Goal: Transaction & Acquisition: Purchase product/service

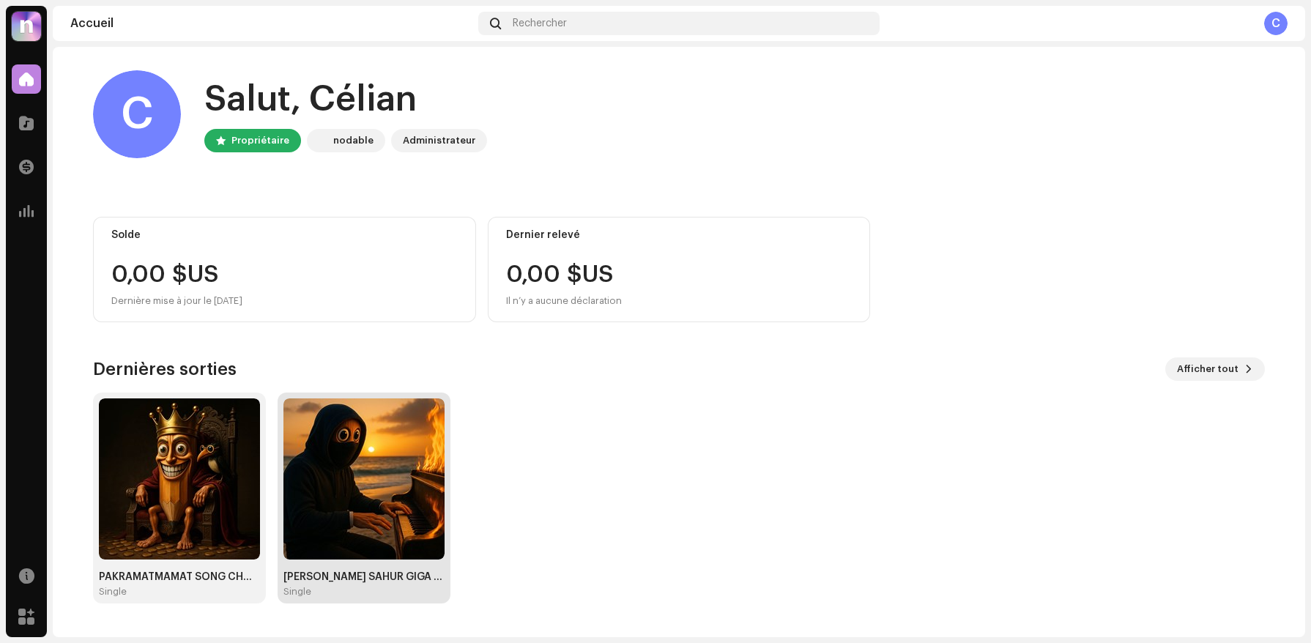
click at [311, 448] on img at bounding box center [364, 479] width 161 height 161
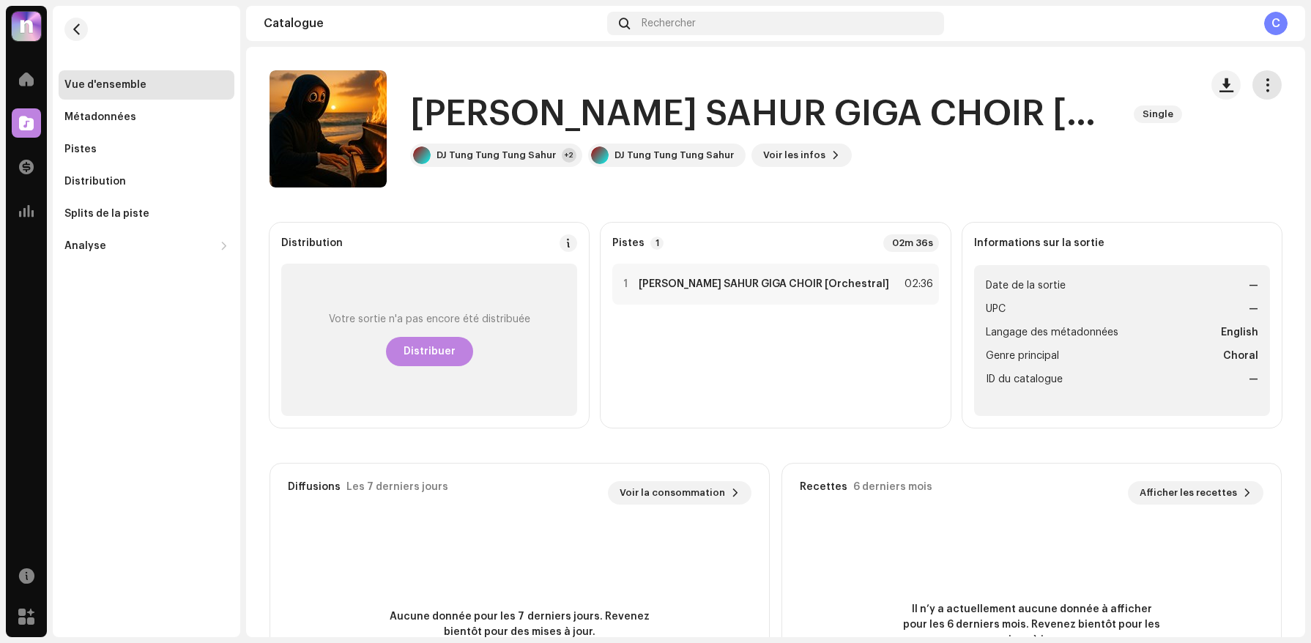
click at [1261, 83] on span "button" at bounding box center [1268, 85] width 14 height 12
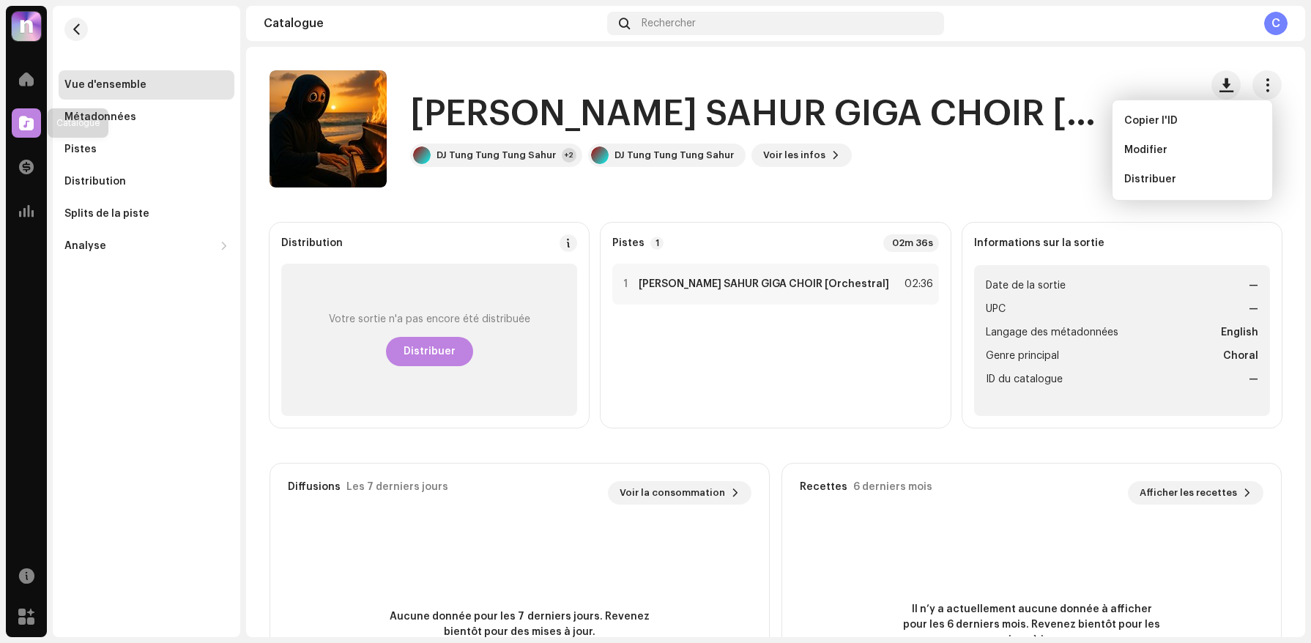
click at [40, 130] on div at bounding box center [26, 122] width 29 height 29
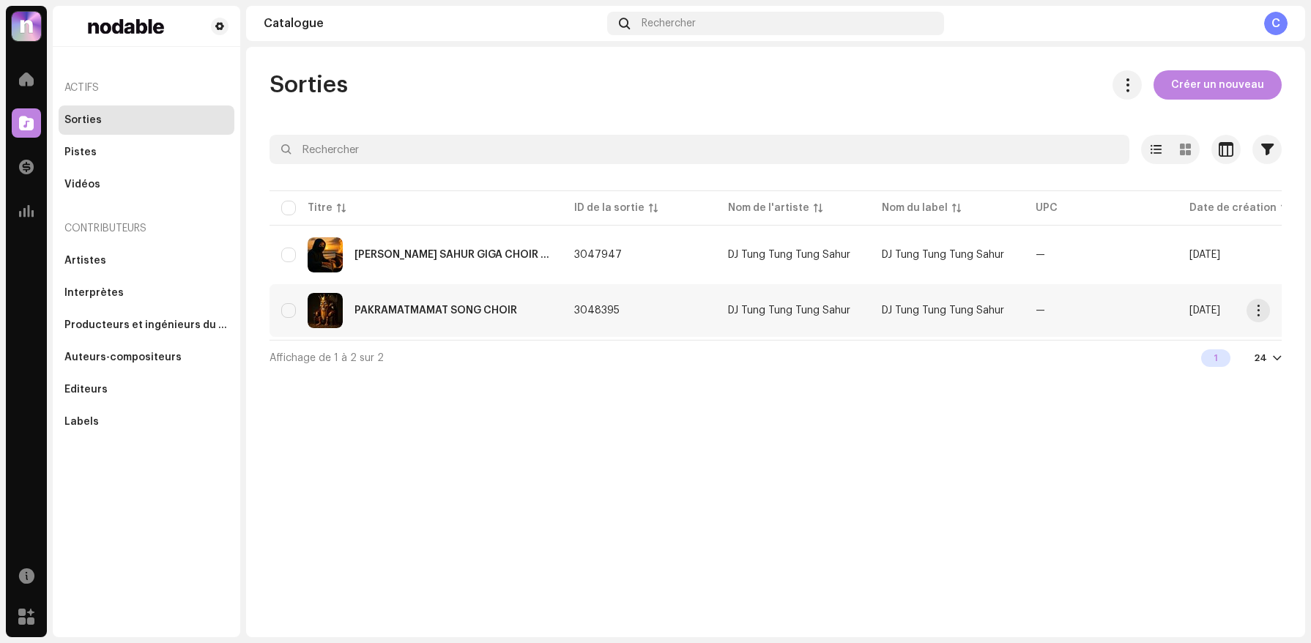
click at [431, 322] on div "PAKRAMATMAMAT SONG CHOIR" at bounding box center [416, 310] width 270 height 35
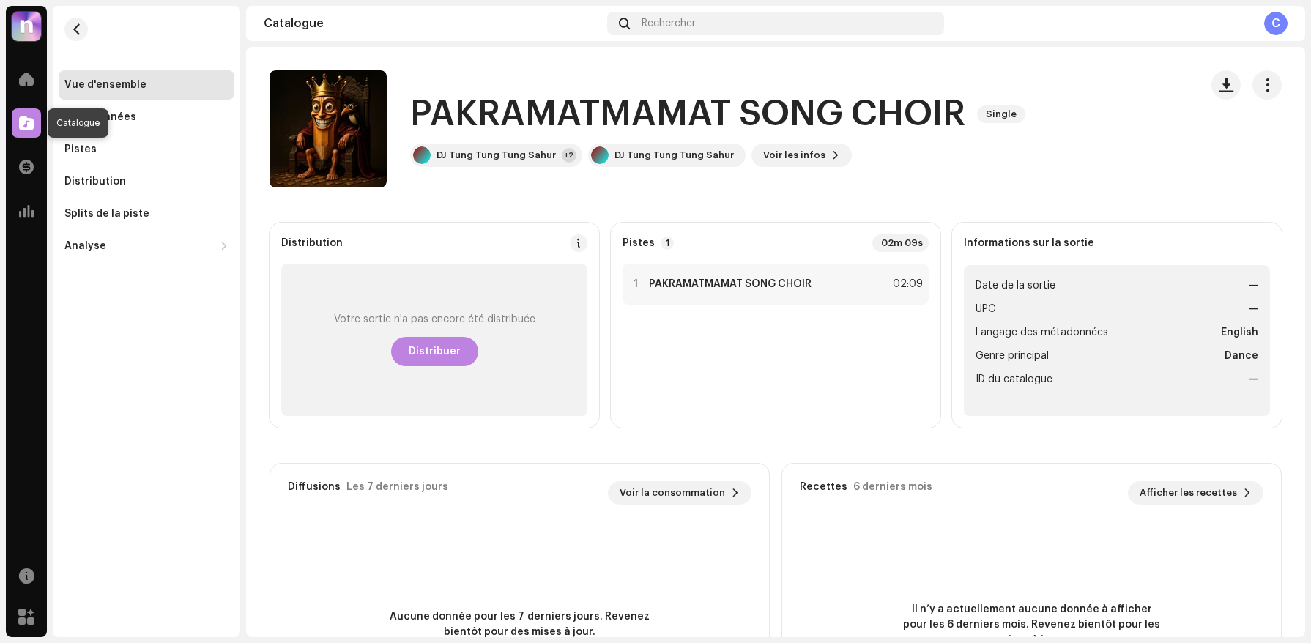
click at [33, 127] on span at bounding box center [26, 123] width 15 height 12
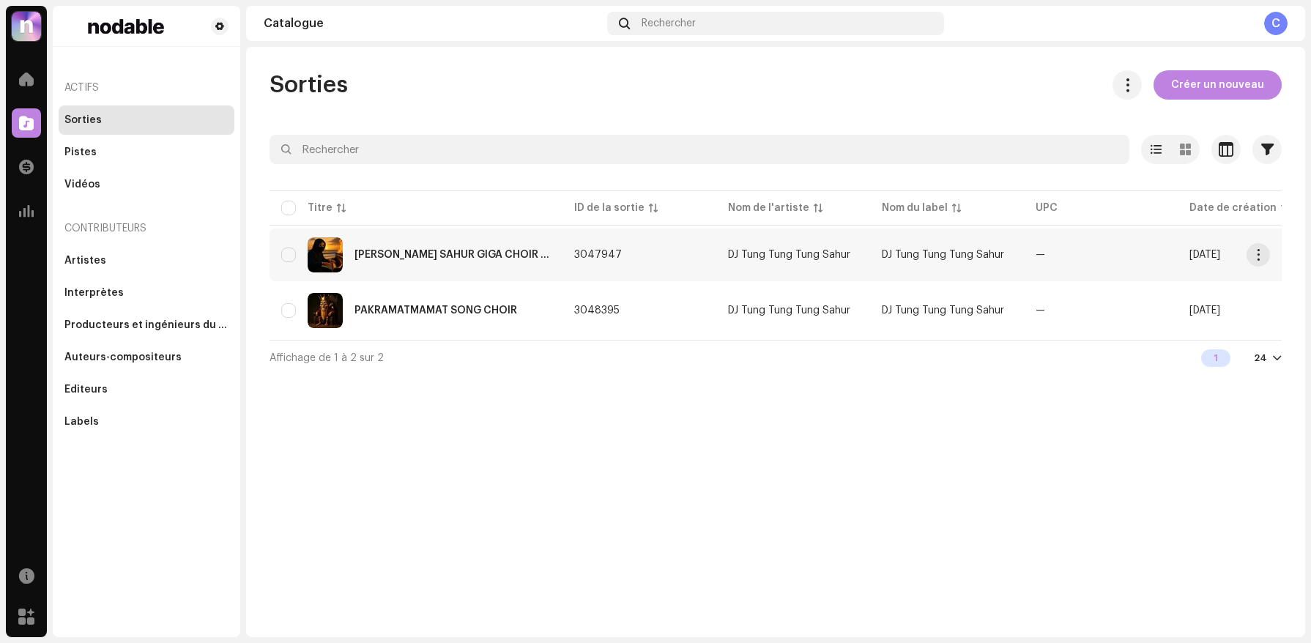
click at [484, 257] on div "[PERSON_NAME] SAHUR GIGA CHOIR [Orchestral]" at bounding box center [453, 255] width 196 height 10
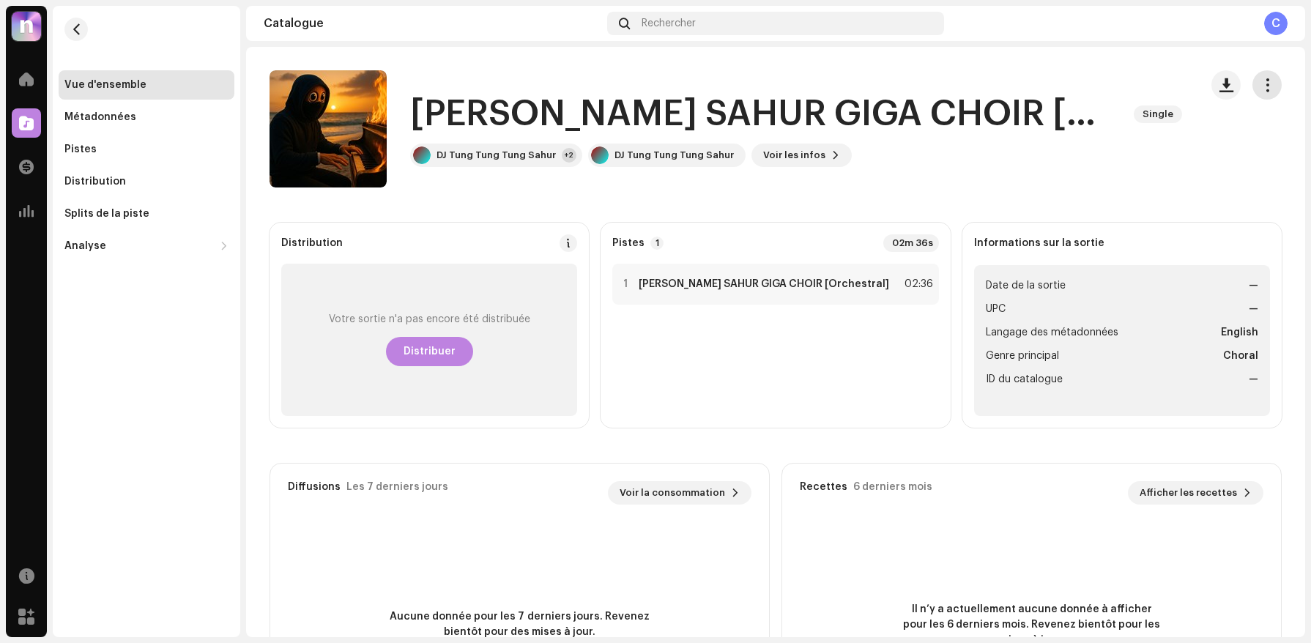
click at [1271, 83] on button "button" at bounding box center [1267, 84] width 29 height 29
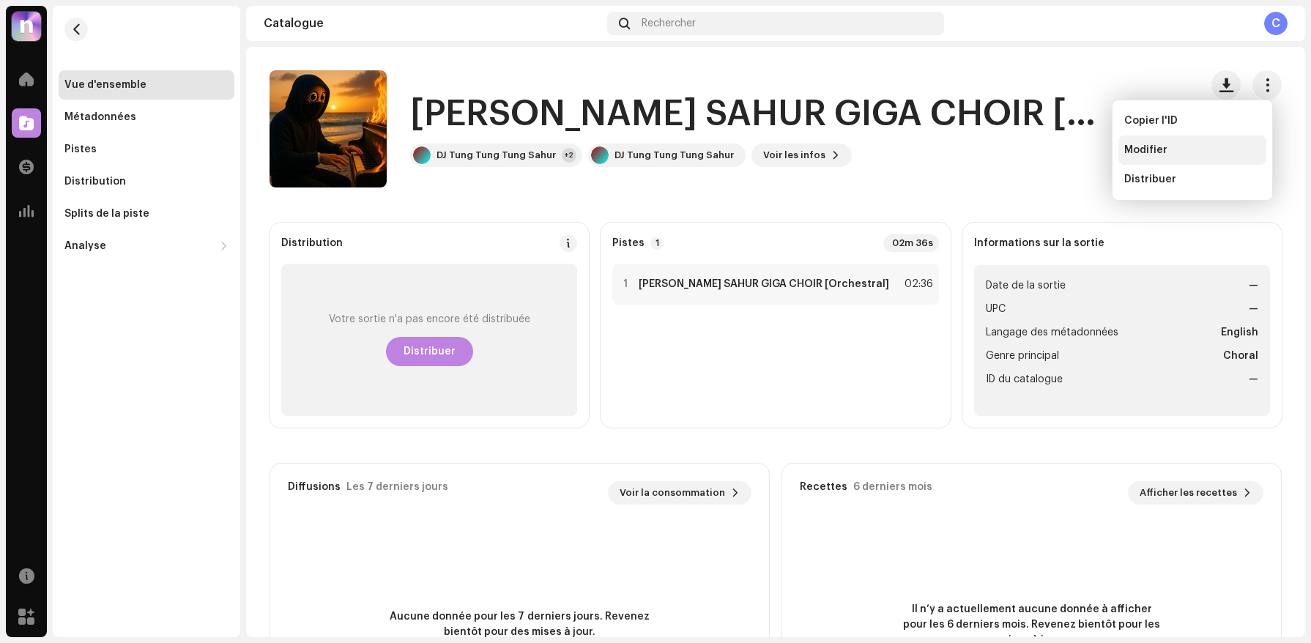
click at [1134, 148] on span "Modifier" at bounding box center [1146, 150] width 43 height 12
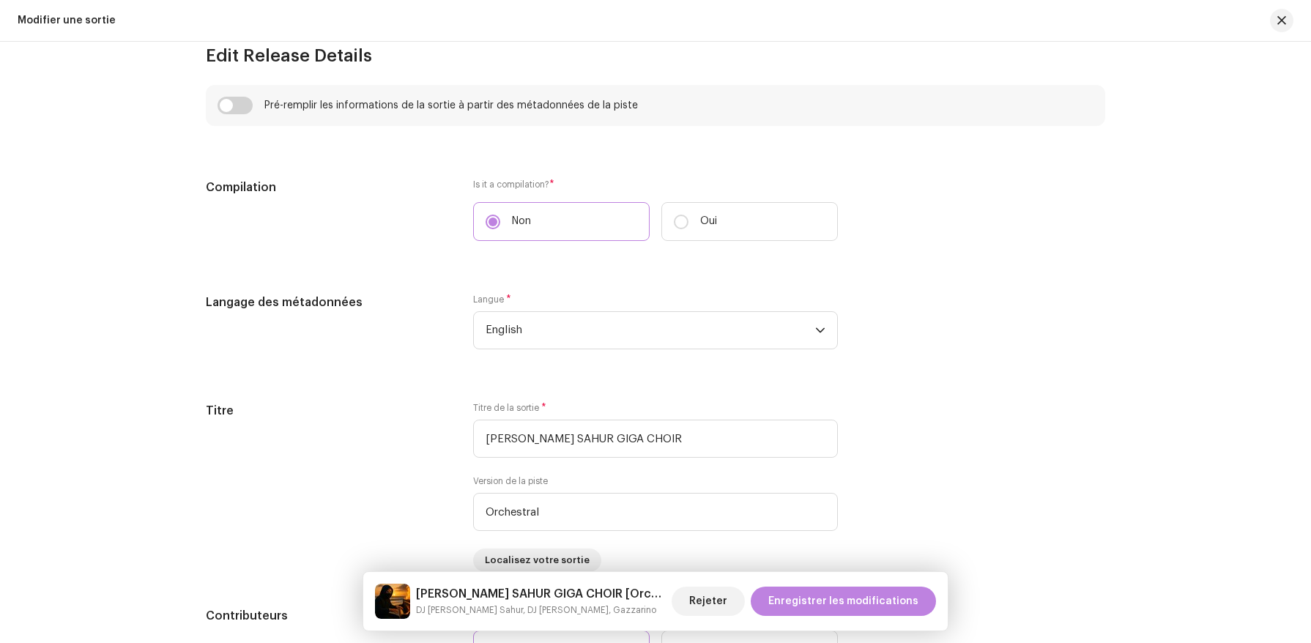
scroll to position [1030, 0]
click at [1284, 26] on button "button" at bounding box center [1281, 20] width 23 height 23
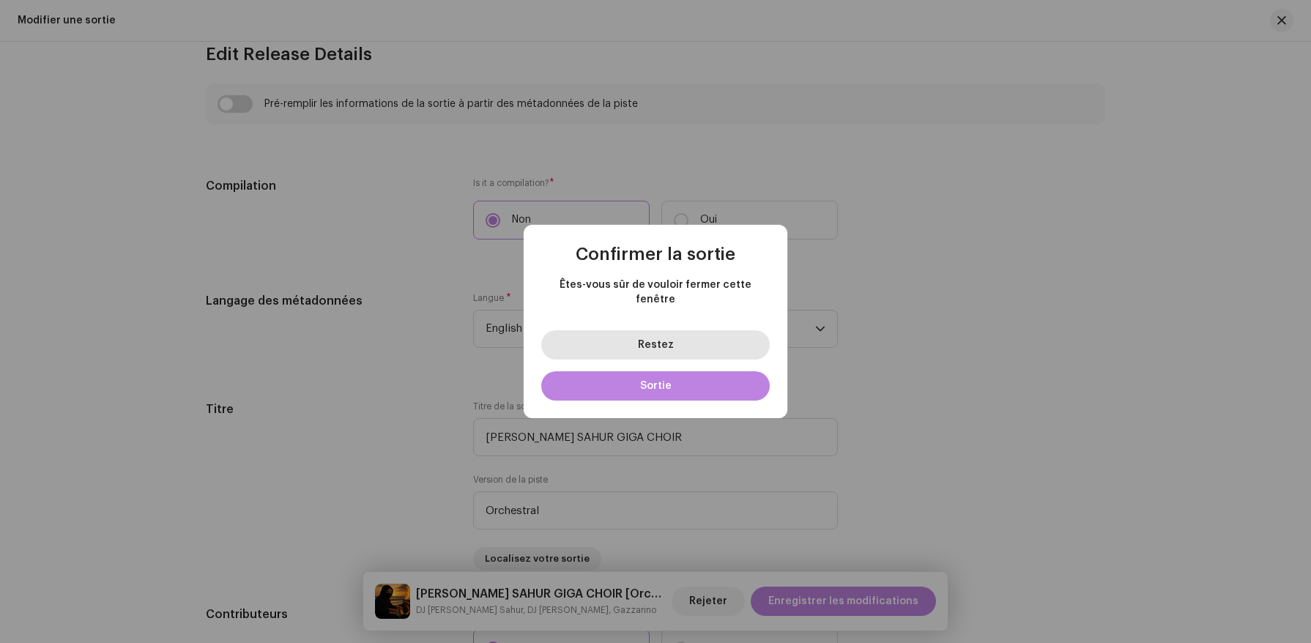
click at [680, 347] on button "Restez" at bounding box center [655, 344] width 229 height 29
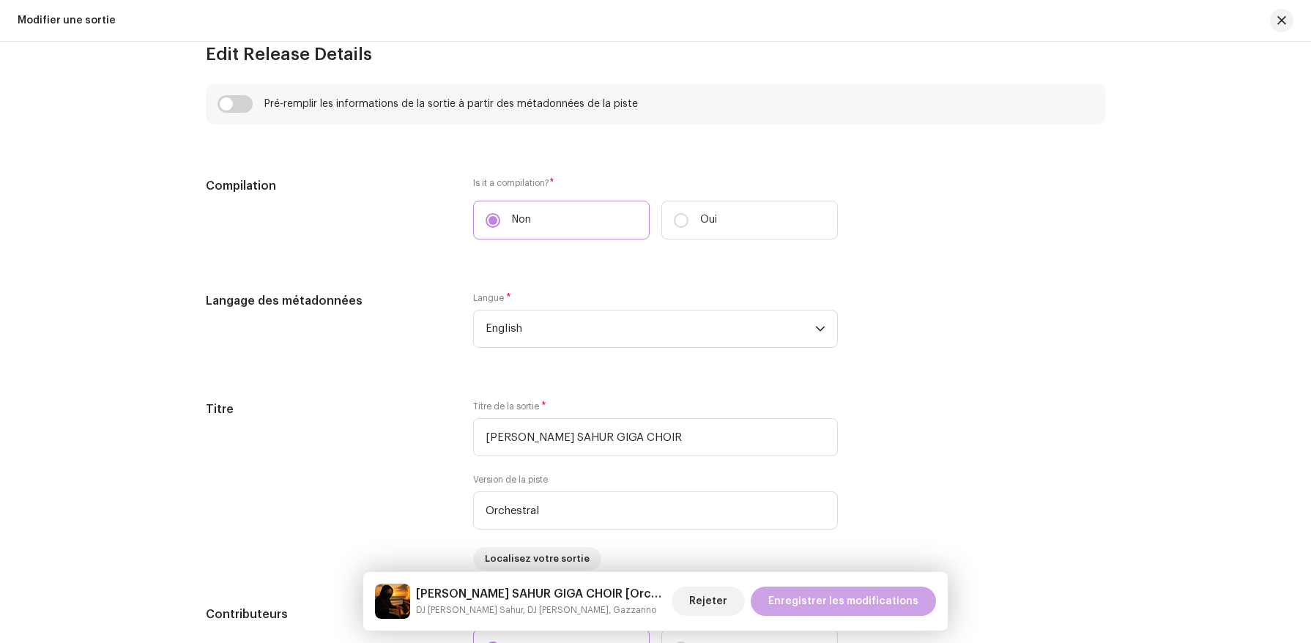
click at [809, 604] on span "Enregistrer les modifications" at bounding box center [843, 601] width 150 height 29
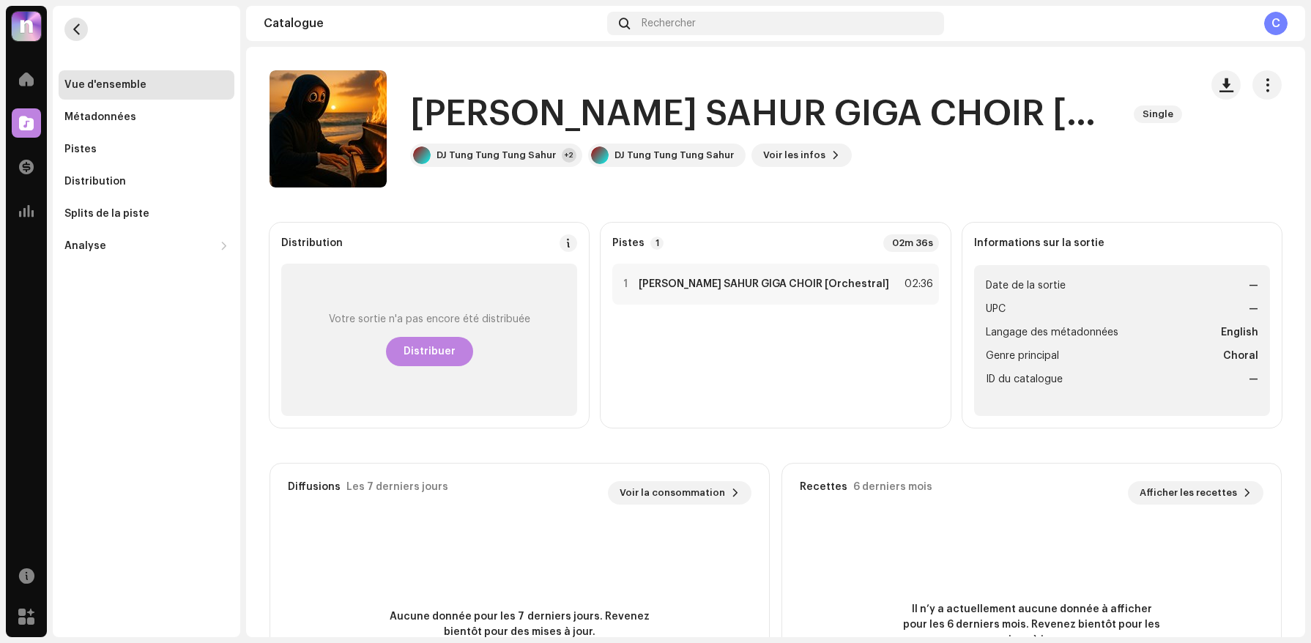
click at [82, 25] on button "button" at bounding box center [75, 29] width 23 height 23
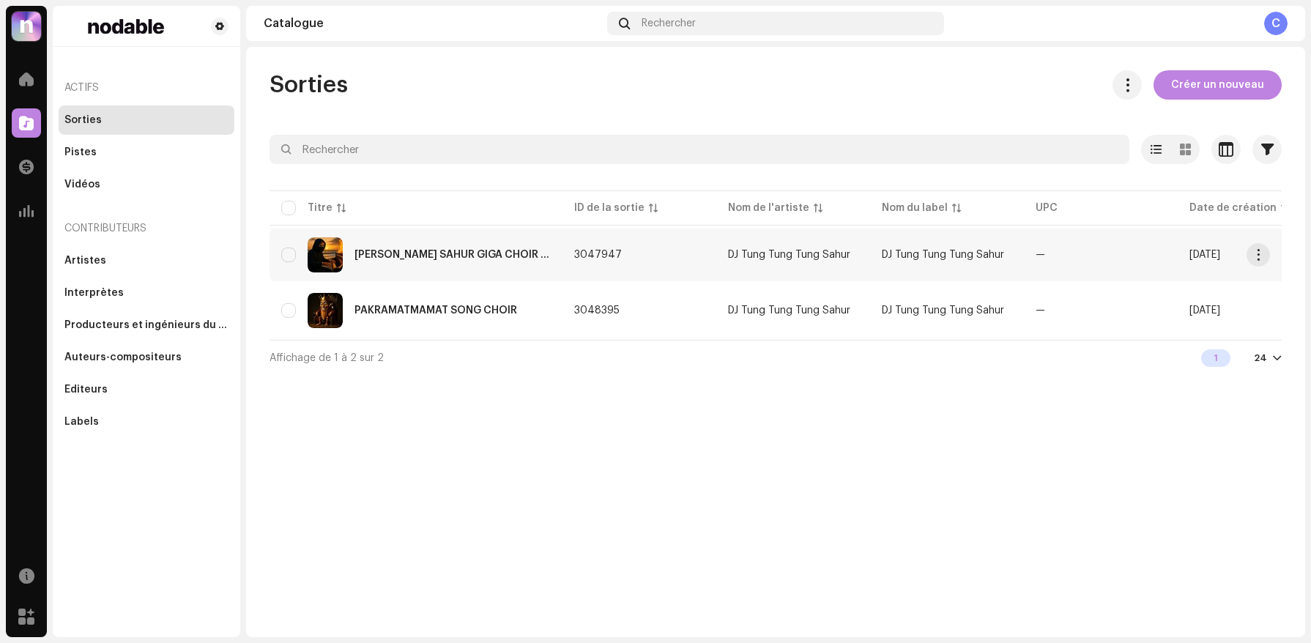
drag, startPoint x: 569, startPoint y: 253, endPoint x: 621, endPoint y: 260, distance: 52.5
click at [621, 260] on td "3047947" at bounding box center [640, 255] width 154 height 53
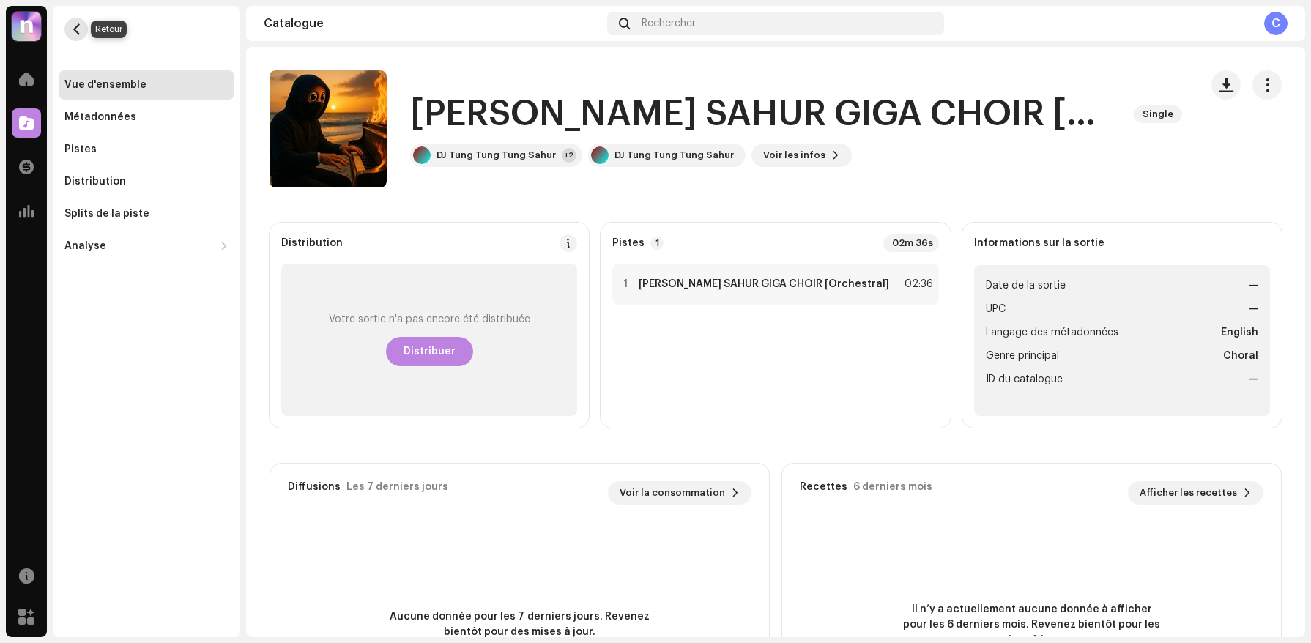
click at [70, 22] on button "button" at bounding box center [75, 29] width 23 height 23
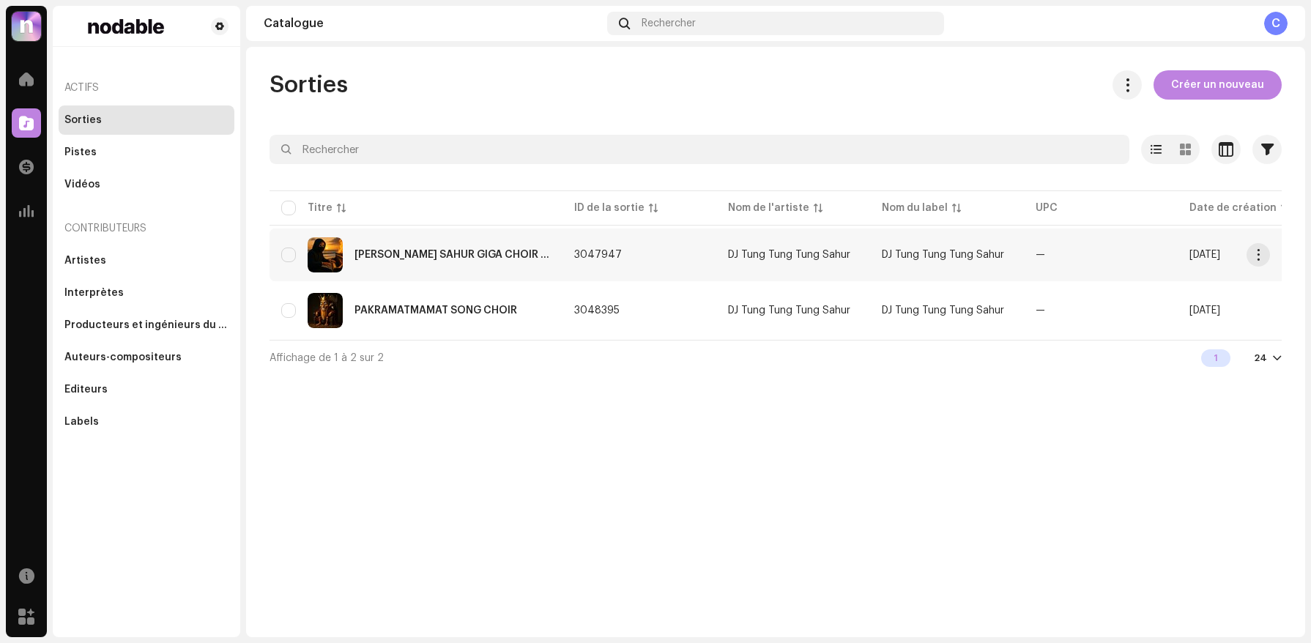
drag, startPoint x: 563, startPoint y: 259, endPoint x: 630, endPoint y: 259, distance: 66.7
click at [630, 259] on td "3047947" at bounding box center [640, 255] width 154 height 53
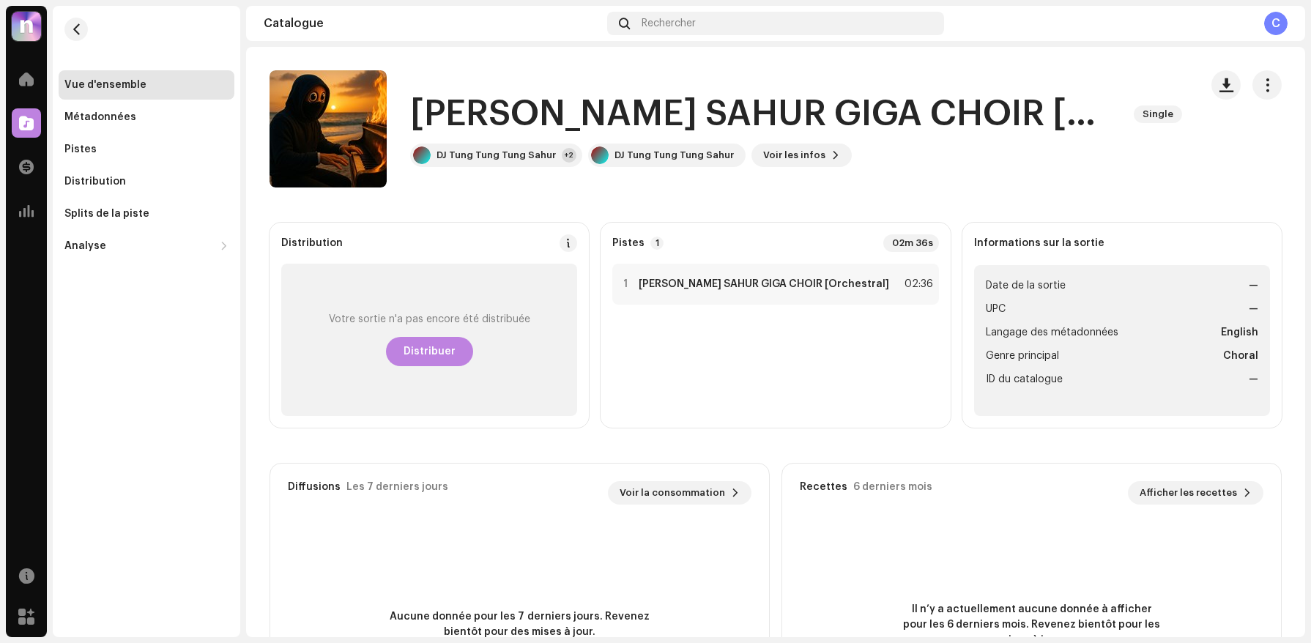
scroll to position [142, 0]
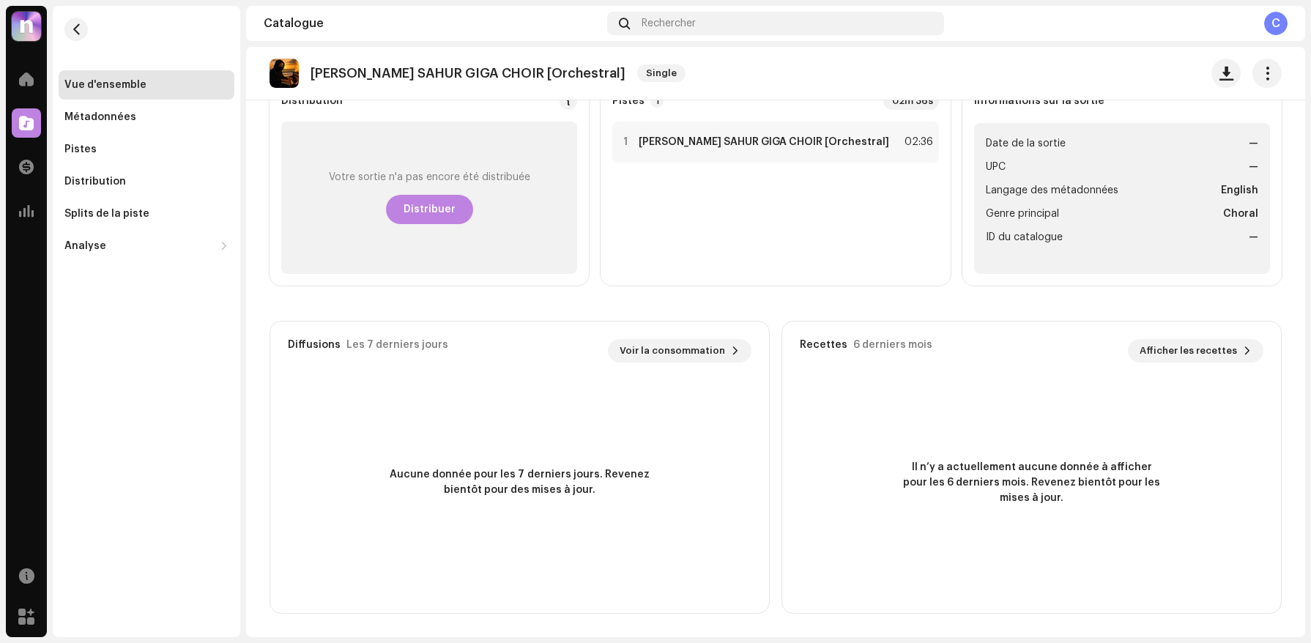
click at [59, 26] on re-m-nav-back at bounding box center [76, 38] width 35 height 64
click at [84, 26] on button "button" at bounding box center [75, 29] width 23 height 23
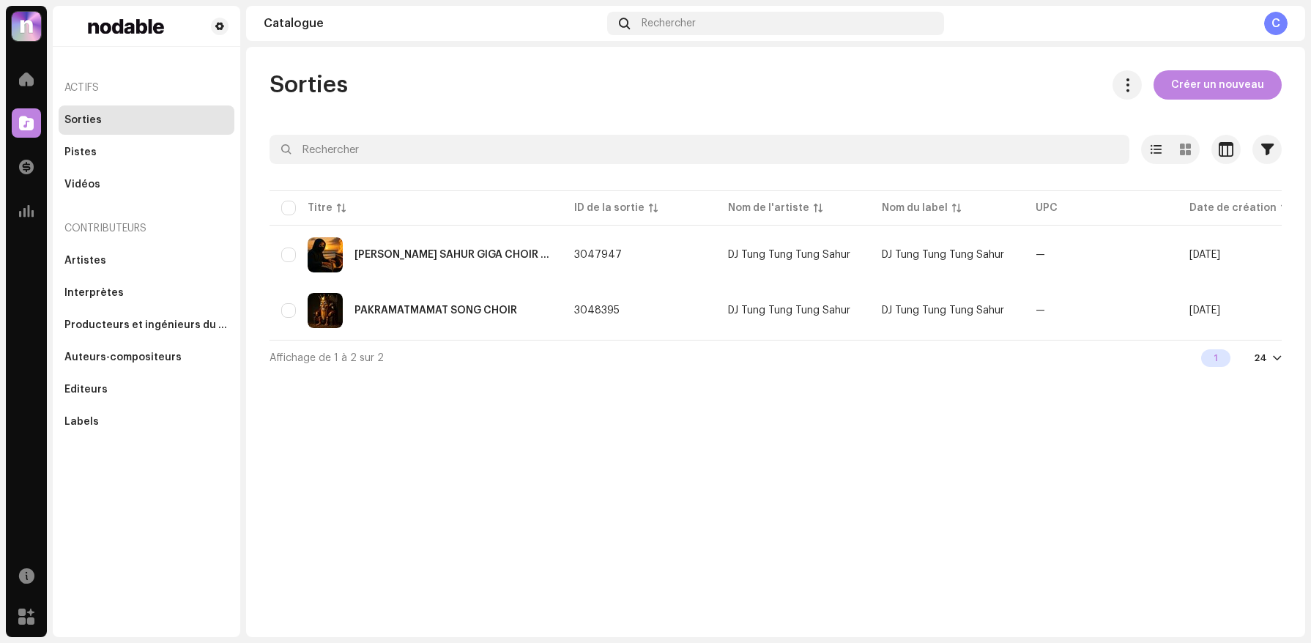
drag, startPoint x: 555, startPoint y: 217, endPoint x: 608, endPoint y: 438, distance: 227.4
click at [608, 438] on div "Sorties Créer un nouveau Sélectionné 0 Options Filtres Statut de distribution J…" at bounding box center [775, 342] width 1059 height 590
click at [730, 256] on div "DJ Tung Tung Tung Sahur" at bounding box center [789, 255] width 122 height 10
click at [360, 310] on div "PAKRAMATMAMAT SONG CHOIR" at bounding box center [436, 310] width 163 height 10
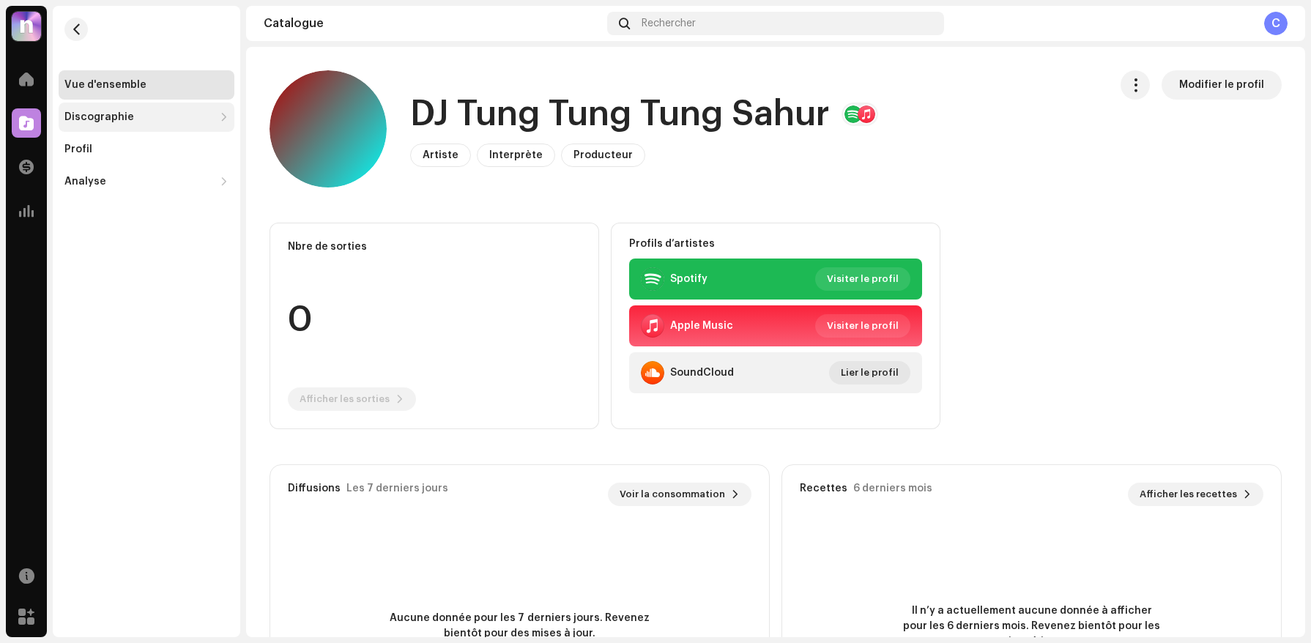
click at [195, 119] on div "Discographie" at bounding box center [138, 117] width 149 height 12
click at [168, 158] on div "Sorties" at bounding box center [147, 149] width 176 height 29
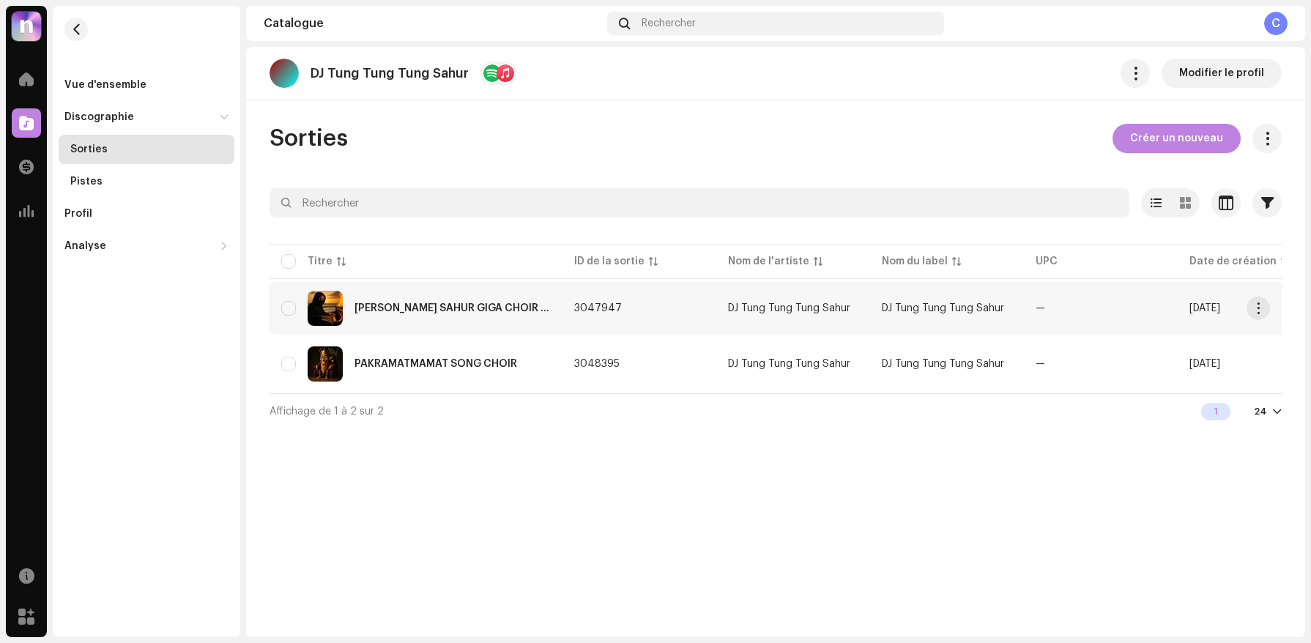
click at [833, 298] on td "DJ Tung Tung Tung Sahur" at bounding box center [793, 308] width 154 height 53
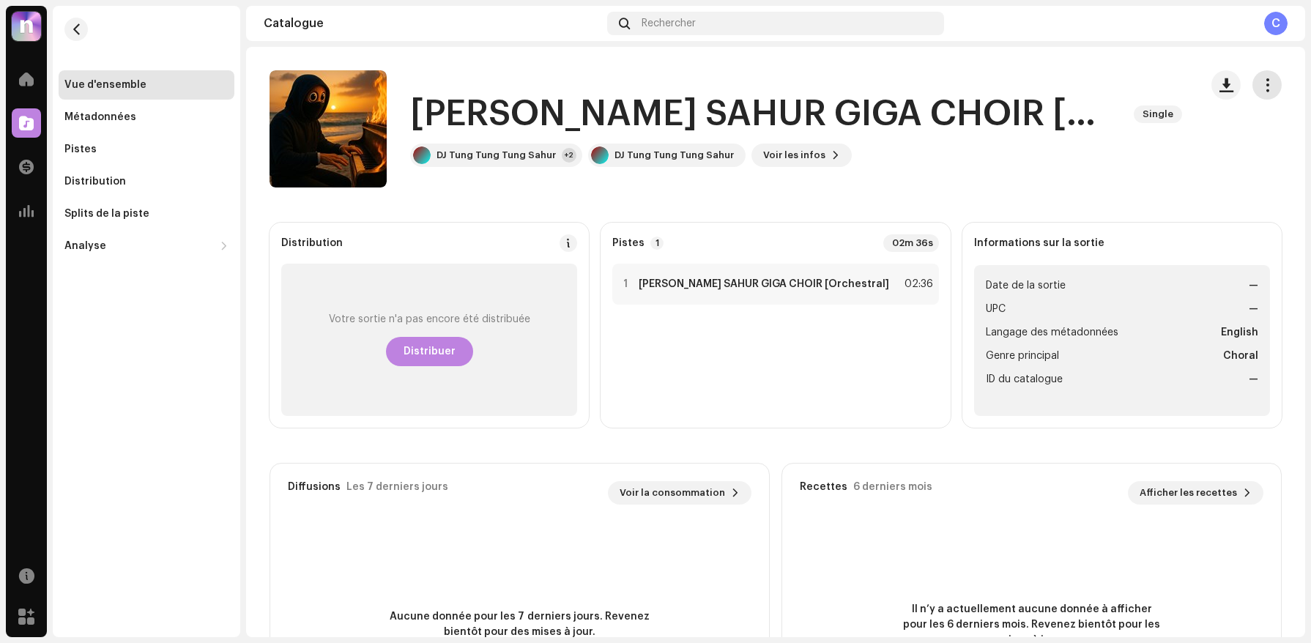
click at [1270, 91] on button "button" at bounding box center [1267, 84] width 29 height 29
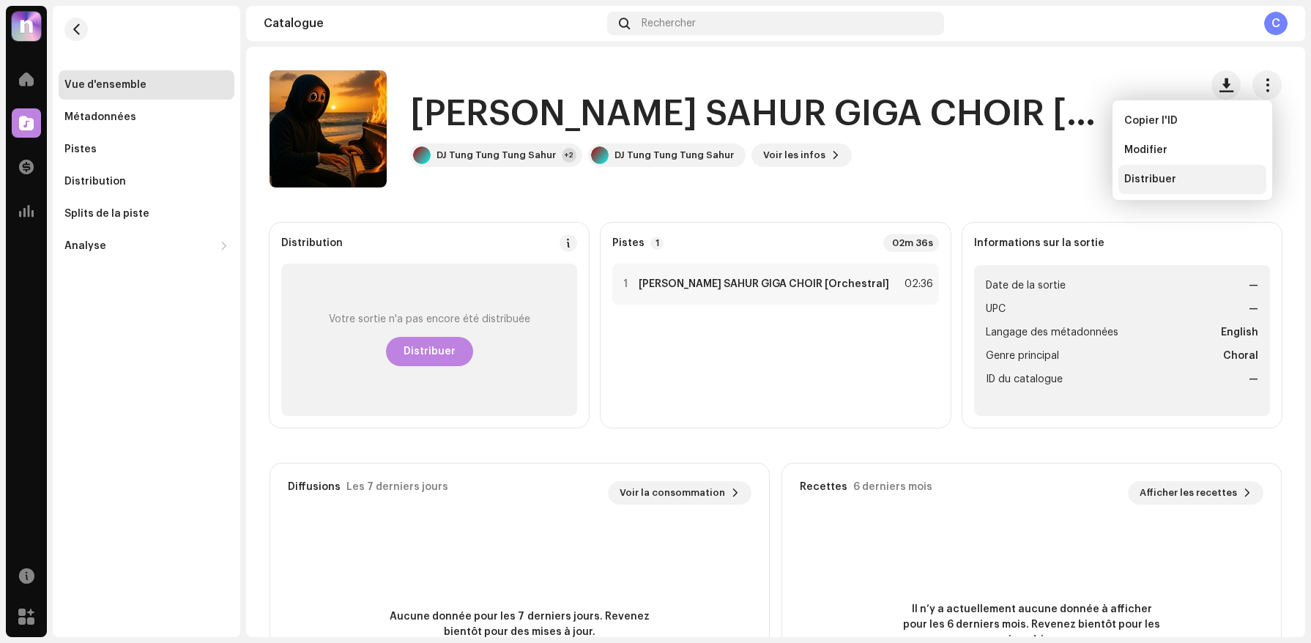
click at [1202, 177] on div "Distribuer" at bounding box center [1193, 180] width 136 height 12
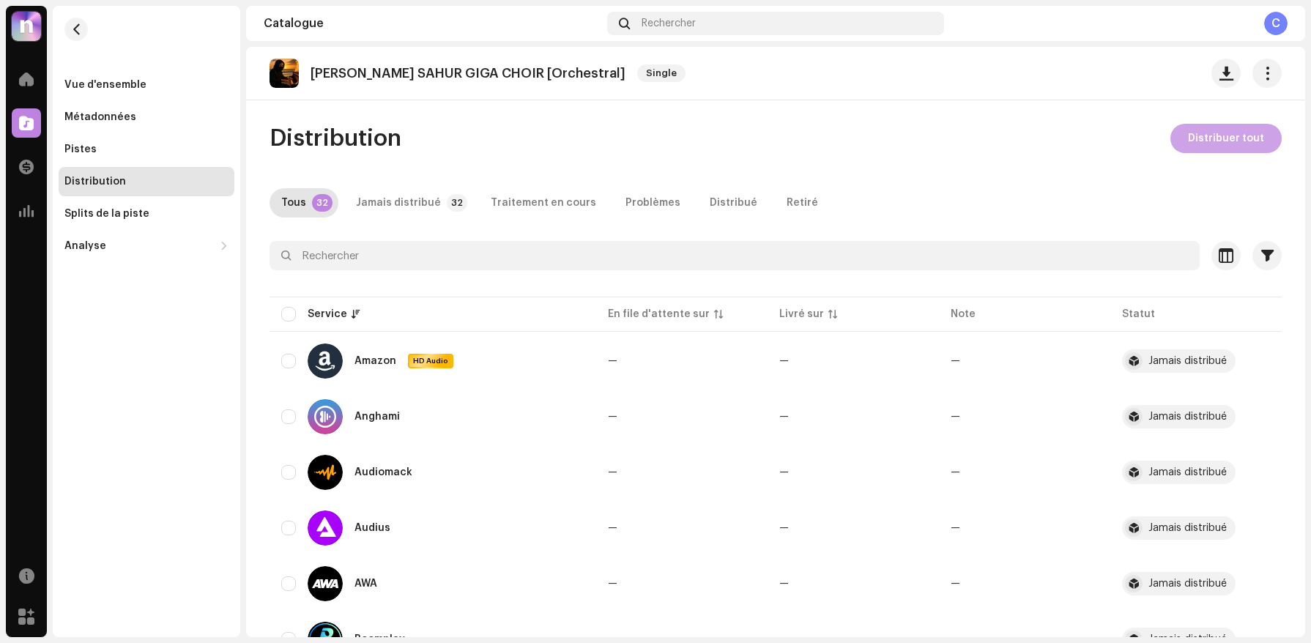
click at [1214, 145] on span "Distribuer tout" at bounding box center [1226, 138] width 76 height 29
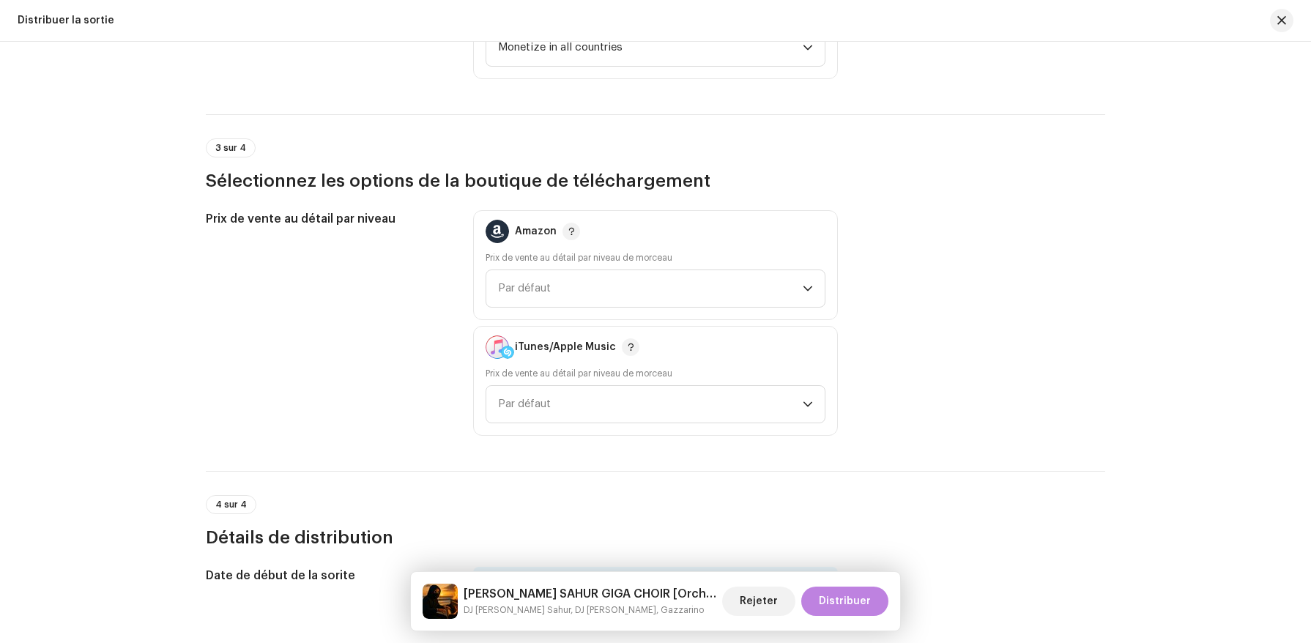
scroll to position [2029, 0]
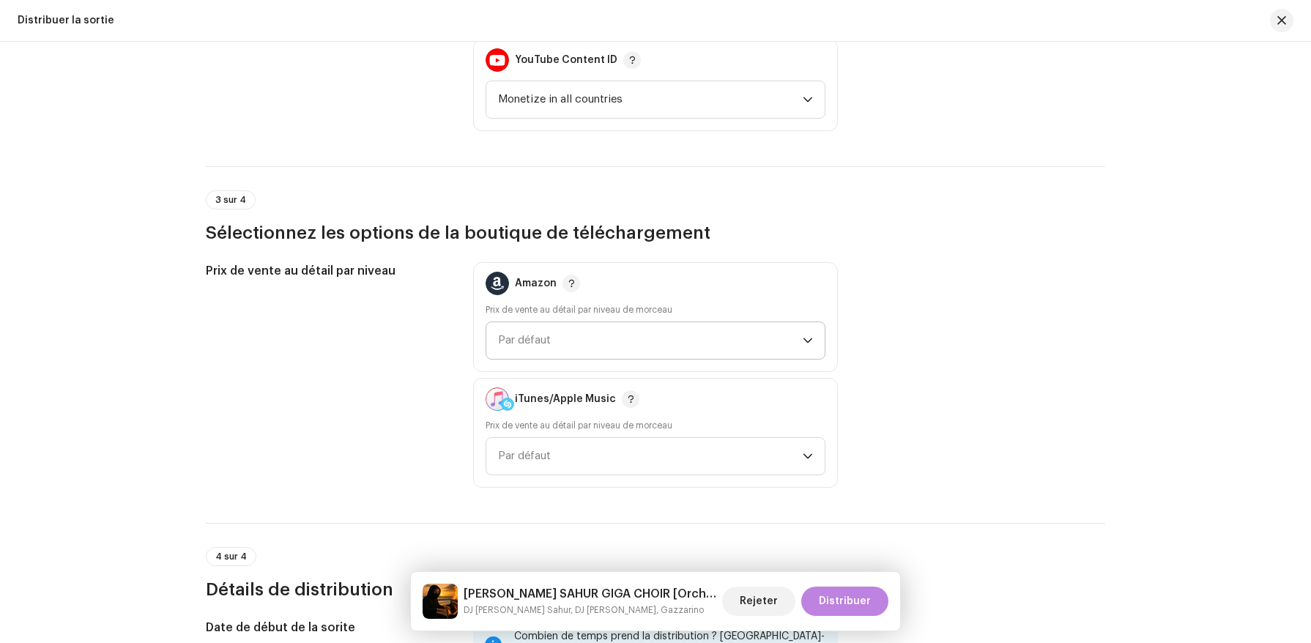
click at [736, 338] on span "Par défaut" at bounding box center [650, 340] width 305 height 37
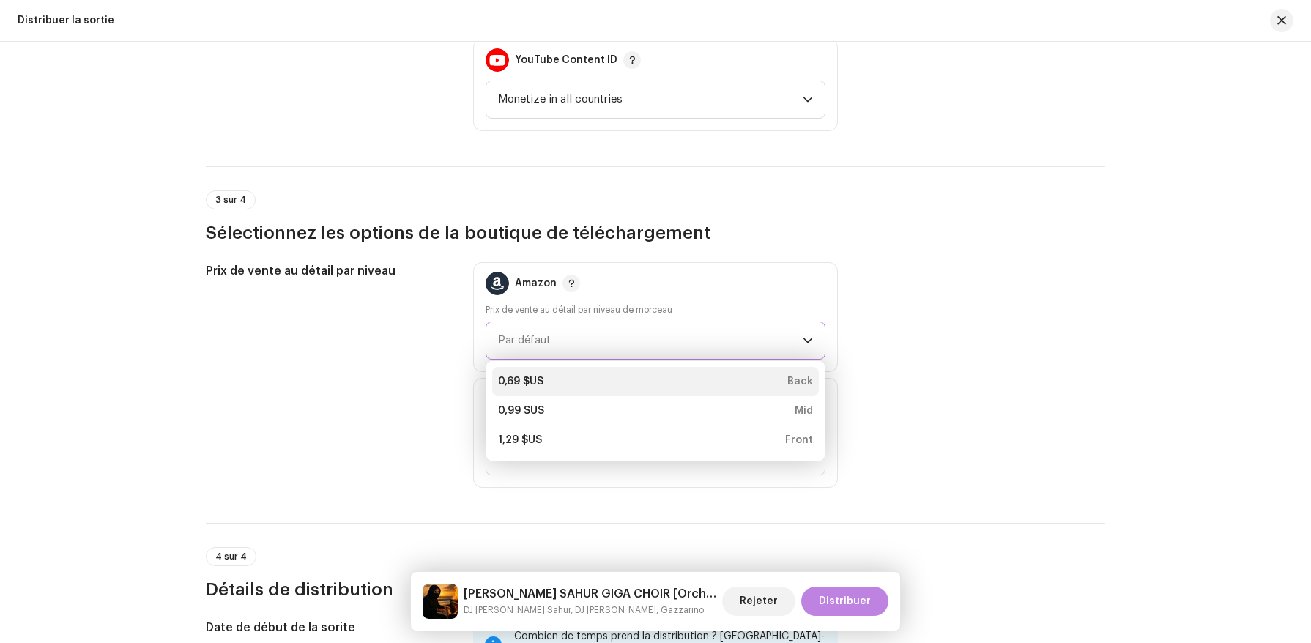
click at [726, 378] on div "0,69 $US Back" at bounding box center [655, 381] width 315 height 15
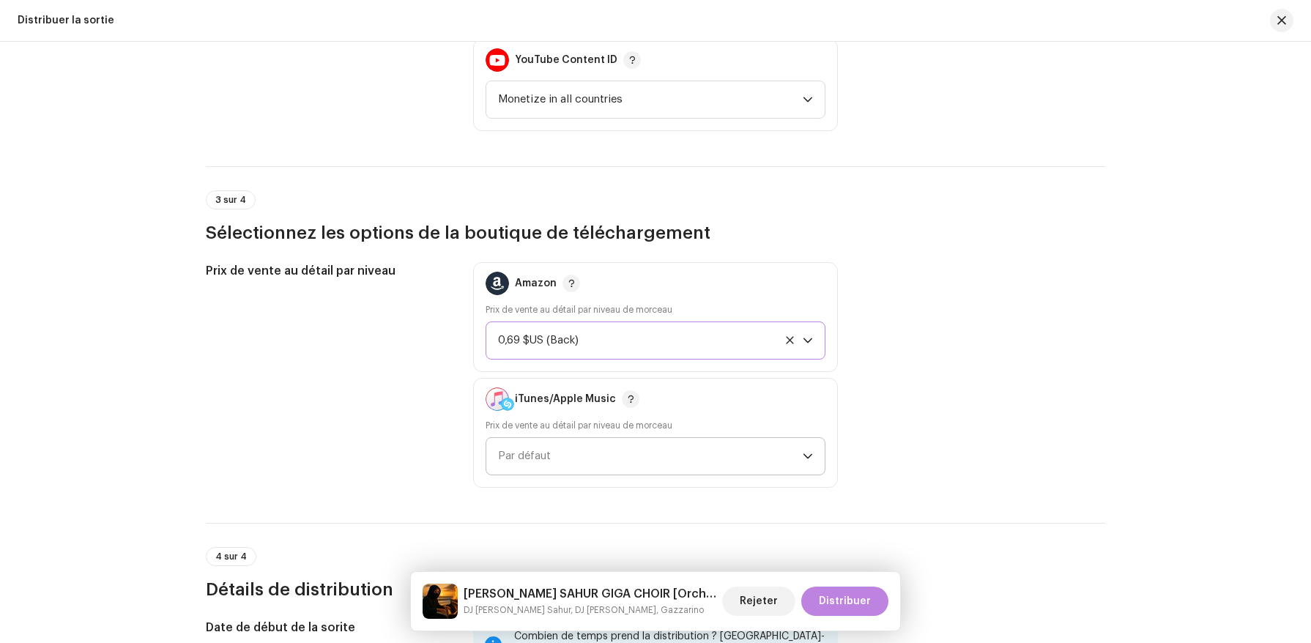
click at [692, 445] on span "Par défaut" at bounding box center [650, 456] width 305 height 37
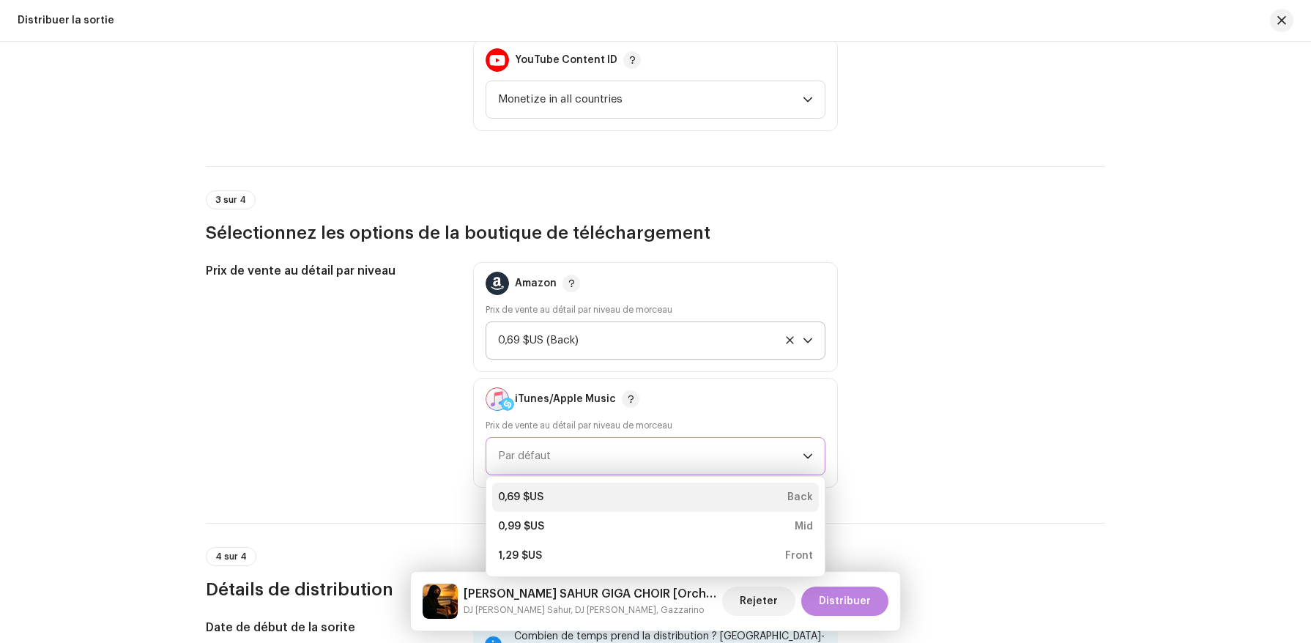
click at [687, 500] on div "0,69 $US Back" at bounding box center [655, 497] width 315 height 15
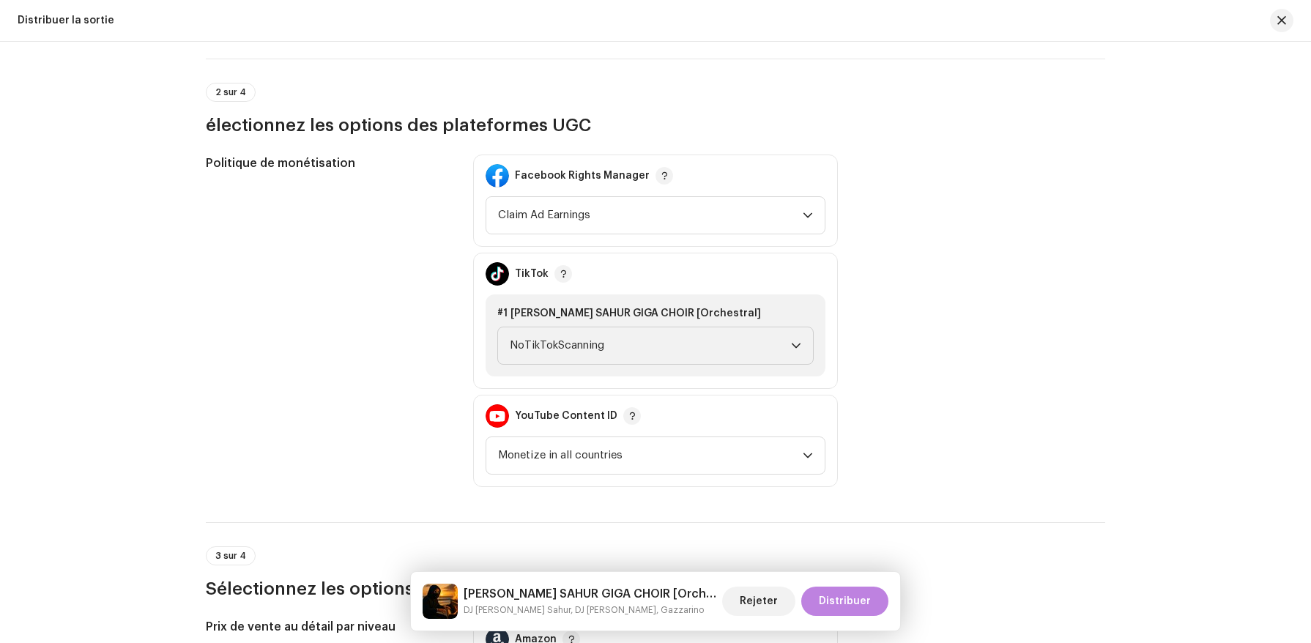
scroll to position [1604, 0]
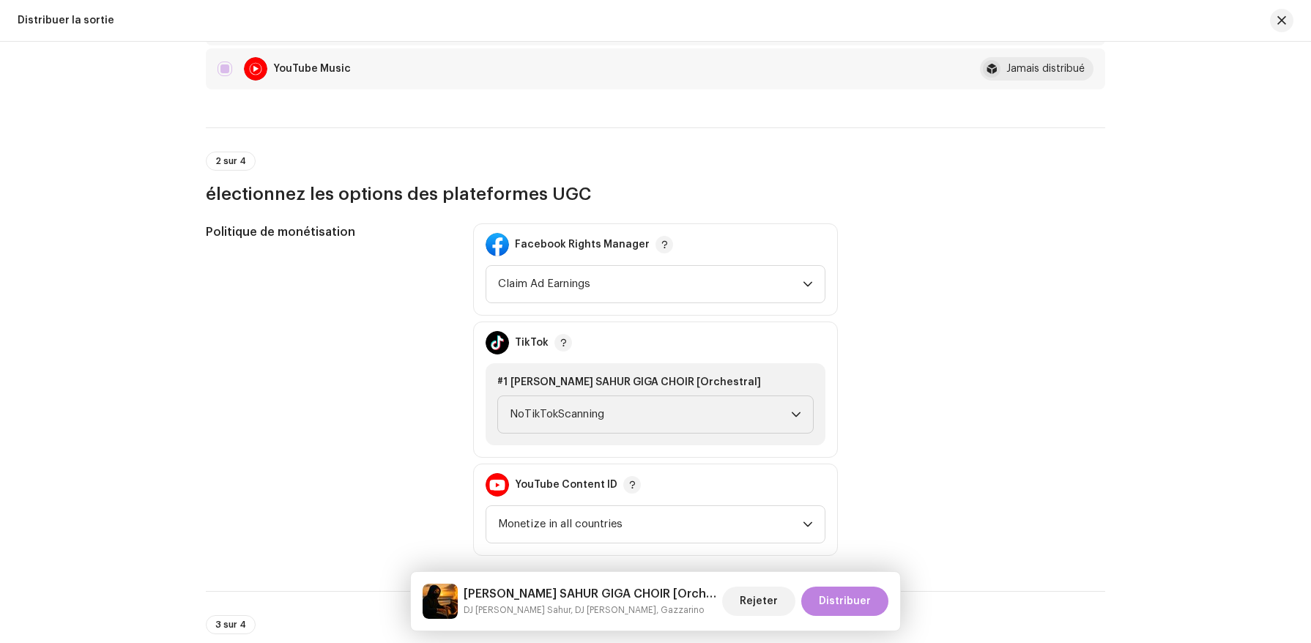
click at [686, 500] on div "YouTube Content ID" at bounding box center [656, 484] width 340 height 41
click at [686, 533] on span "Monetize in all countries" at bounding box center [650, 524] width 305 height 37
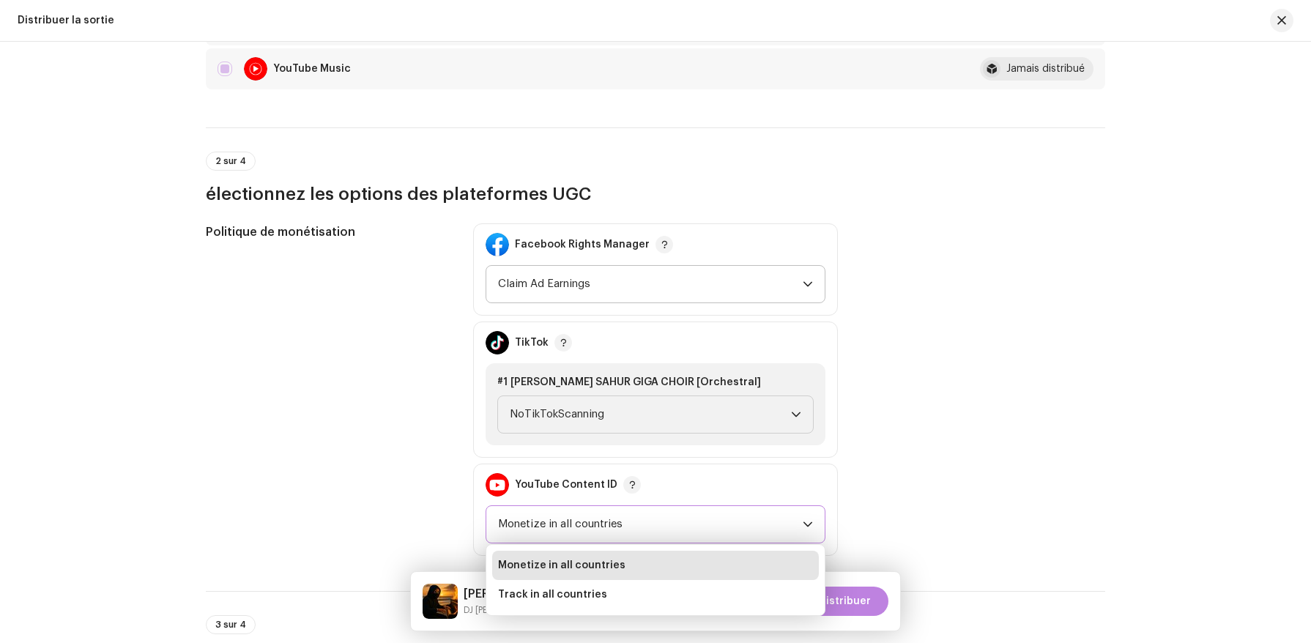
click at [676, 297] on span "Claim Ad Earnings" at bounding box center [650, 284] width 305 height 37
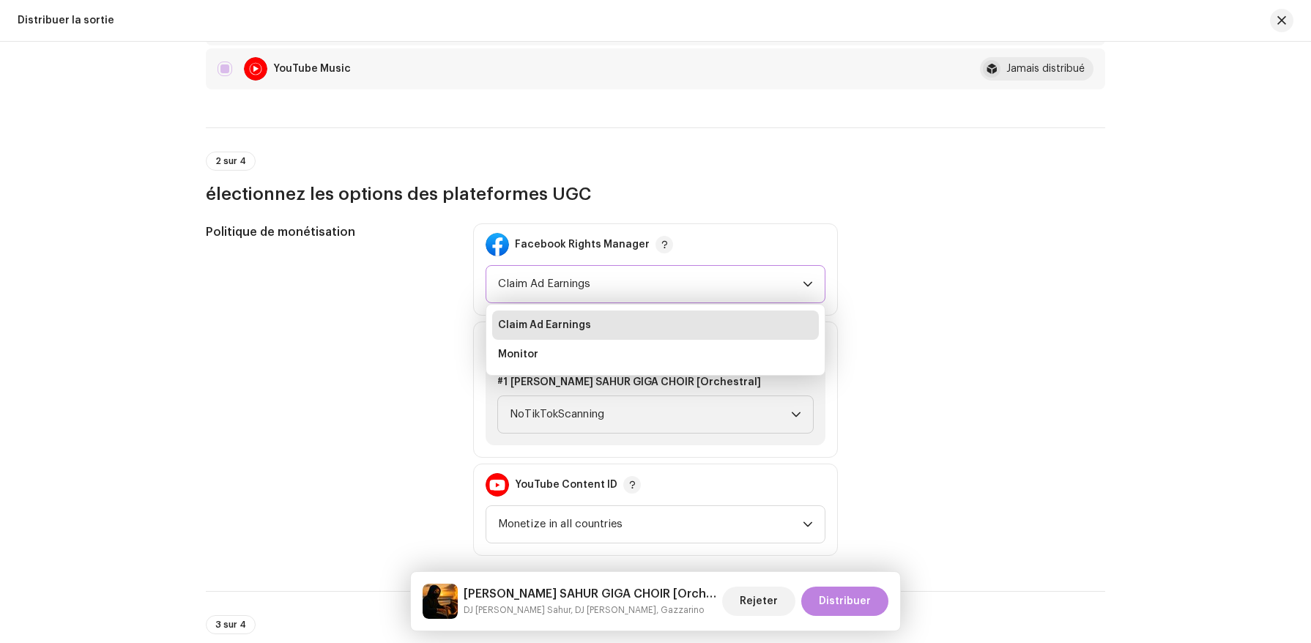
click at [676, 297] on span "Claim Ad Earnings" at bounding box center [650, 284] width 305 height 37
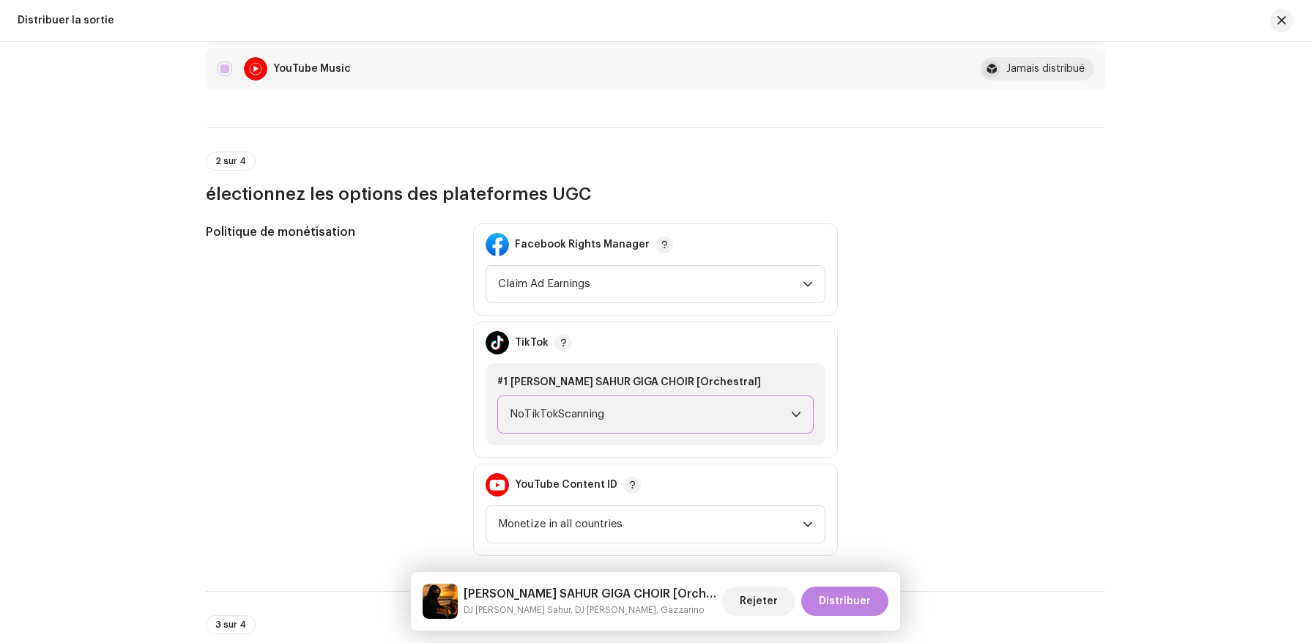
click at [677, 432] on span "NoTikTokScanning" at bounding box center [650, 414] width 281 height 37
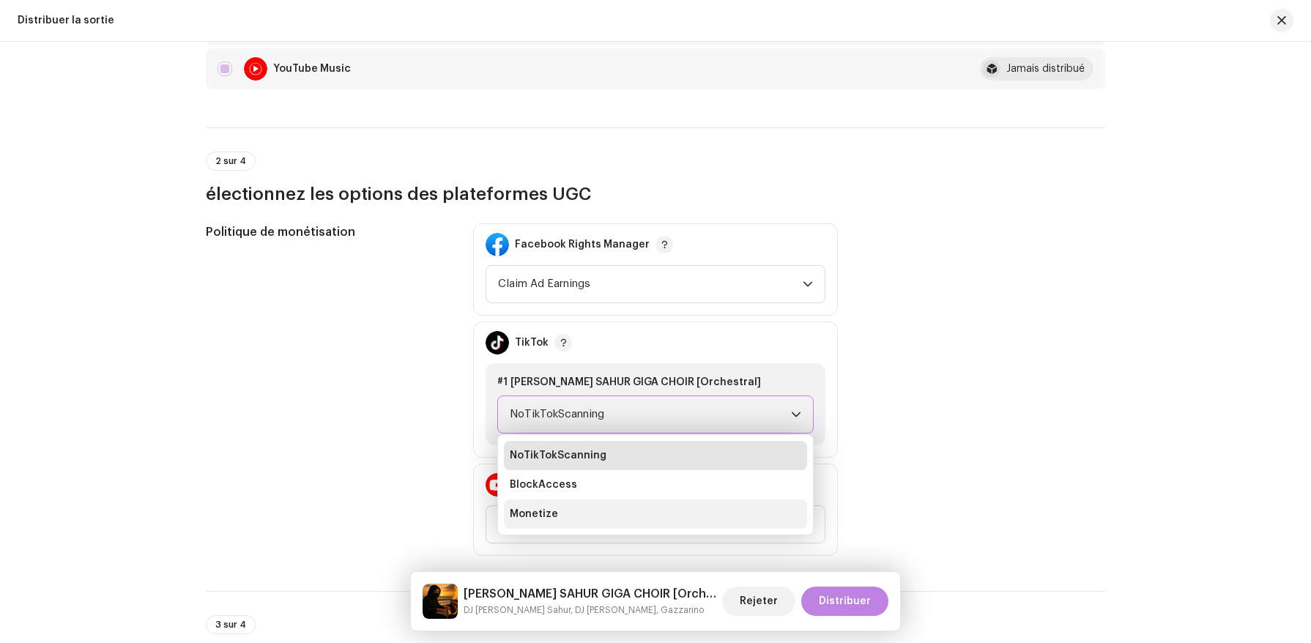
click at [660, 519] on li "Monetize" at bounding box center [655, 514] width 303 height 29
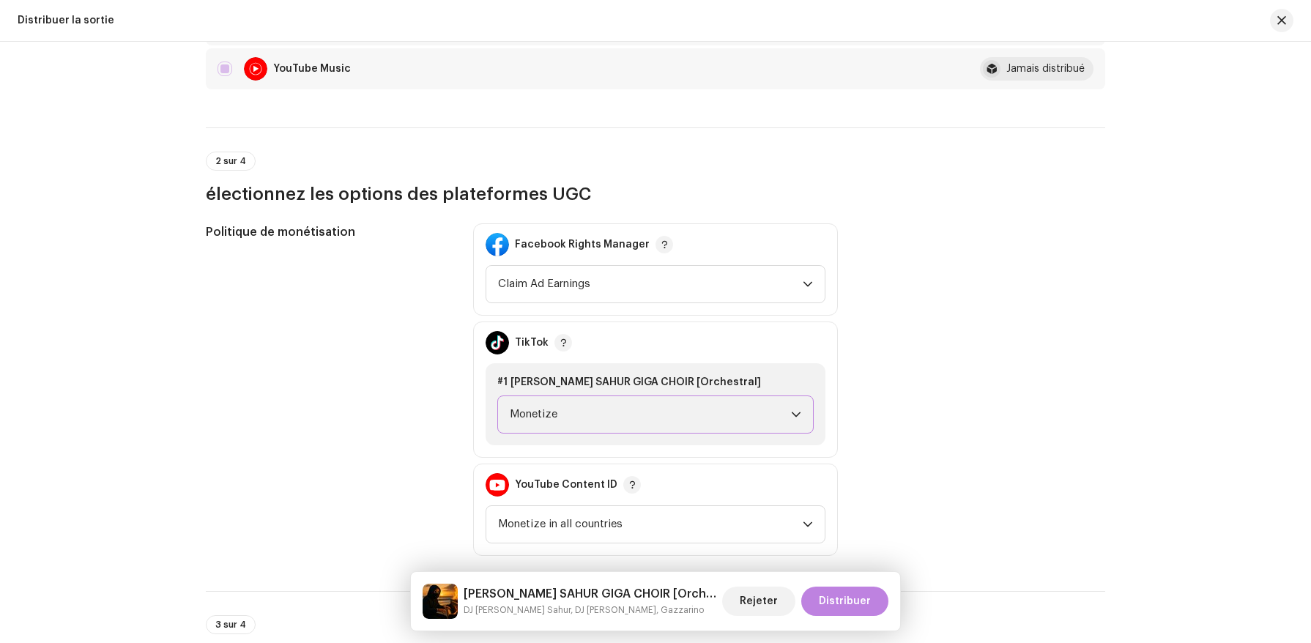
click at [660, 519] on span "Monetize in all countries" at bounding box center [650, 524] width 305 height 37
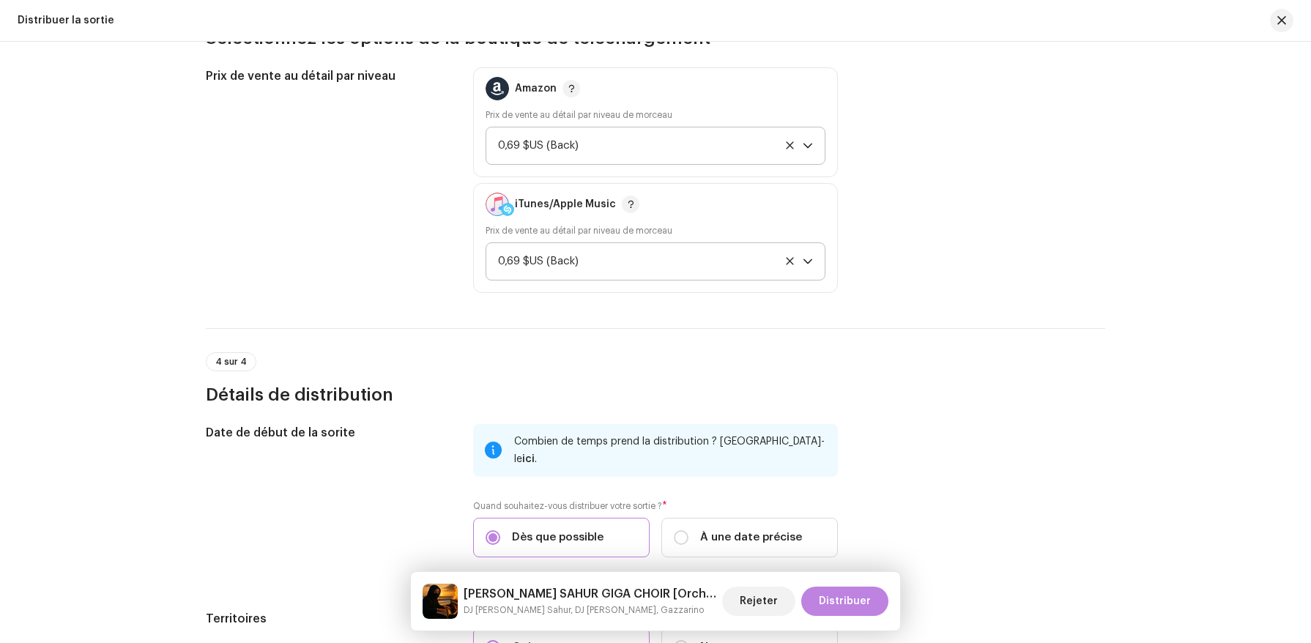
scroll to position [2390, 0]
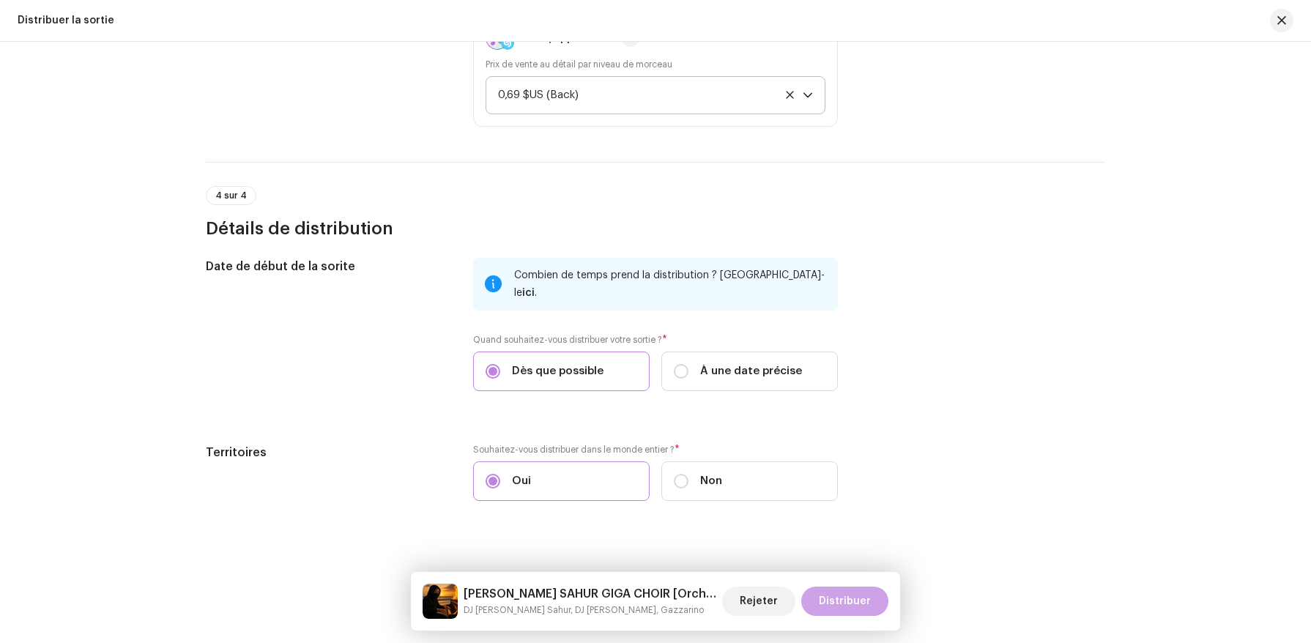
click at [858, 599] on span "Distribuer" at bounding box center [845, 601] width 52 height 29
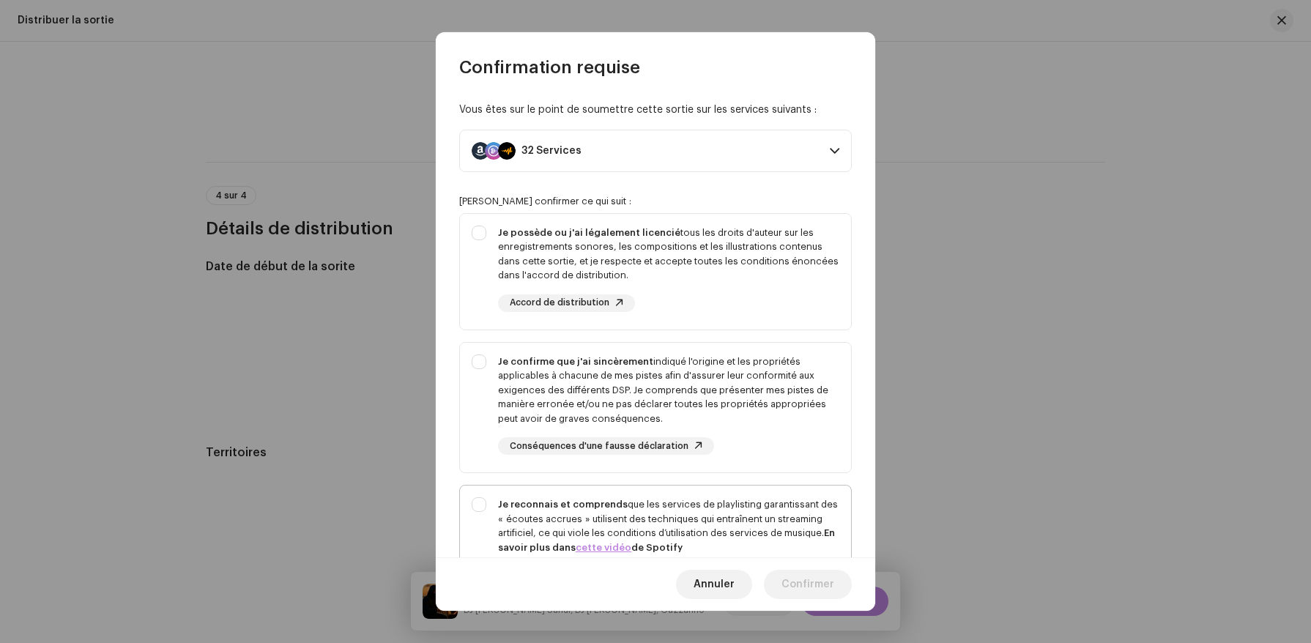
click at [654, 496] on div "Je reconnais et comprends que les services de playlisting garantissant des « éc…" at bounding box center [655, 552] width 391 height 133
checkbox input "true"
click at [637, 388] on div "Je confirme que j'ai sincèrement indiqué l'origine et les propriétés applicable…" at bounding box center [668, 391] width 341 height 72
checkbox input "true"
click at [645, 289] on div "Je possède ou j'ai légalement licencié tous les droits d'auteur sur les enregis…" at bounding box center [668, 269] width 341 height 86
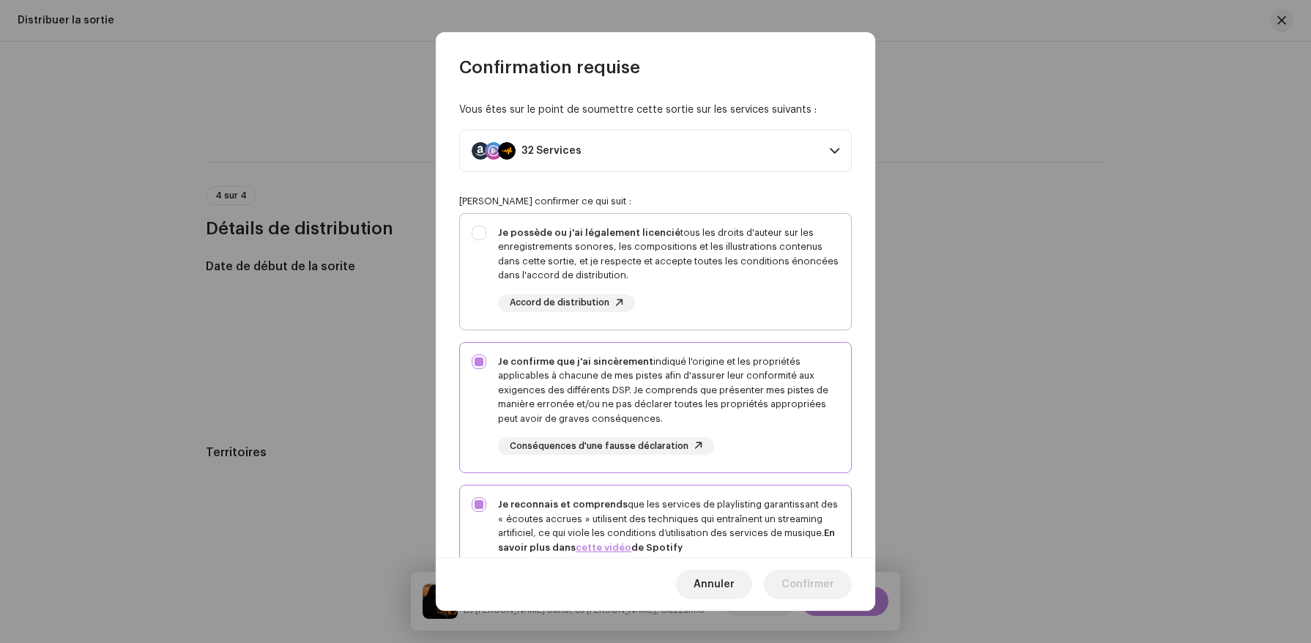
checkbox input "true"
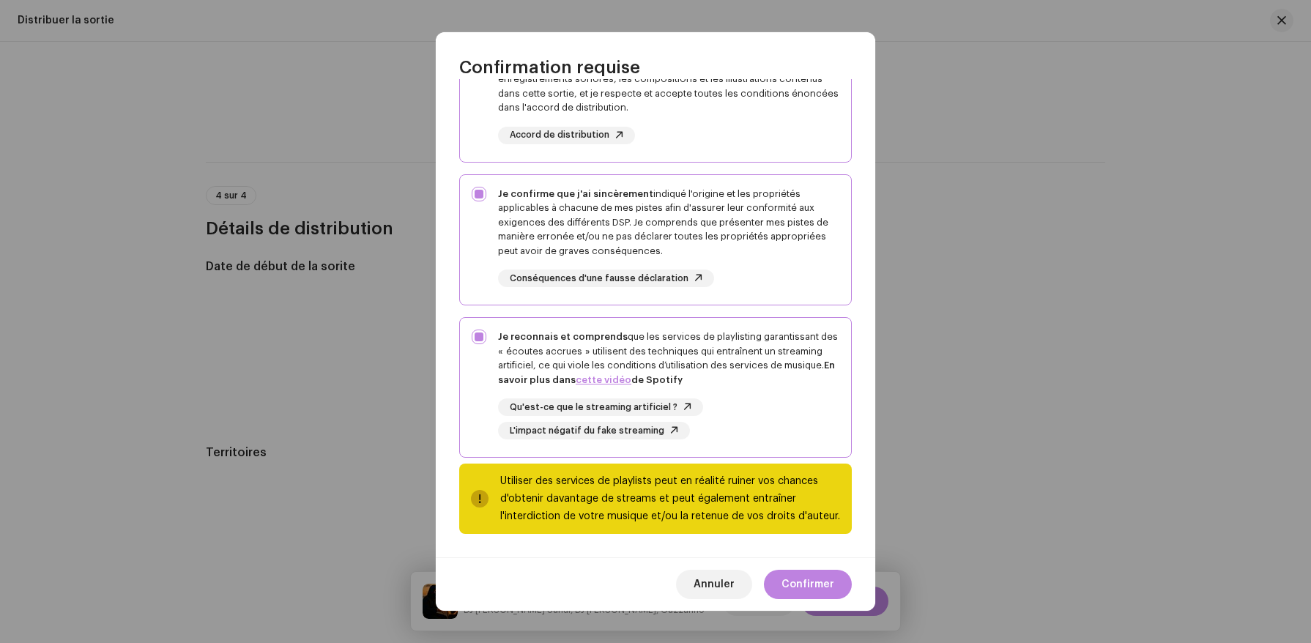
click at [796, 568] on div "Annuler Confirmer" at bounding box center [656, 583] width 440 height 53
click at [796, 577] on span "Confirmer" at bounding box center [808, 584] width 53 height 29
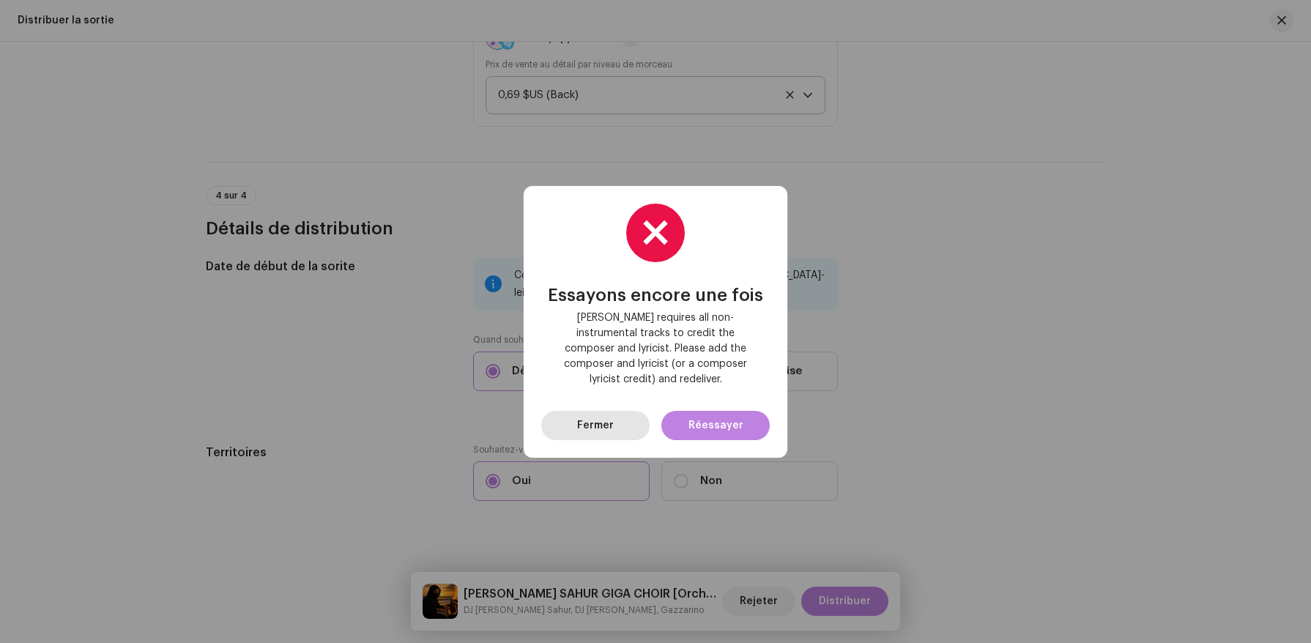
click at [638, 417] on button "Fermer" at bounding box center [595, 425] width 108 height 29
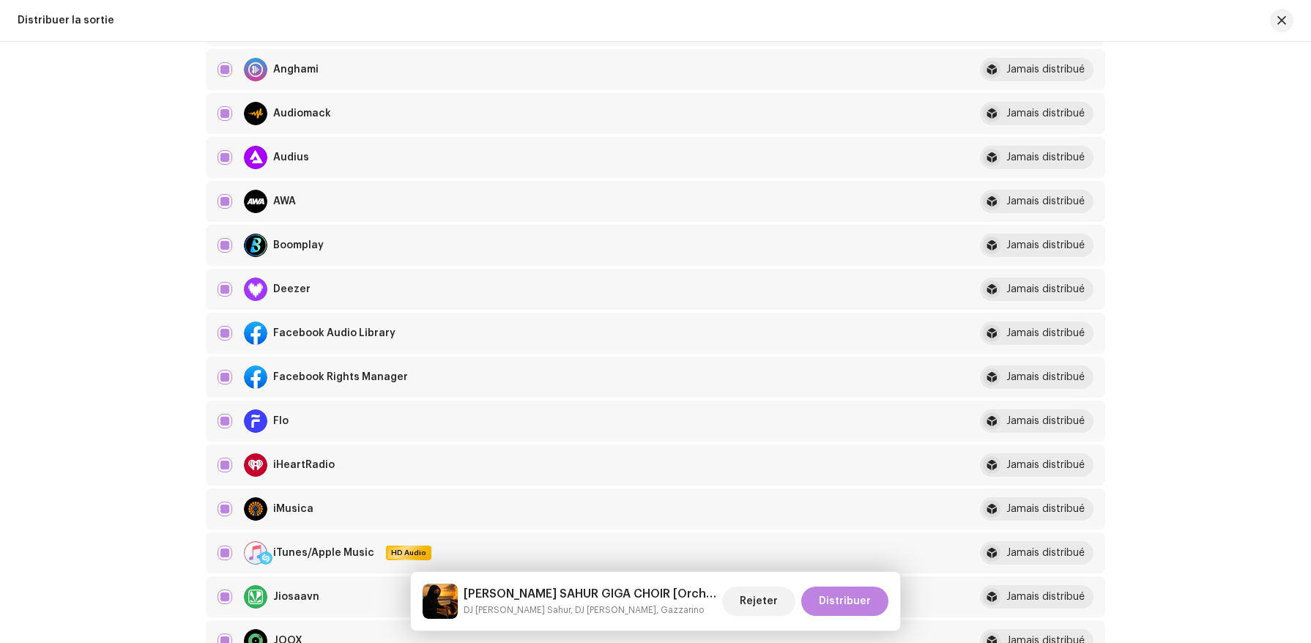
scroll to position [0, 0]
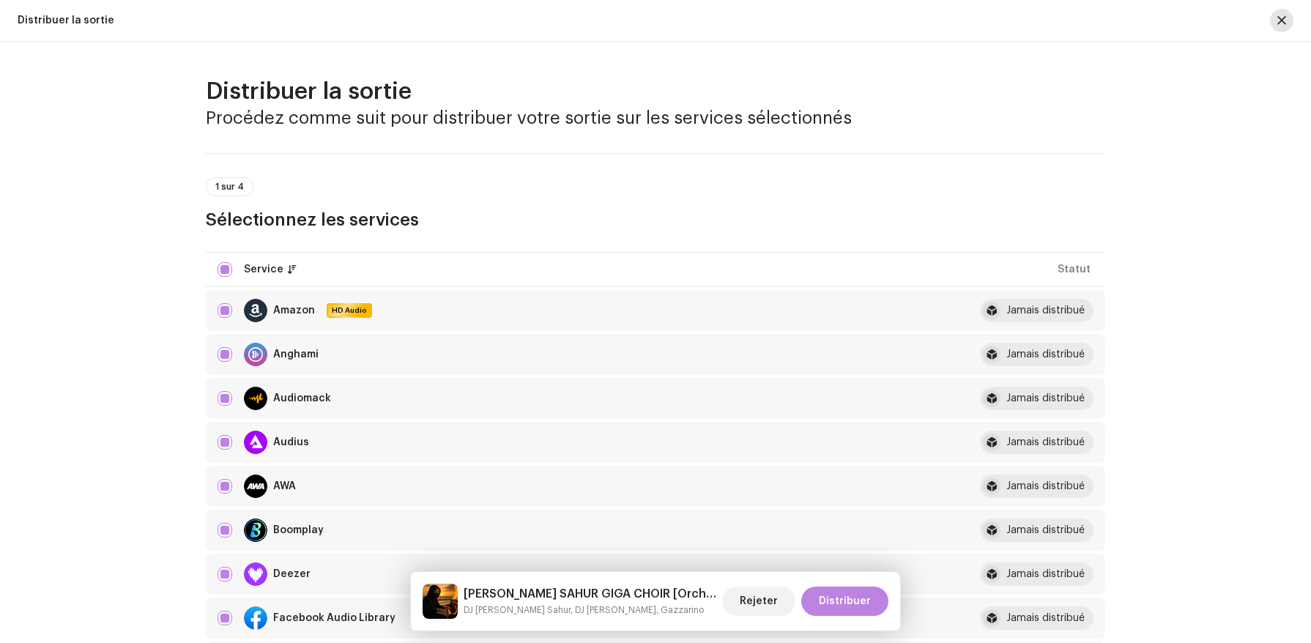
click at [1288, 16] on button "button" at bounding box center [1281, 20] width 23 height 23
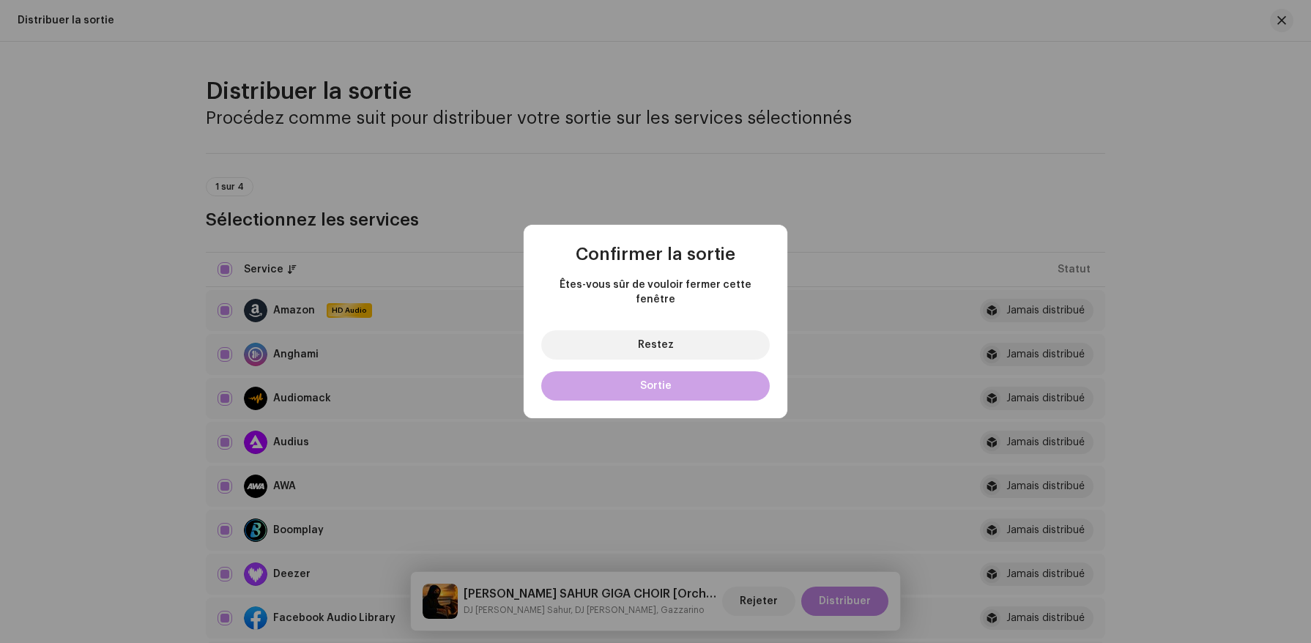
click at [762, 374] on button "Sortie" at bounding box center [655, 385] width 229 height 29
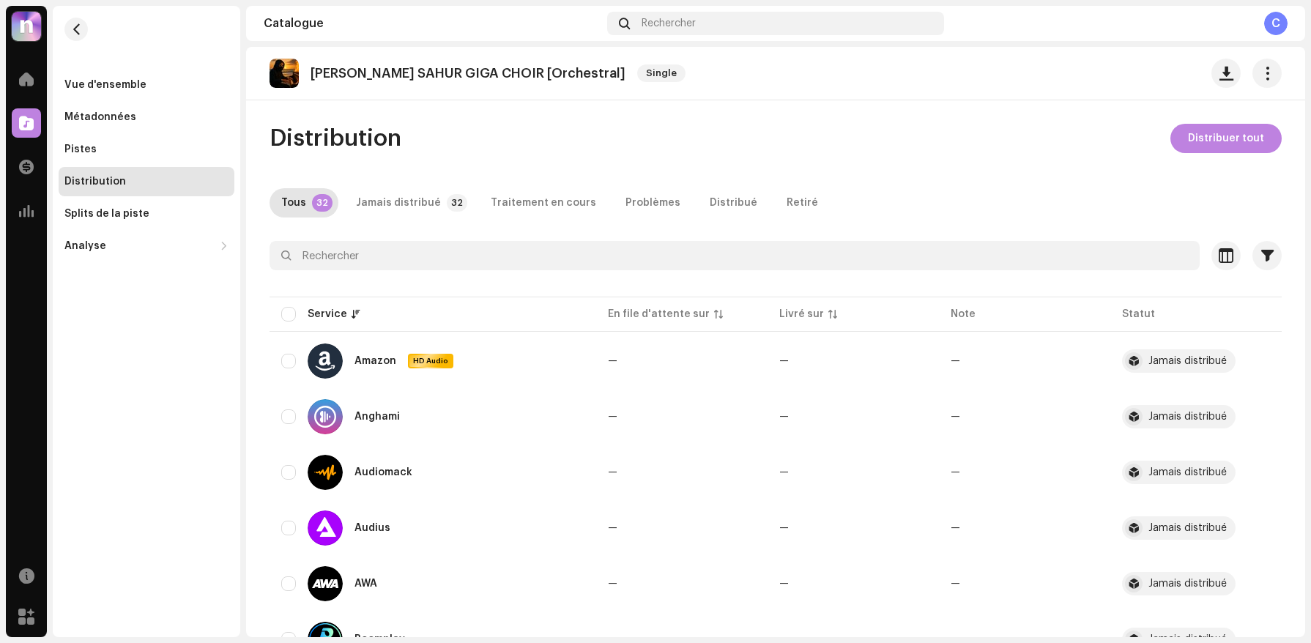
click at [1271, 83] on re-m-actions-button at bounding box center [1267, 73] width 29 height 29
click at [1266, 81] on button "button" at bounding box center [1267, 73] width 29 height 29
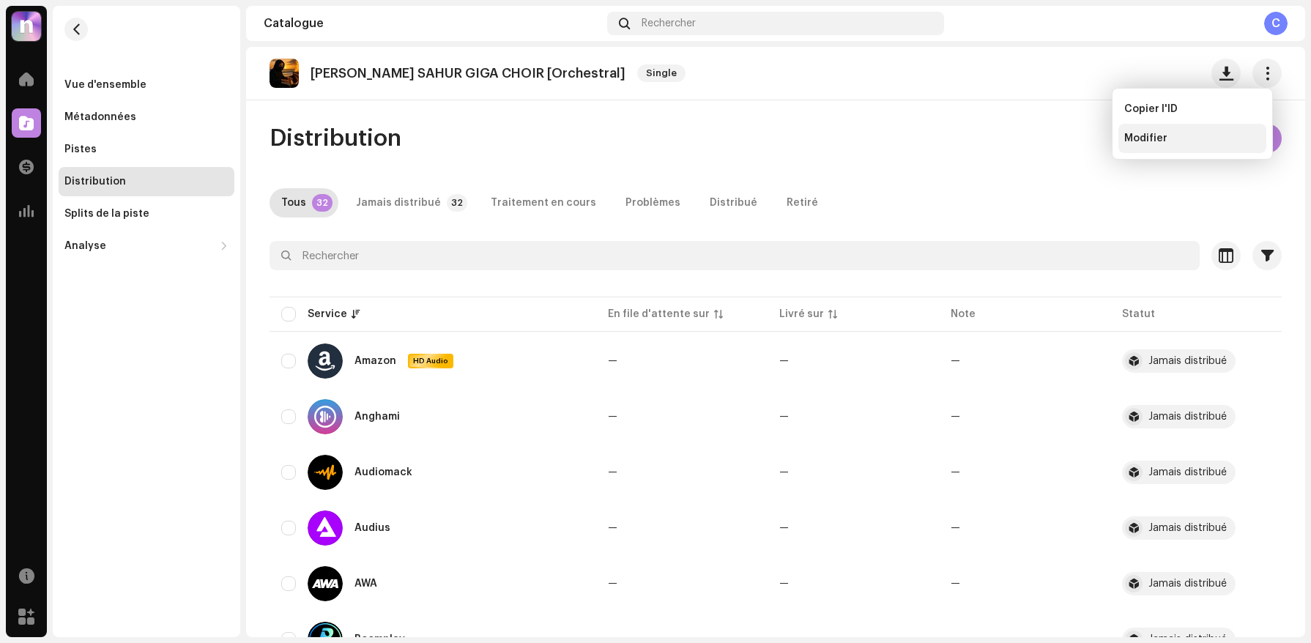
click at [1210, 137] on div "Modifier" at bounding box center [1193, 139] width 136 height 12
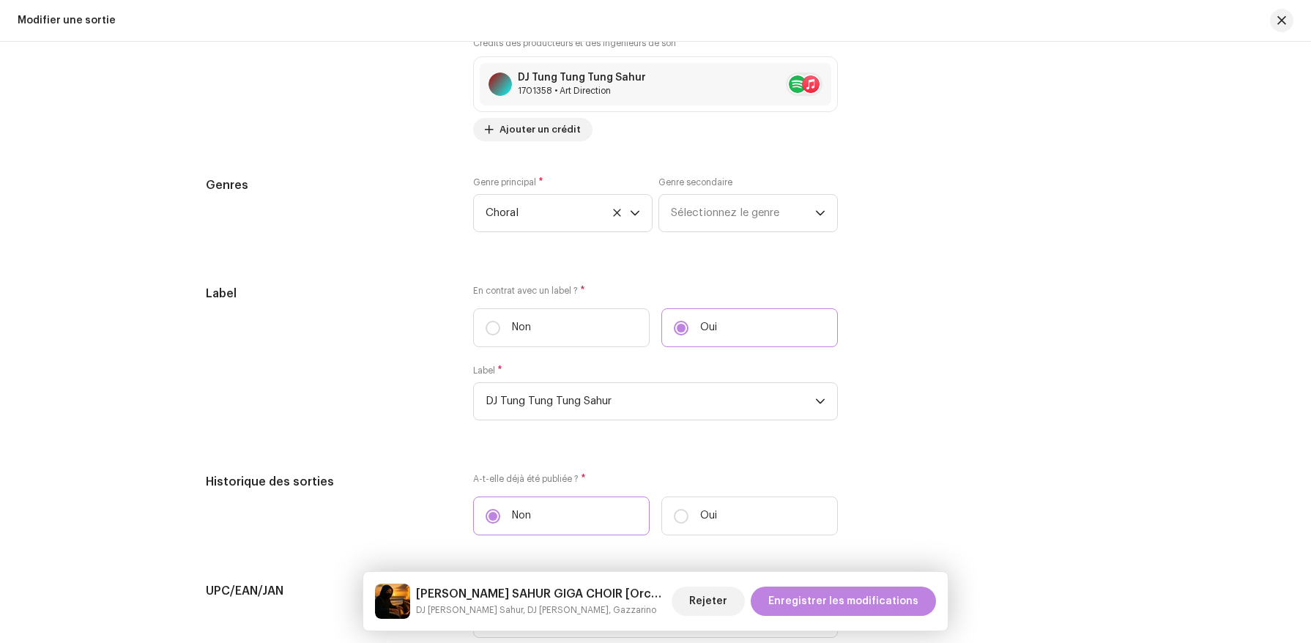
scroll to position [1807, 0]
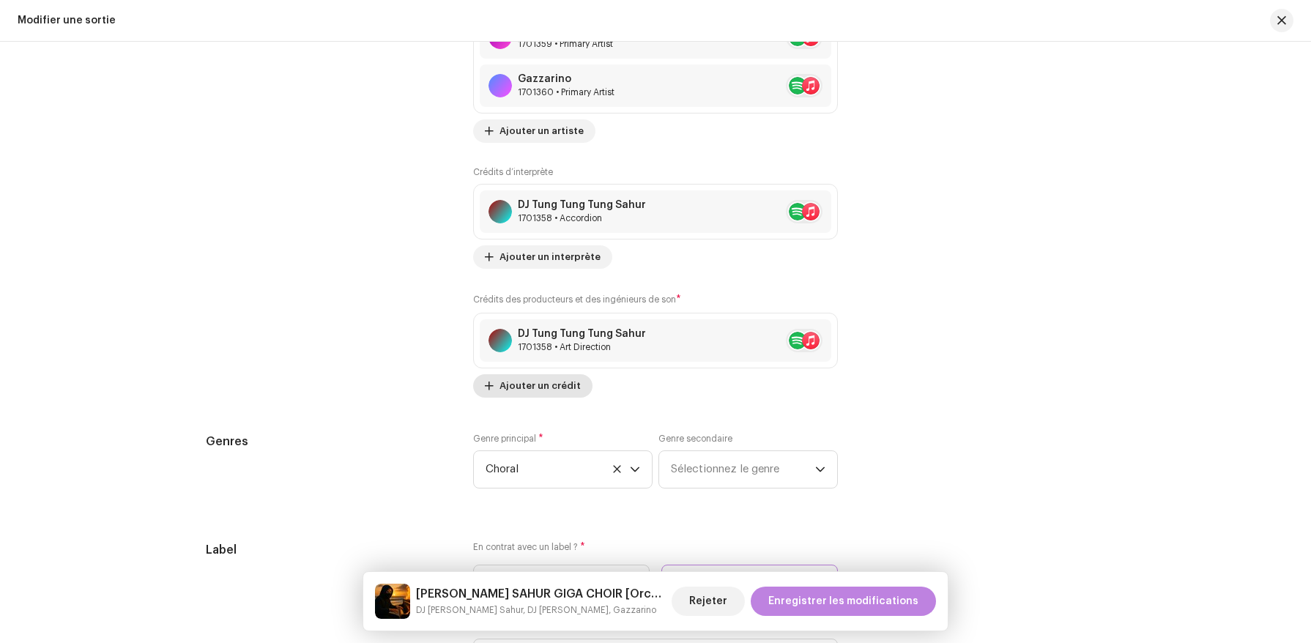
click at [518, 387] on span "Ajouter un crédit" at bounding box center [540, 385] width 81 height 29
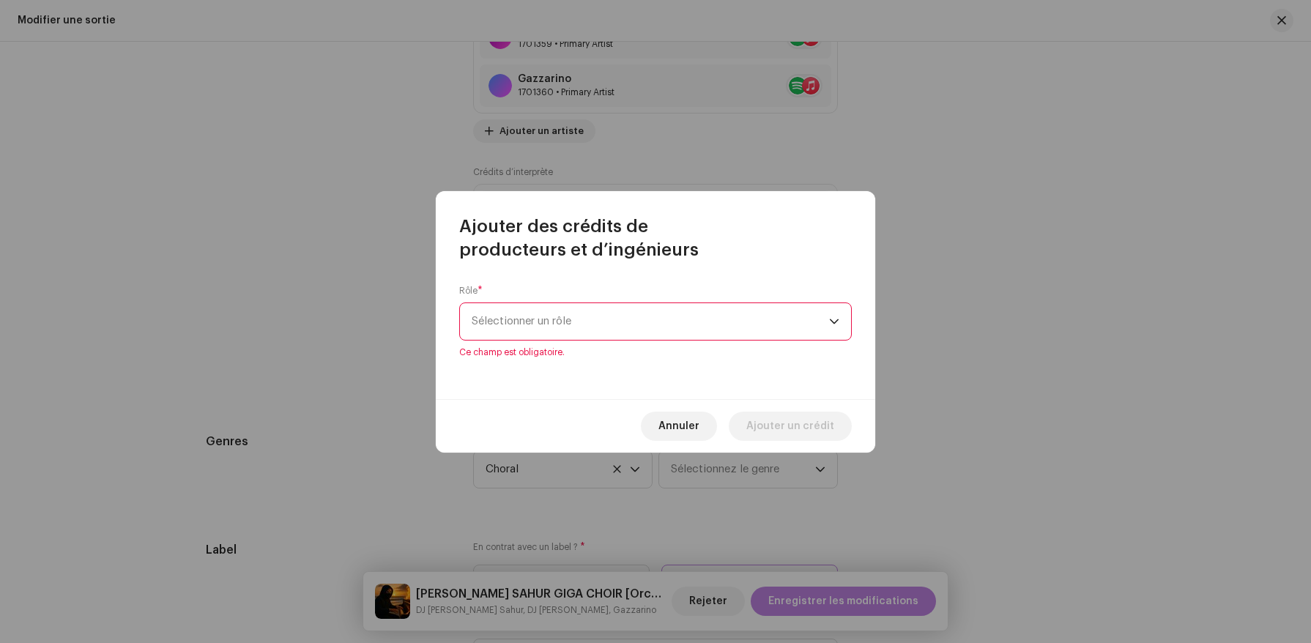
drag, startPoint x: 591, startPoint y: 360, endPoint x: 592, endPoint y: 351, distance: 8.8
click at [592, 351] on div "Rôle * Sélectionner un rôle Ce champ est obligatoire." at bounding box center [656, 331] width 440 height 138
click at [598, 340] on div "Rôle * Sélectionner un rôle Ce champ est obligatoire." at bounding box center [655, 321] width 393 height 73
click at [604, 325] on span "Sélectionner un rôle" at bounding box center [651, 321] width 358 height 37
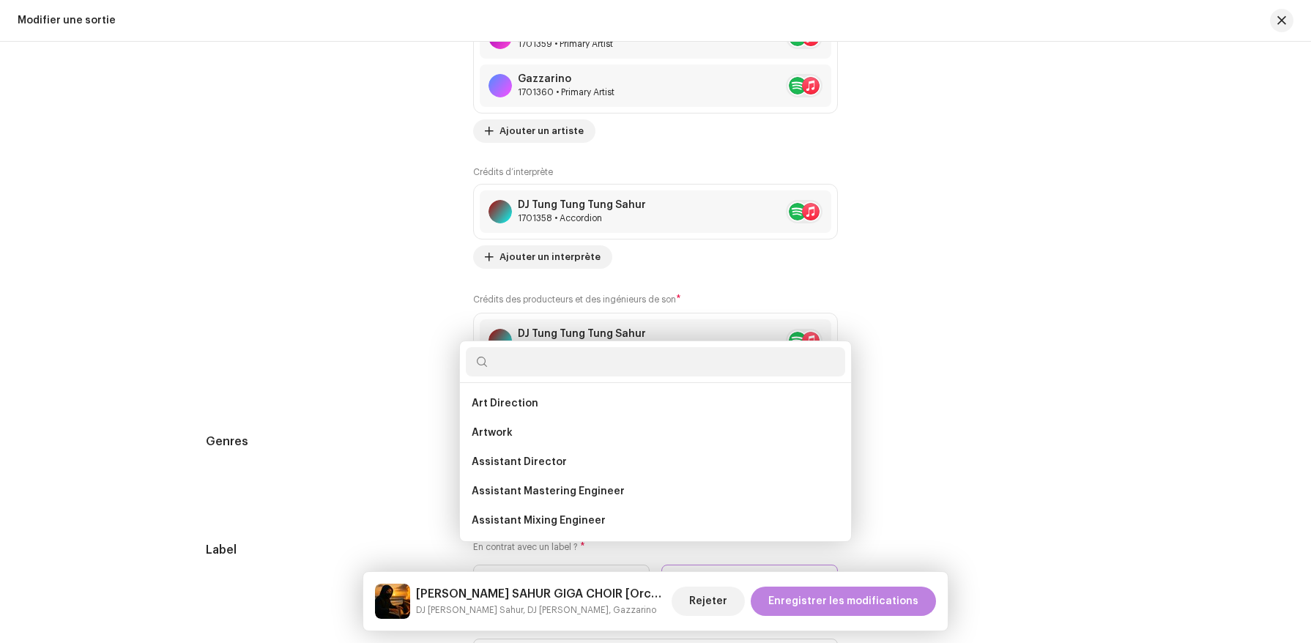
click at [744, 144] on div "Ajouter des crédits de producteurs et d’ingénieurs Rôle * Sélectionner un rôle …" at bounding box center [655, 321] width 1311 height 643
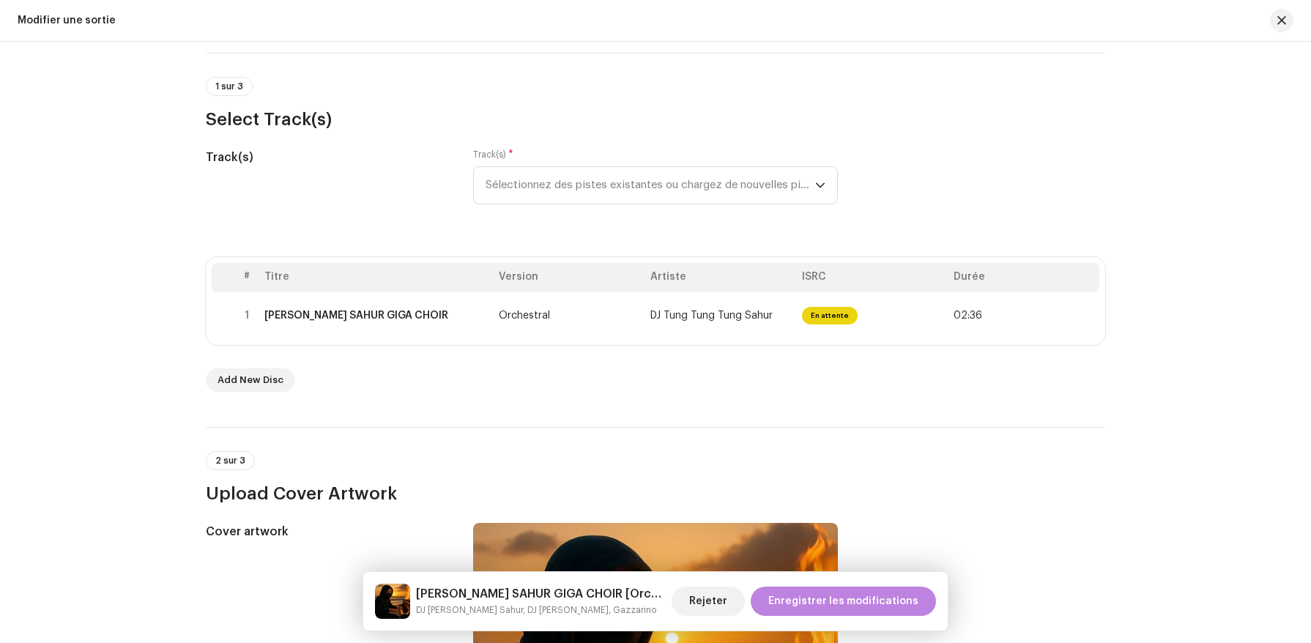
scroll to position [113, 0]
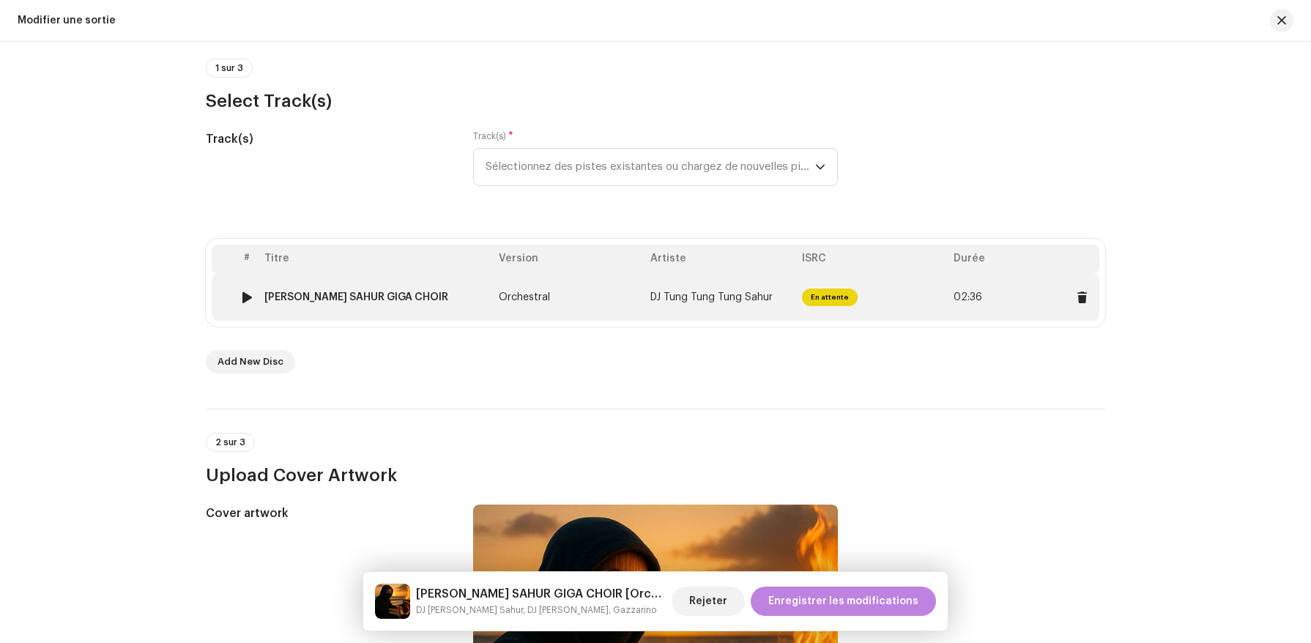
click at [612, 303] on td "Orchestral" at bounding box center [569, 297] width 152 height 47
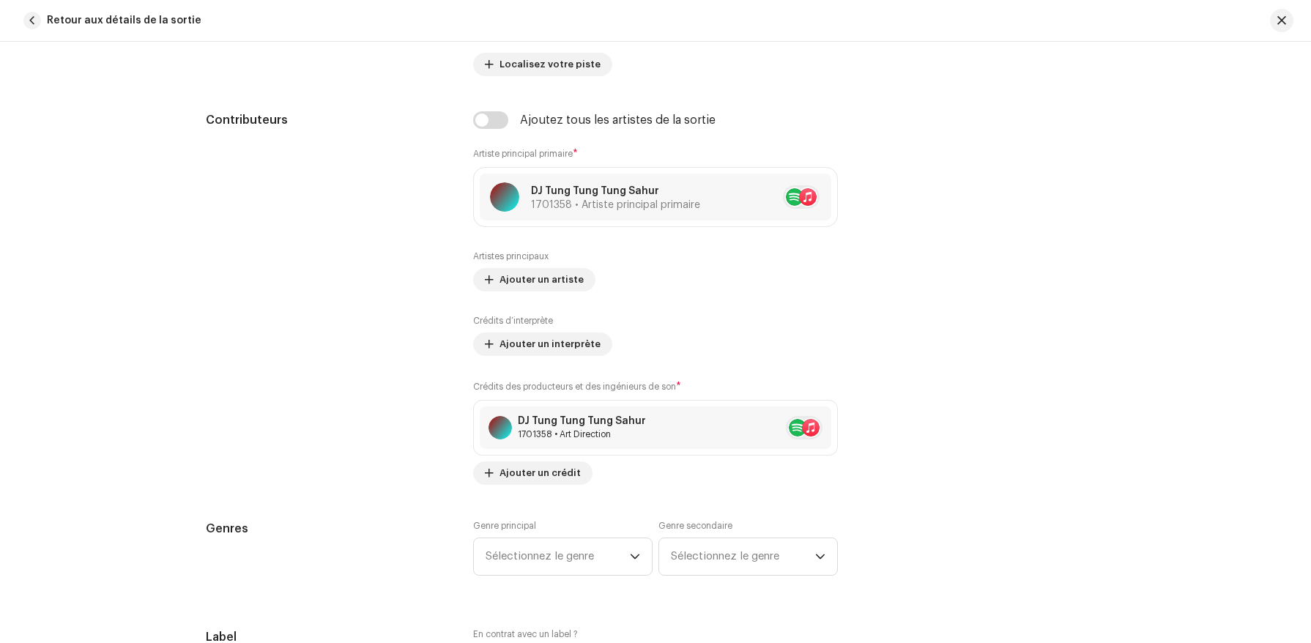
scroll to position [956, 0]
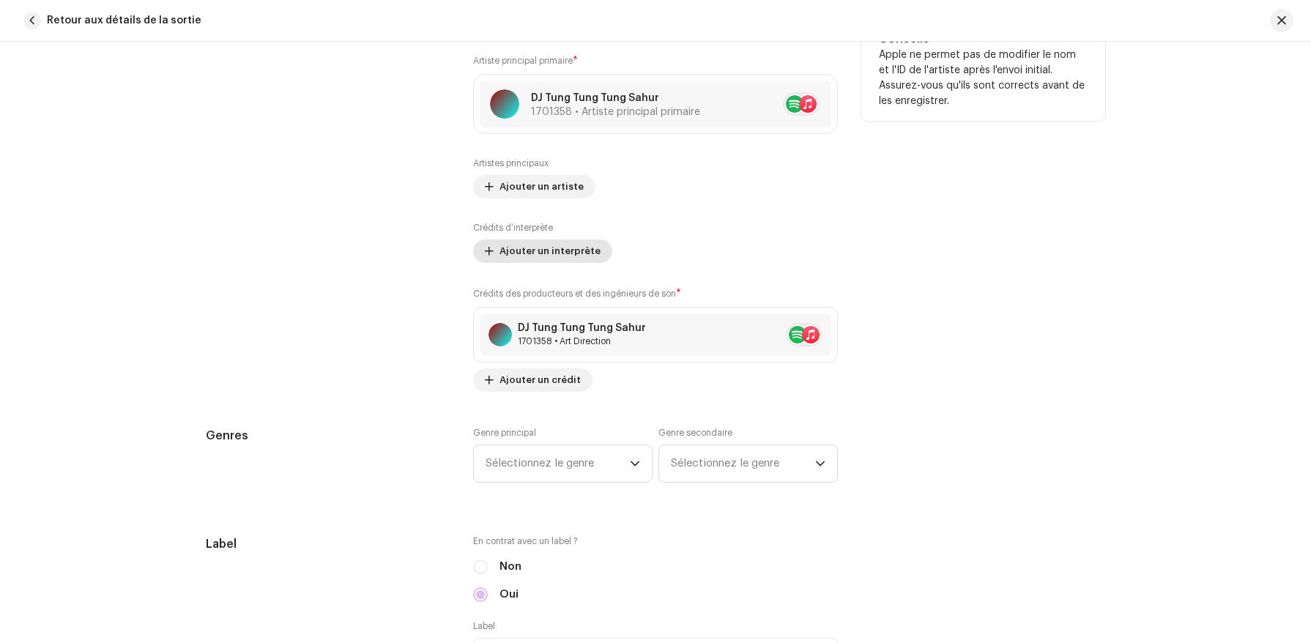
click at [561, 249] on span "Ajouter un interprète" at bounding box center [550, 251] width 101 height 29
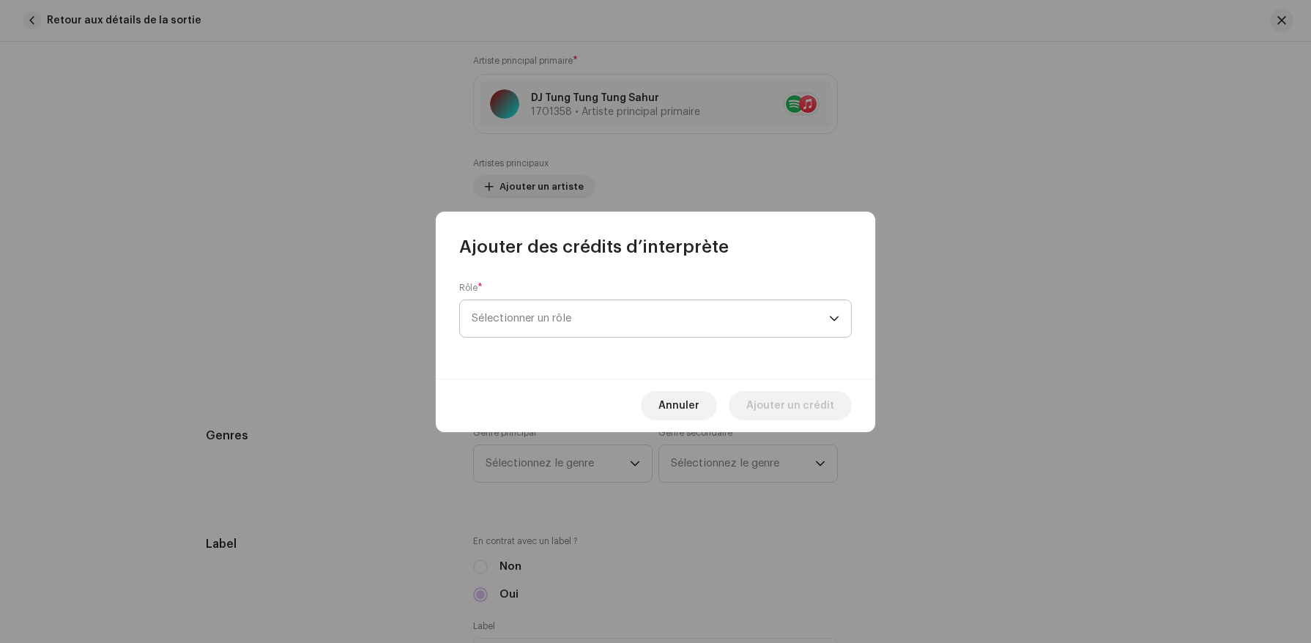
click at [593, 317] on span "Sélectionner un rôle" at bounding box center [651, 318] width 358 height 37
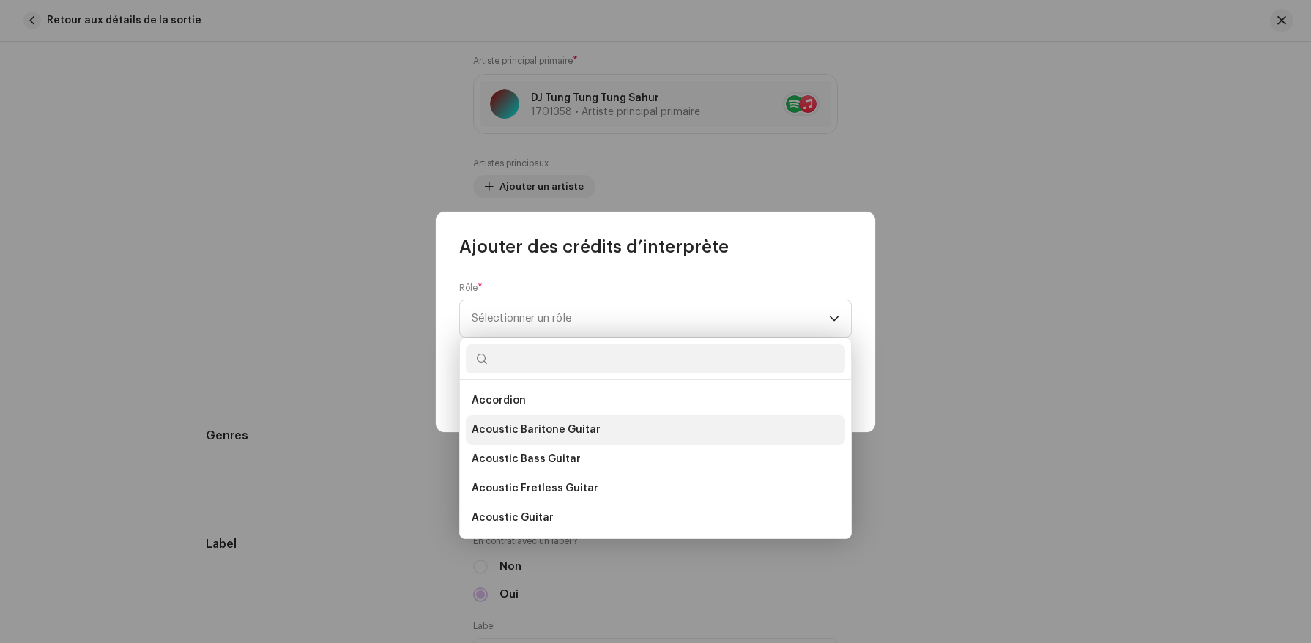
click at [596, 429] on li "Acoustic Baritone Guitar" at bounding box center [655, 429] width 379 height 29
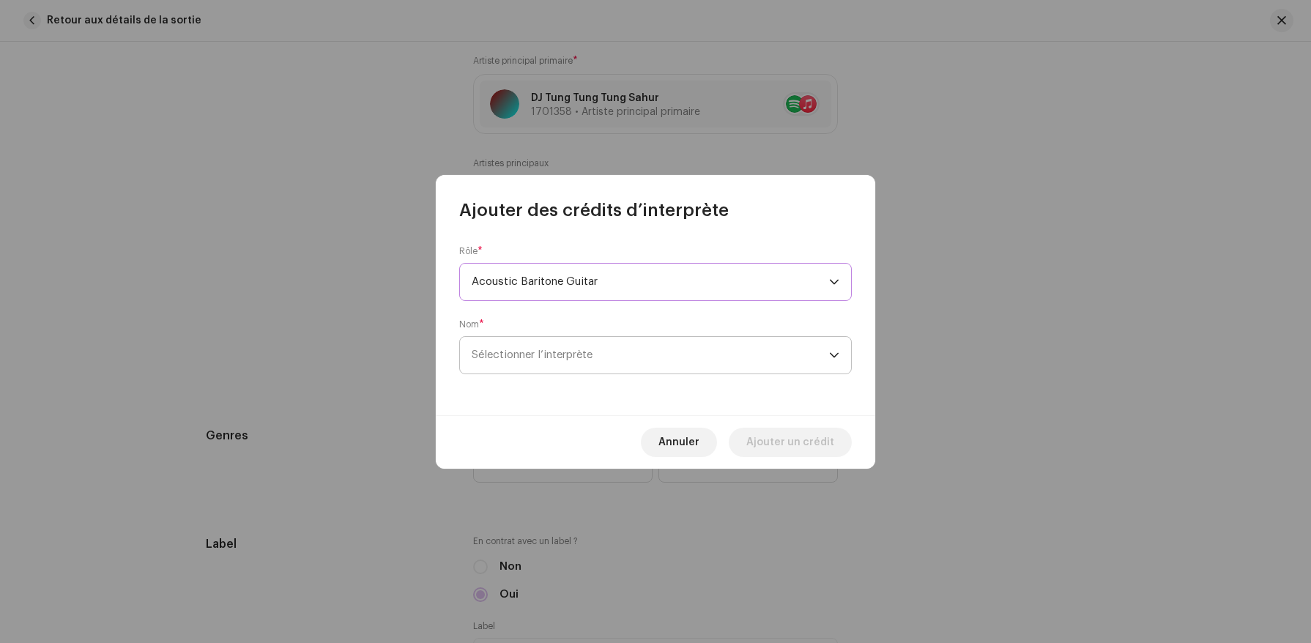
click at [610, 344] on span "Sélectionner l’interprète" at bounding box center [651, 355] width 358 height 37
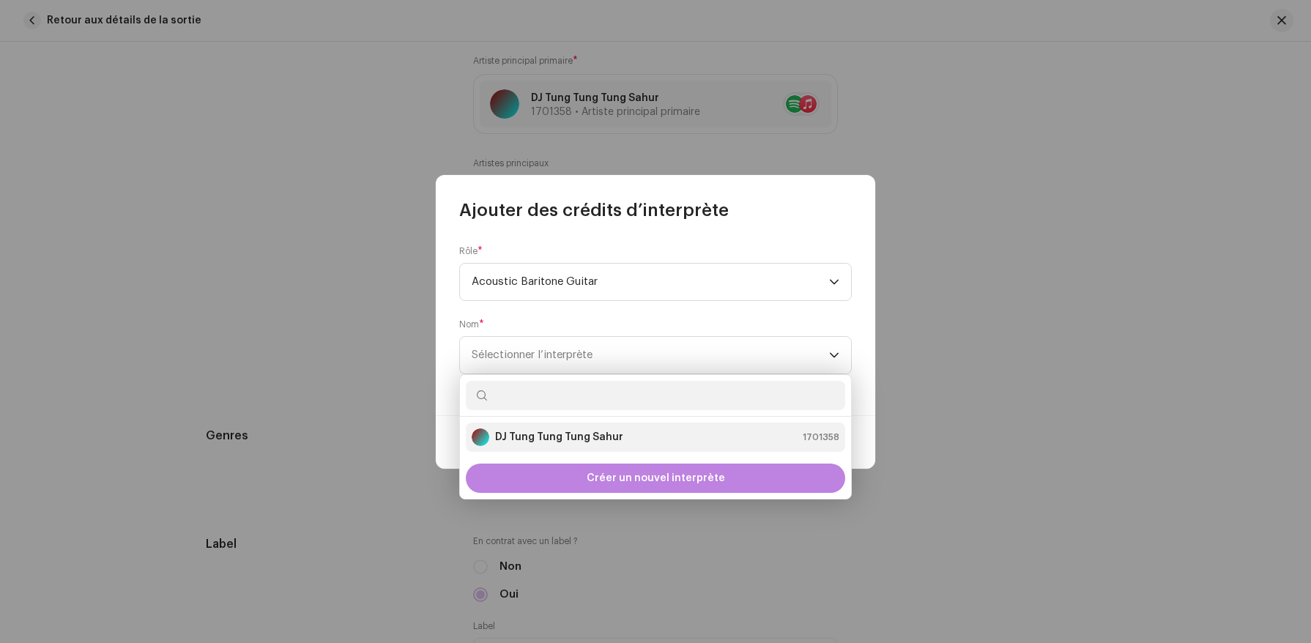
click at [612, 429] on div "DJ Tung Tung Tung Sahur" at bounding box center [548, 438] width 152 height 18
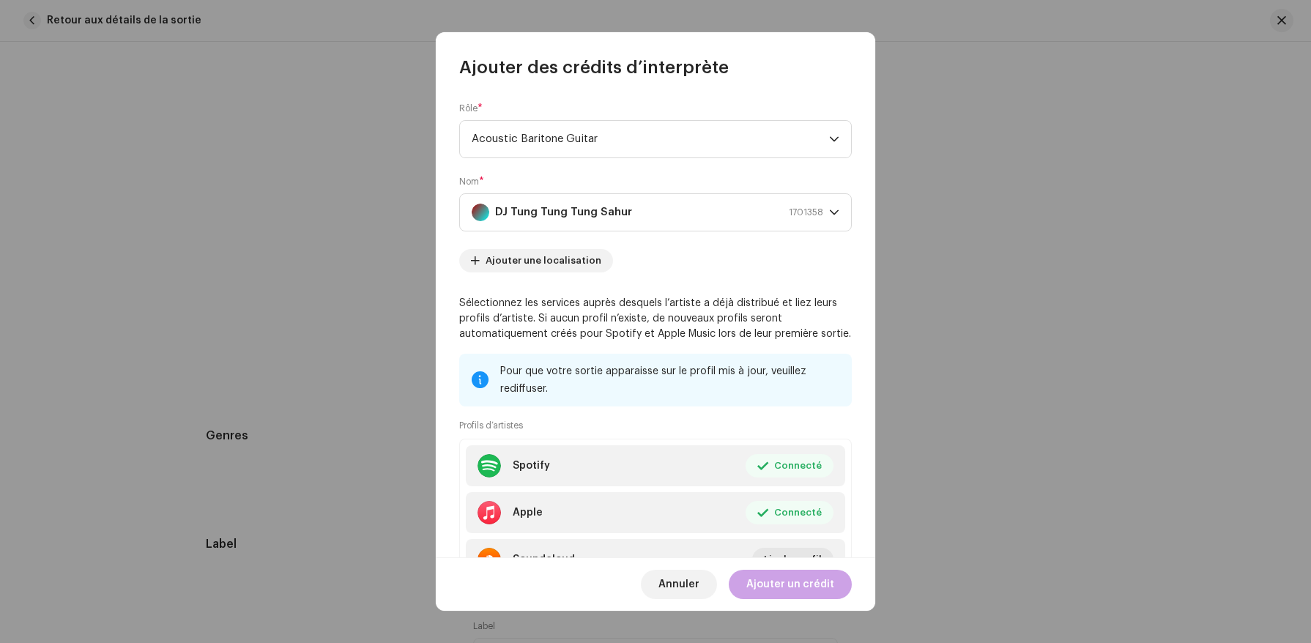
click at [804, 587] on span "Ajouter un crédit" at bounding box center [791, 584] width 88 height 29
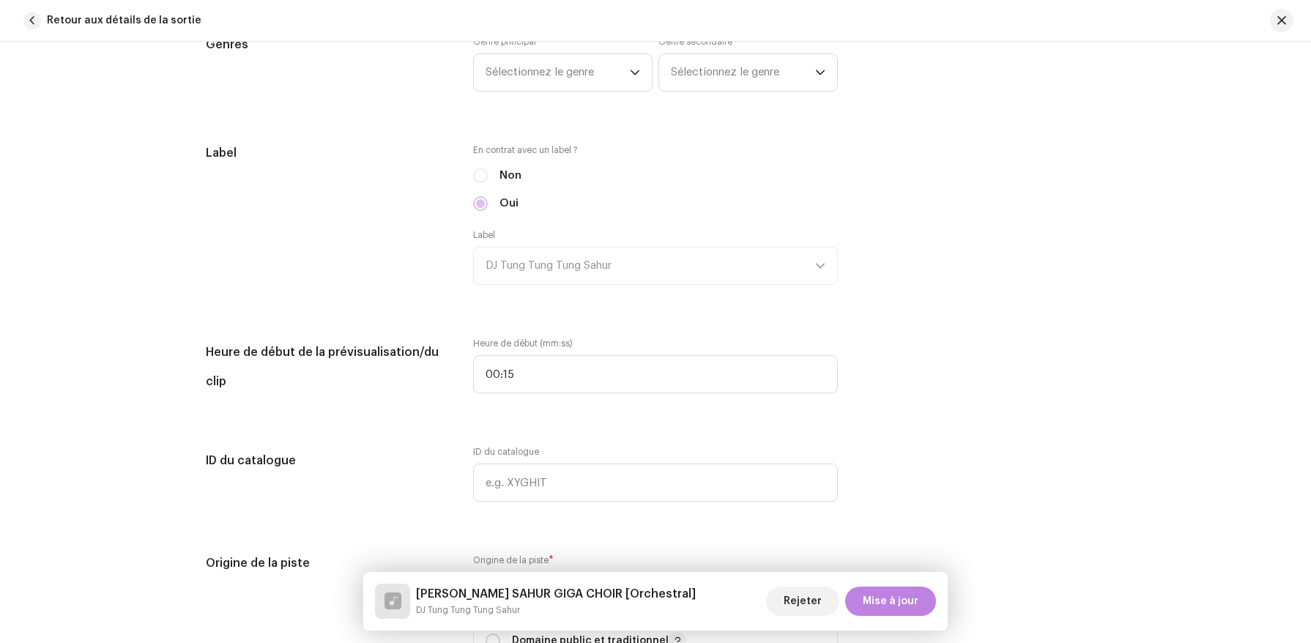
scroll to position [1982, 0]
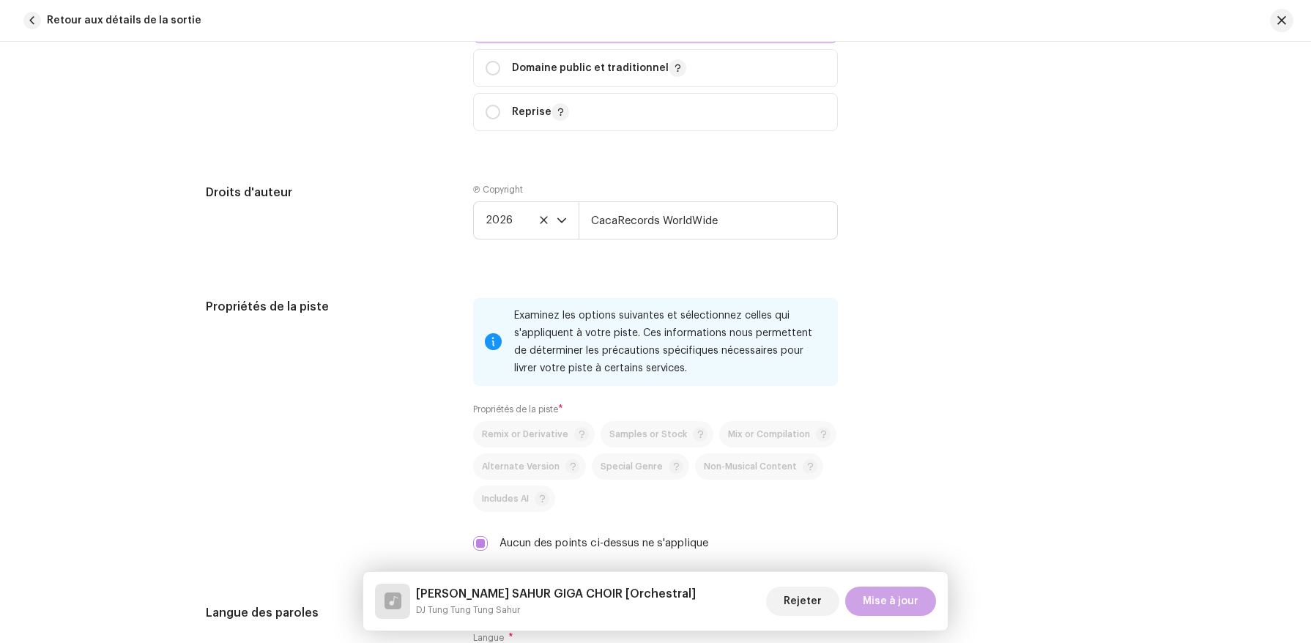
click at [886, 590] on span "Mise à jour" at bounding box center [891, 601] width 56 height 29
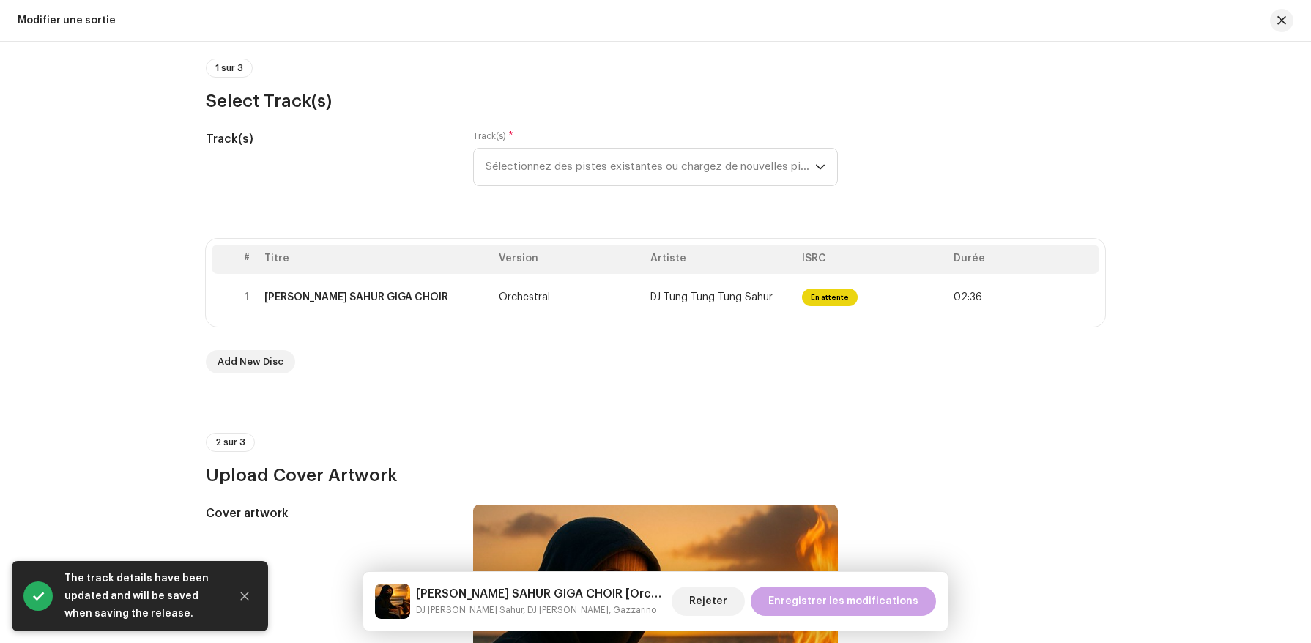
click at [875, 613] on span "Enregistrer les modifications" at bounding box center [843, 601] width 150 height 29
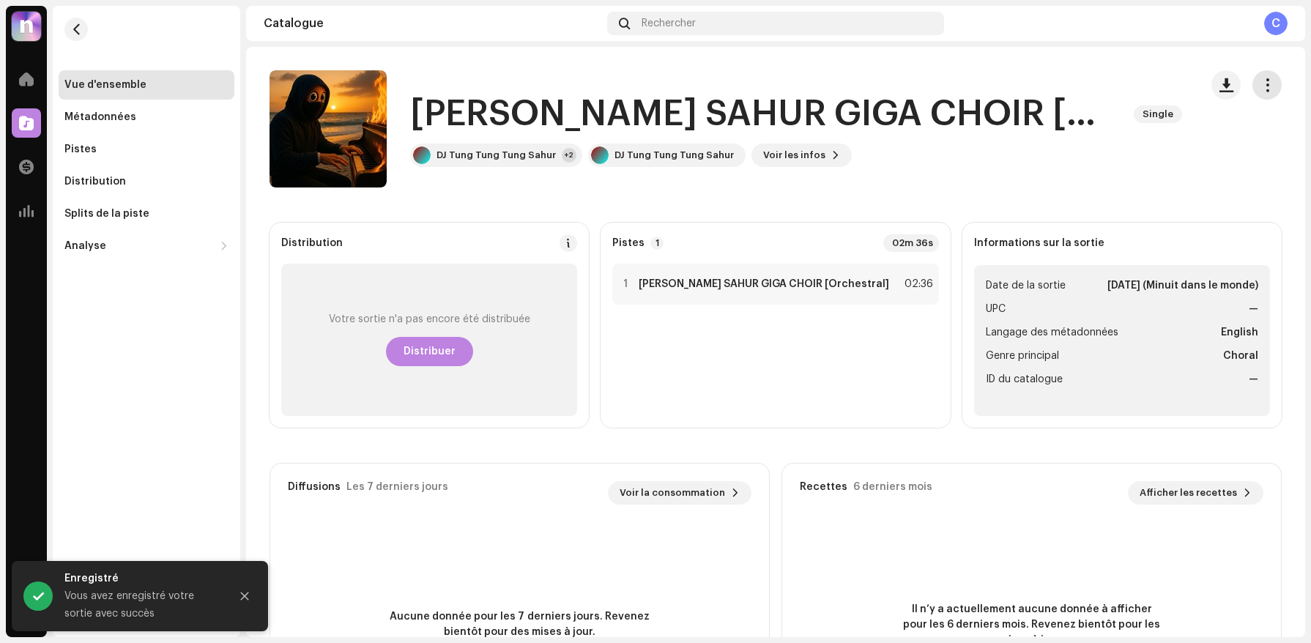
click at [1261, 86] on span "button" at bounding box center [1268, 85] width 14 height 12
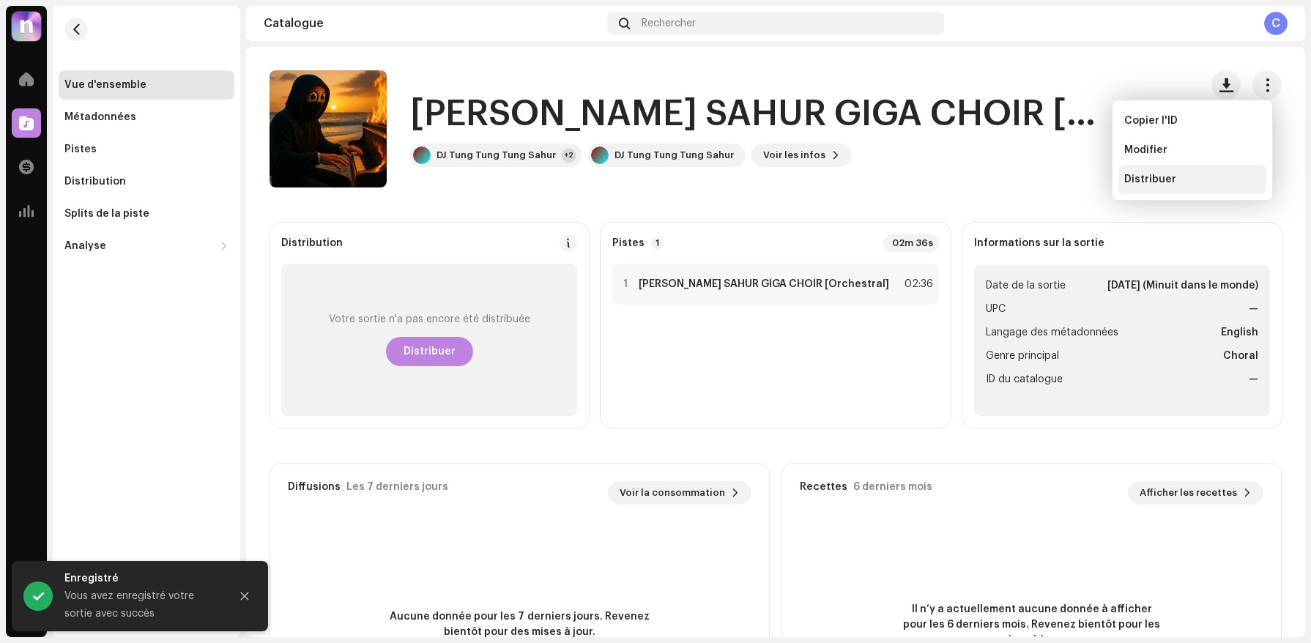
click at [1202, 177] on div "Distribuer" at bounding box center [1193, 180] width 136 height 12
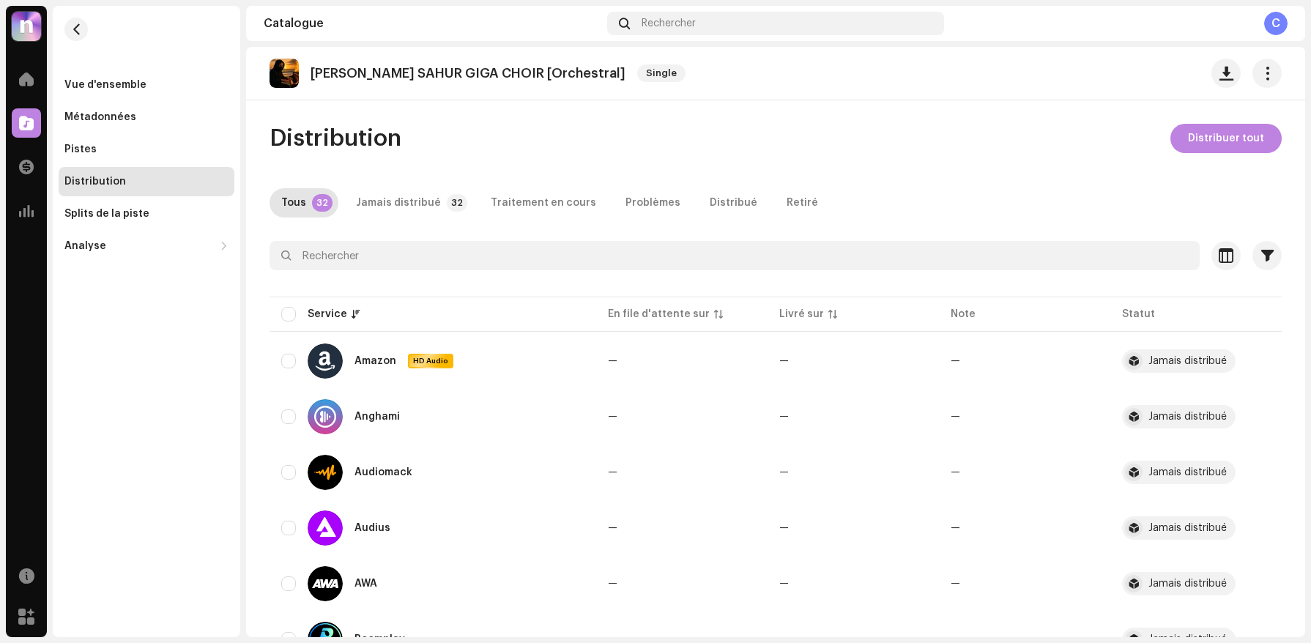
click at [1221, 119] on div "TUNG TUNG TUNG SAHUR GIGA CHOIR [Orchestral] Single Distribution Distribuer tou…" at bounding box center [775, 342] width 1059 height 590
click at [1220, 129] on span "Distribuer tout" at bounding box center [1226, 138] width 76 height 29
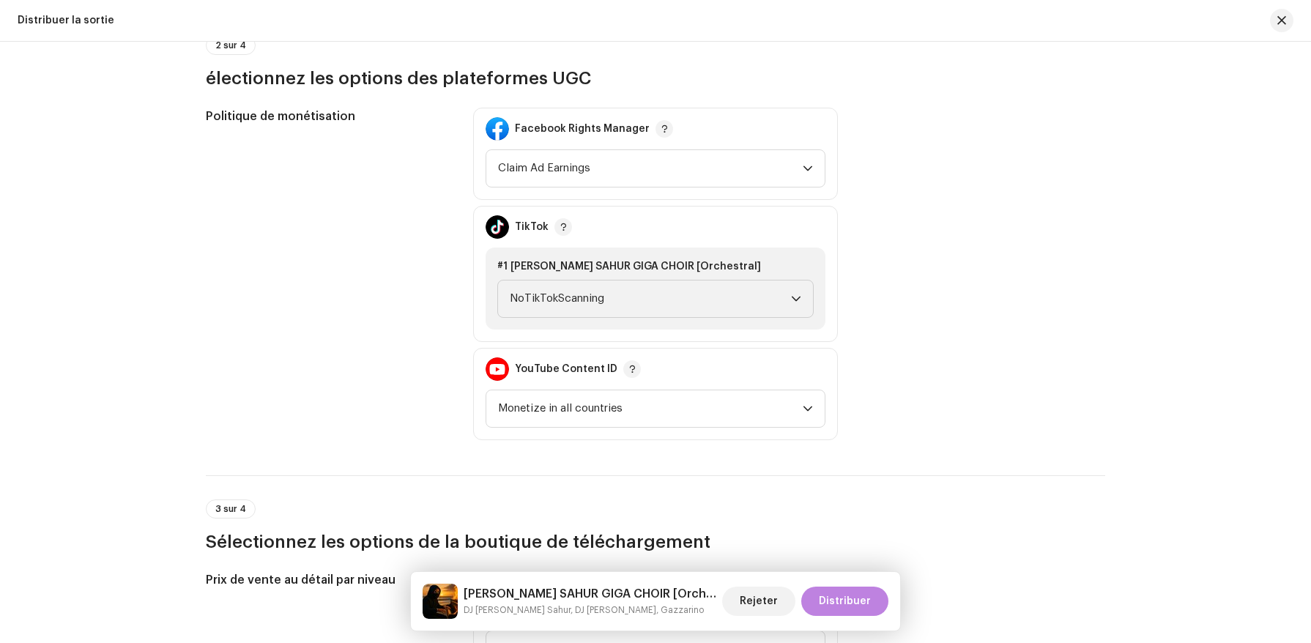
scroll to position [1682, 0]
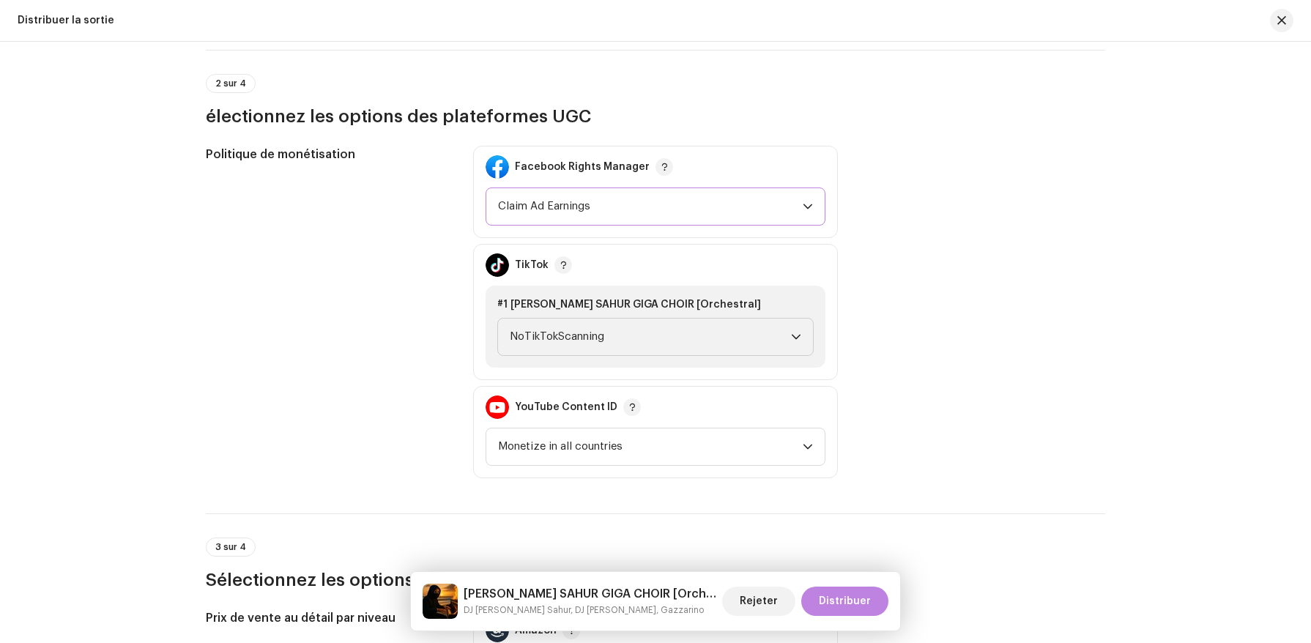
click at [610, 219] on span "Claim Ad Earnings" at bounding box center [650, 206] width 305 height 37
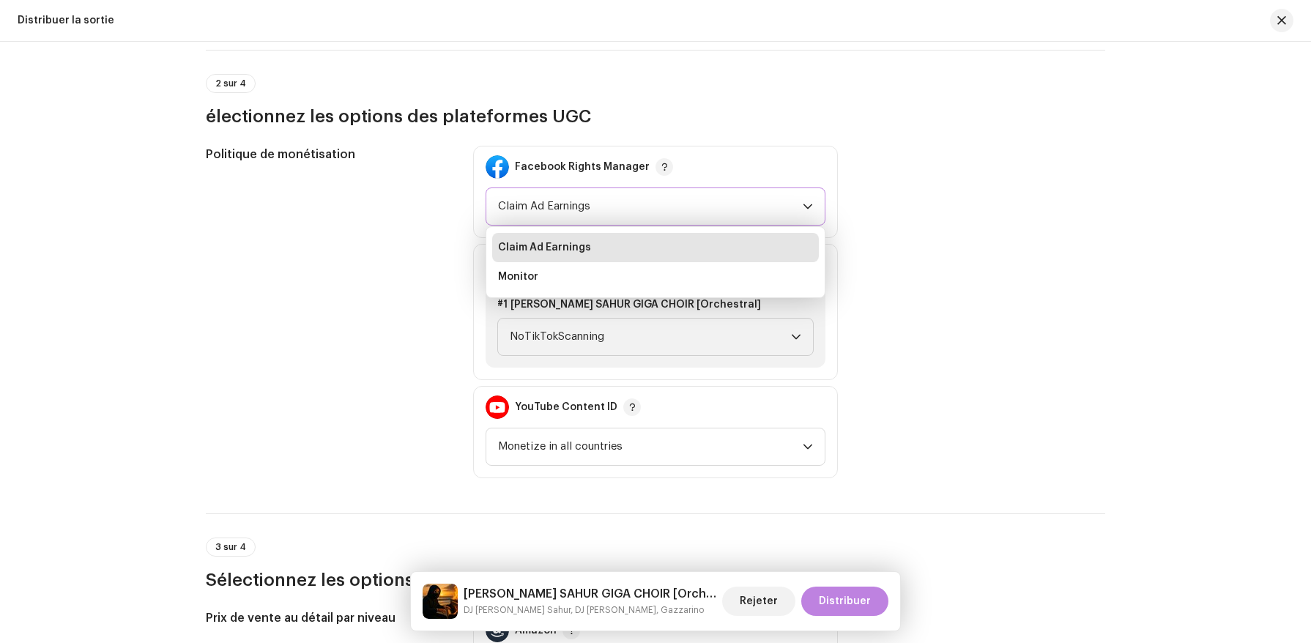
click at [610, 219] on span "Claim Ad Earnings" at bounding box center [650, 206] width 305 height 37
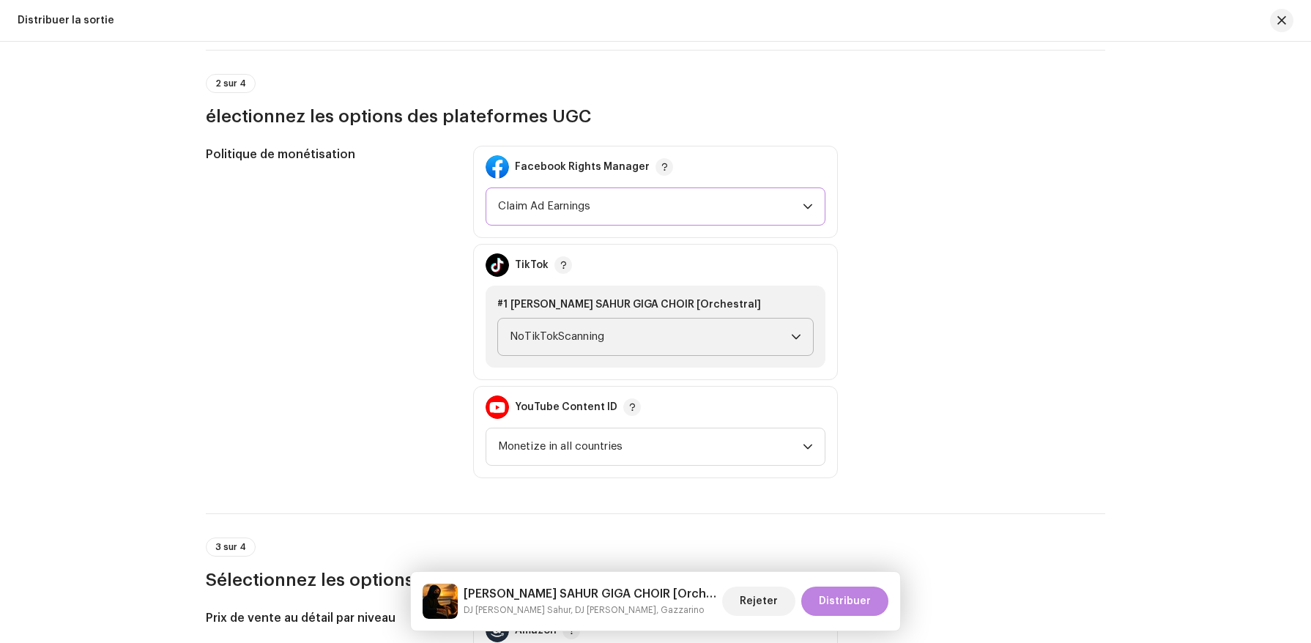
click at [617, 341] on span "NoTikTokScanning" at bounding box center [650, 337] width 281 height 37
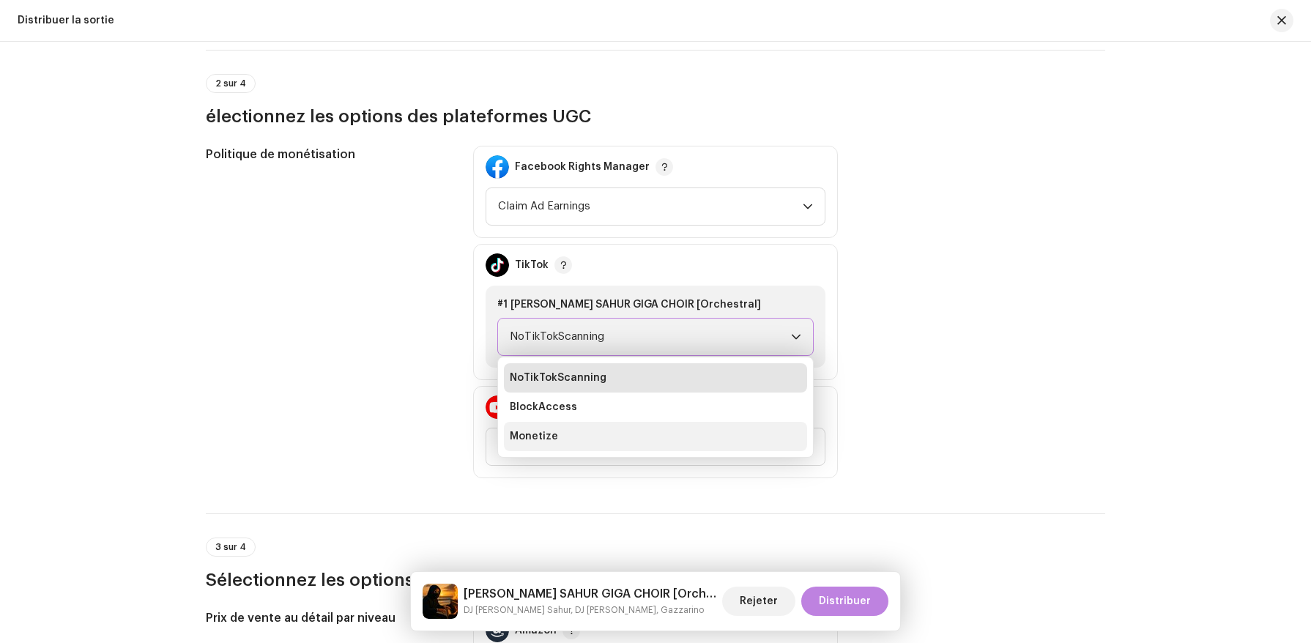
click at [611, 437] on li "Monetize" at bounding box center [655, 436] width 303 height 29
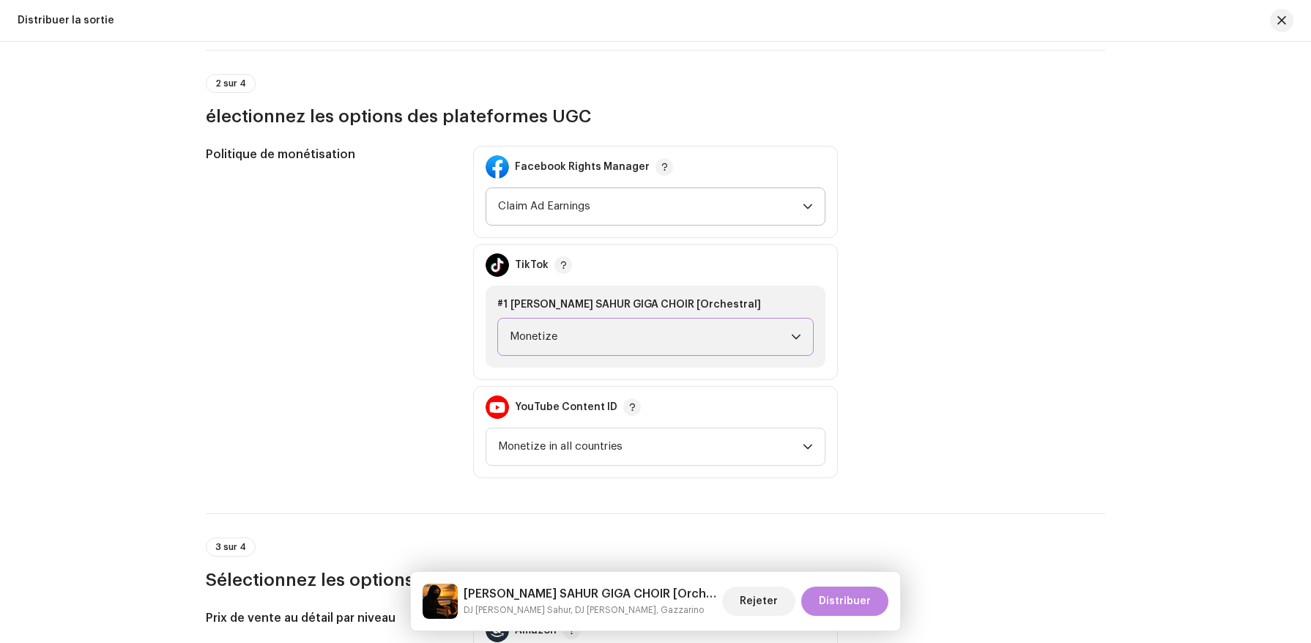
click at [651, 199] on span "Claim Ad Earnings" at bounding box center [650, 206] width 305 height 37
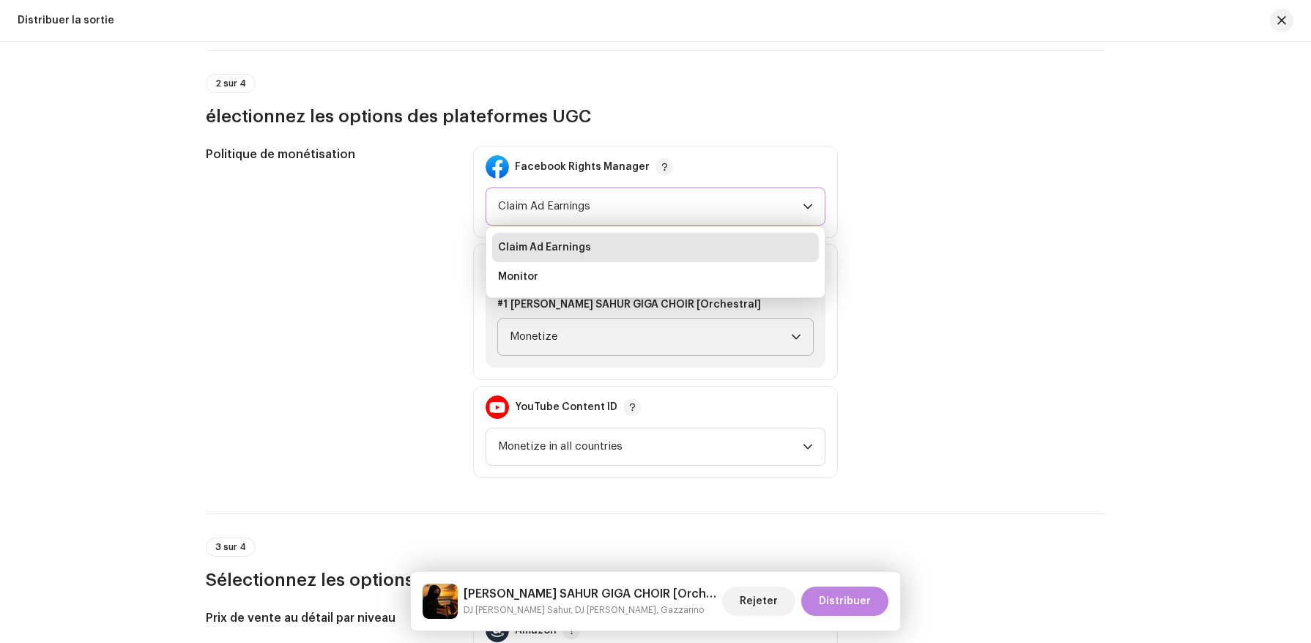
click at [651, 199] on span "Claim Ad Earnings" at bounding box center [650, 206] width 305 height 37
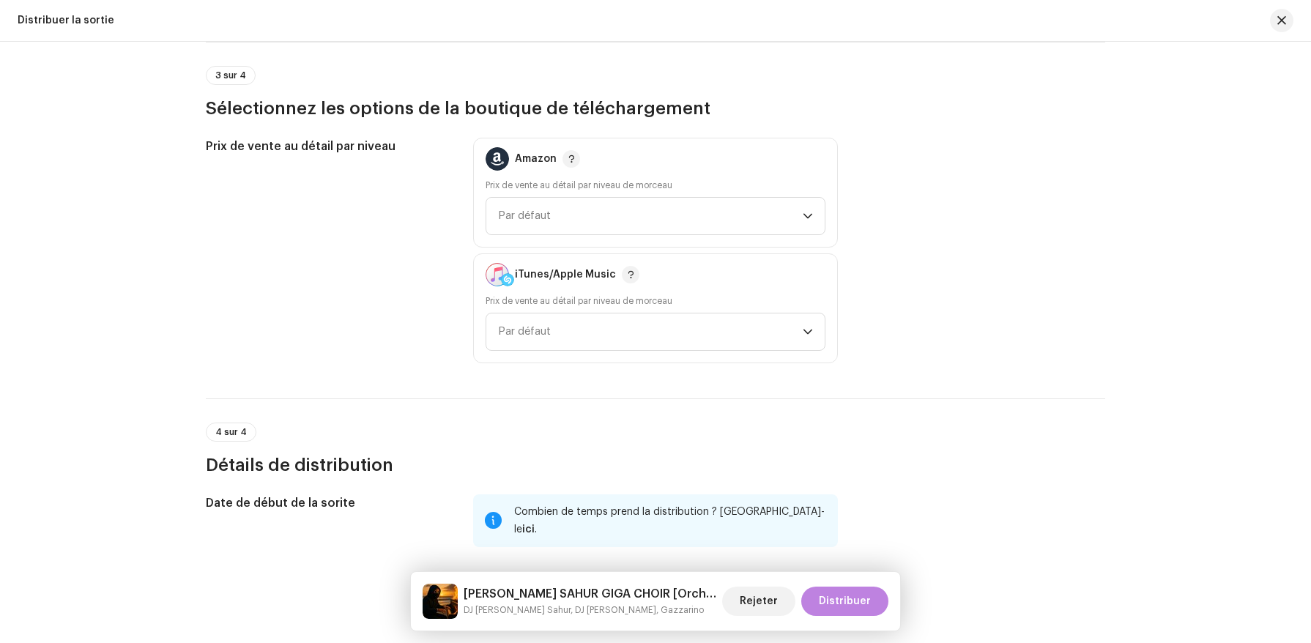
scroll to position [2161, 0]
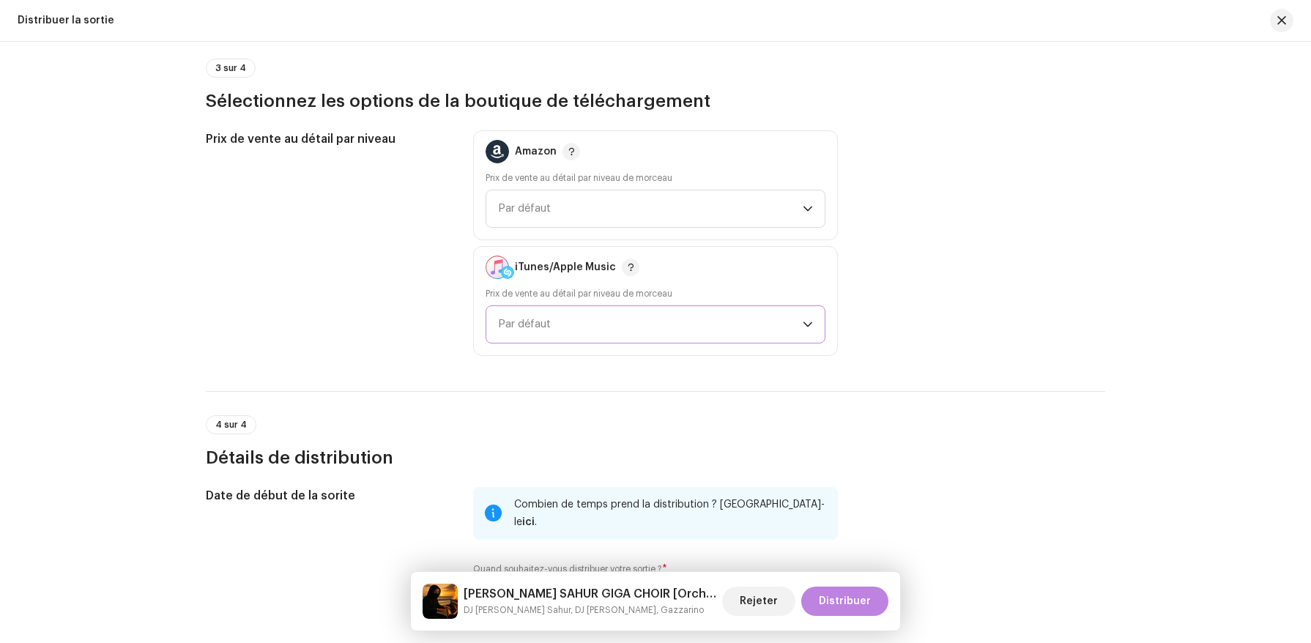
click at [621, 329] on span "Par défaut" at bounding box center [650, 324] width 305 height 37
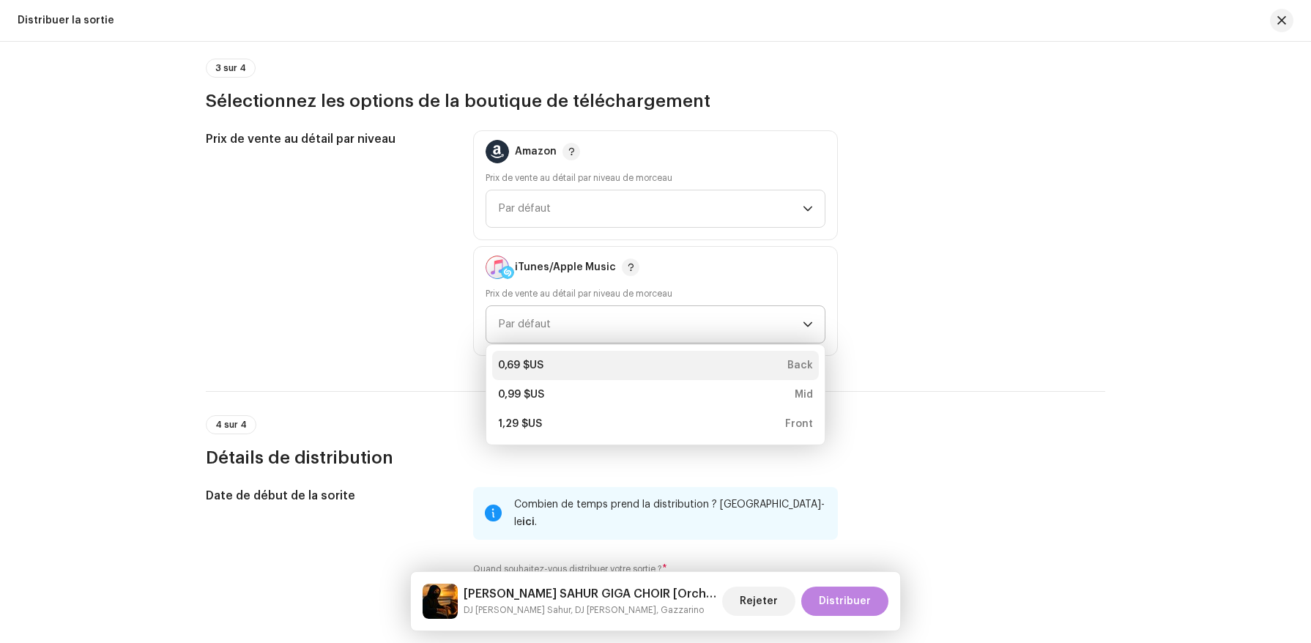
click at [622, 366] on div "0,69 $US Back" at bounding box center [655, 365] width 315 height 15
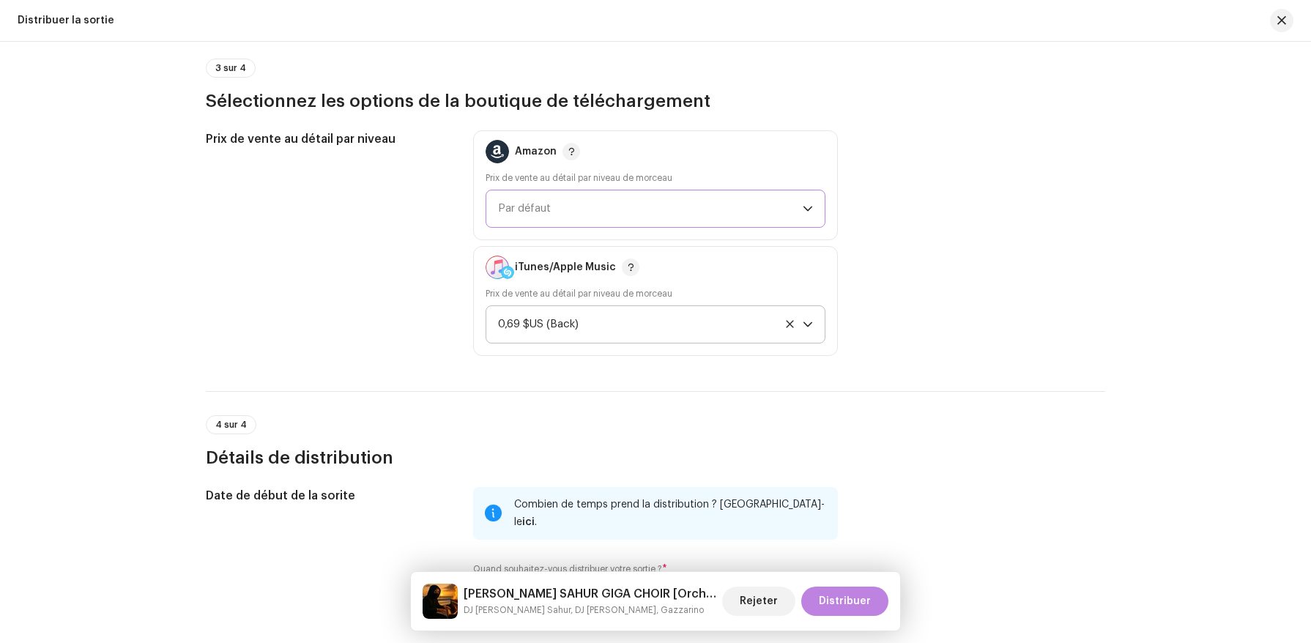
click at [622, 204] on span "Par défaut" at bounding box center [650, 208] width 305 height 37
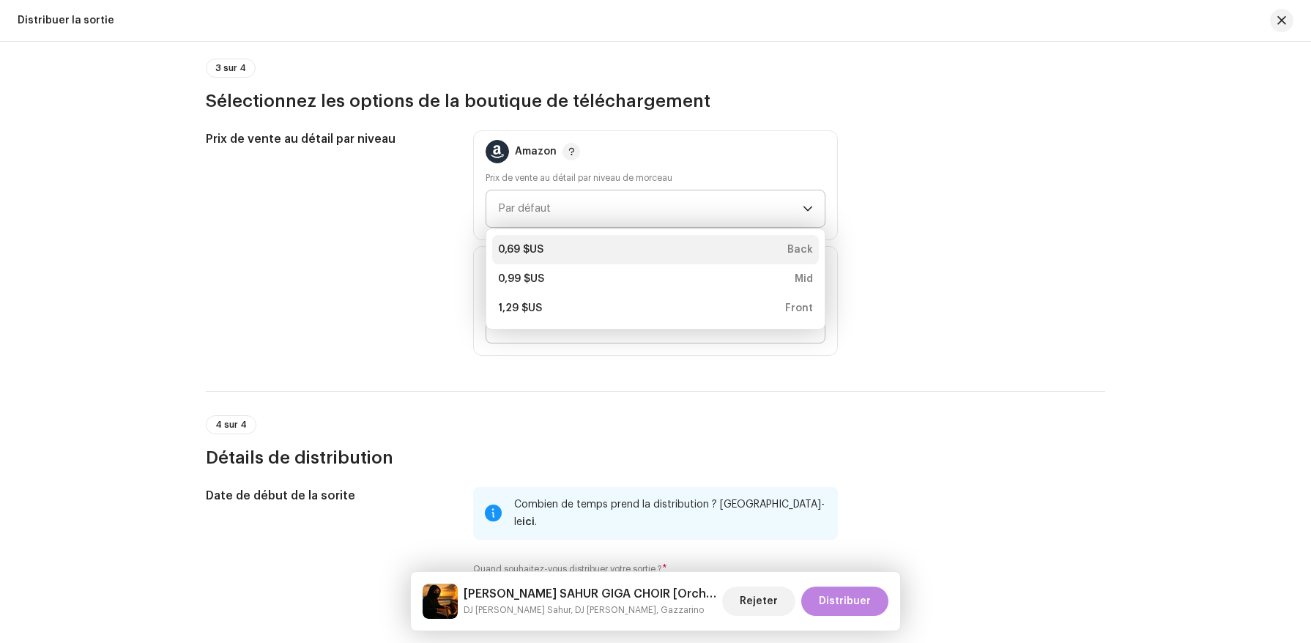
click at [618, 256] on div "0,69 $US Back" at bounding box center [655, 249] width 315 height 15
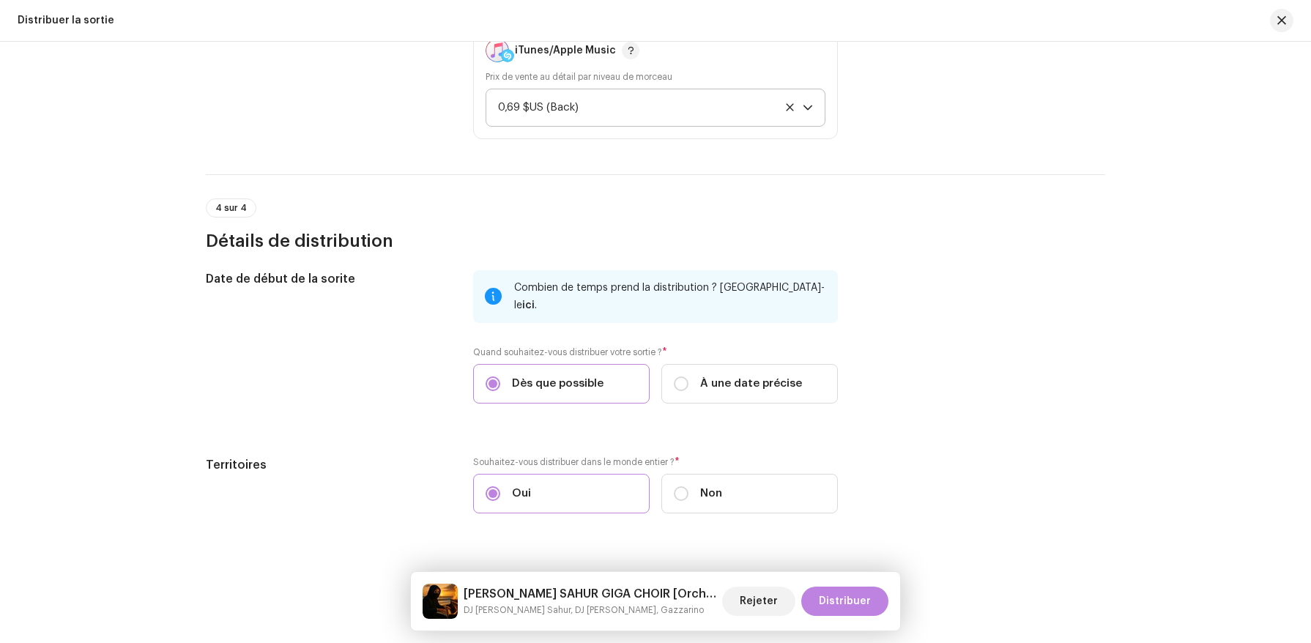
scroll to position [2390, 0]
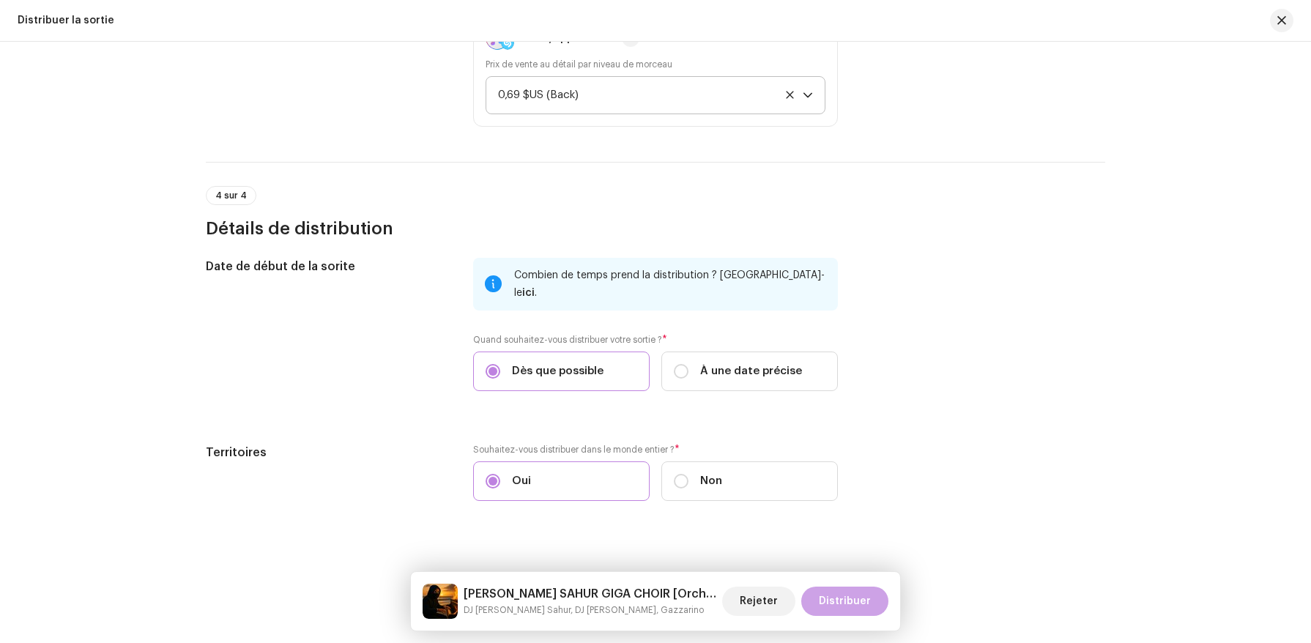
click at [845, 598] on span "Distribuer" at bounding box center [845, 601] width 52 height 29
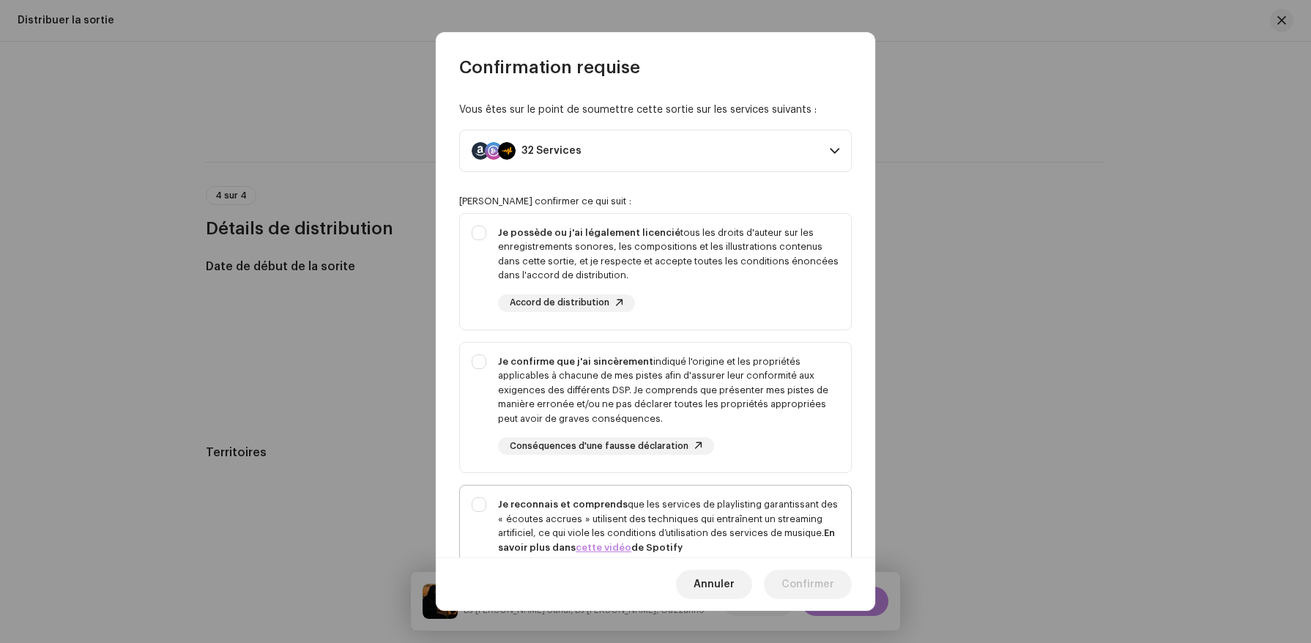
click at [741, 528] on div "Je reconnais et comprends que les services de playlisting garantissant des « éc…" at bounding box center [668, 525] width 341 height 57
checkbox input "true"
click at [717, 407] on div "Je confirme que j'ai sincèrement indiqué l'origine et les propriétés applicable…" at bounding box center [668, 391] width 341 height 72
checkbox input "true"
click at [719, 245] on div "Je possède ou j'ai légalement licencié tous les droits d'auteur sur les enregis…" at bounding box center [668, 254] width 341 height 57
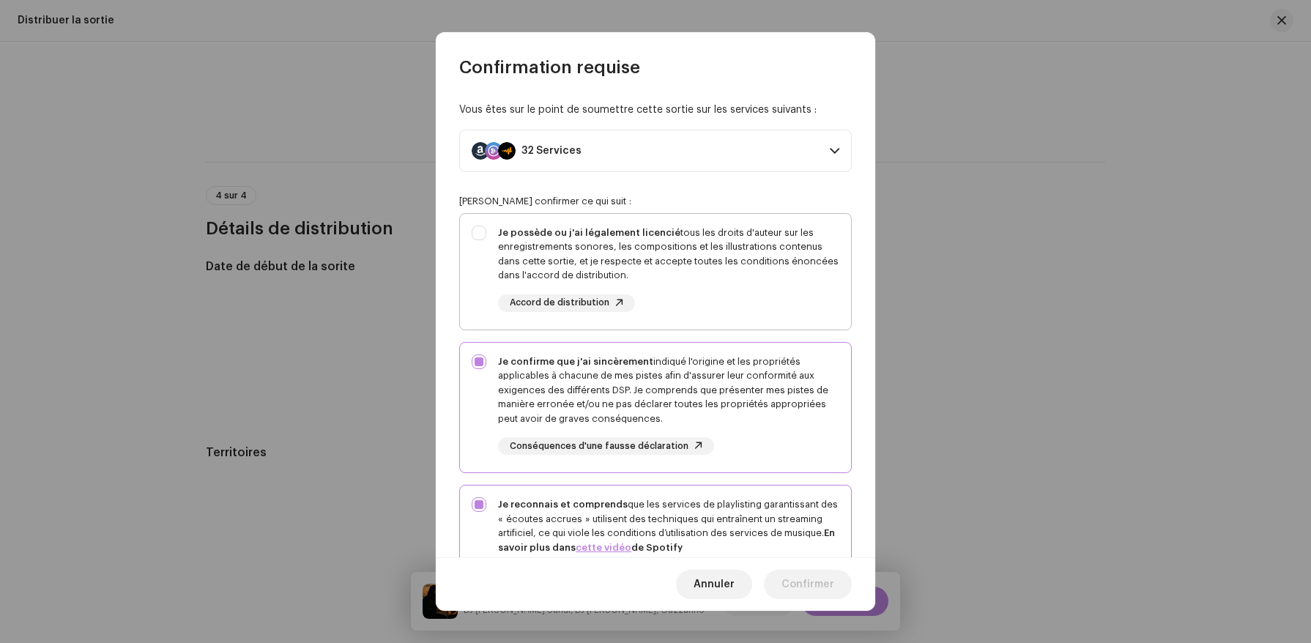
checkbox input "true"
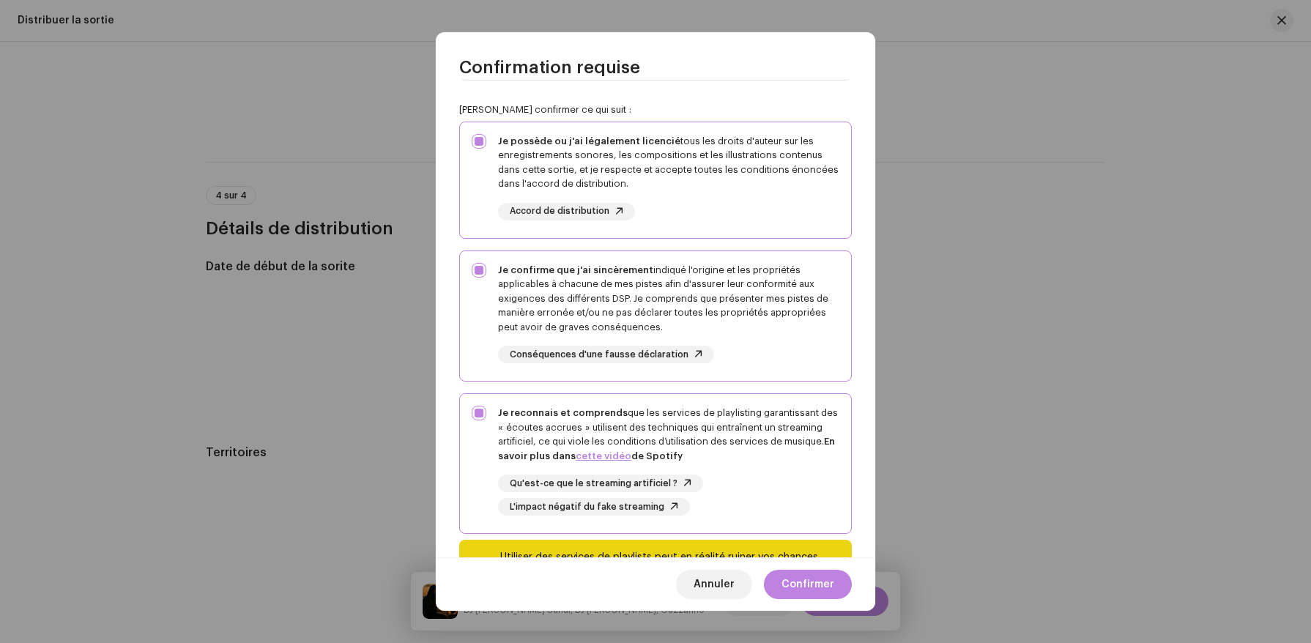
scroll to position [168, 0]
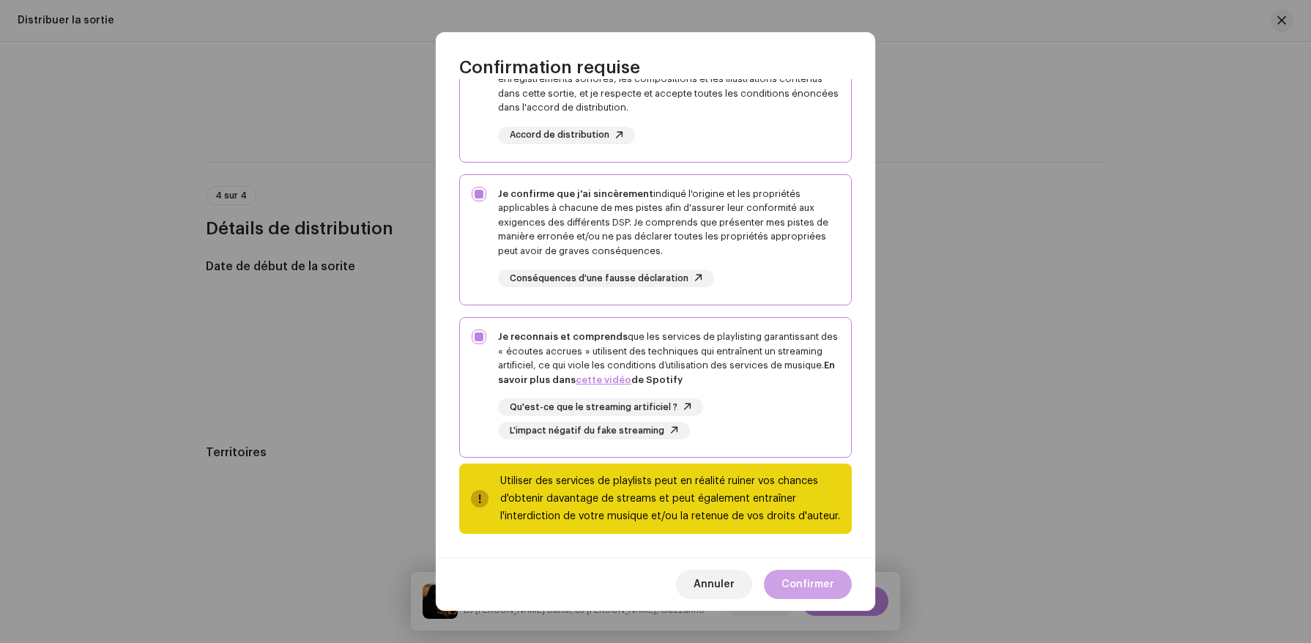
click at [815, 582] on span "Confirmer" at bounding box center [808, 584] width 53 height 29
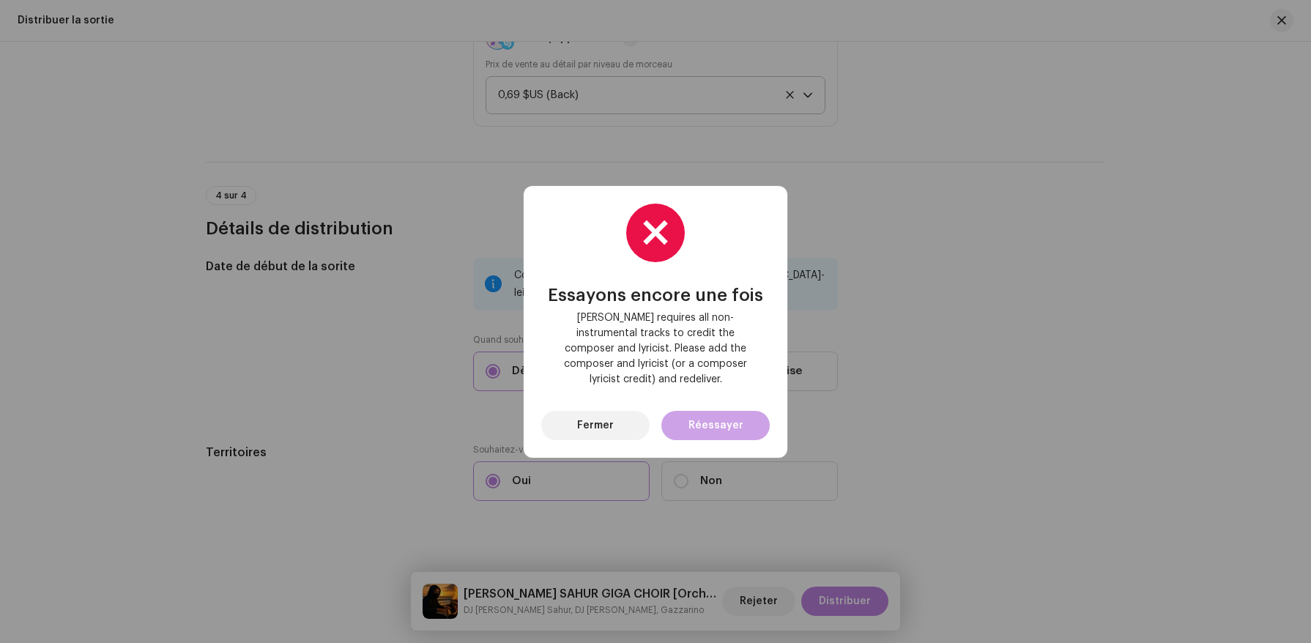
click at [708, 418] on span "Réessayer" at bounding box center [716, 425] width 55 height 29
click at [596, 428] on span "Fermer" at bounding box center [595, 425] width 37 height 29
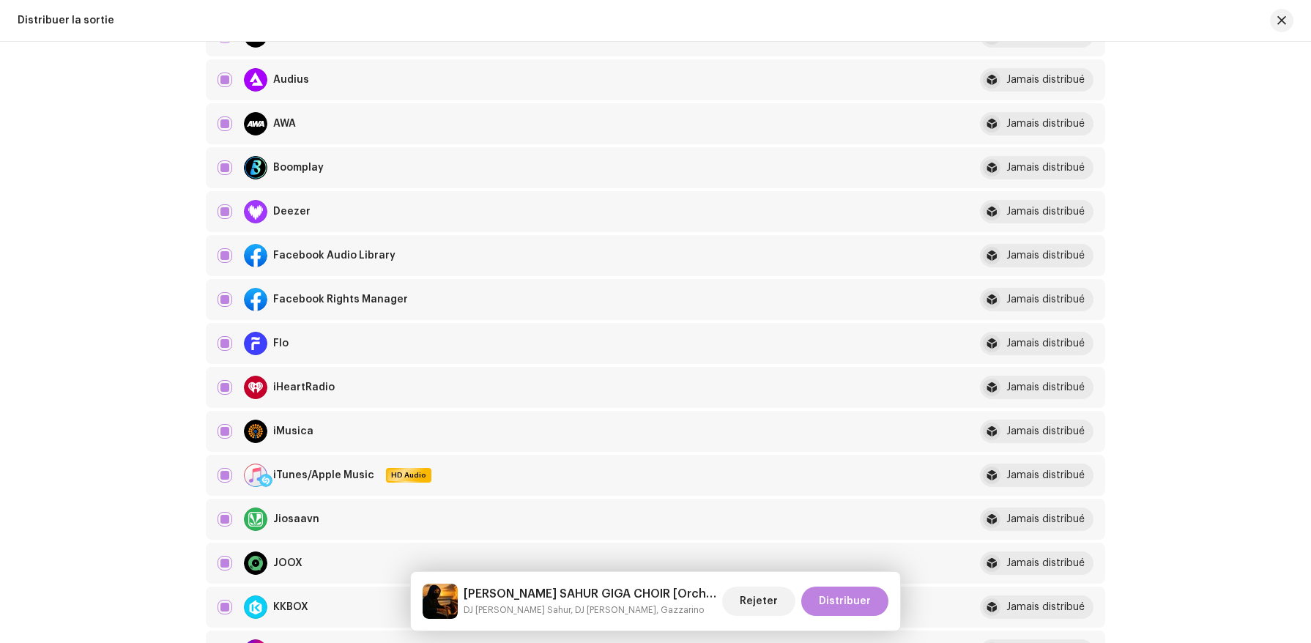
scroll to position [0, 0]
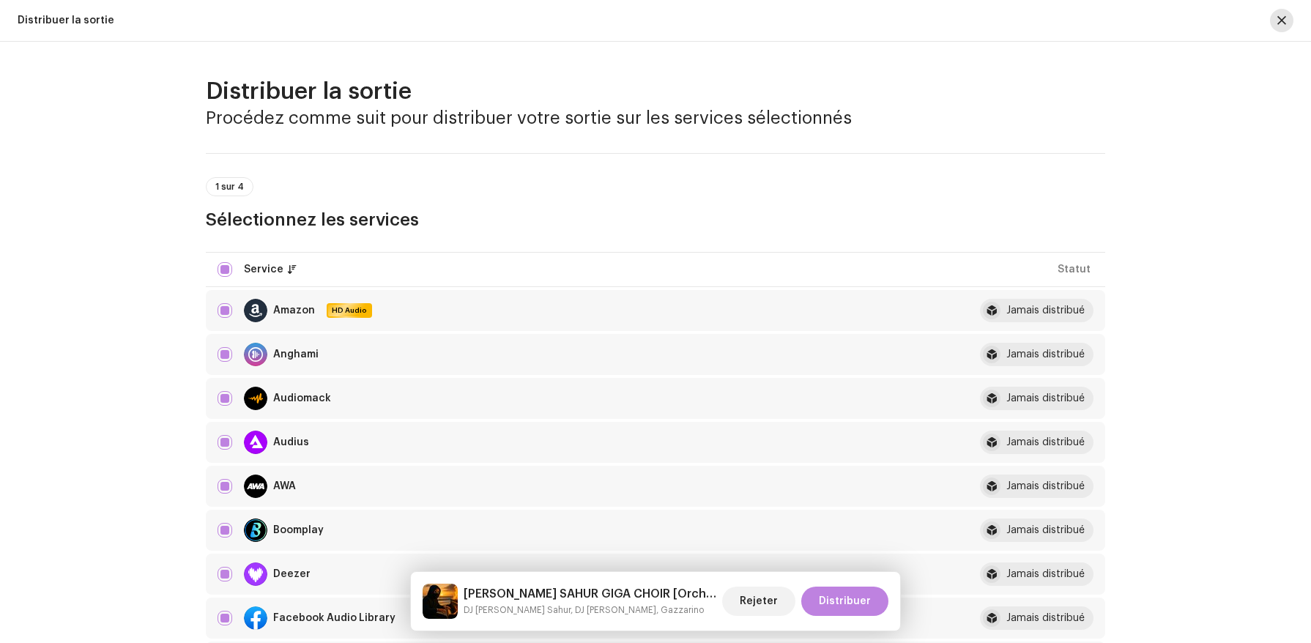
click at [1281, 18] on span "button" at bounding box center [1282, 21] width 9 height 12
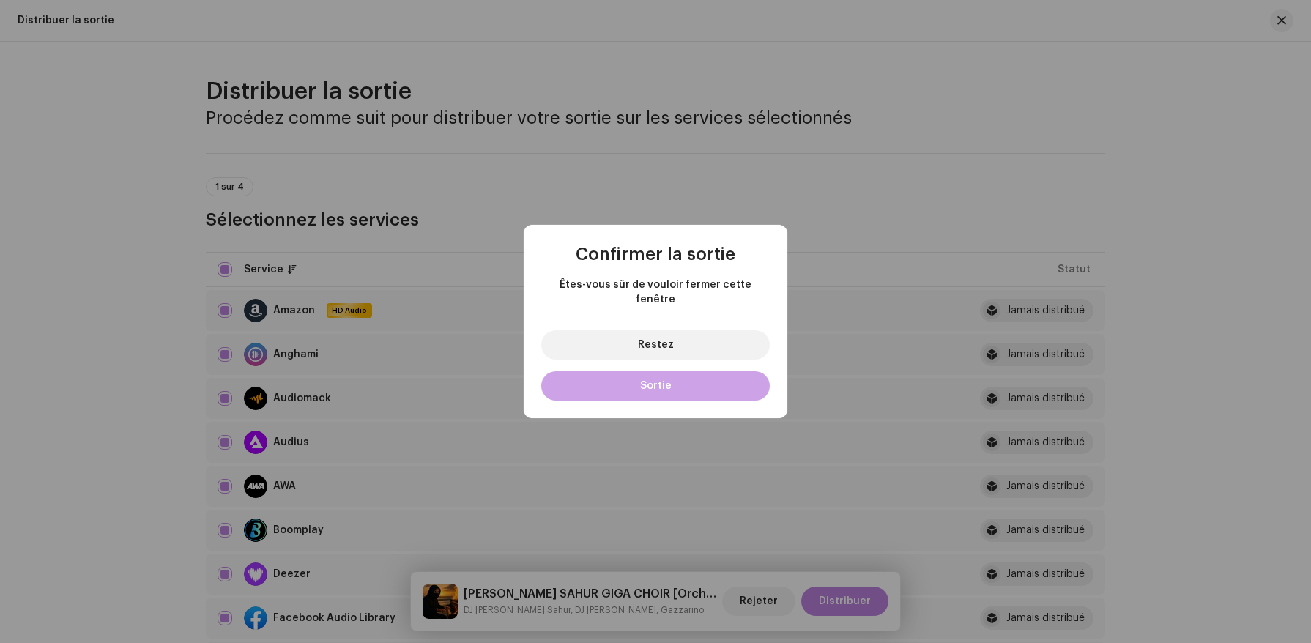
click at [731, 374] on button "Sortie" at bounding box center [655, 385] width 229 height 29
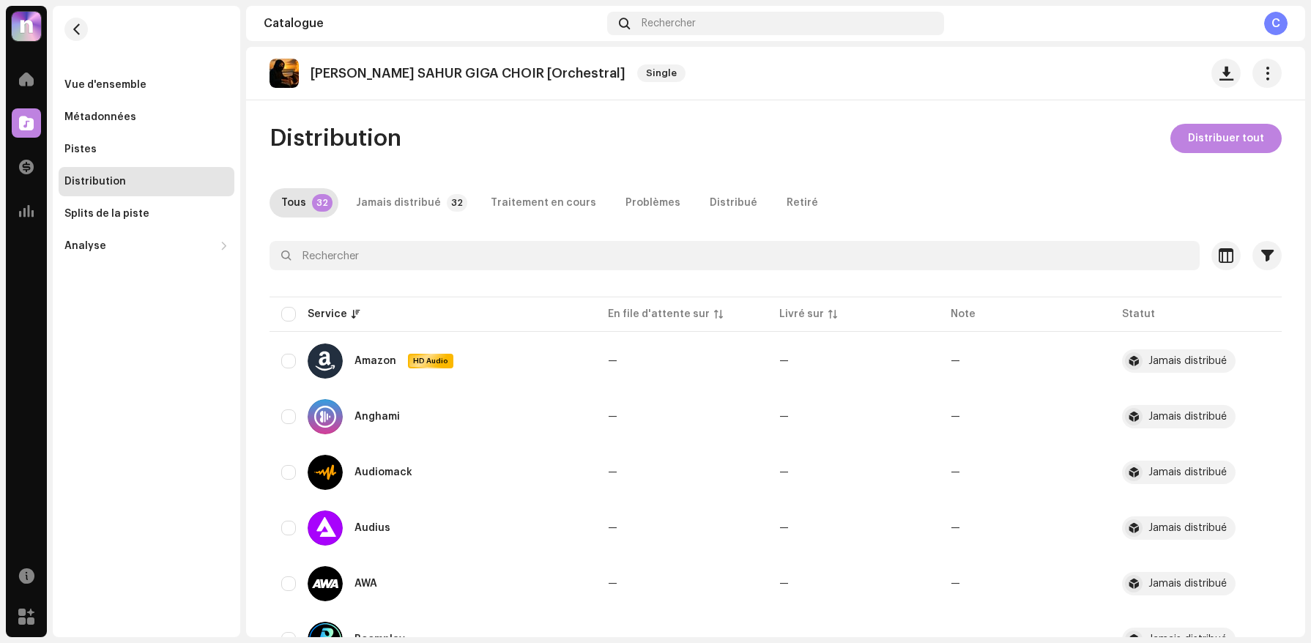
click at [1256, 89] on div "TUNG TUNG TUNG SAHUR GIGA CHOIR [Orchestral] Single" at bounding box center [775, 73] width 1059 height 53
click at [1261, 79] on span "button" at bounding box center [1268, 73] width 14 height 12
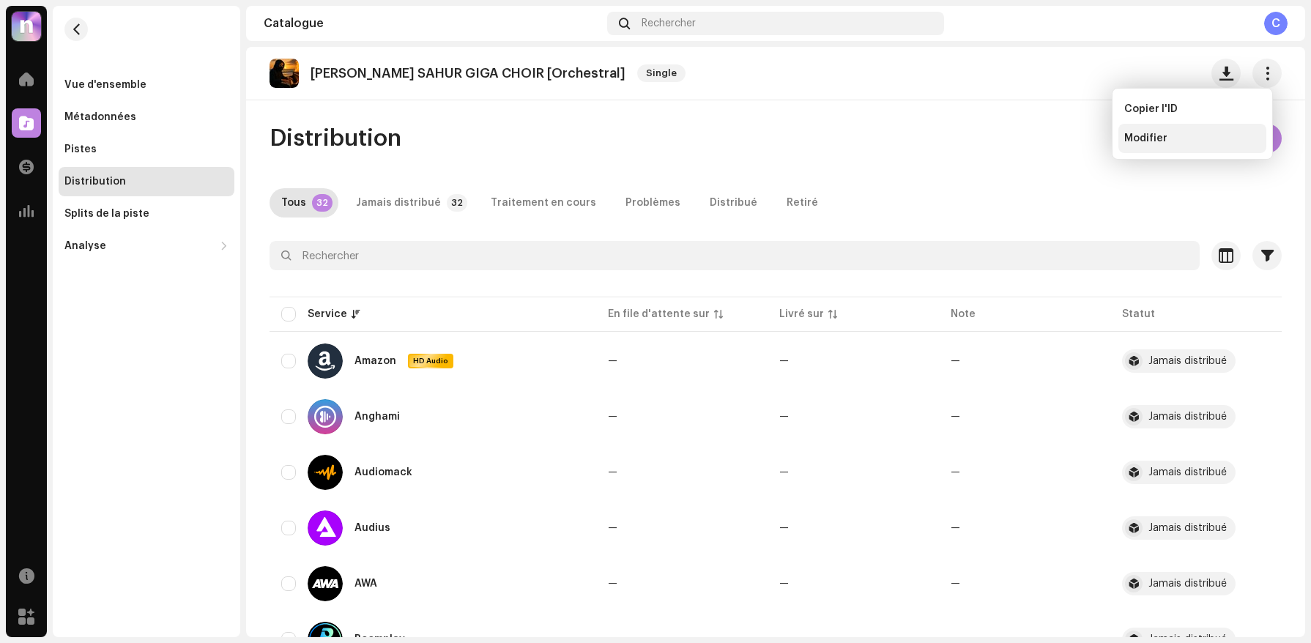
click at [1196, 136] on div "Modifier" at bounding box center [1193, 139] width 136 height 12
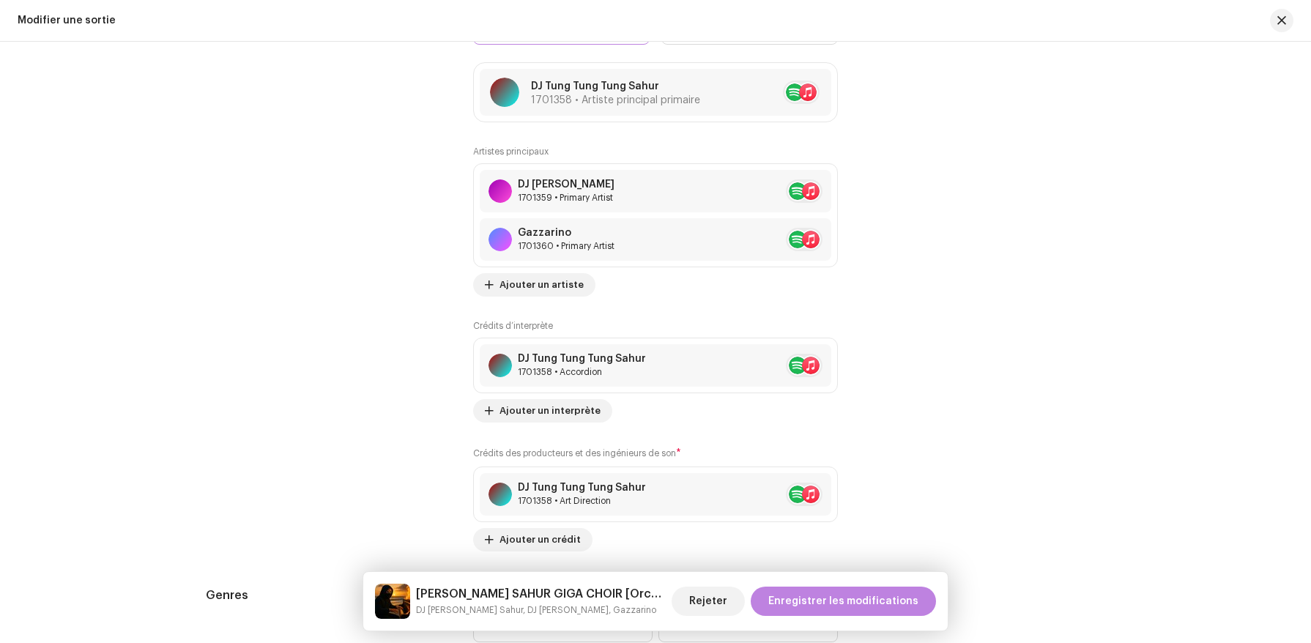
scroll to position [1779, 0]
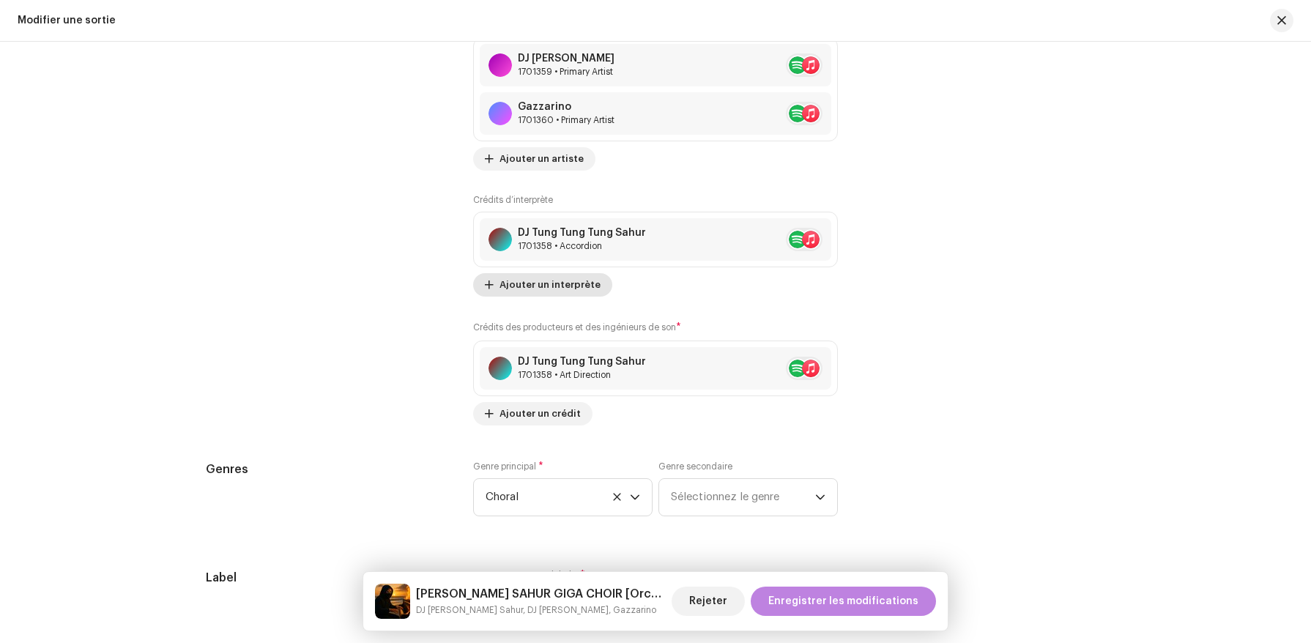
click at [585, 295] on span "Ajouter un interprète" at bounding box center [550, 284] width 101 height 29
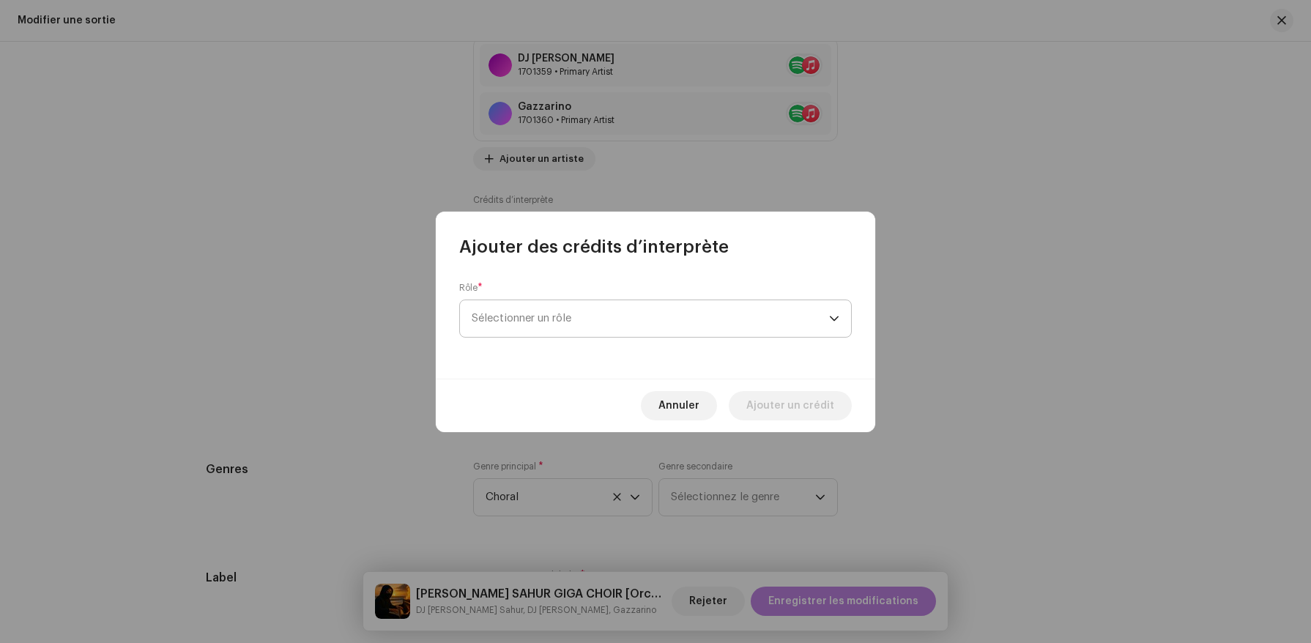
click at [590, 316] on span "Sélectionner un rôle" at bounding box center [651, 318] width 358 height 37
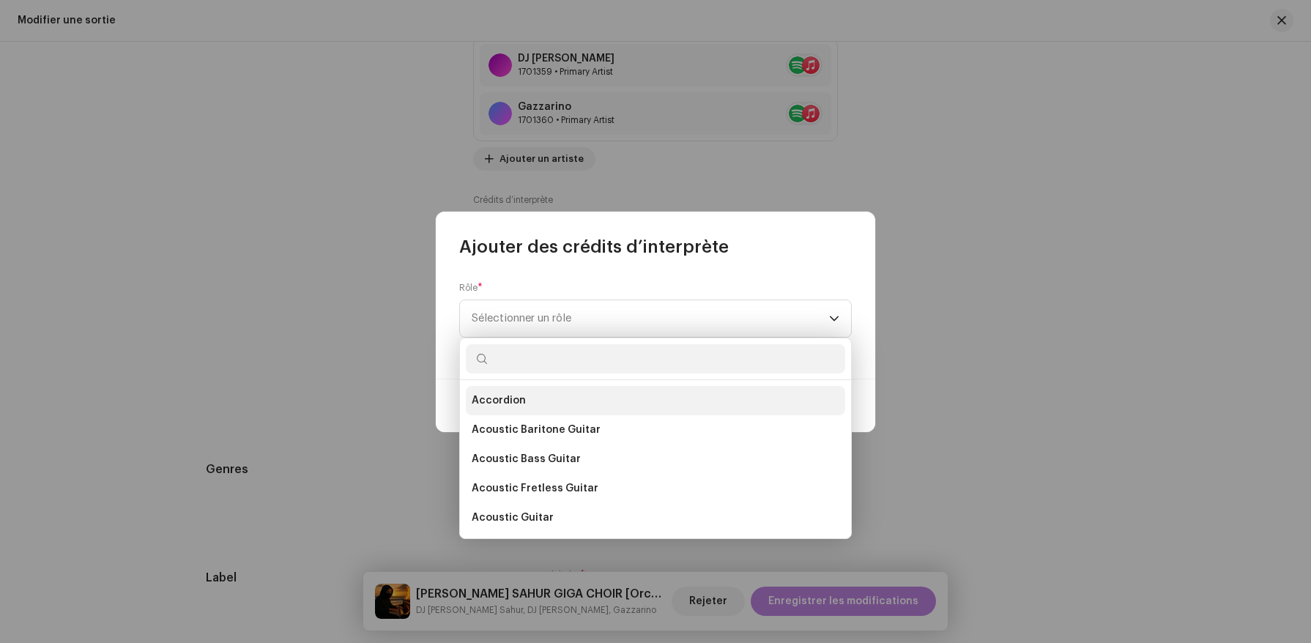
click at [583, 412] on li "Accordion" at bounding box center [655, 400] width 379 height 29
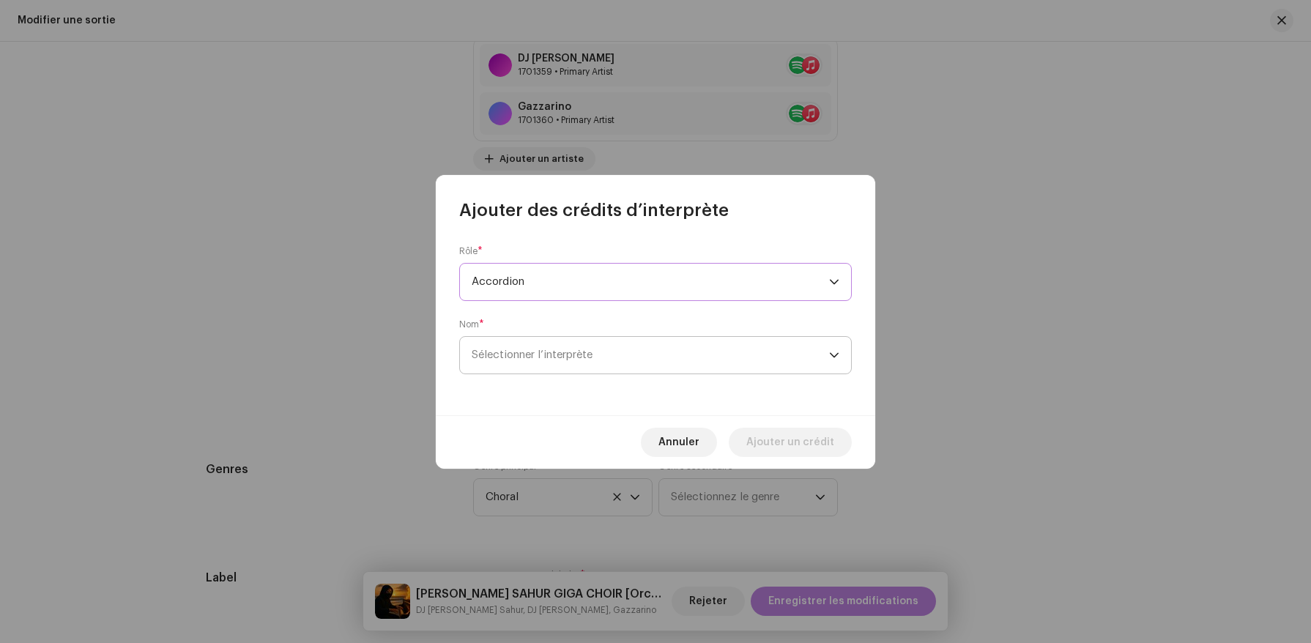
click at [593, 353] on span "Sélectionner l’interprète" at bounding box center [532, 354] width 121 height 11
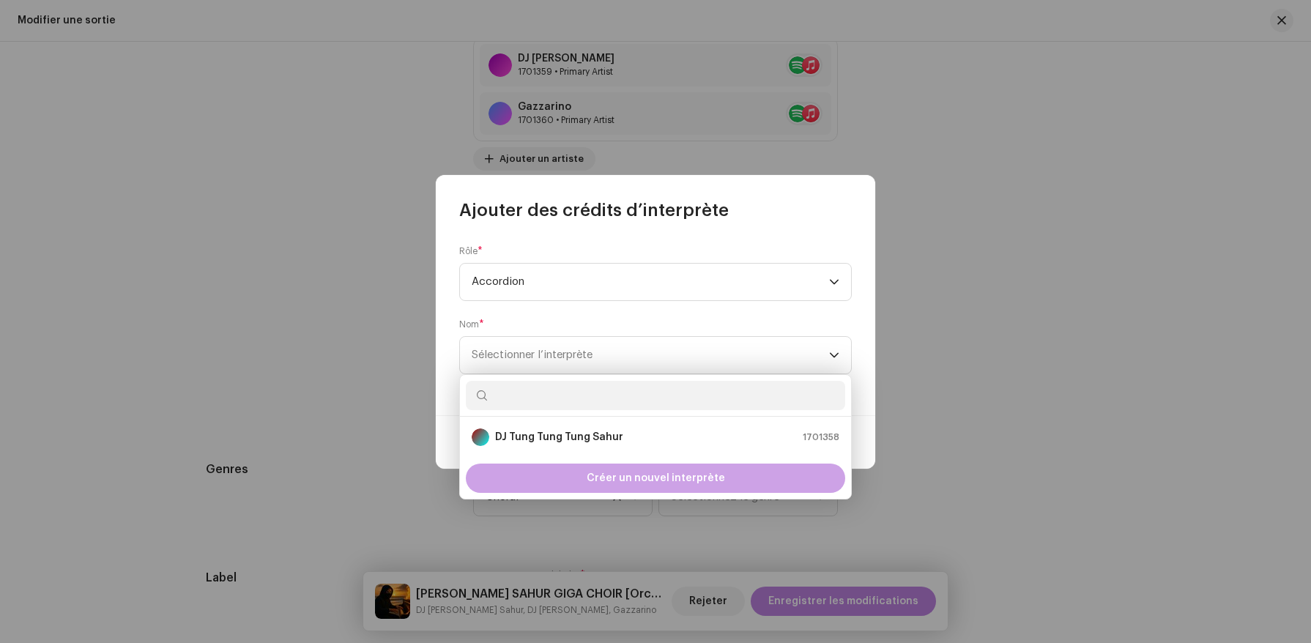
click at [622, 464] on span "Créer un nouvel interprète" at bounding box center [656, 478] width 138 height 29
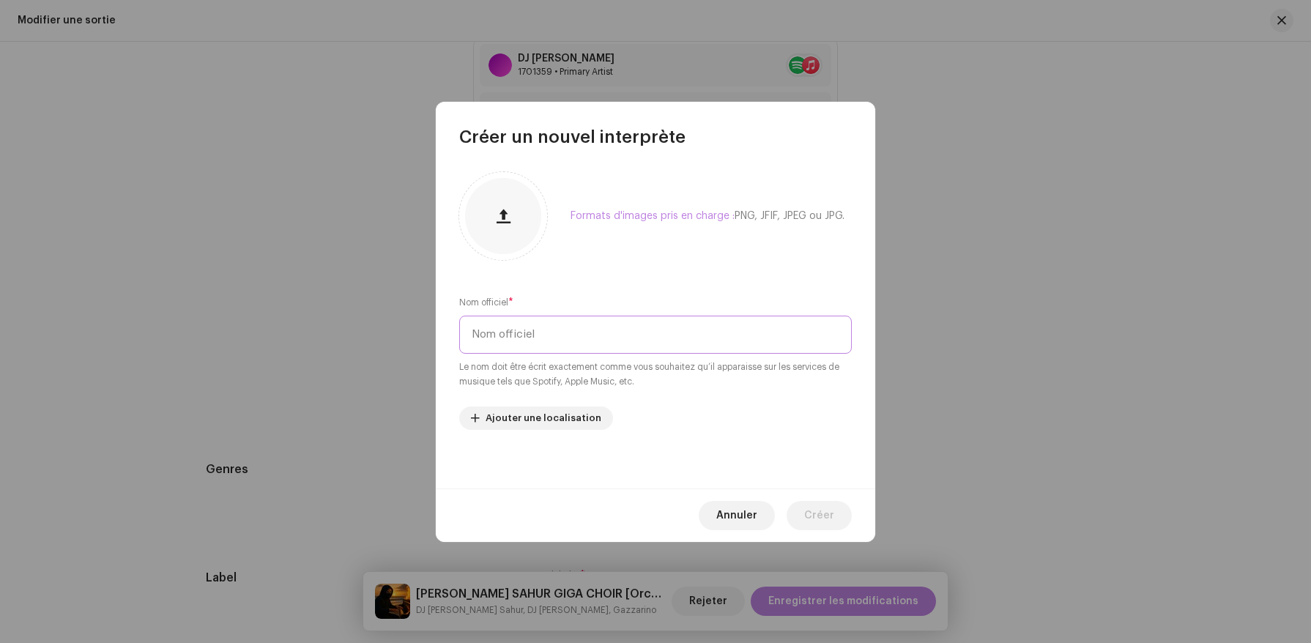
click at [609, 322] on input "text" at bounding box center [655, 335] width 393 height 38
click at [613, 343] on input "text" at bounding box center [655, 335] width 393 height 38
type input "Celian Ghelid"
click at [818, 512] on span "Créer" at bounding box center [819, 515] width 30 height 29
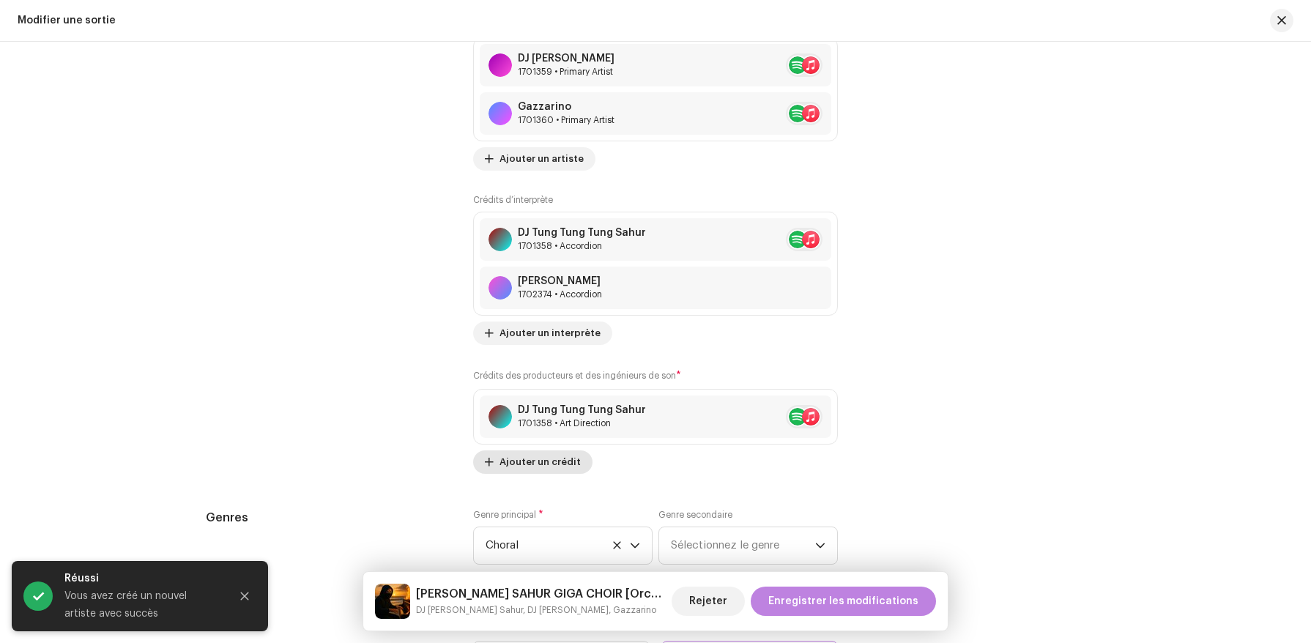
click at [530, 455] on span "Ajouter un crédit" at bounding box center [540, 462] width 81 height 29
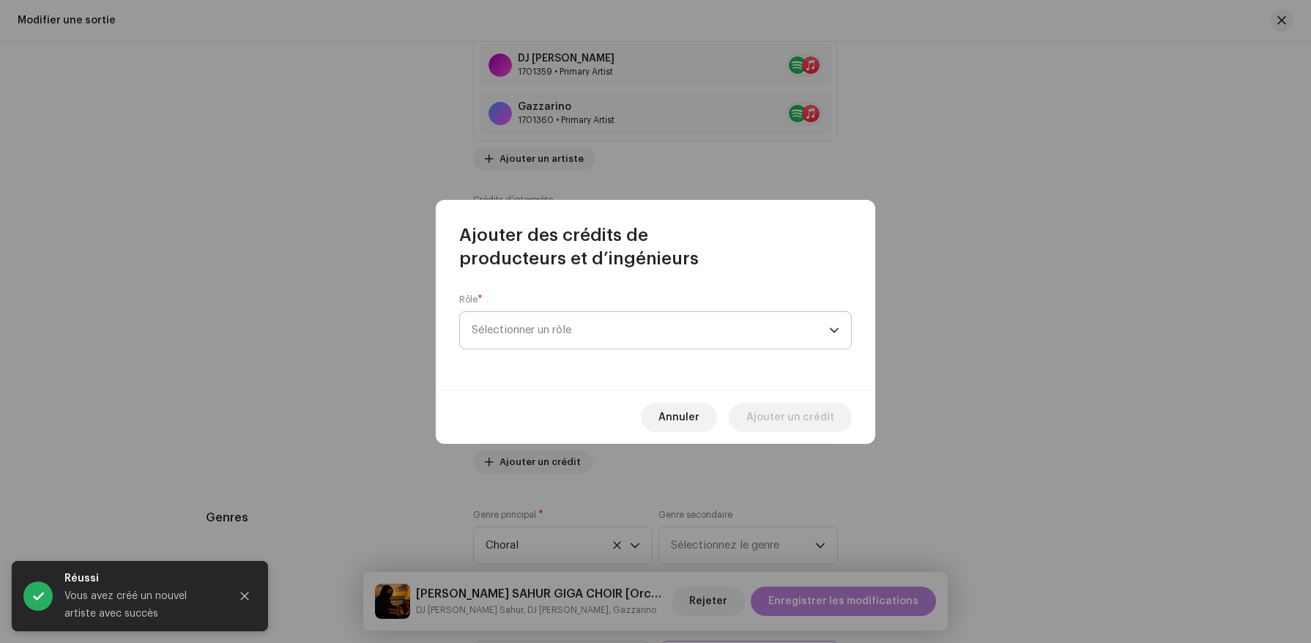
click at [534, 331] on span "Sélectionner un rôle" at bounding box center [651, 330] width 358 height 37
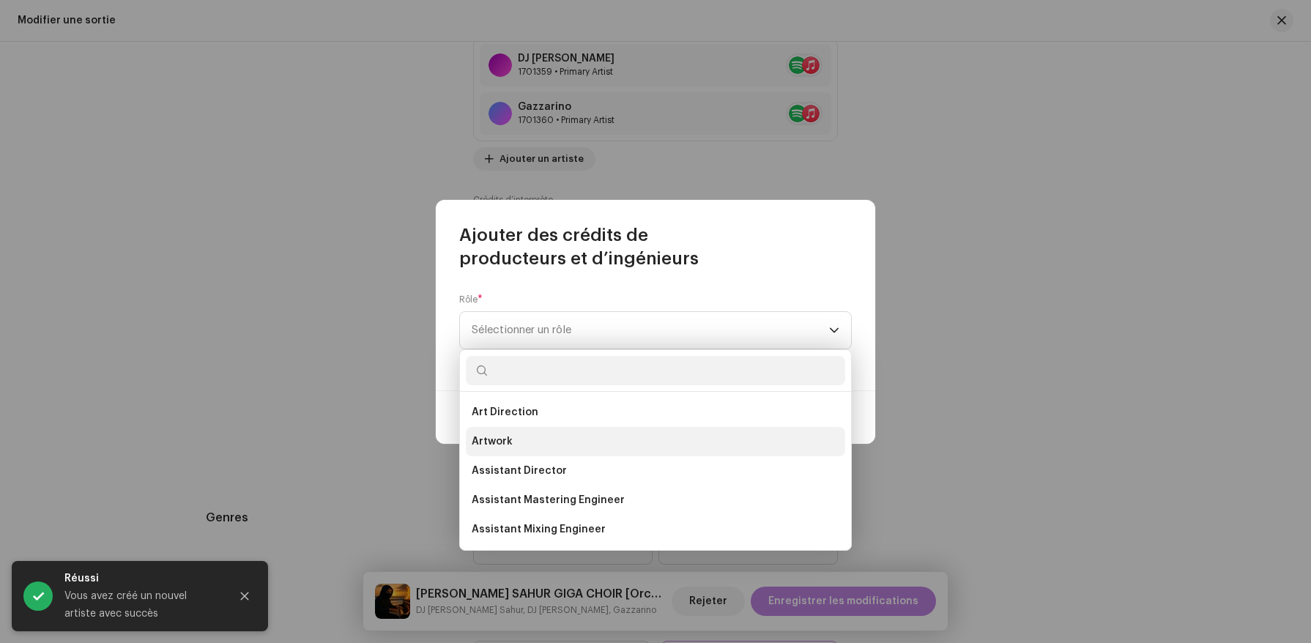
click at [539, 428] on li "Artwork" at bounding box center [655, 441] width 379 height 29
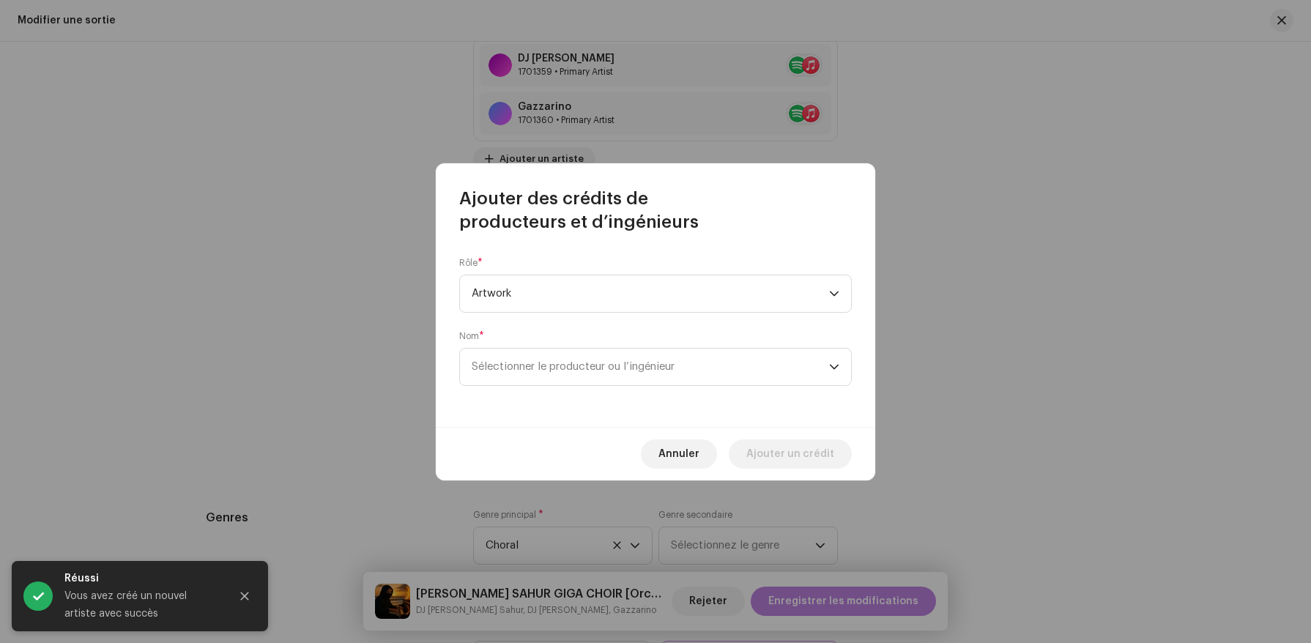
click at [664, 387] on div "Rôle * Artwork Nom * Sélectionner le producteur ou l’ingénieur" at bounding box center [656, 330] width 440 height 193
click at [636, 367] on span "Sélectionner le producteur ou l’ingénieur" at bounding box center [573, 366] width 203 height 11
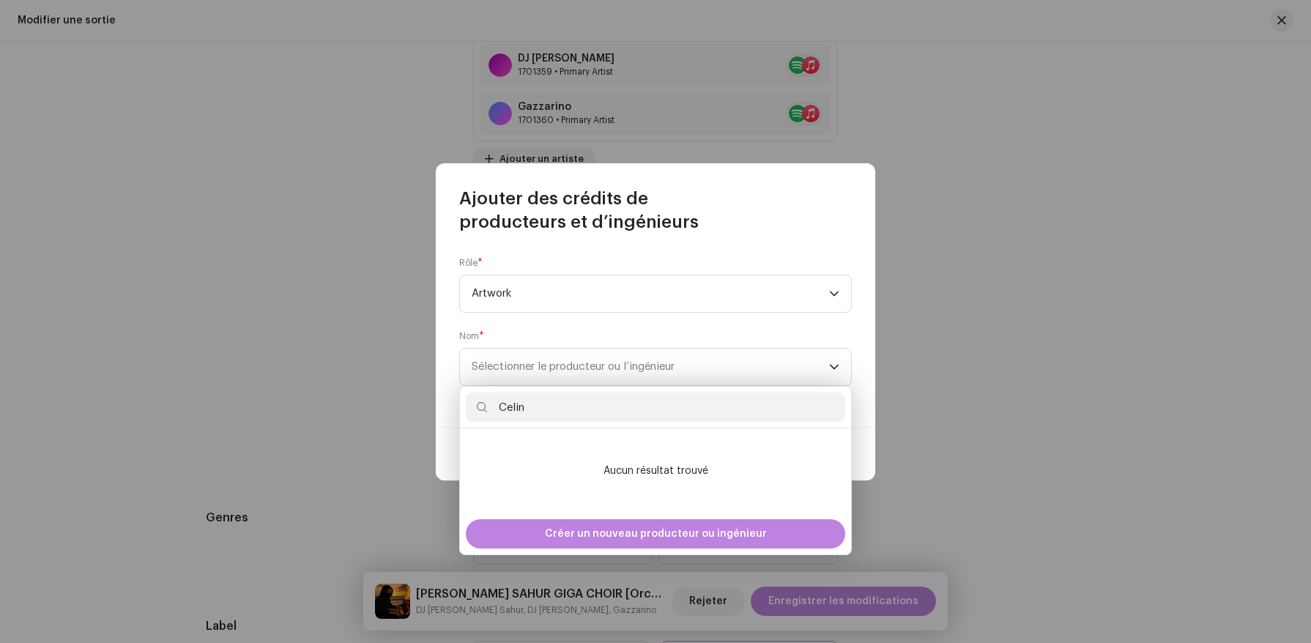
type input "Celi"
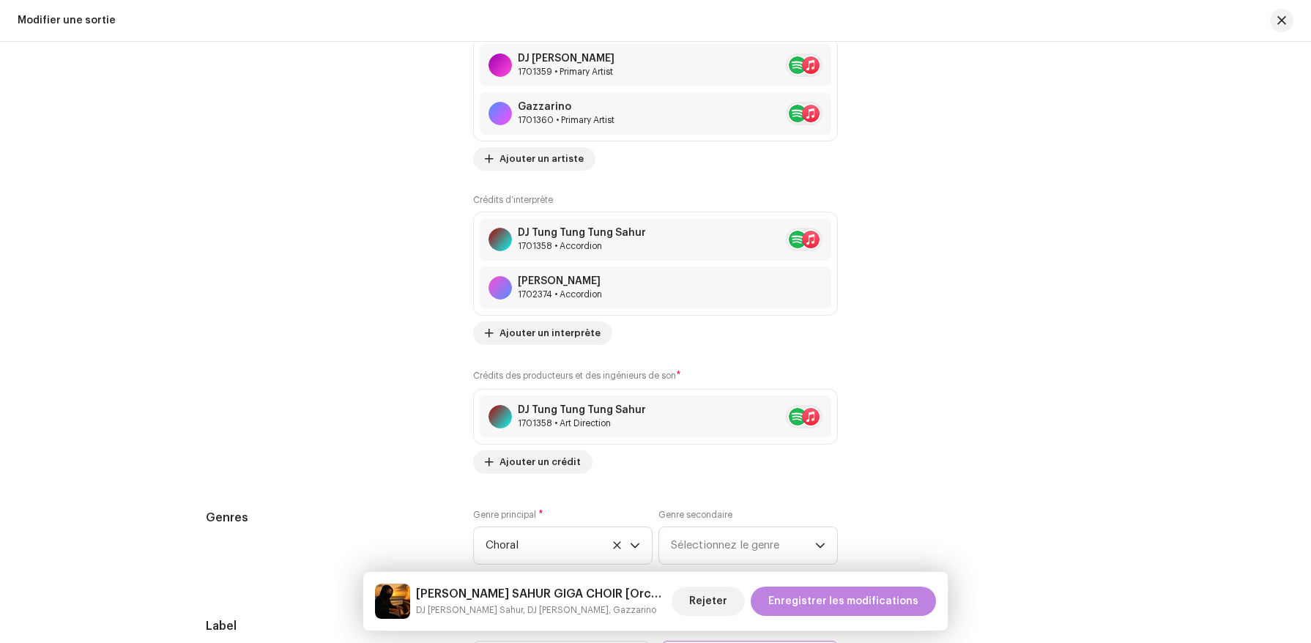
drag, startPoint x: 580, startPoint y: 531, endPoint x: 533, endPoint y: 451, distance: 93.6
click at [530, 471] on span "Ajouter un crédit" at bounding box center [540, 462] width 81 height 29
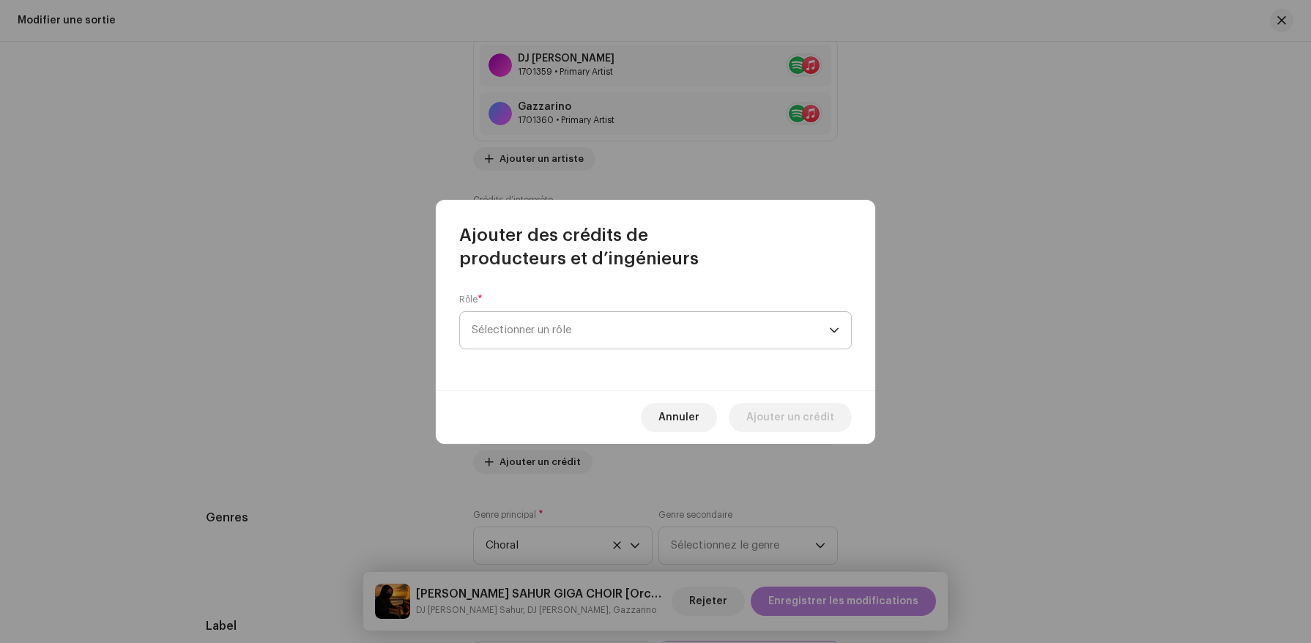
click at [568, 342] on span "Sélectionner un rôle" at bounding box center [651, 330] width 358 height 37
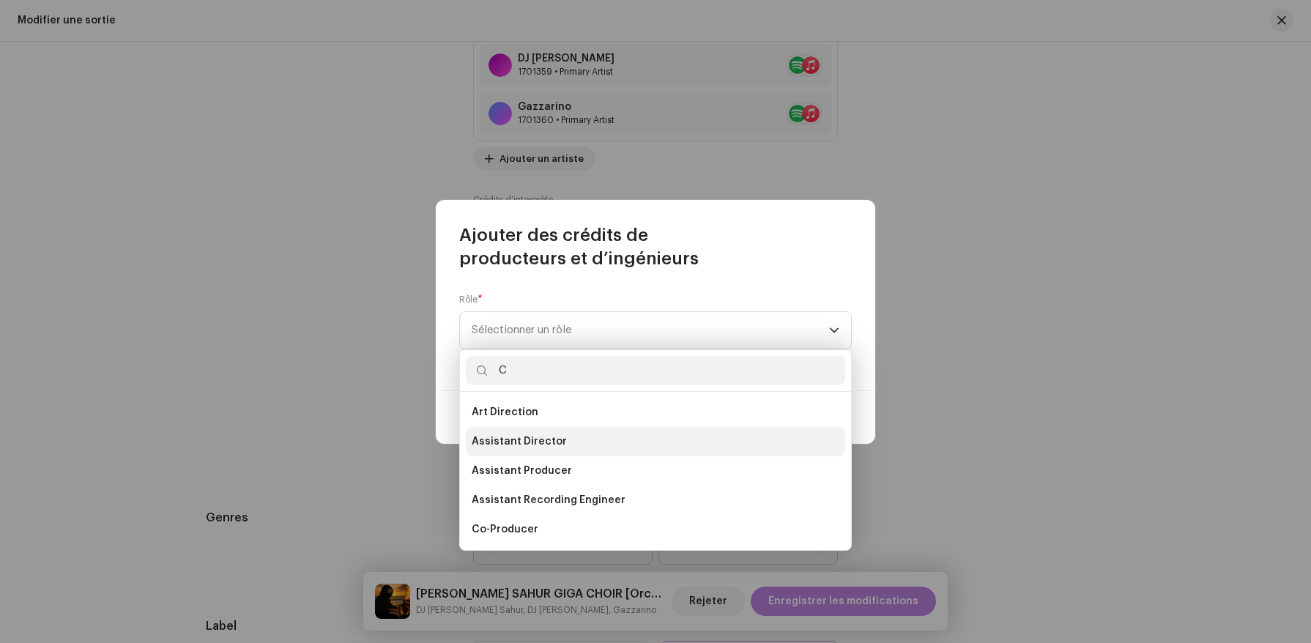
type input "C"
click at [528, 432] on li "Assistant Director" at bounding box center [655, 441] width 379 height 29
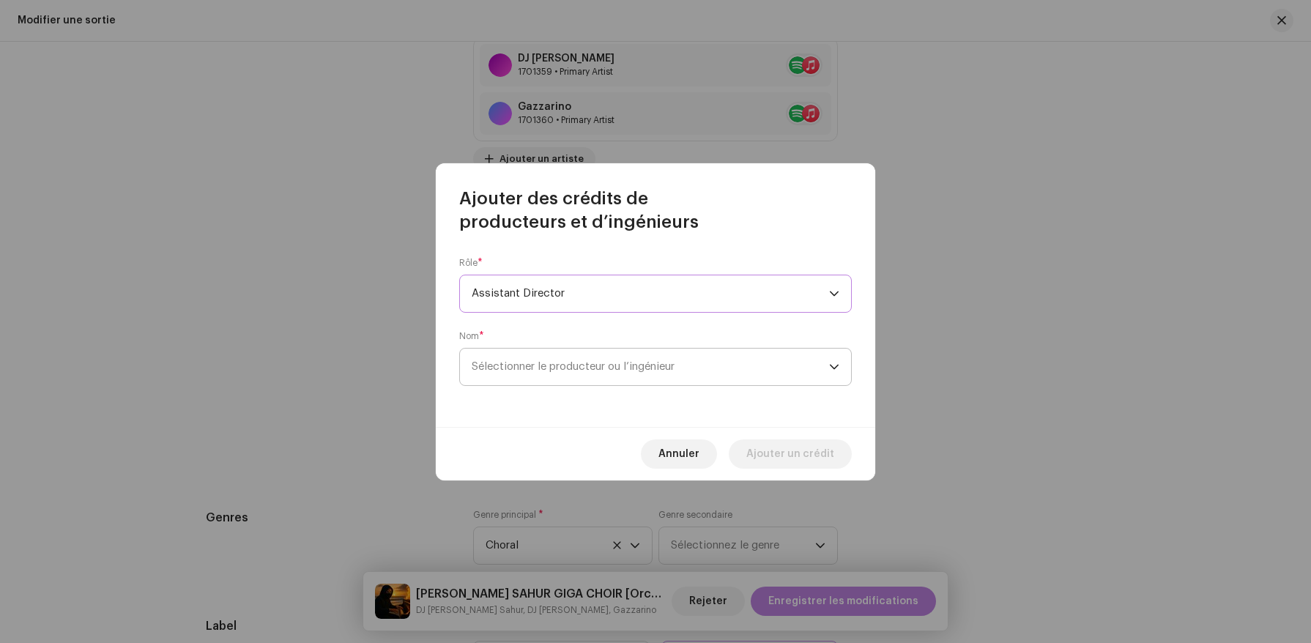
click at [551, 369] on span "Sélectionner le producteur ou l’ingénieur" at bounding box center [573, 366] width 203 height 11
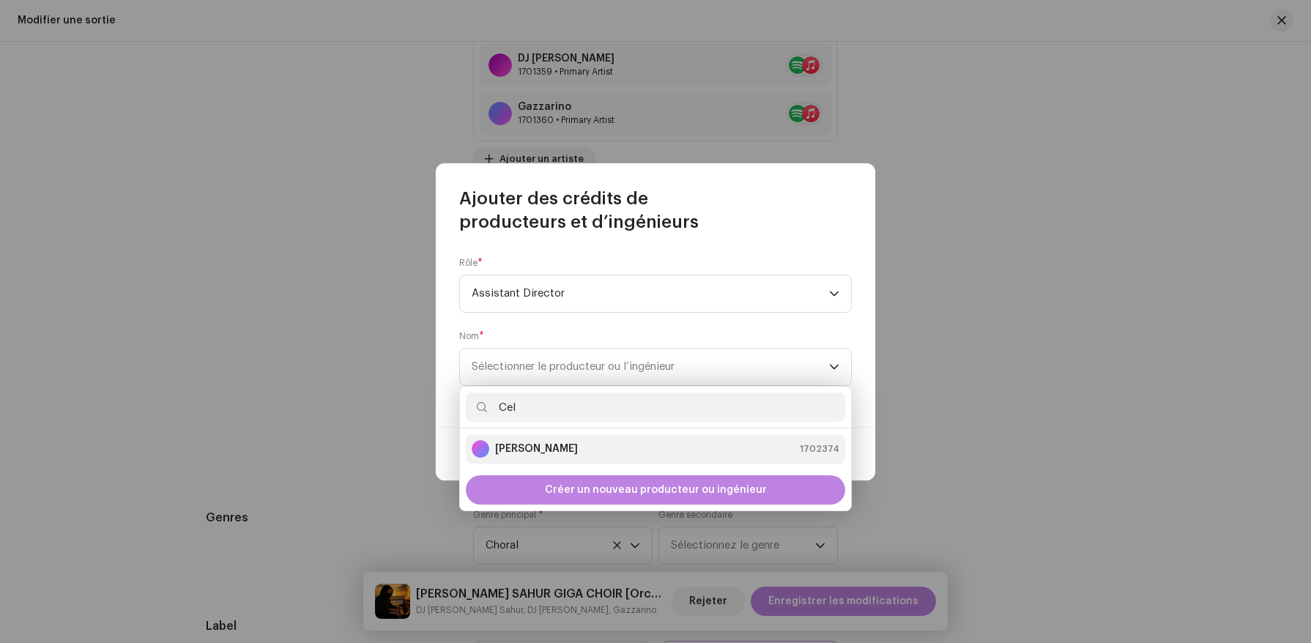
type input "Cel"
click at [560, 451] on strong "Celian Ghelid" at bounding box center [536, 449] width 83 height 15
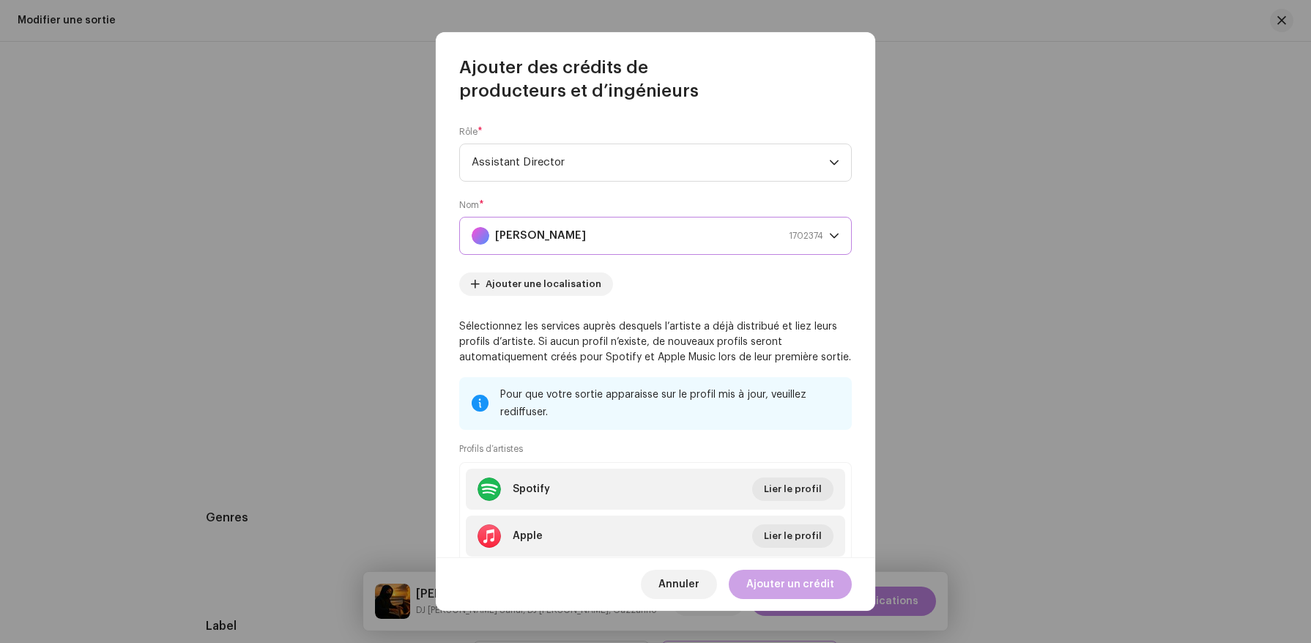
click at [794, 582] on span "Ajouter un crédit" at bounding box center [791, 584] width 88 height 29
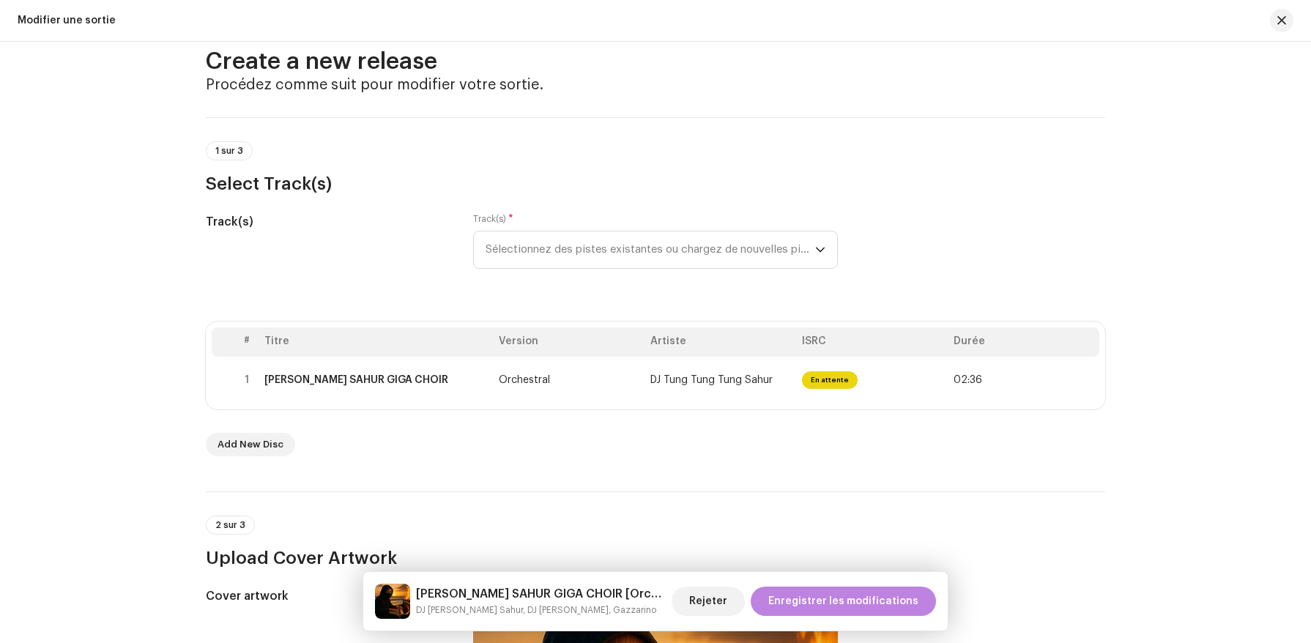
scroll to position [34, 0]
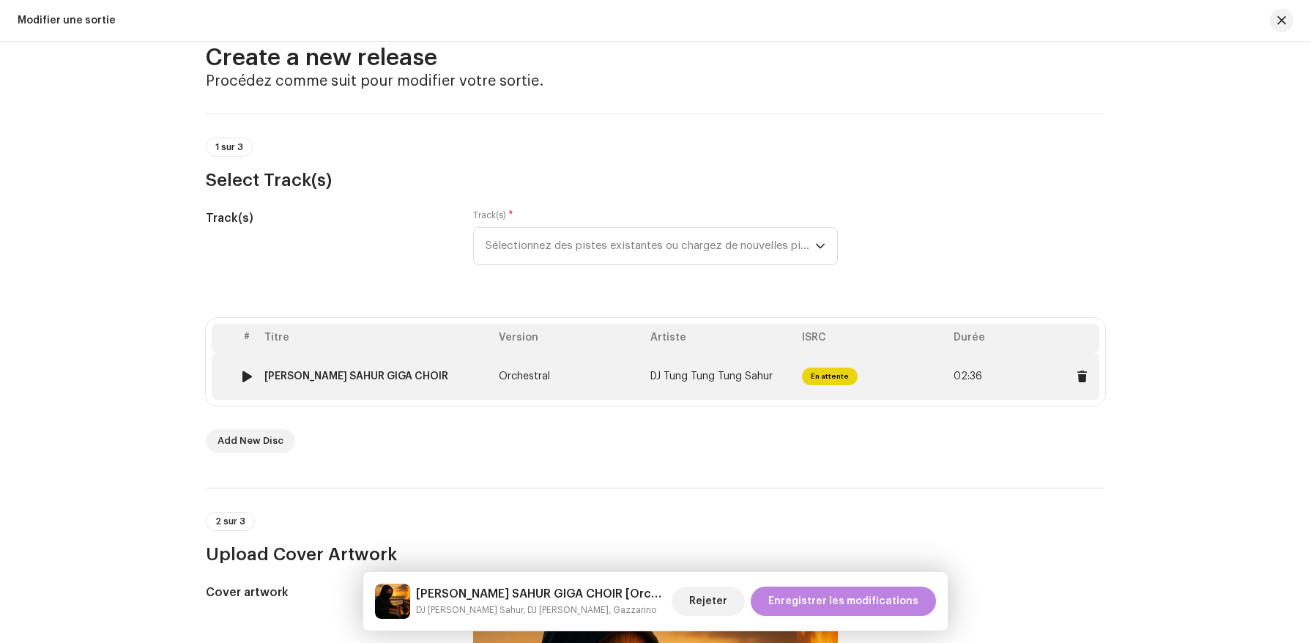
click at [765, 388] on td "DJ Tung Tung Tung Sahur" at bounding box center [721, 376] width 152 height 47
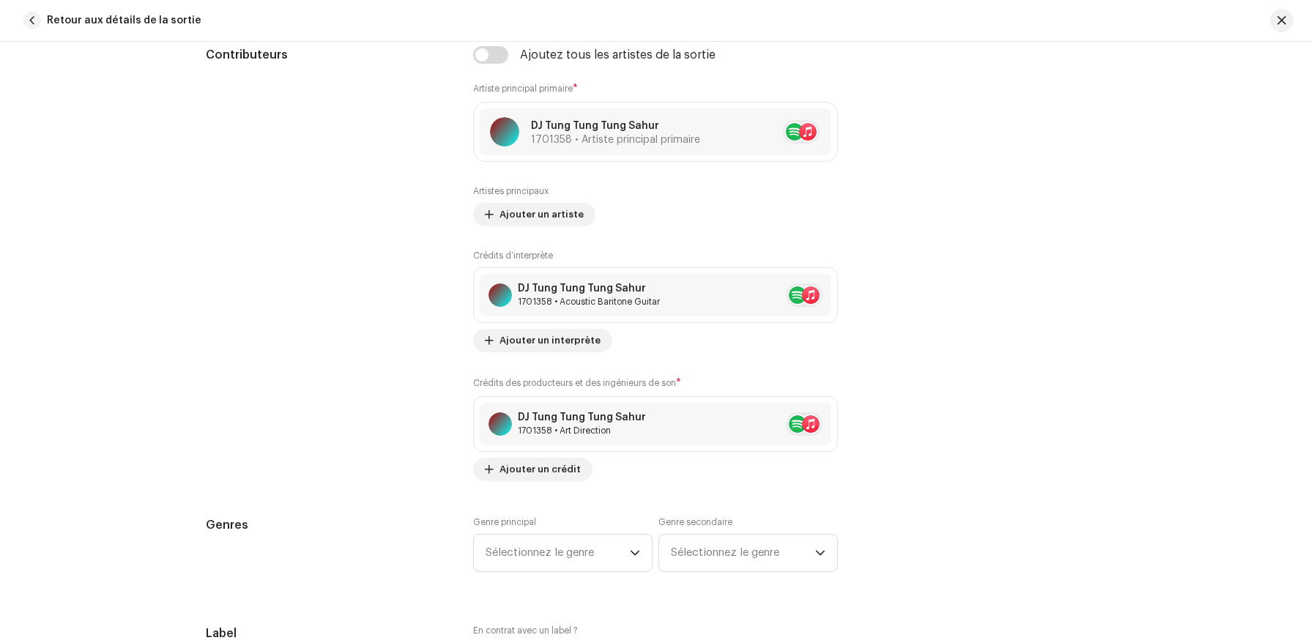
scroll to position [930, 0]
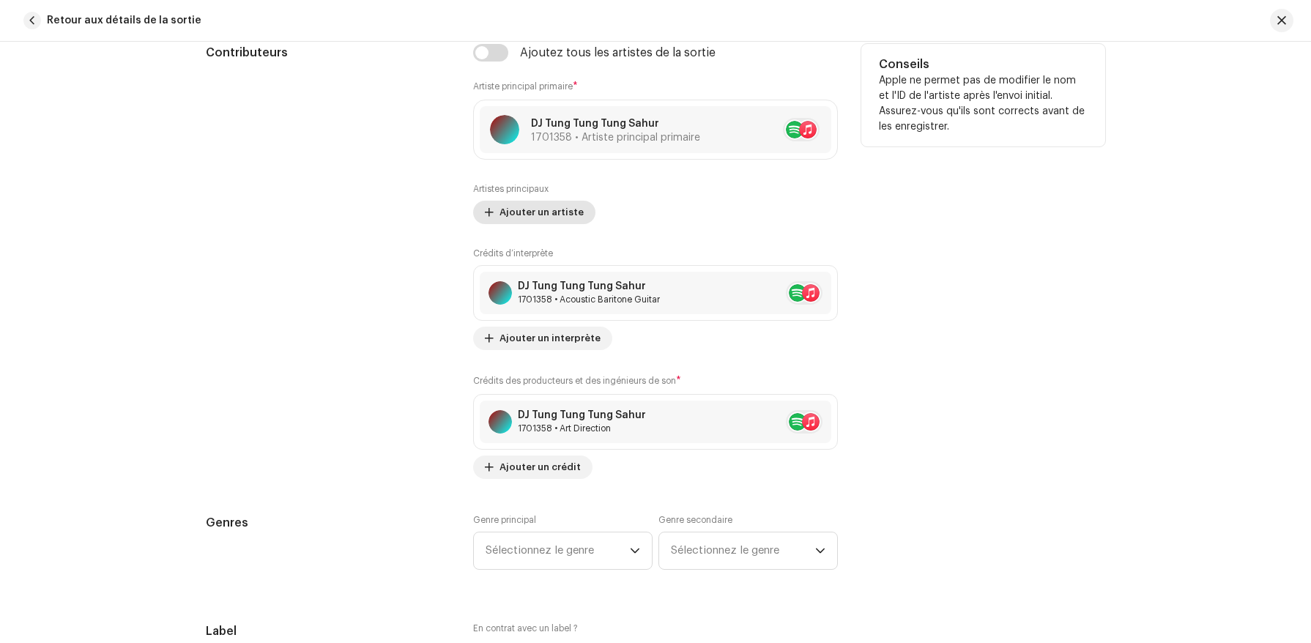
click at [558, 217] on span "Ajouter un artiste" at bounding box center [542, 212] width 84 height 29
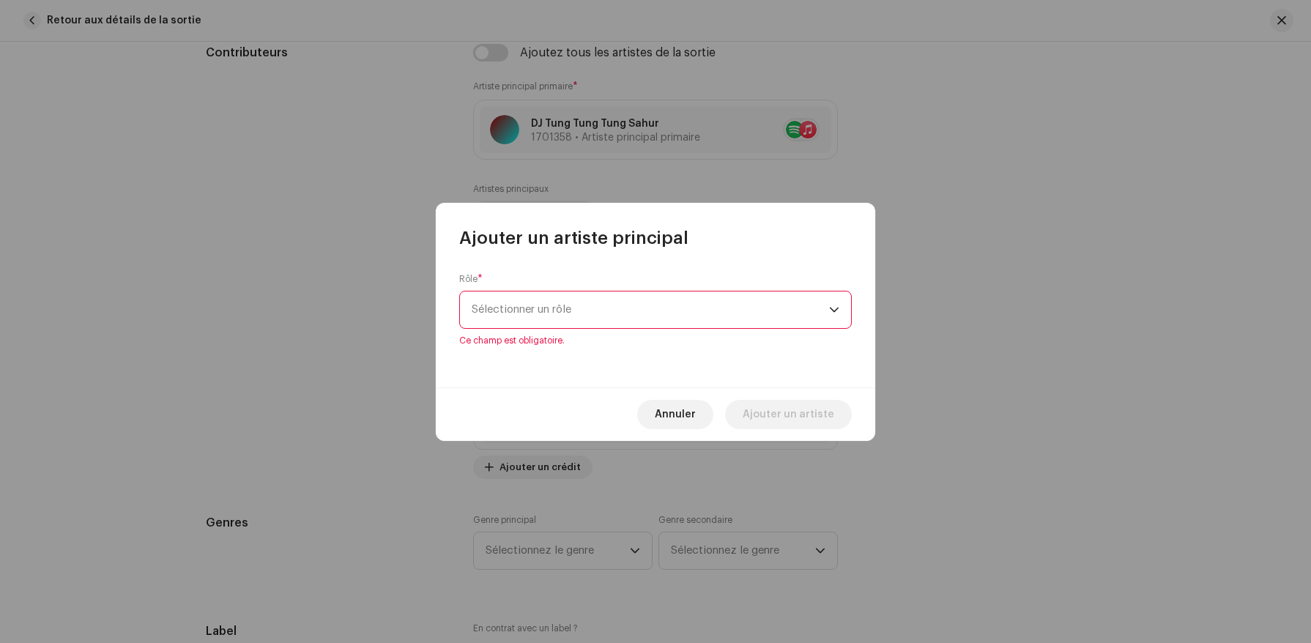
click at [700, 420] on div "Annuler Ajouter un artiste" at bounding box center [656, 414] width 440 height 53
click at [695, 415] on span "Annuler" at bounding box center [675, 414] width 41 height 29
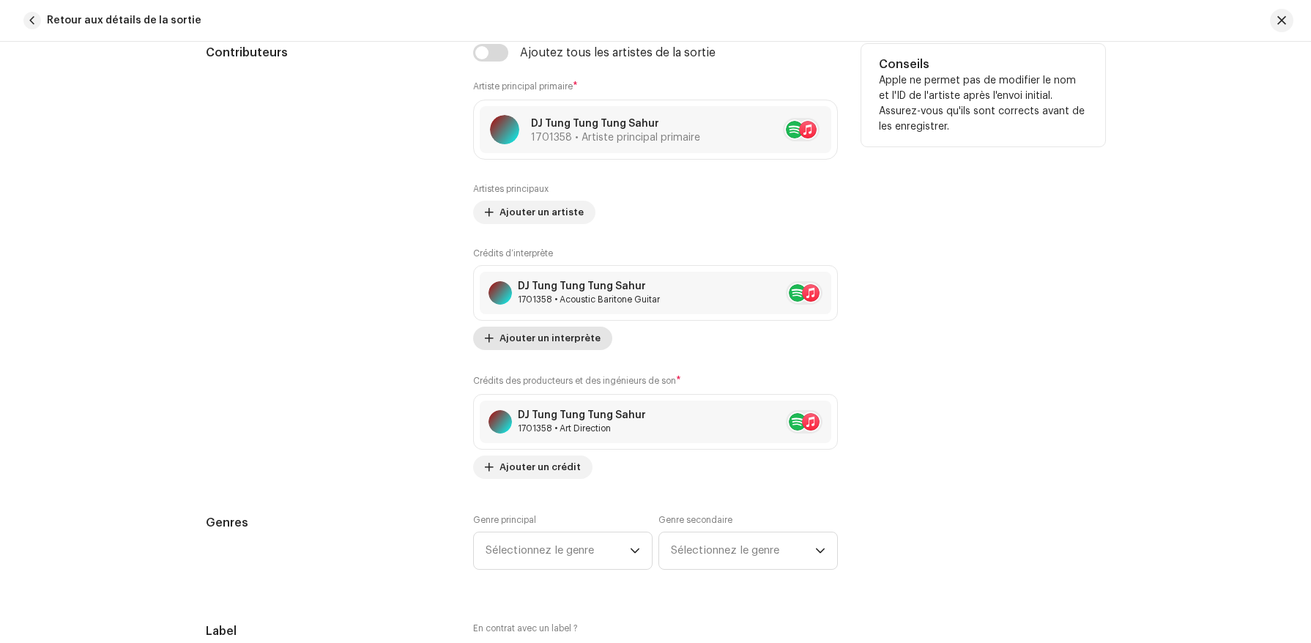
click at [574, 338] on span "Ajouter un interprète" at bounding box center [550, 338] width 101 height 29
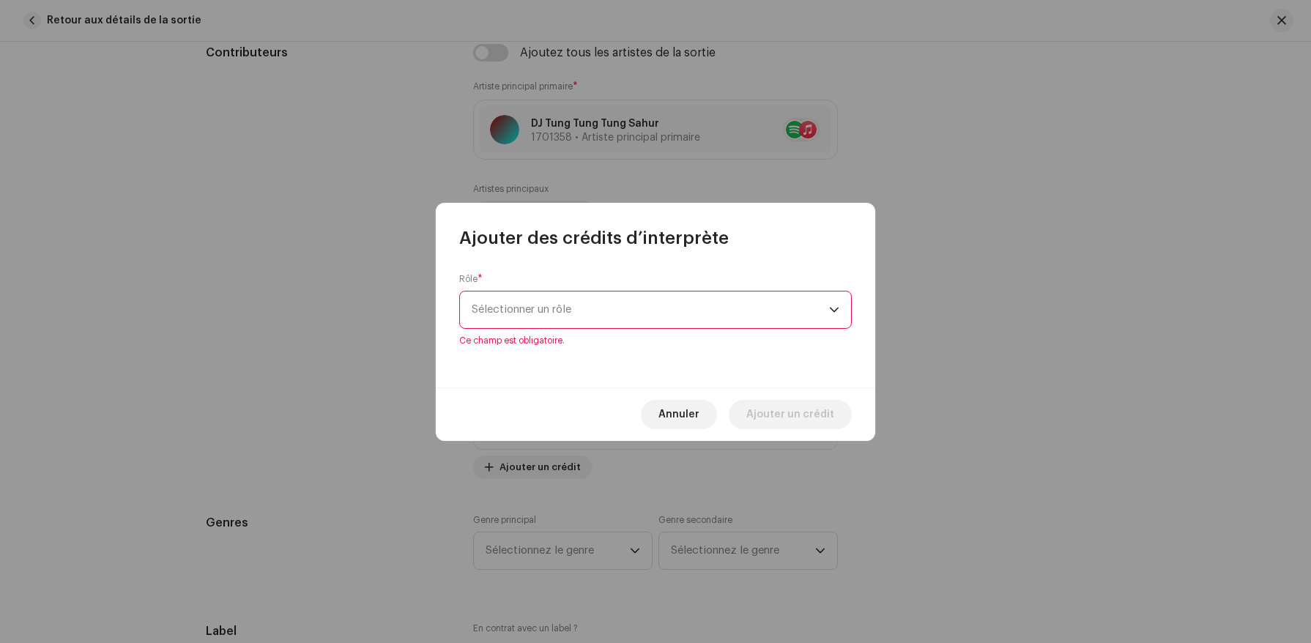
click at [645, 342] on div "Rôle * Sélectionner un rôle Ce champ est obligatoire." at bounding box center [656, 319] width 440 height 138
click at [659, 294] on span "Sélectionner un rôle" at bounding box center [651, 310] width 358 height 37
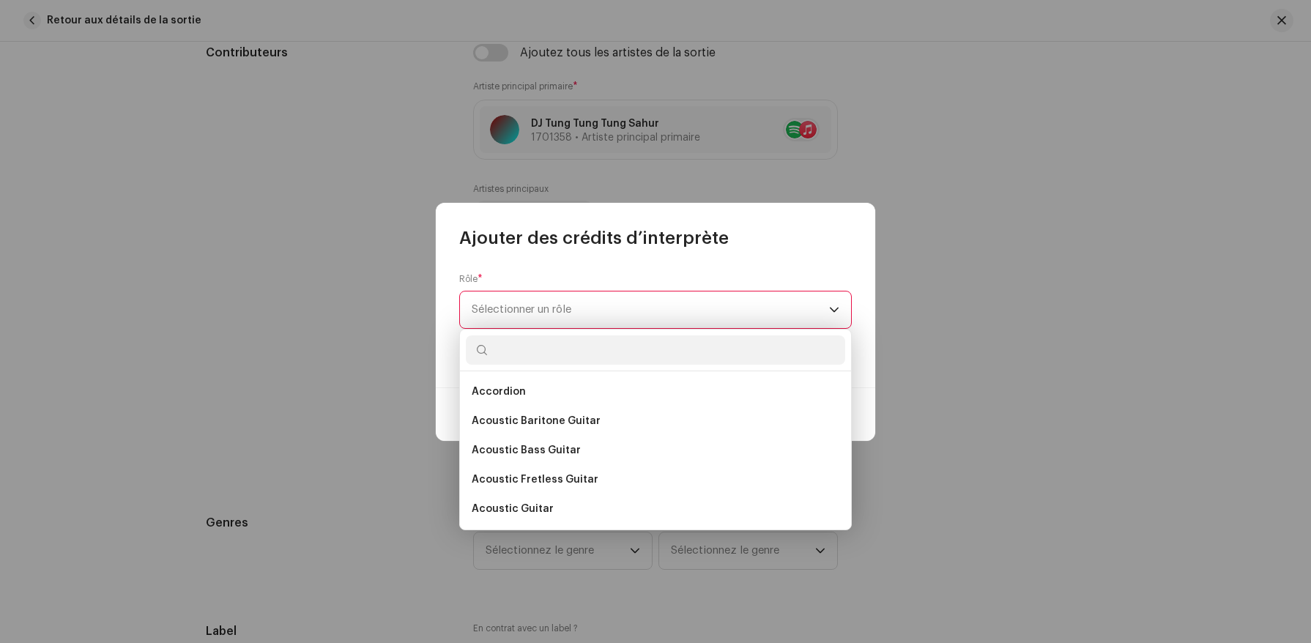
click at [658, 298] on span "Sélectionner un rôle" at bounding box center [651, 310] width 358 height 37
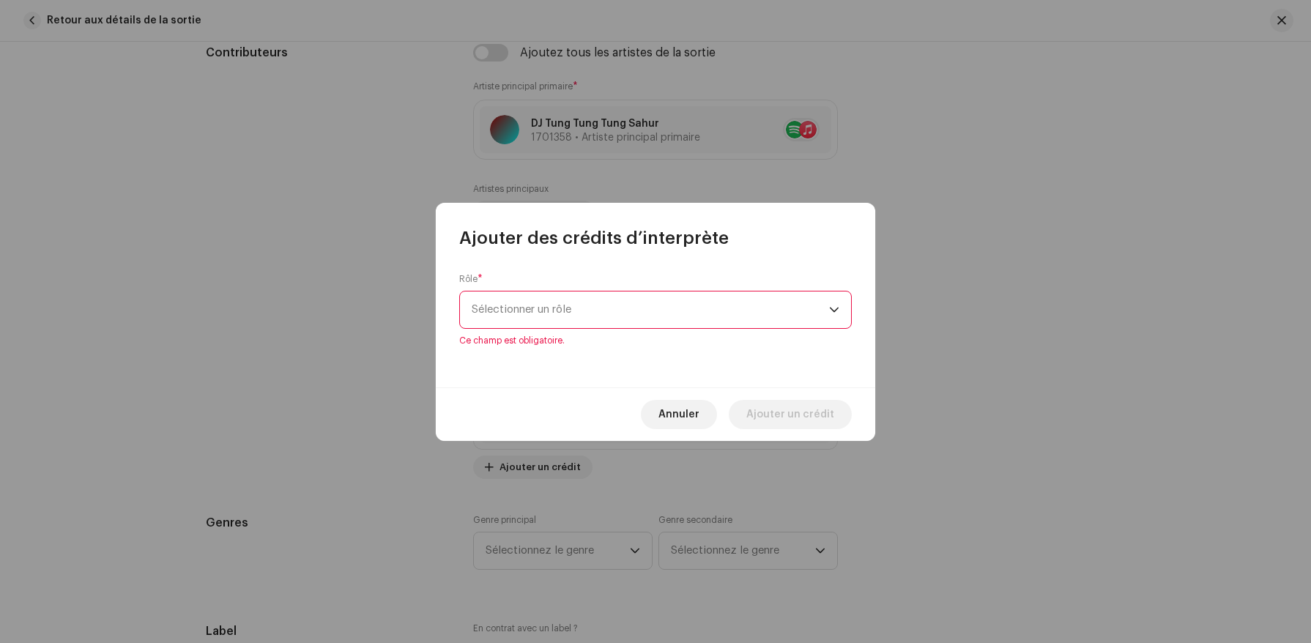
click at [658, 298] on span "Sélectionner un rôle" at bounding box center [651, 310] width 358 height 37
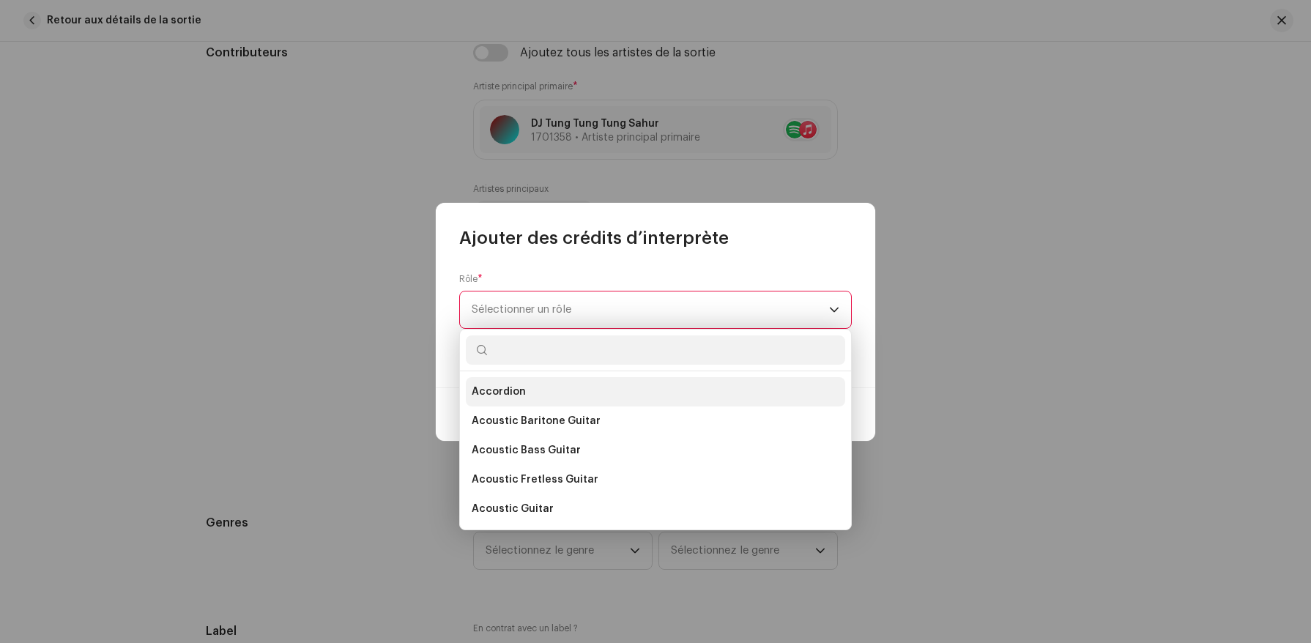
click at [637, 402] on li "Accordion" at bounding box center [655, 391] width 379 height 29
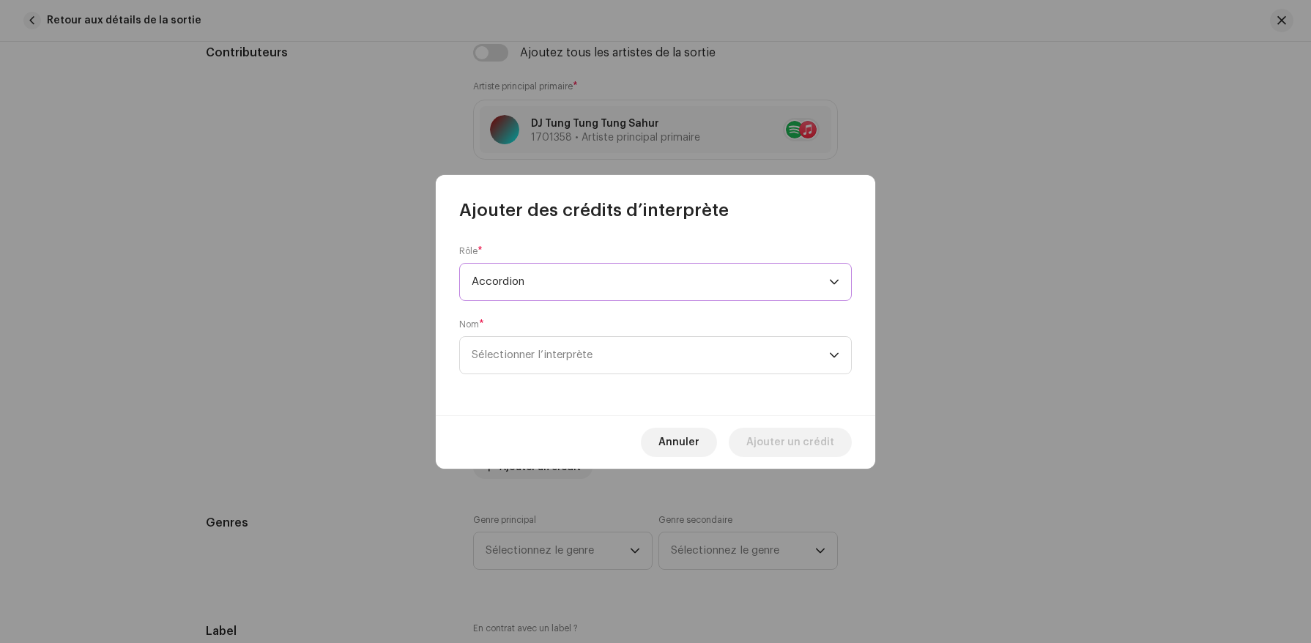
click at [667, 308] on form "Rôle * Accordion Nom * Sélectionner l’interprète" at bounding box center [655, 309] width 393 height 129
click at [667, 335] on div "Nom * Sélectionner l’interprète" at bounding box center [655, 347] width 393 height 56
click at [673, 348] on span "Sélectionner l’interprète" at bounding box center [651, 355] width 358 height 37
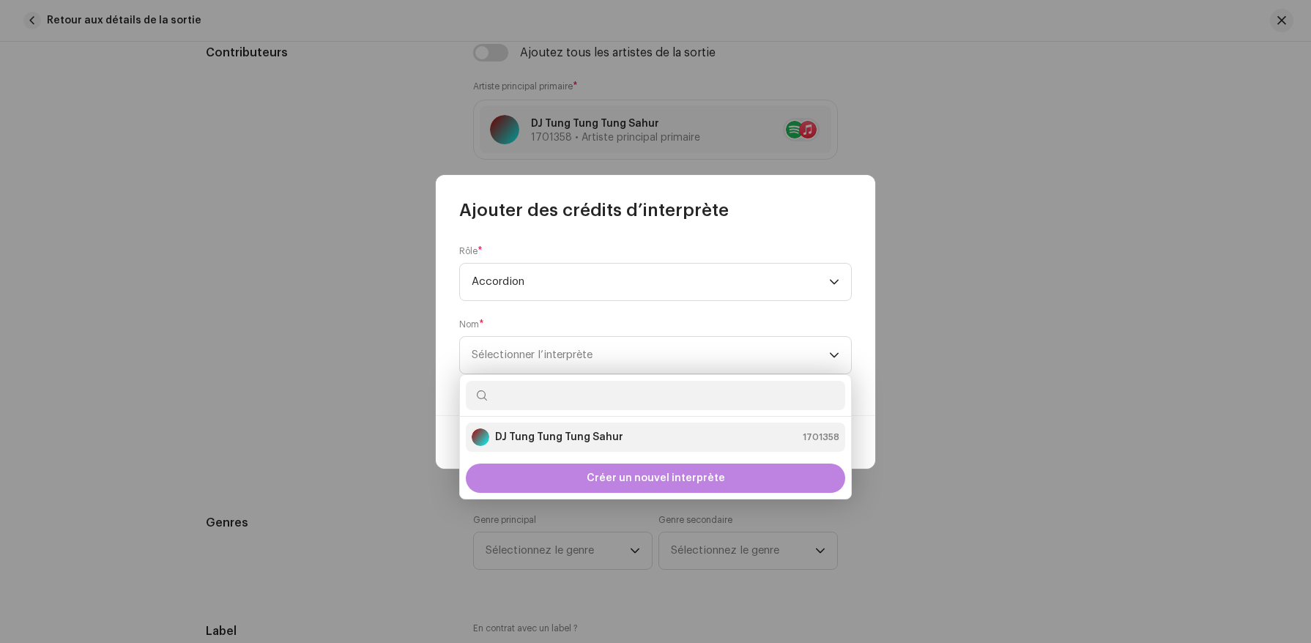
click at [654, 429] on div "DJ Tung Tung Tung Sahur 1701358" at bounding box center [656, 438] width 368 height 18
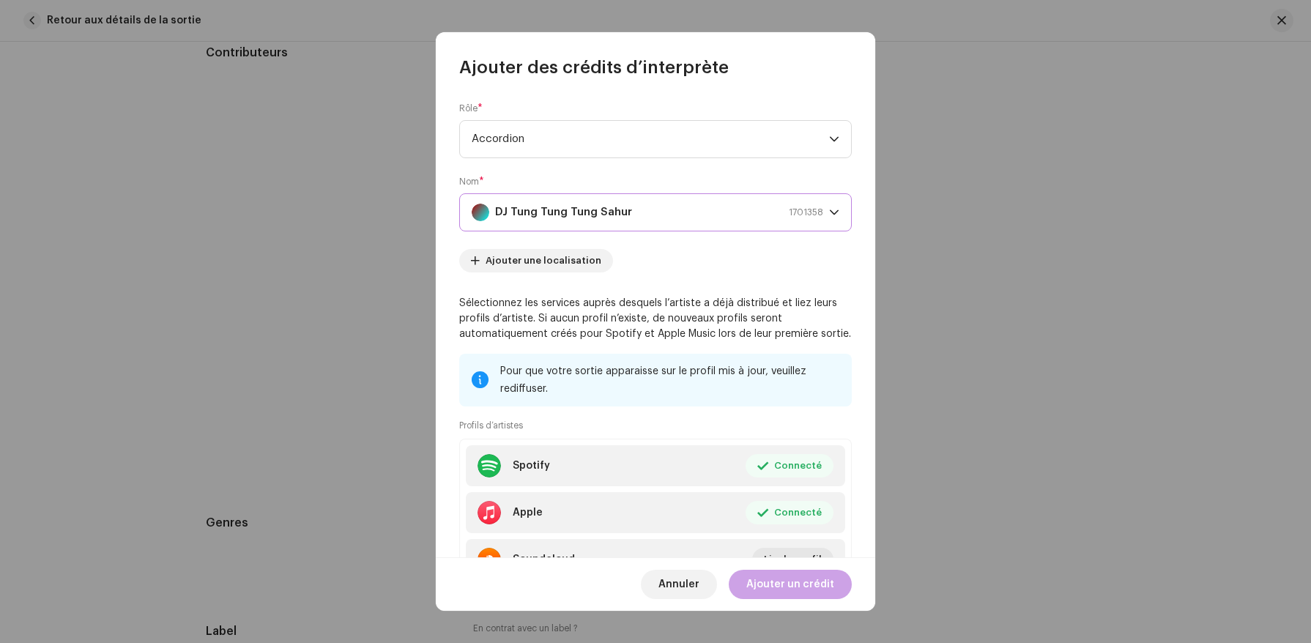
click at [781, 582] on span "Ajouter un crédit" at bounding box center [791, 584] width 88 height 29
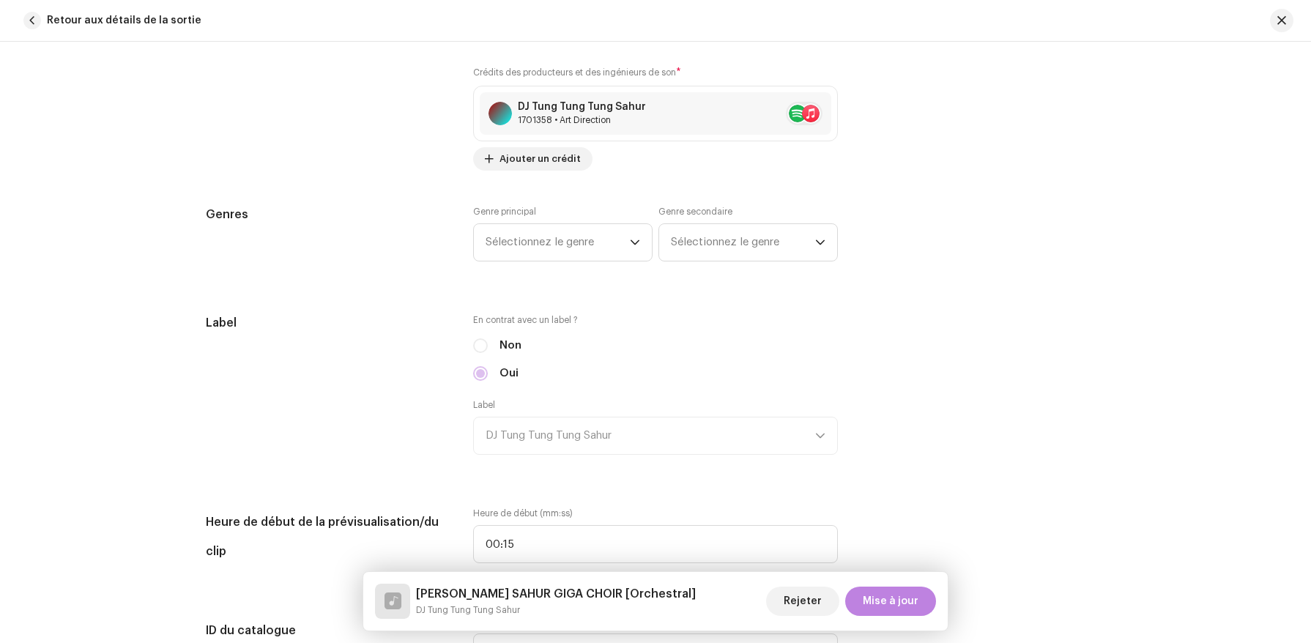
scroll to position [1296, 0]
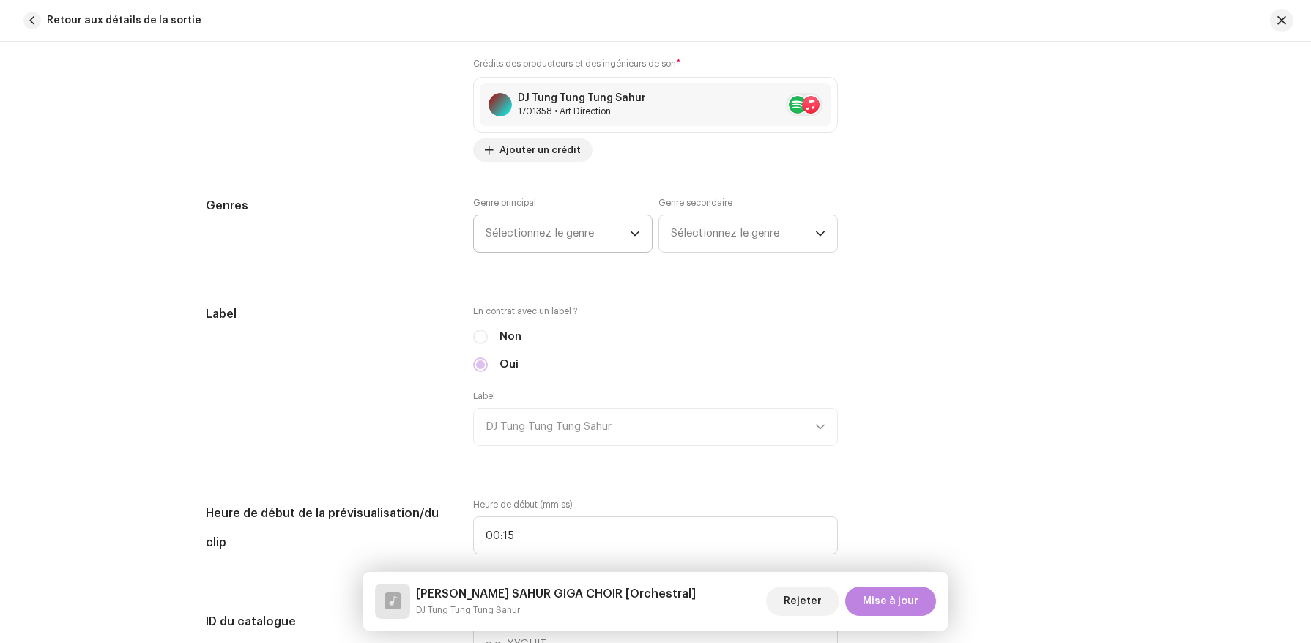
click at [593, 253] on p-select "Sélectionnez le genre" at bounding box center [562, 234] width 179 height 38
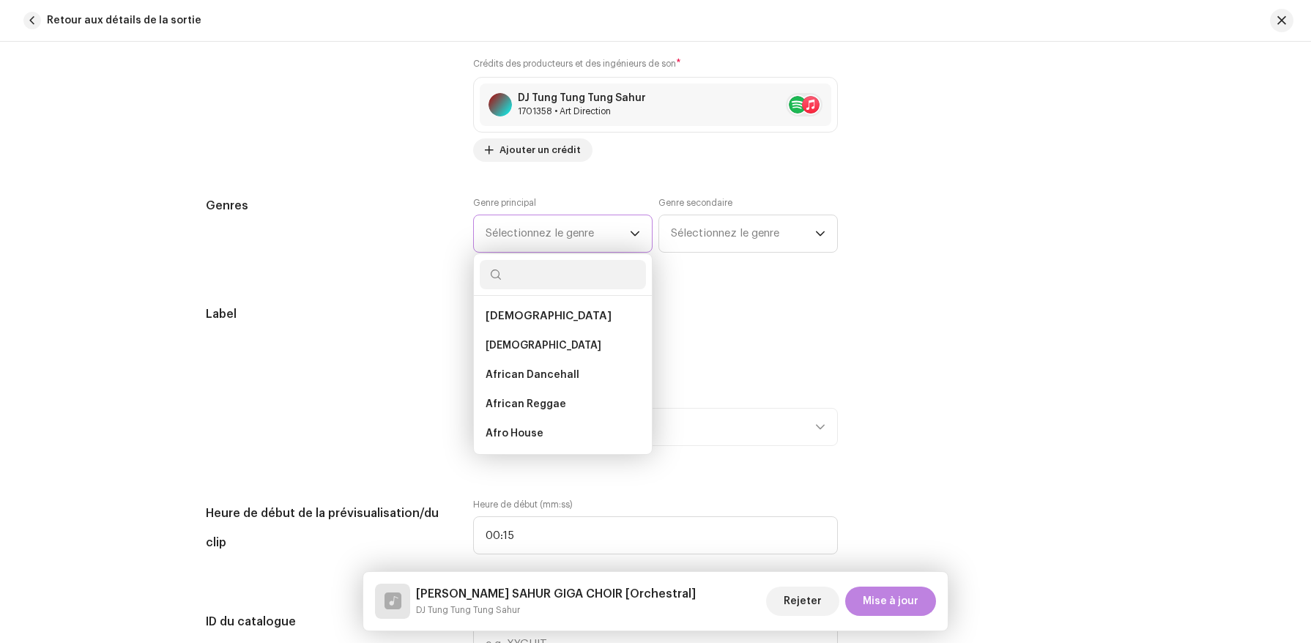
click at [602, 233] on span "Sélectionnez le genre" at bounding box center [558, 233] width 144 height 37
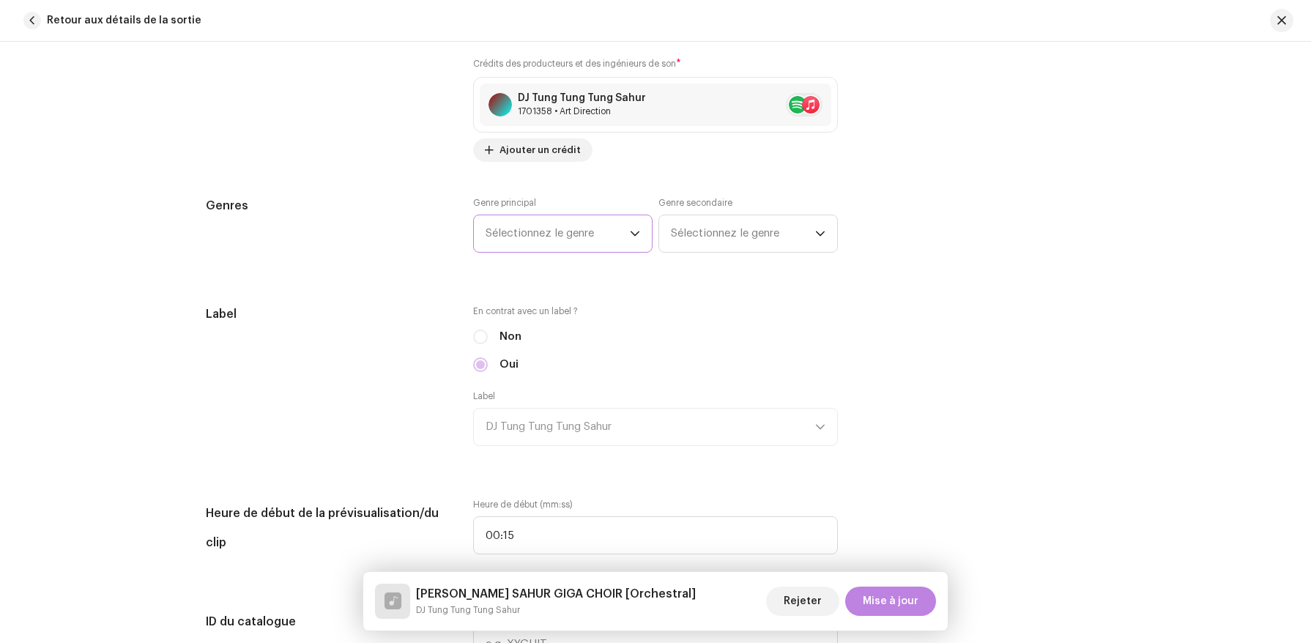
click at [602, 234] on span "Sélectionnez le genre" at bounding box center [558, 233] width 144 height 37
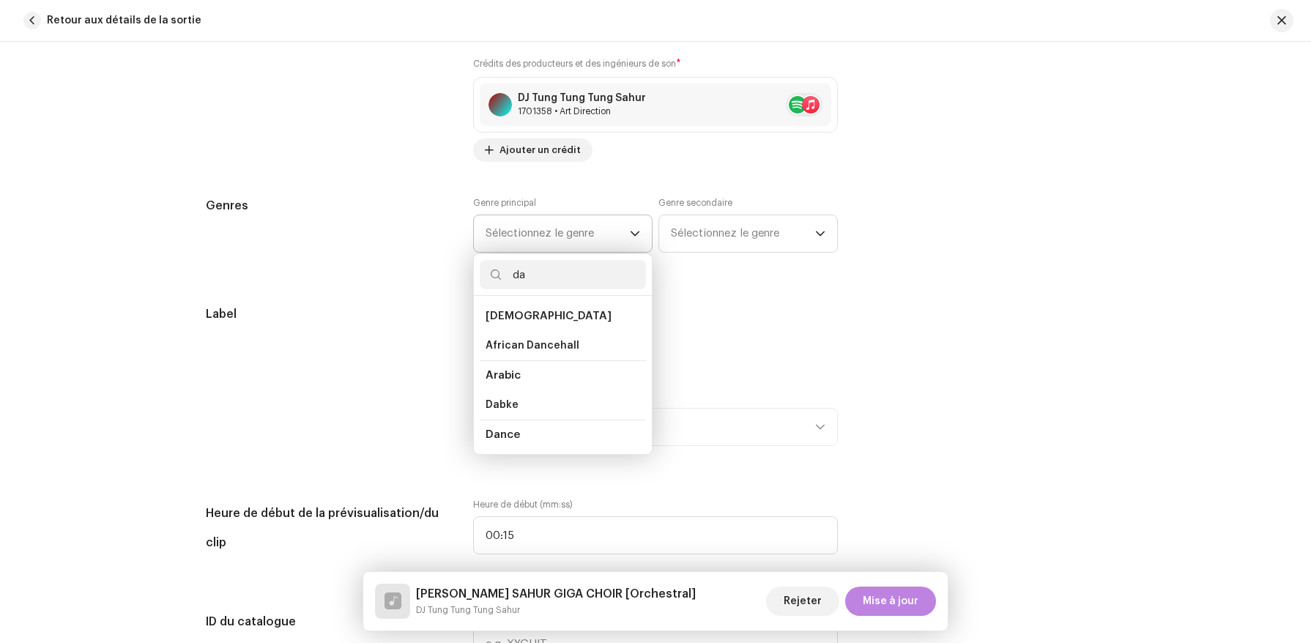
type input "da"
click at [569, 434] on li "Dance" at bounding box center [563, 435] width 166 height 30
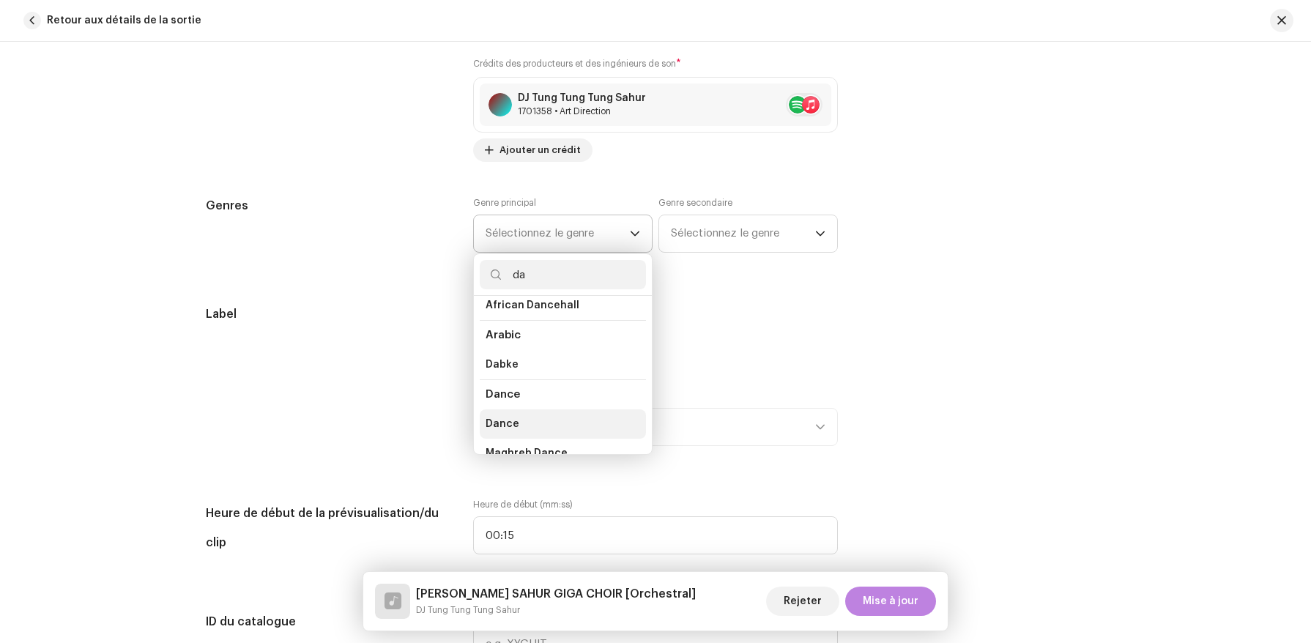
click at [507, 425] on span "Dance" at bounding box center [503, 424] width 34 height 15
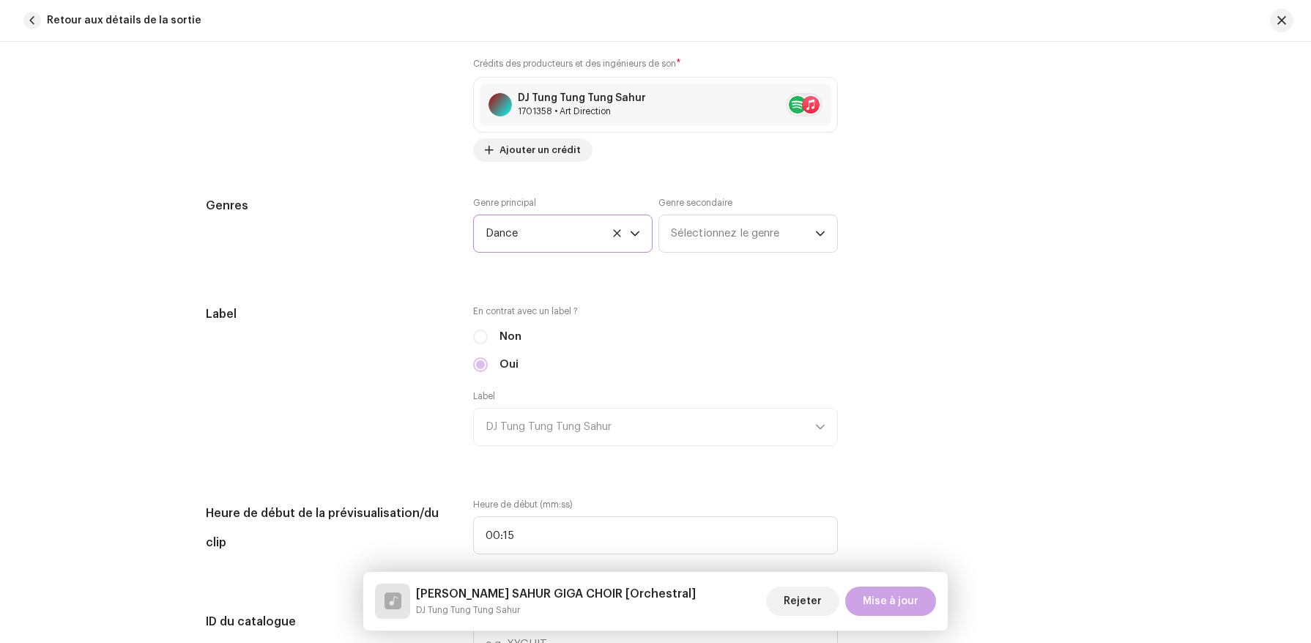
click at [922, 611] on button "Mise à jour" at bounding box center [890, 601] width 91 height 29
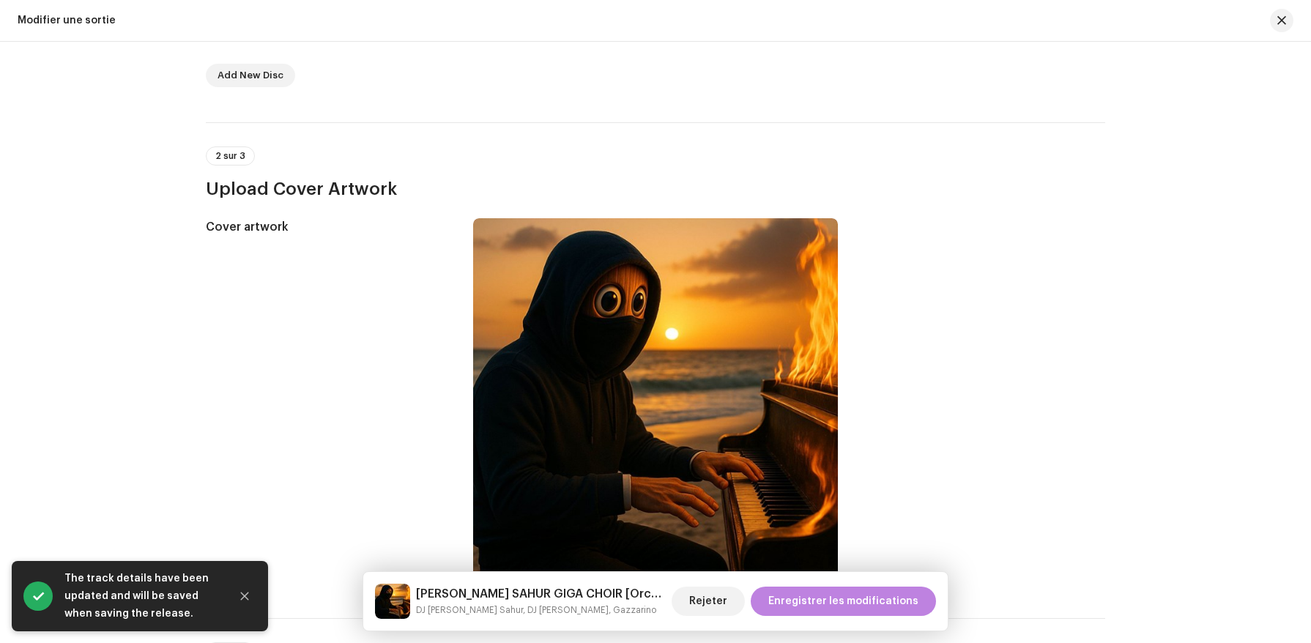
scroll to position [0, 0]
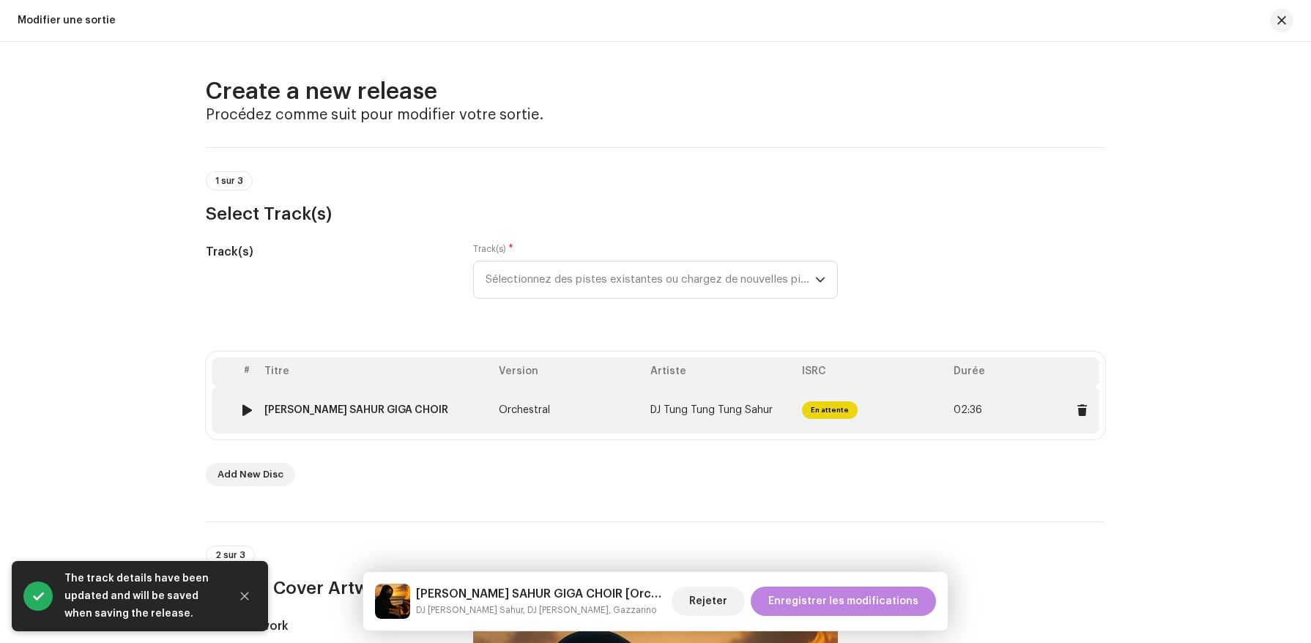
click at [772, 416] on td "DJ Tung Tung Tung Sahur" at bounding box center [721, 410] width 152 height 47
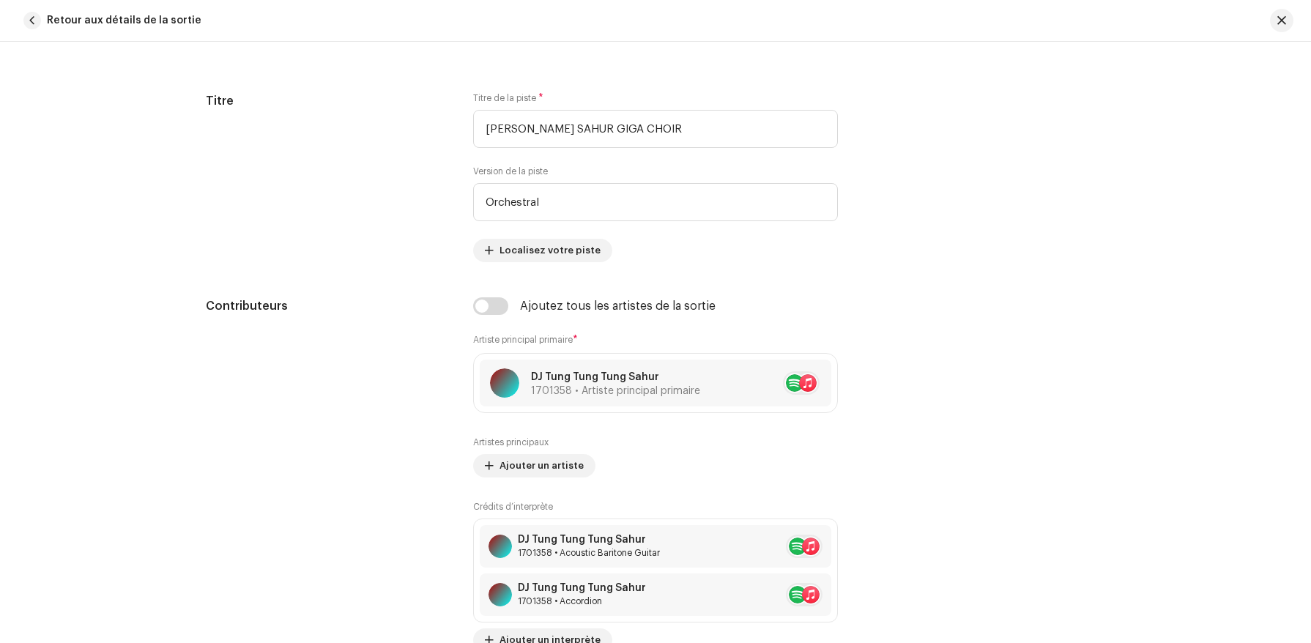
scroll to position [701, 0]
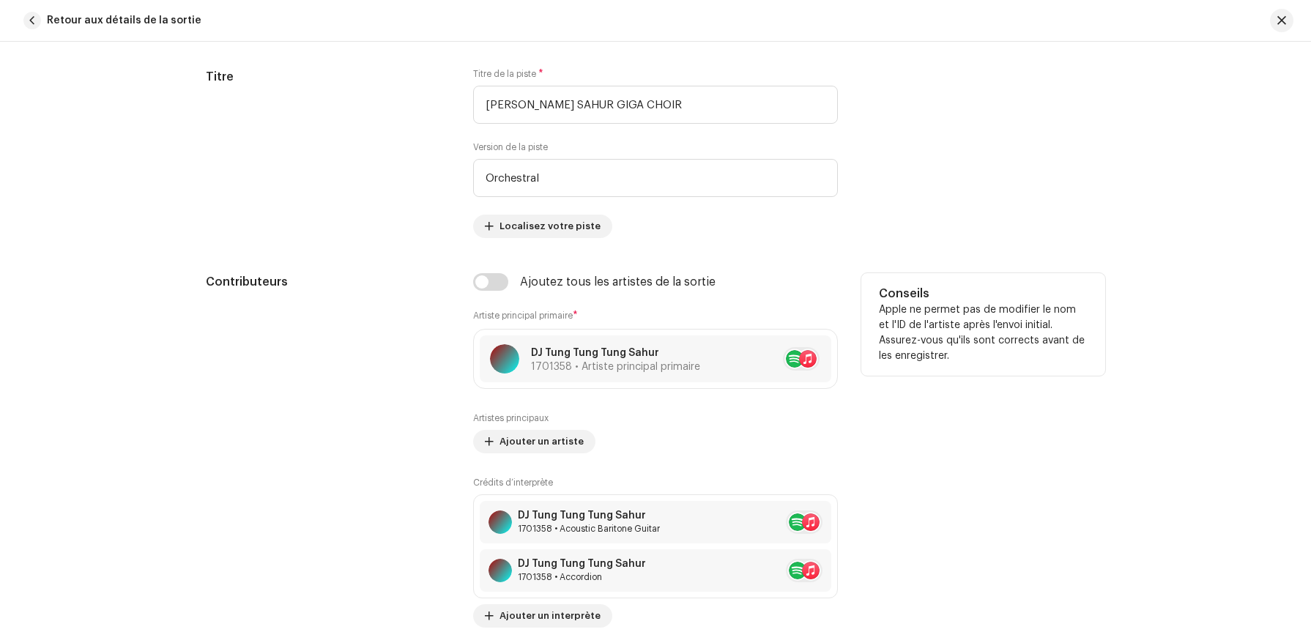
click at [558, 459] on div "Artistes principaux Ajouter un artiste Crédits d’interprète DJ Tung Tung Tung S…" at bounding box center [655, 584] width 365 height 344
click at [557, 455] on div "Artistes principaux Ajouter un artiste Crédits d’interprète DJ Tung Tung Tung S…" at bounding box center [655, 584] width 365 height 344
click at [557, 453] on span "Ajouter un artiste" at bounding box center [542, 441] width 84 height 29
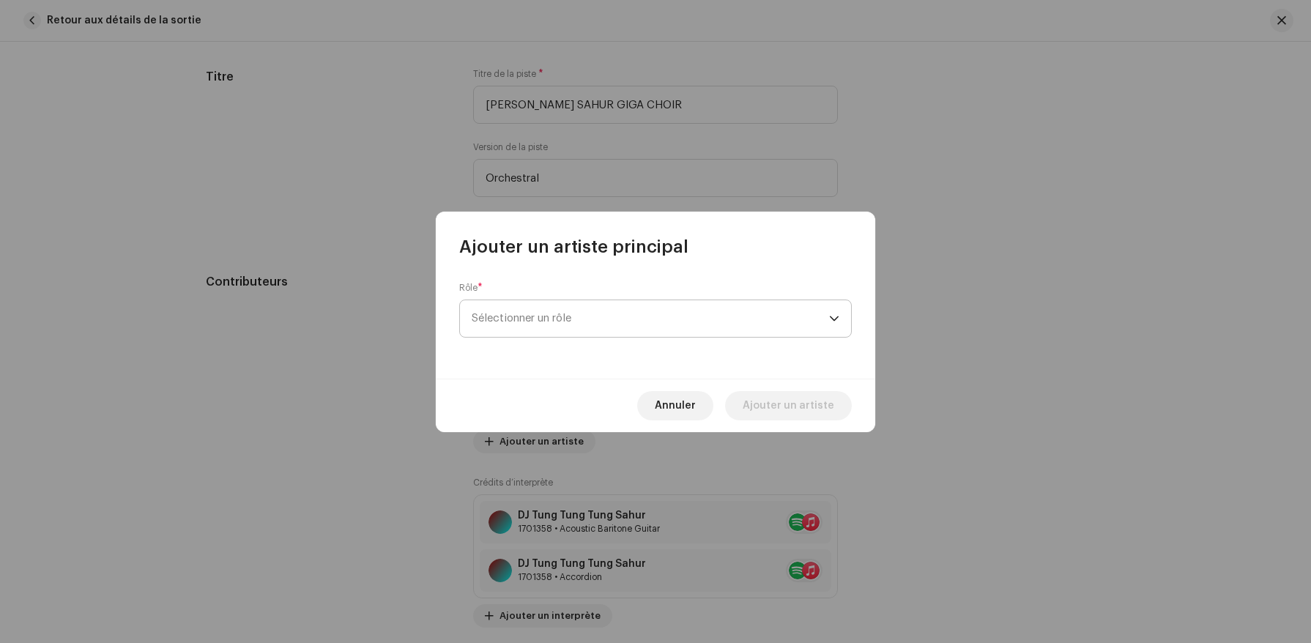
click at [659, 331] on span "Sélectionner un rôle" at bounding box center [651, 318] width 358 height 37
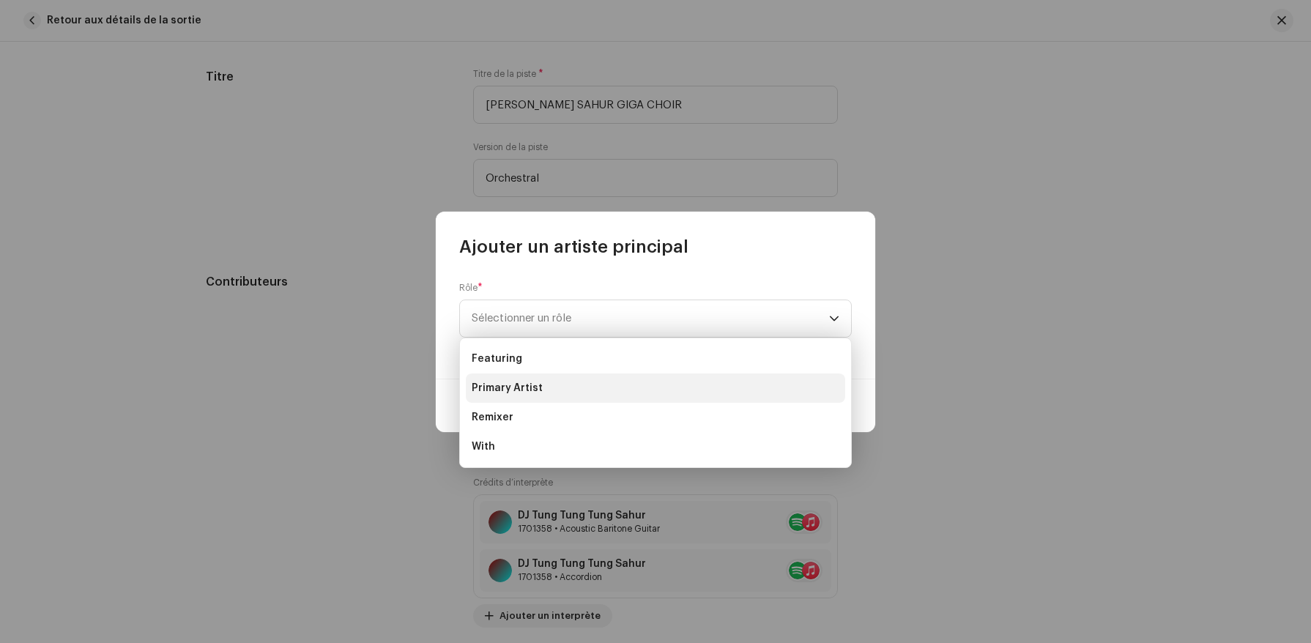
click at [630, 377] on li "Primary Artist" at bounding box center [655, 388] width 379 height 29
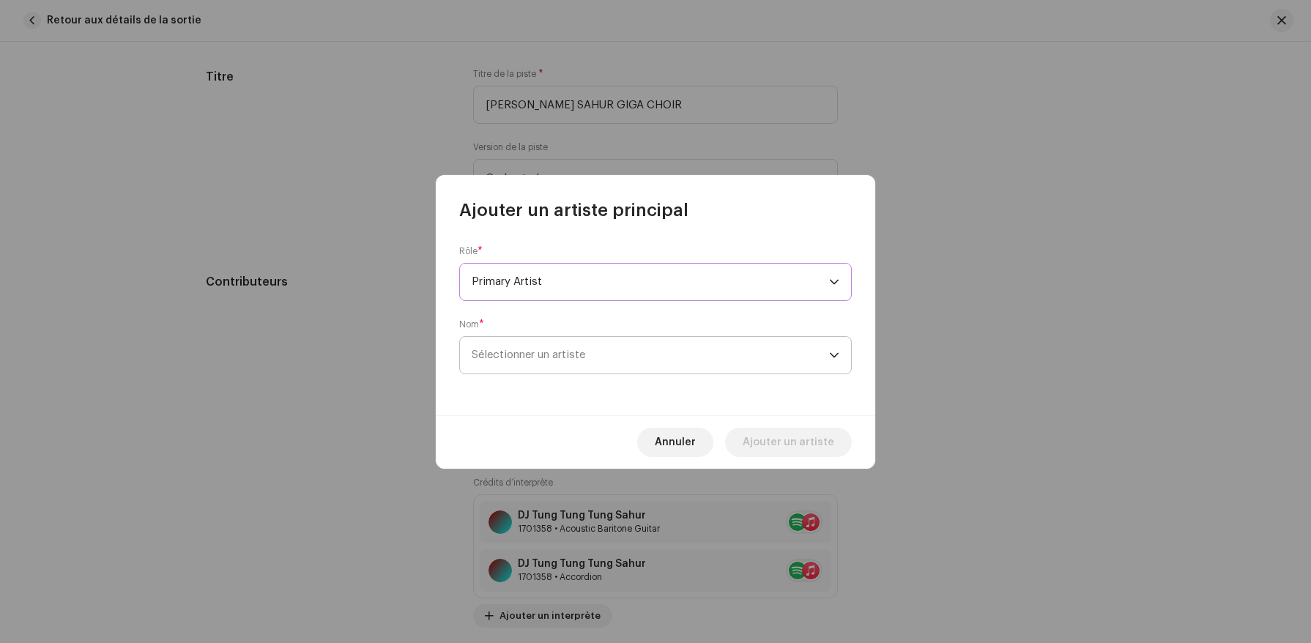
click at [638, 371] on span "Sélectionner un artiste" at bounding box center [651, 355] width 358 height 37
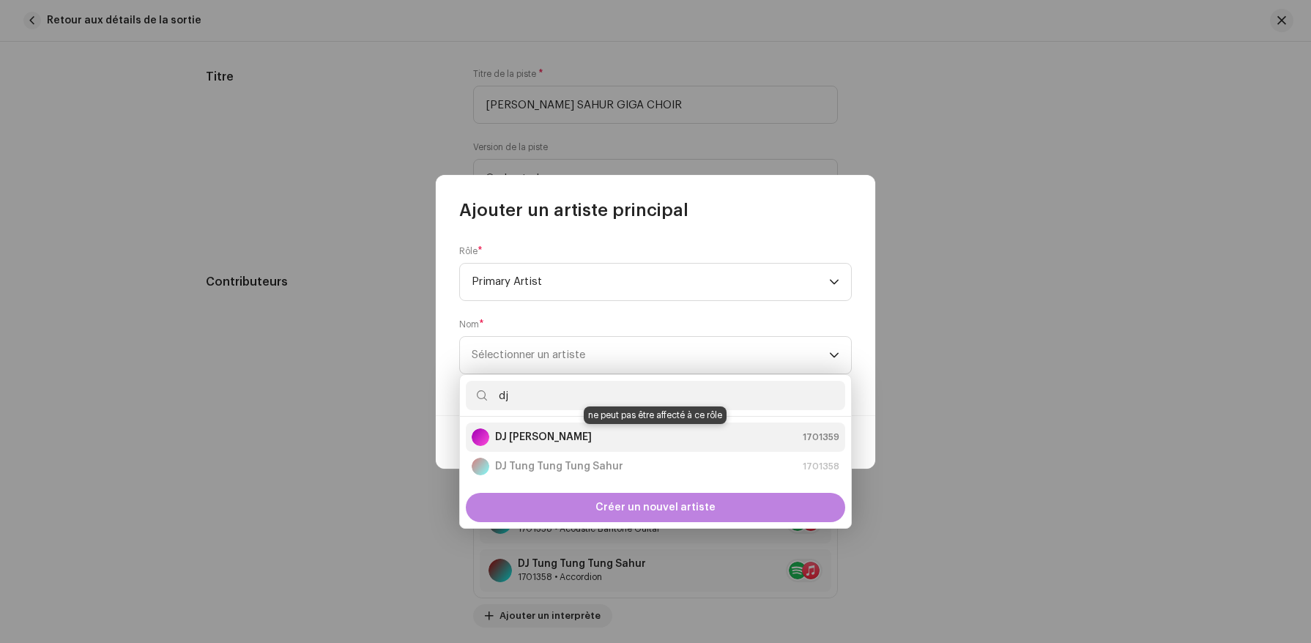
type input "dj"
click at [657, 431] on div "DJ Tralalero Tralala 1701359" at bounding box center [656, 438] width 368 height 18
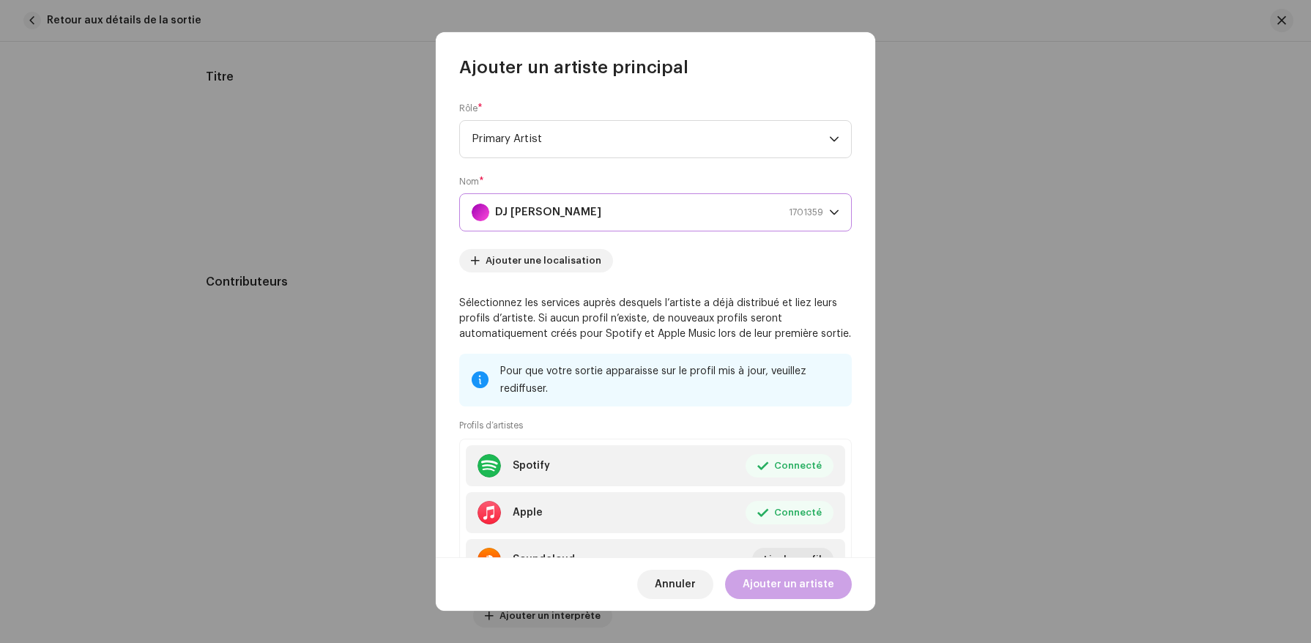
click at [800, 586] on span "Ajouter un artiste" at bounding box center [789, 584] width 92 height 29
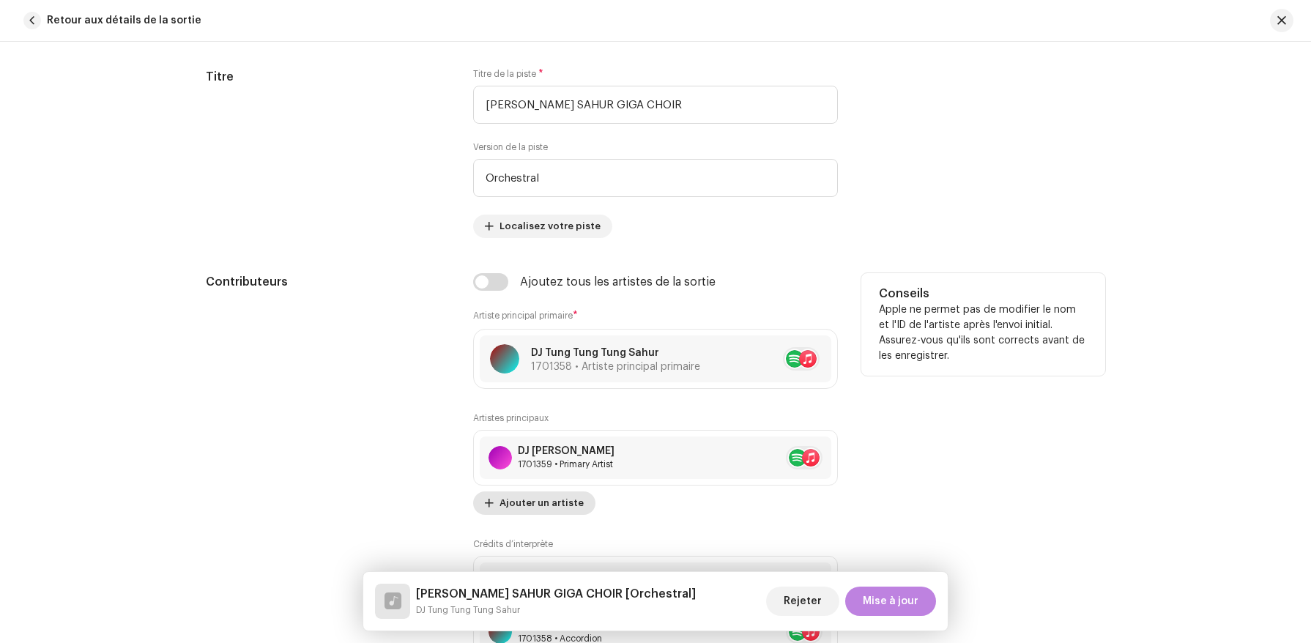
click at [571, 502] on span "Ajouter un artiste" at bounding box center [542, 503] width 84 height 29
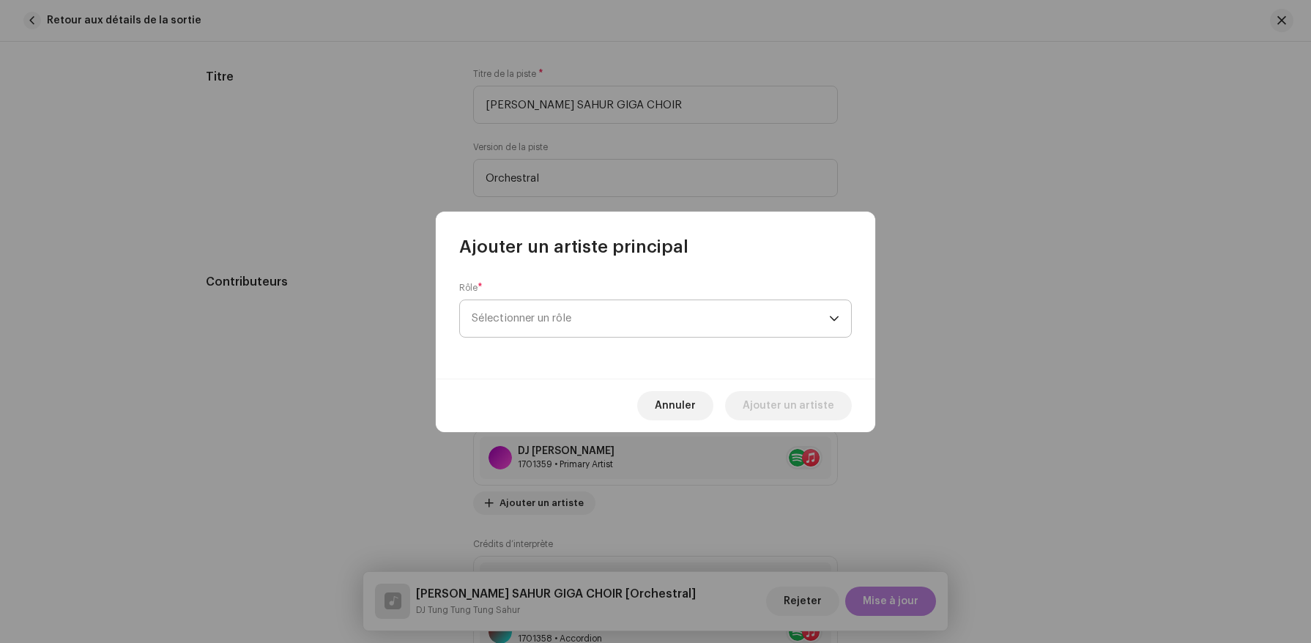
click at [596, 302] on span "Sélectionner un rôle" at bounding box center [651, 318] width 358 height 37
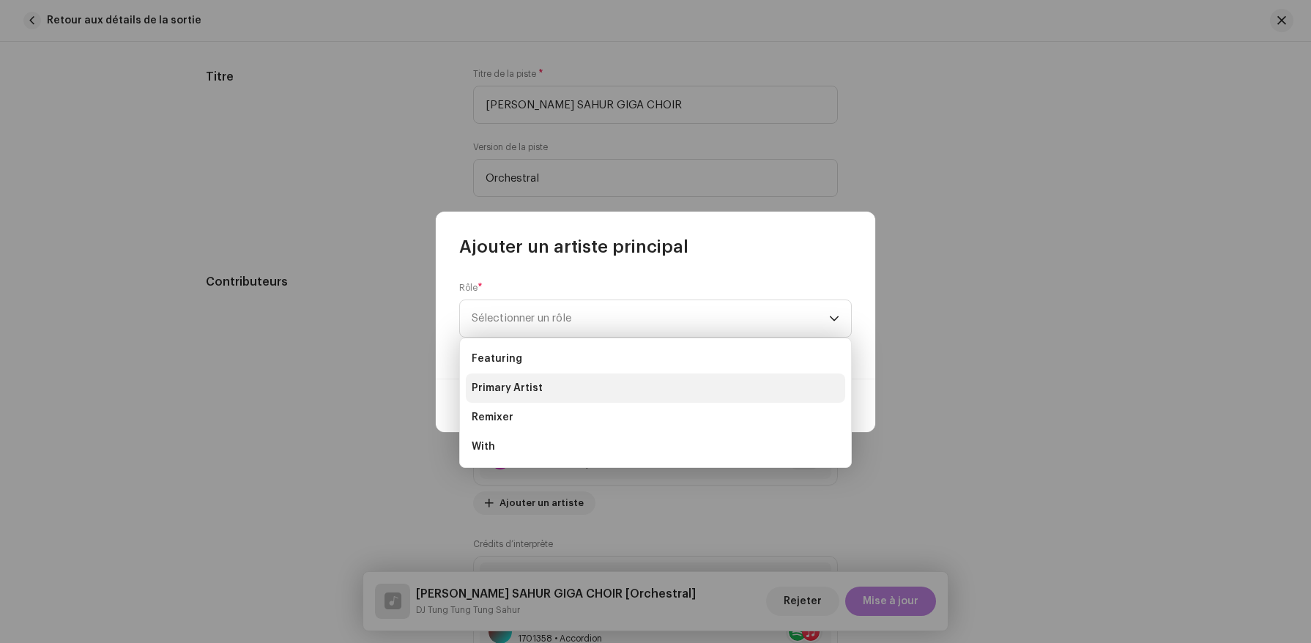
click at [587, 382] on li "Primary Artist" at bounding box center [655, 388] width 379 height 29
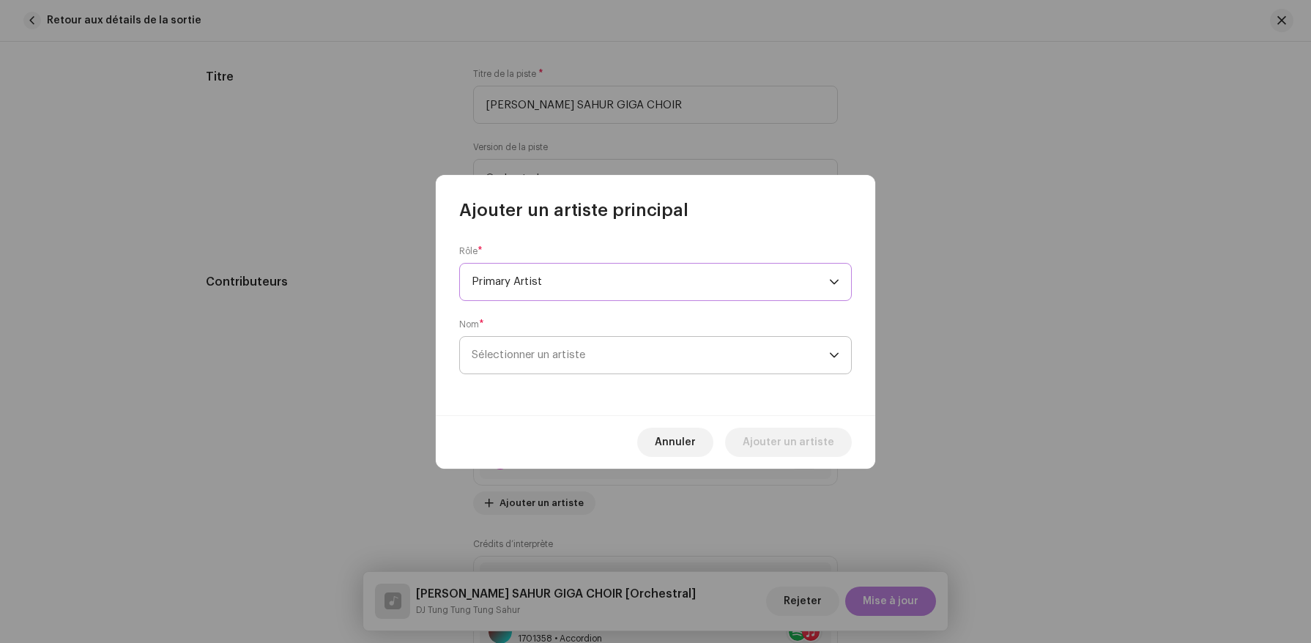
click at [599, 361] on span "Sélectionner un artiste" at bounding box center [651, 355] width 358 height 37
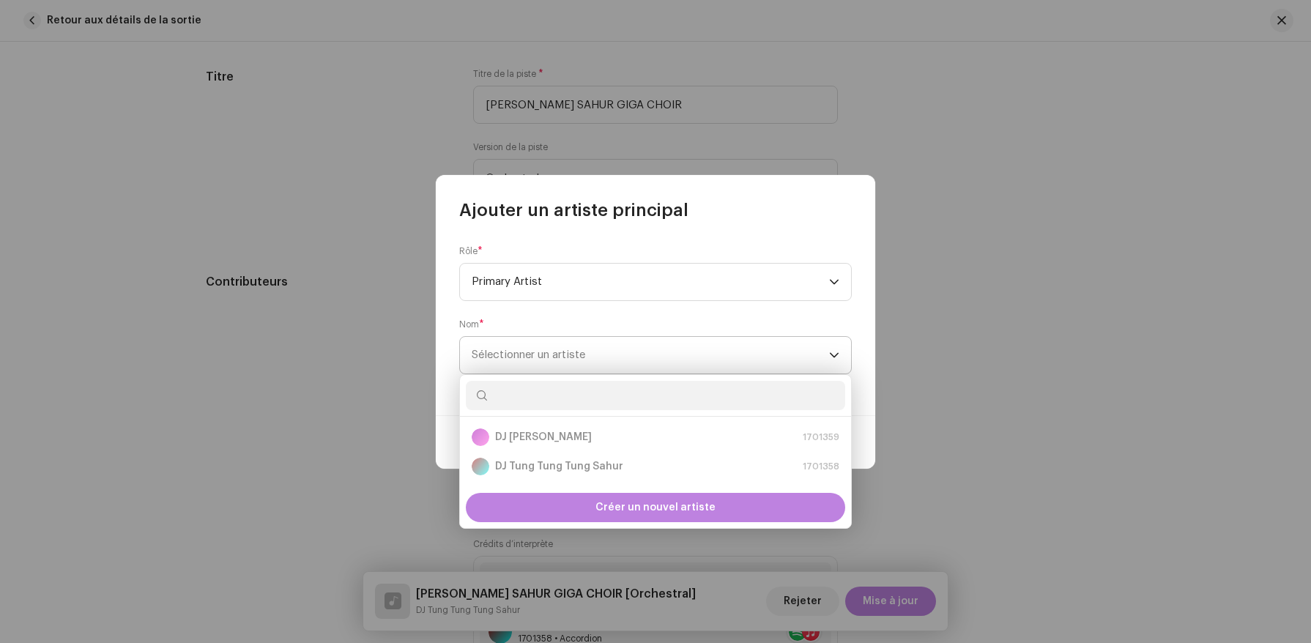
type input "d"
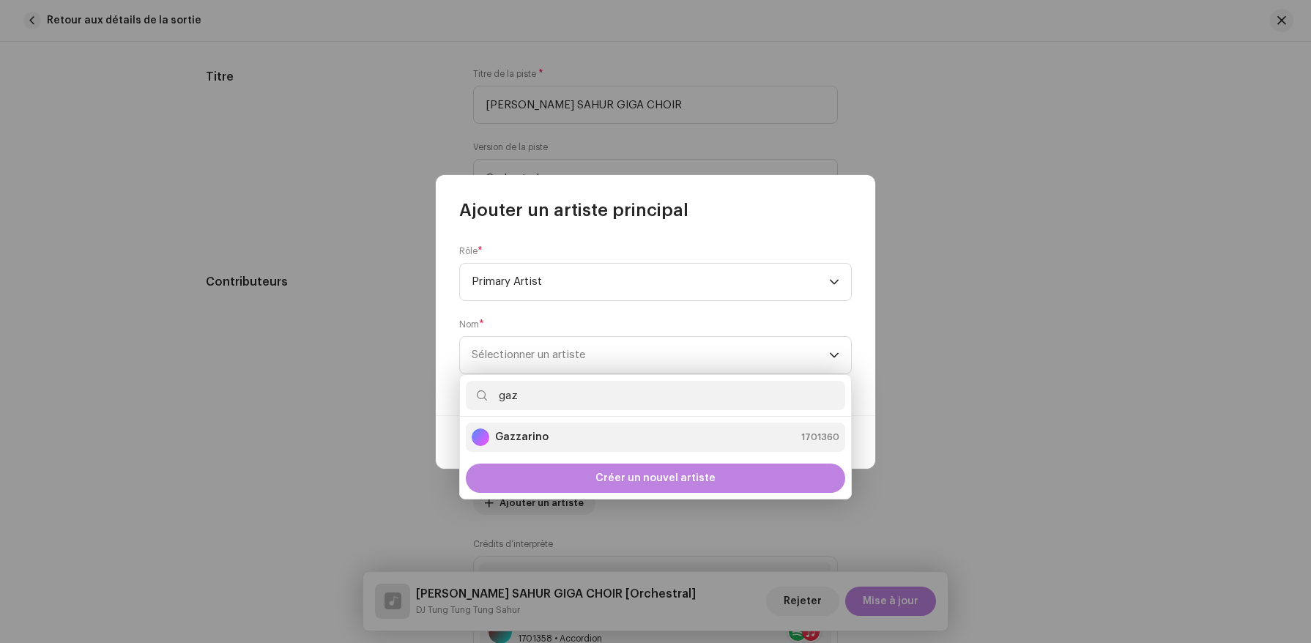
type input "gaz"
click at [611, 434] on div "Gazzarino 1701360" at bounding box center [656, 438] width 368 height 18
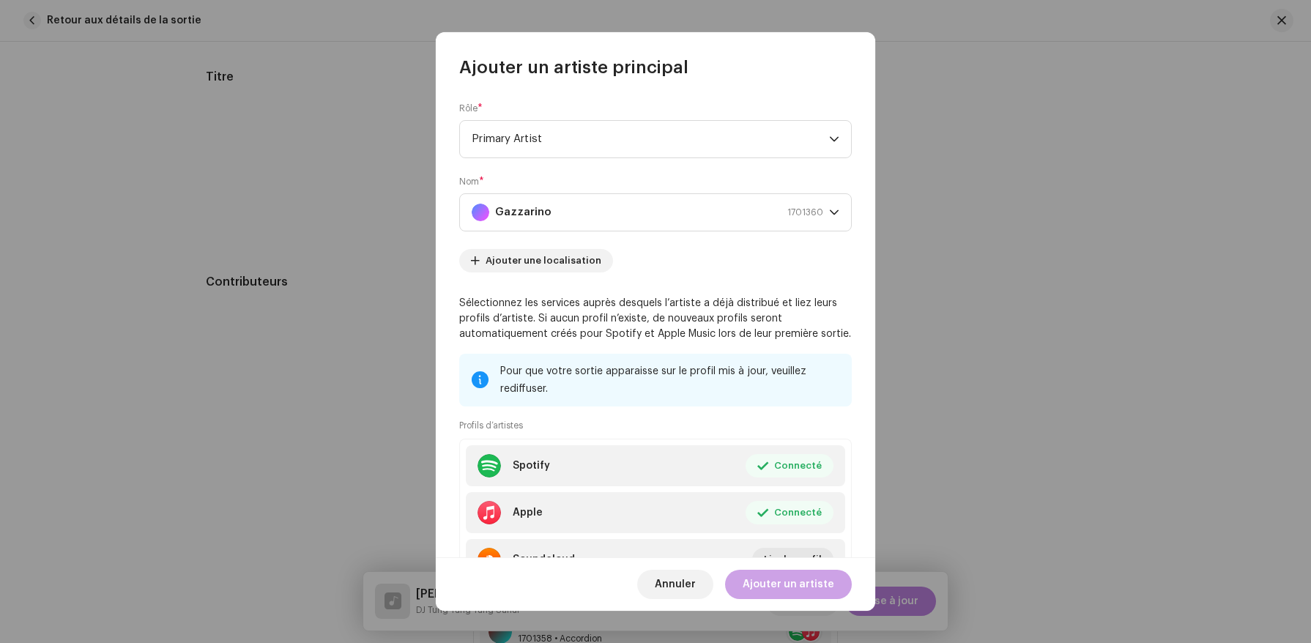
click at [790, 585] on span "Ajouter un artiste" at bounding box center [789, 584] width 92 height 29
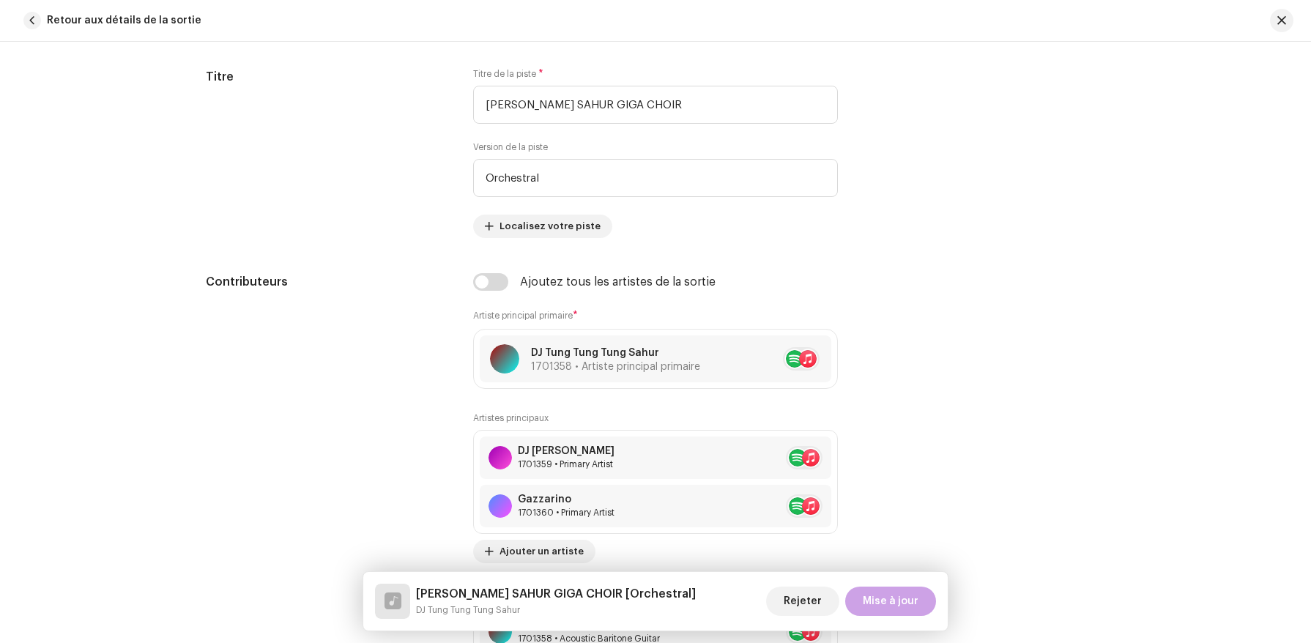
click at [882, 601] on span "Mise à jour" at bounding box center [891, 601] width 56 height 29
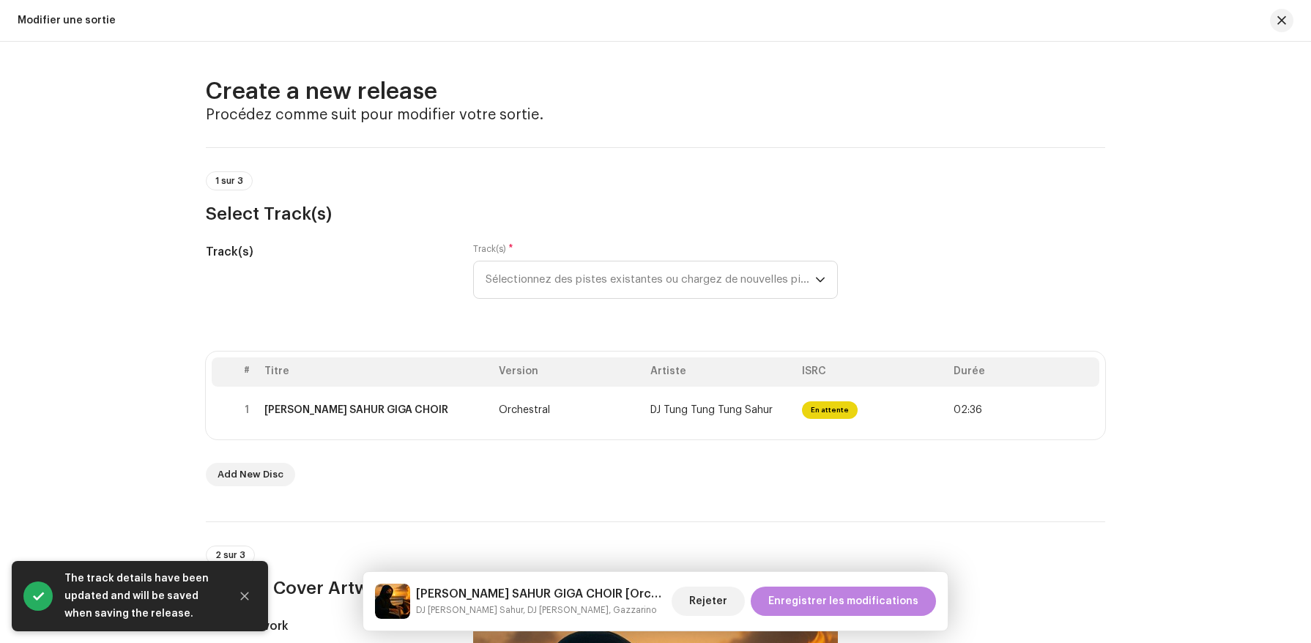
click at [882, 601] on span "Enregistrer les modifications" at bounding box center [843, 601] width 150 height 29
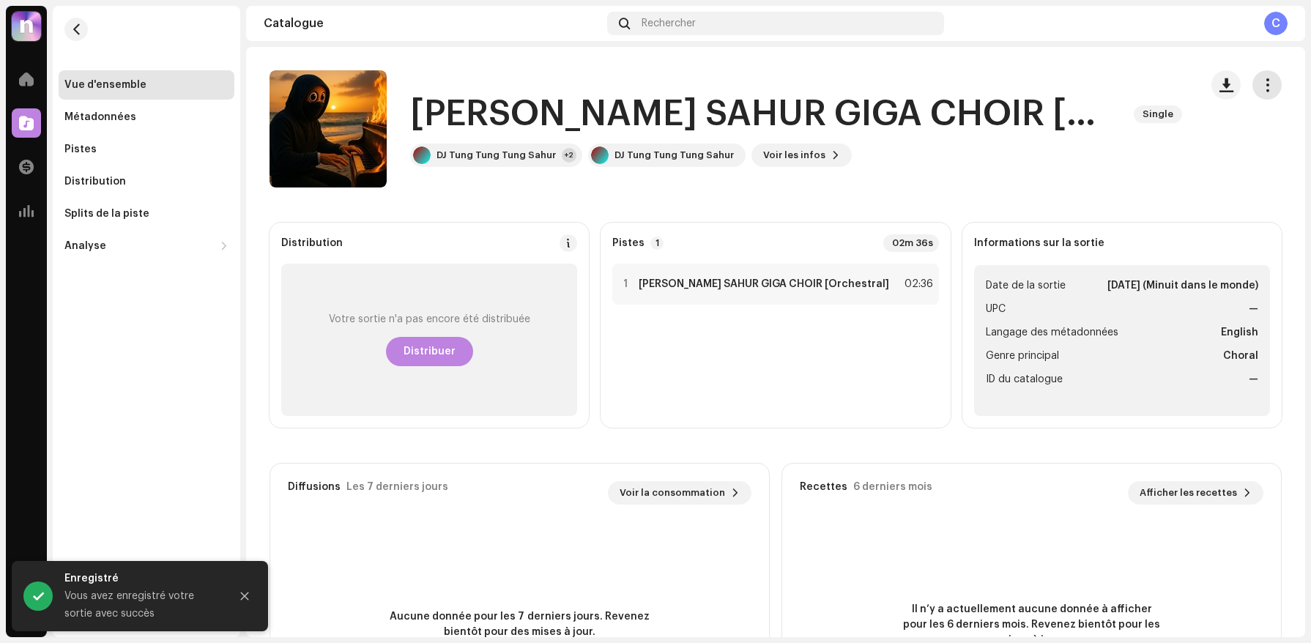
click at [1261, 84] on span "button" at bounding box center [1268, 85] width 14 height 12
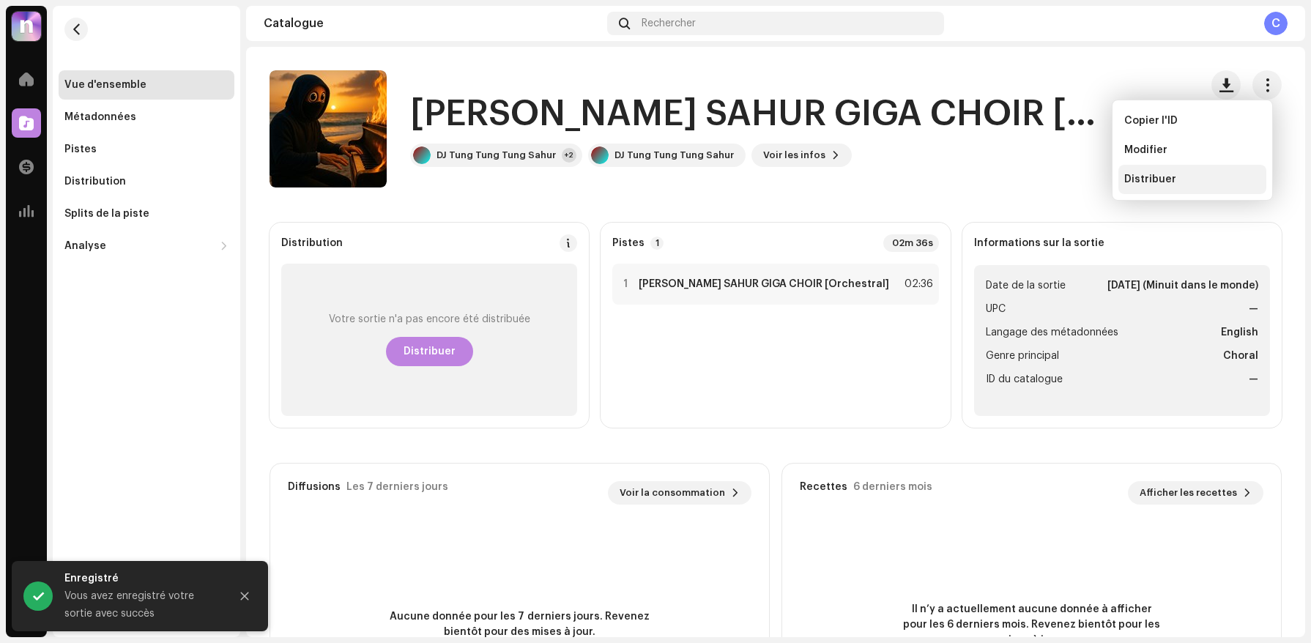
click at [1208, 188] on div "Distribuer" at bounding box center [1193, 179] width 148 height 29
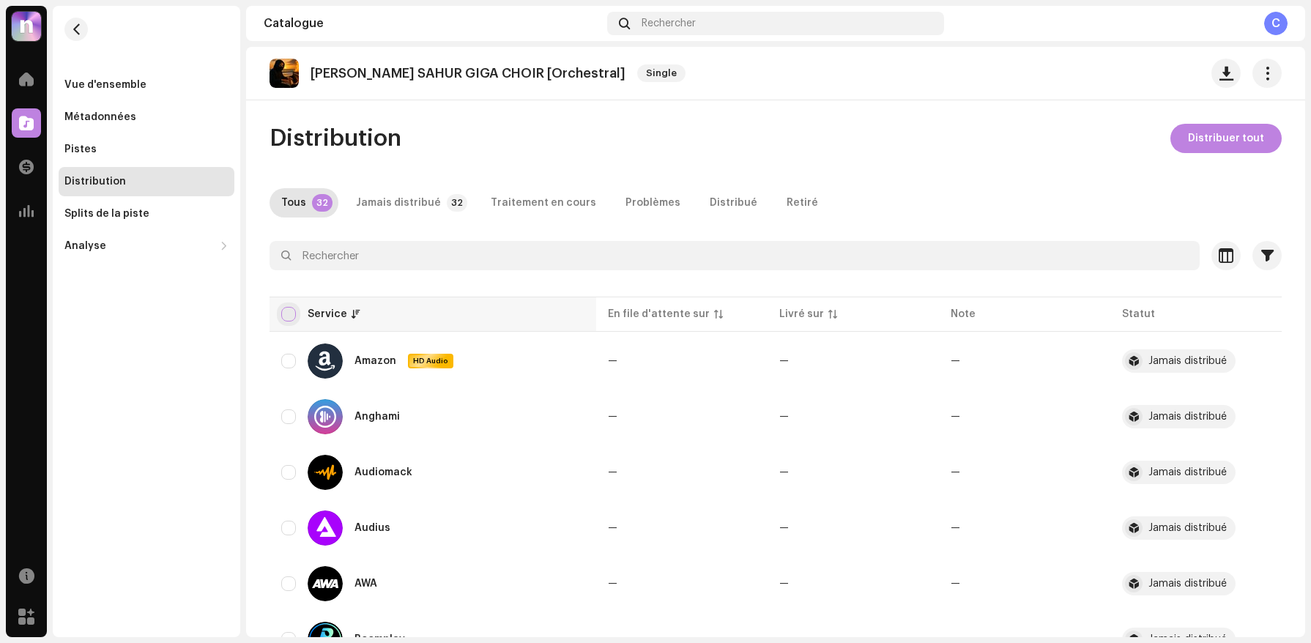
click at [289, 309] on input "checkbox" at bounding box center [288, 314] width 15 height 15
checkbox input "true"
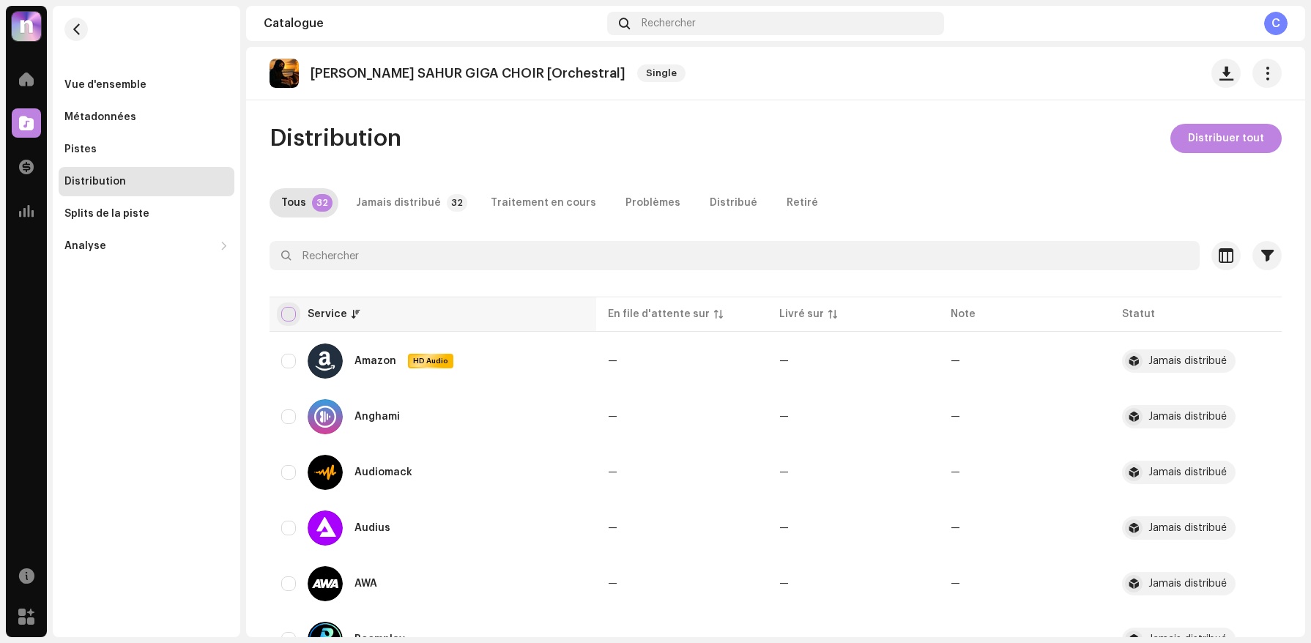
checkbox input "true"
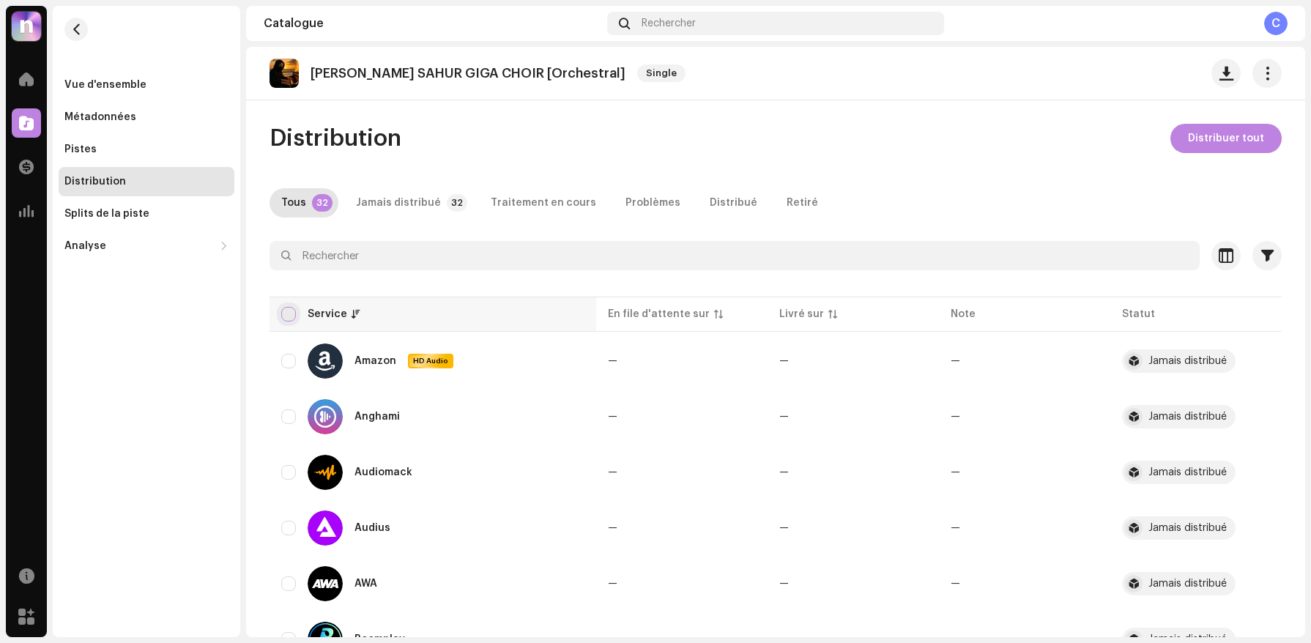
checkbox input "true"
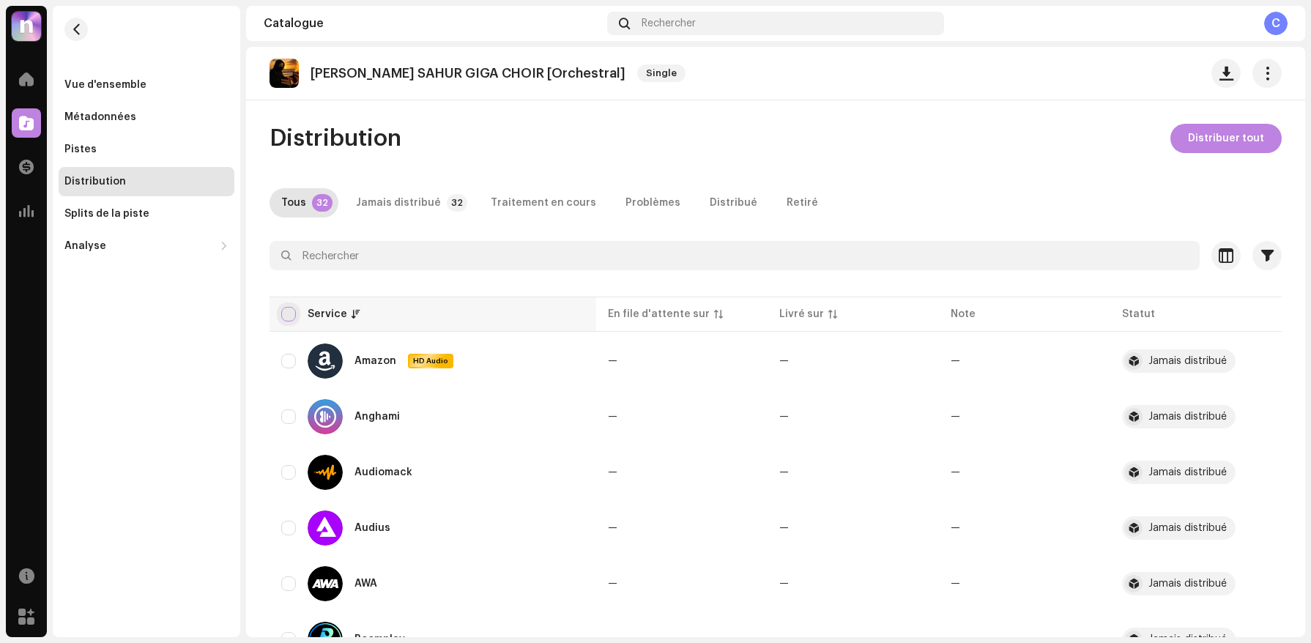
checkbox input "true"
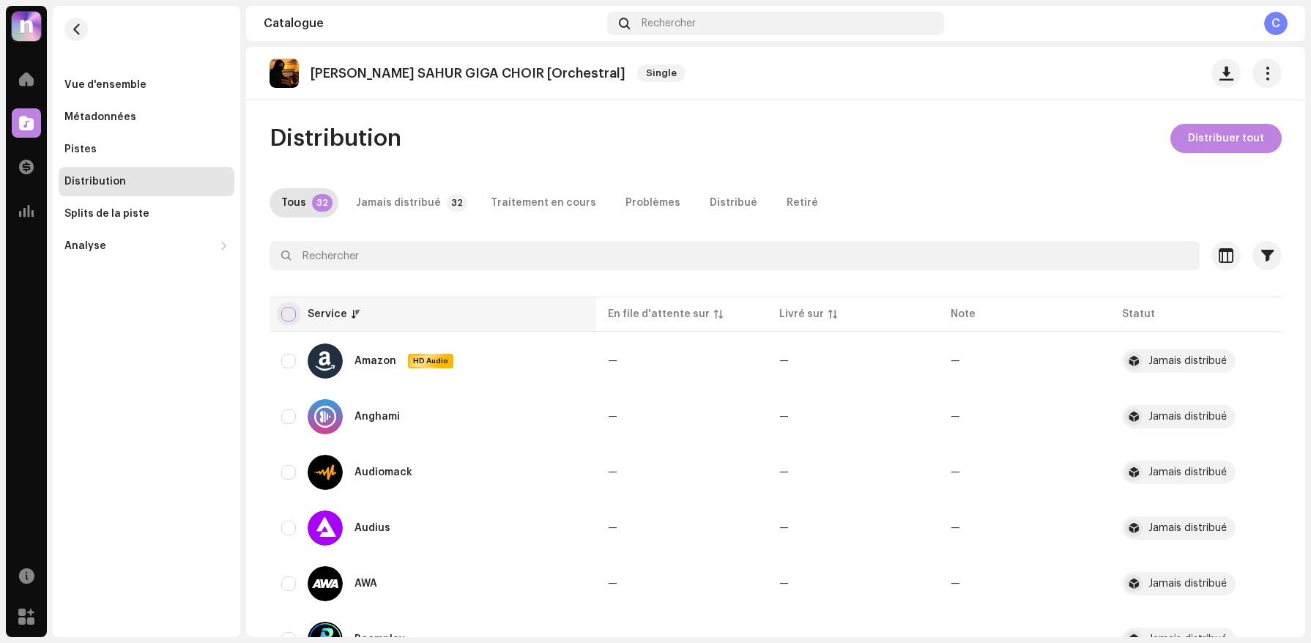
checkbox input "true"
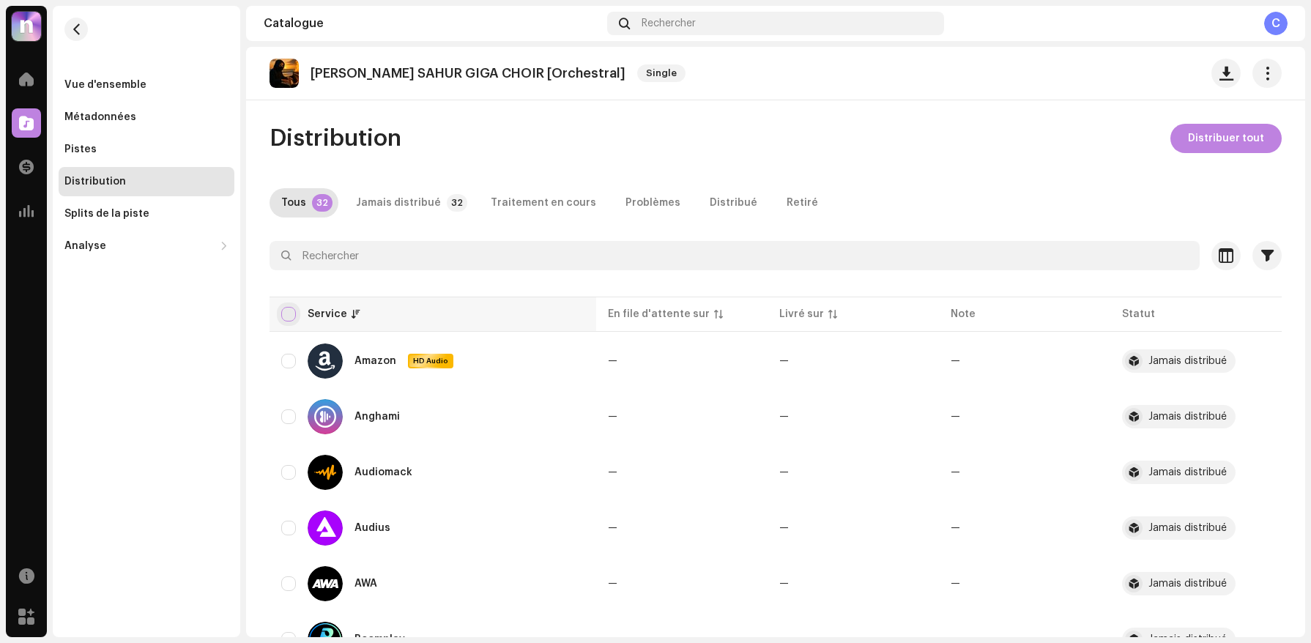
checkbox input "true"
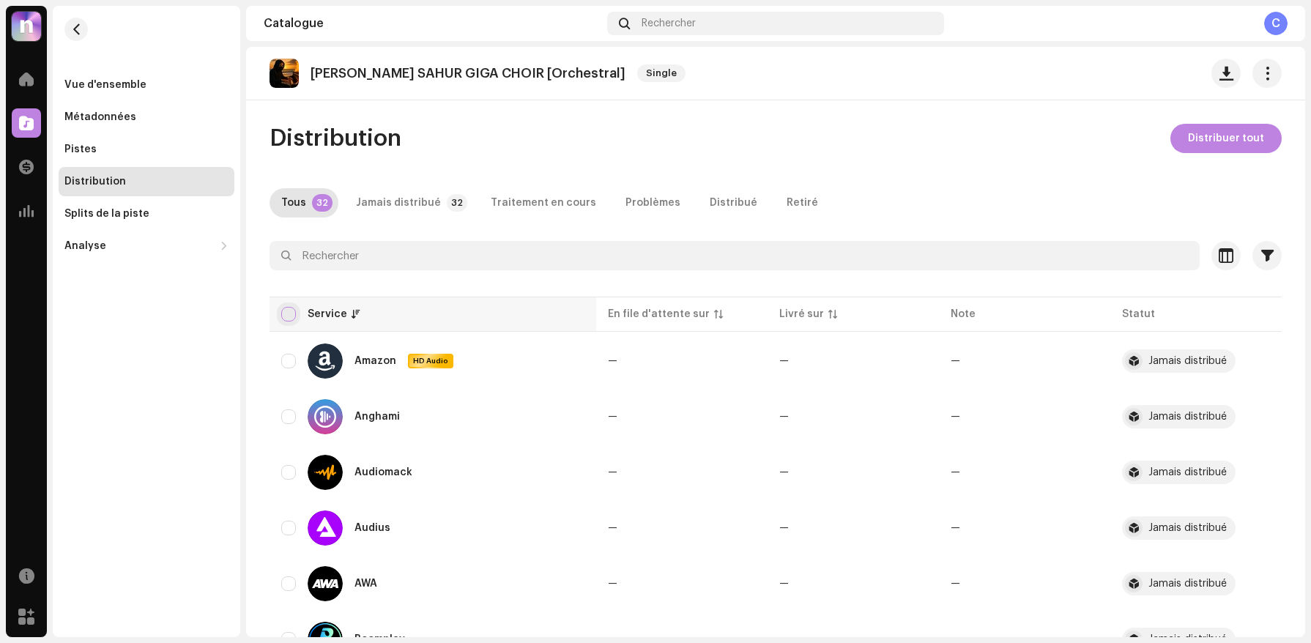
checkbox input "true"
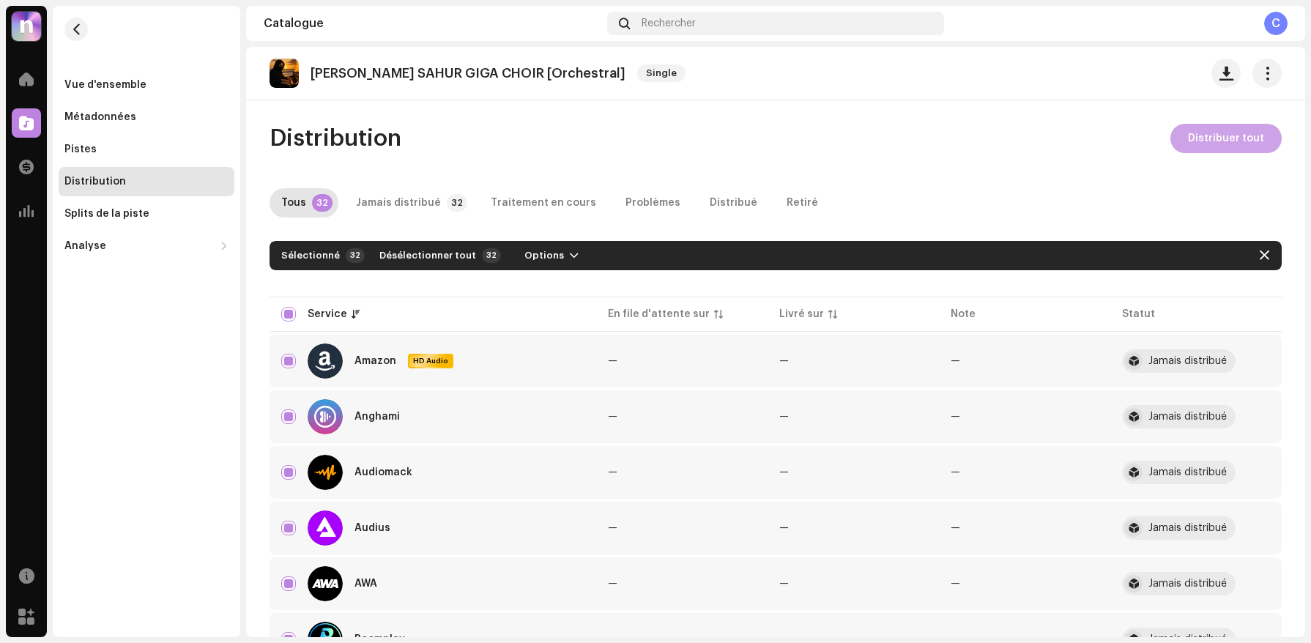
click at [1226, 130] on span "Distribuer tout" at bounding box center [1226, 138] width 76 height 29
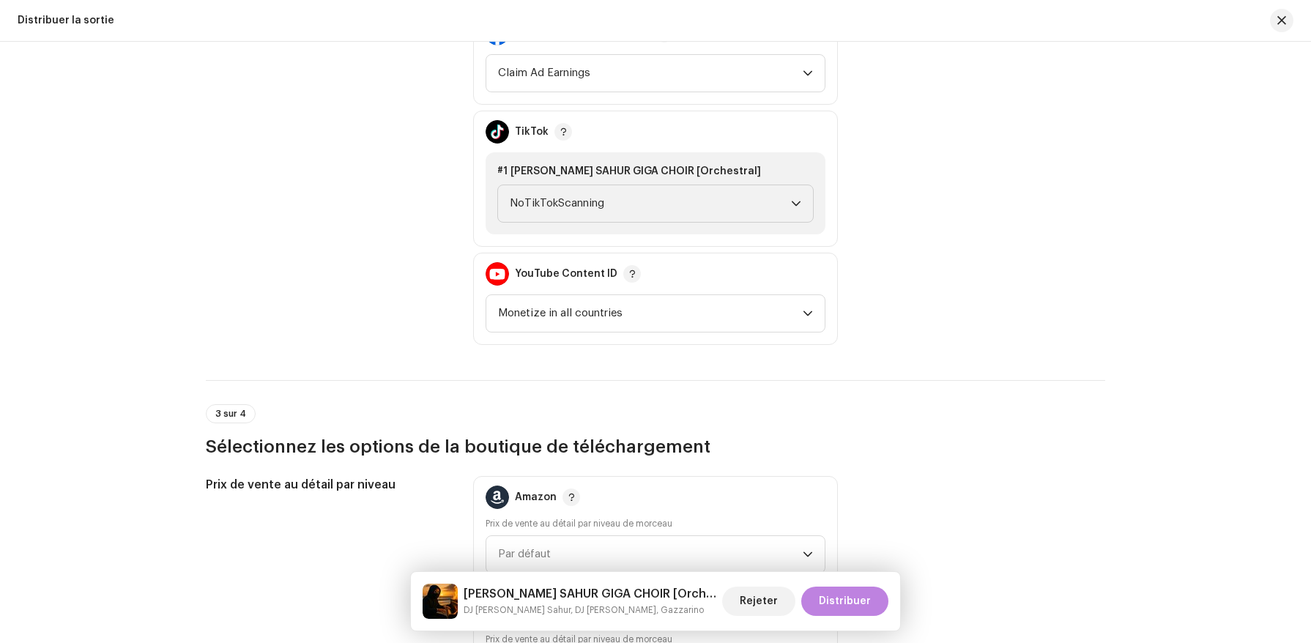
scroll to position [1815, 0]
click at [695, 84] on span "Claim Ad Earnings" at bounding box center [650, 74] width 305 height 37
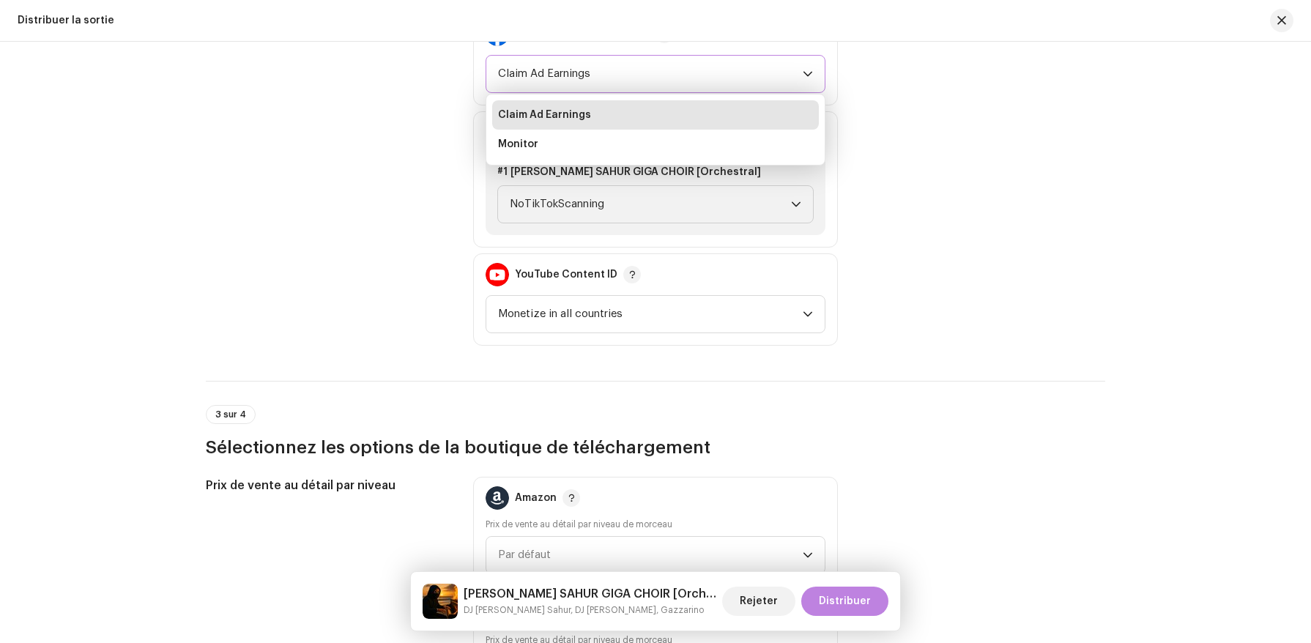
click at [695, 84] on span "Claim Ad Earnings" at bounding box center [650, 74] width 305 height 37
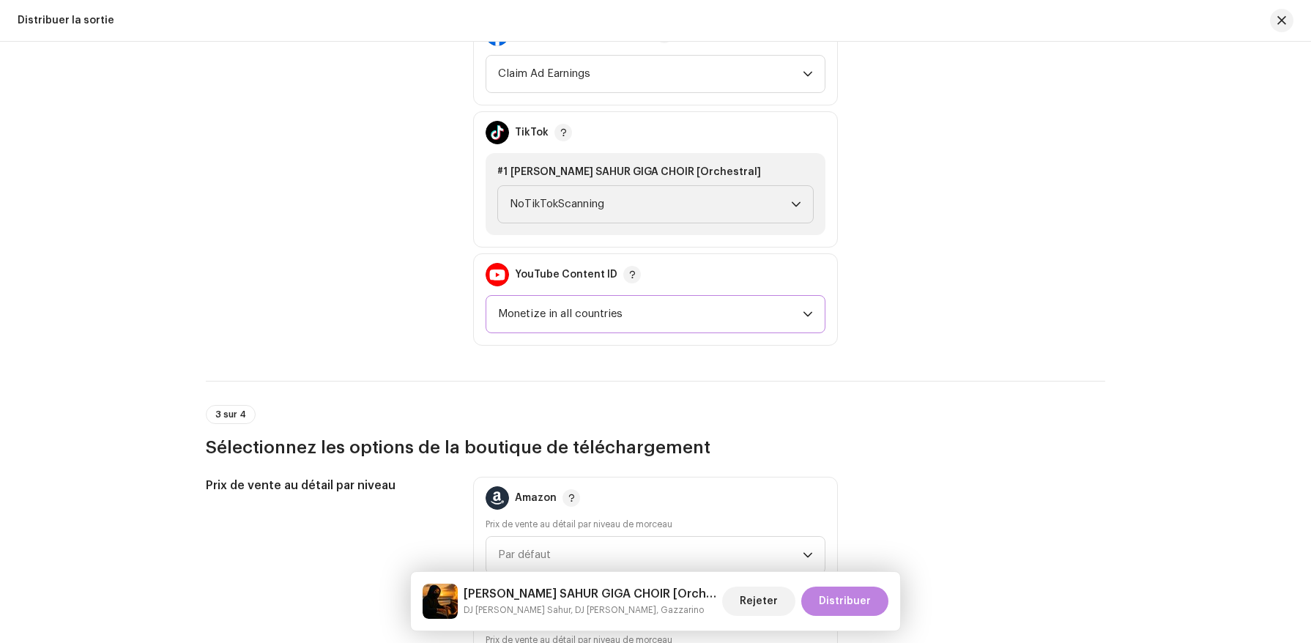
click at [623, 315] on span "Monetize in all countries" at bounding box center [650, 314] width 305 height 37
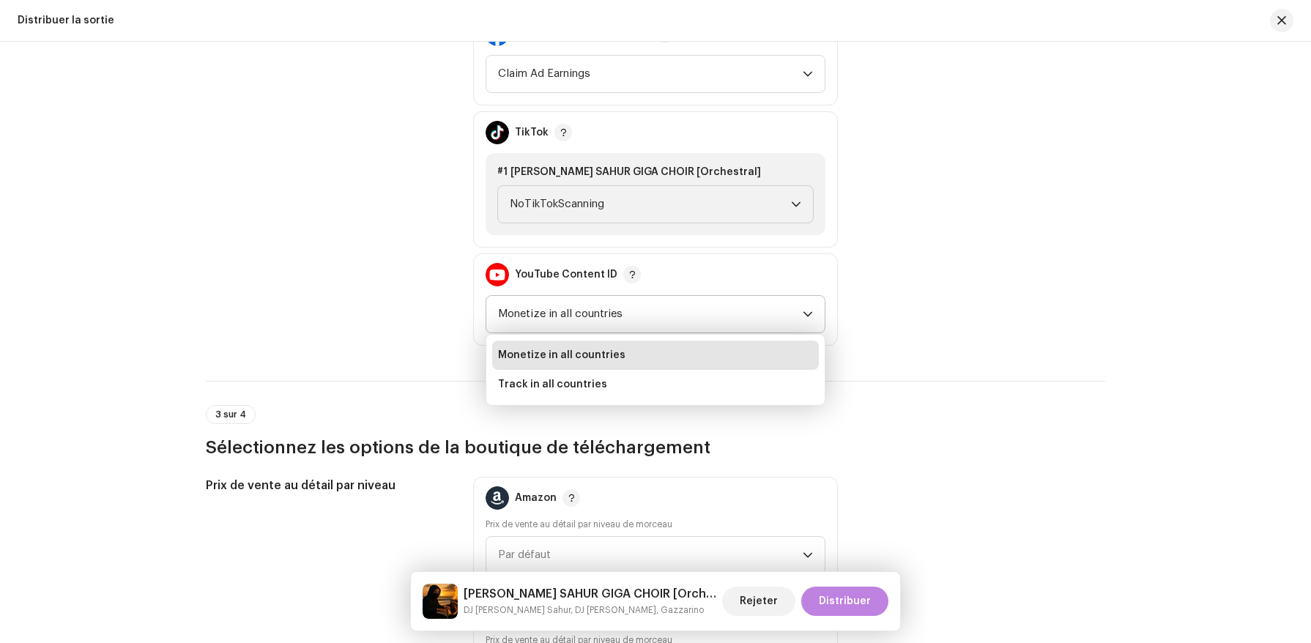
click at [606, 364] on li "Monetize in all countries" at bounding box center [655, 355] width 327 height 29
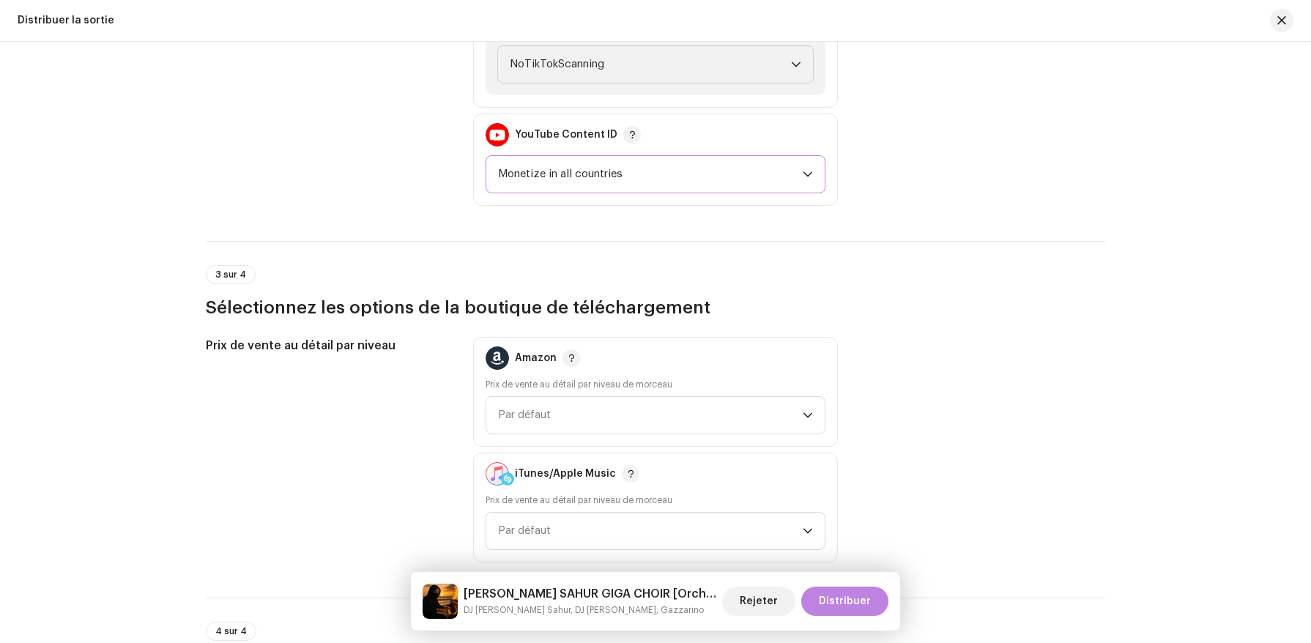
scroll to position [1956, 0]
click at [791, 405] on span "Par défaut" at bounding box center [650, 414] width 305 height 37
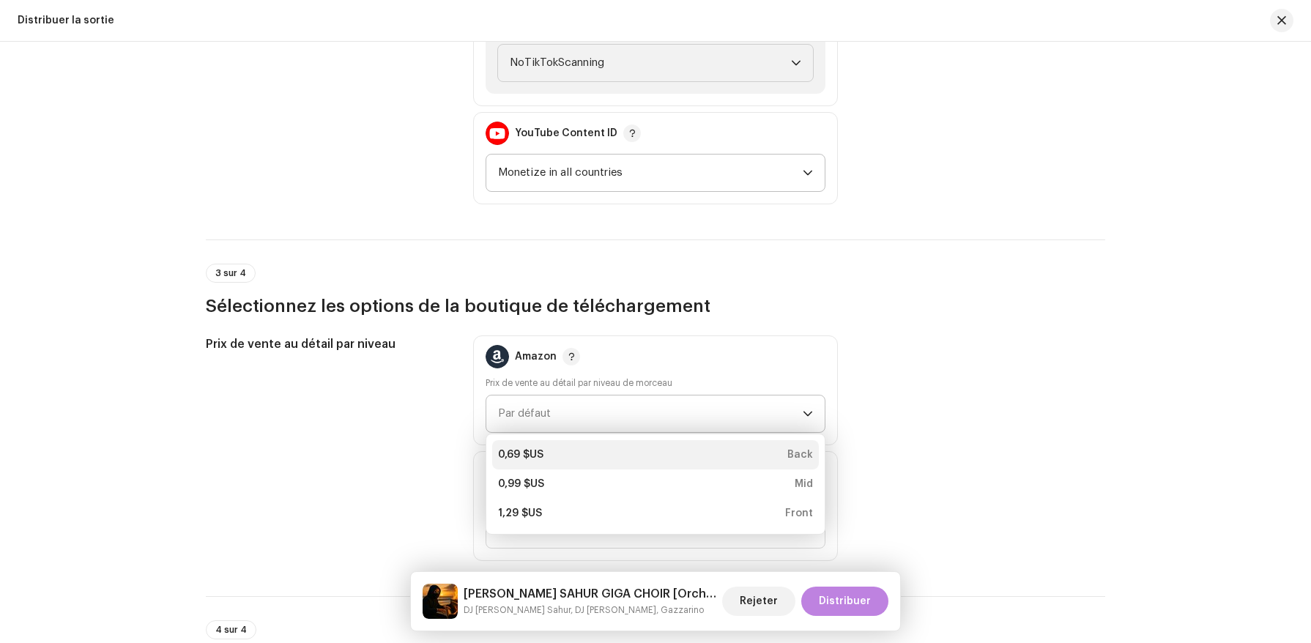
click at [776, 453] on div "0,69 $US Back" at bounding box center [655, 455] width 315 height 15
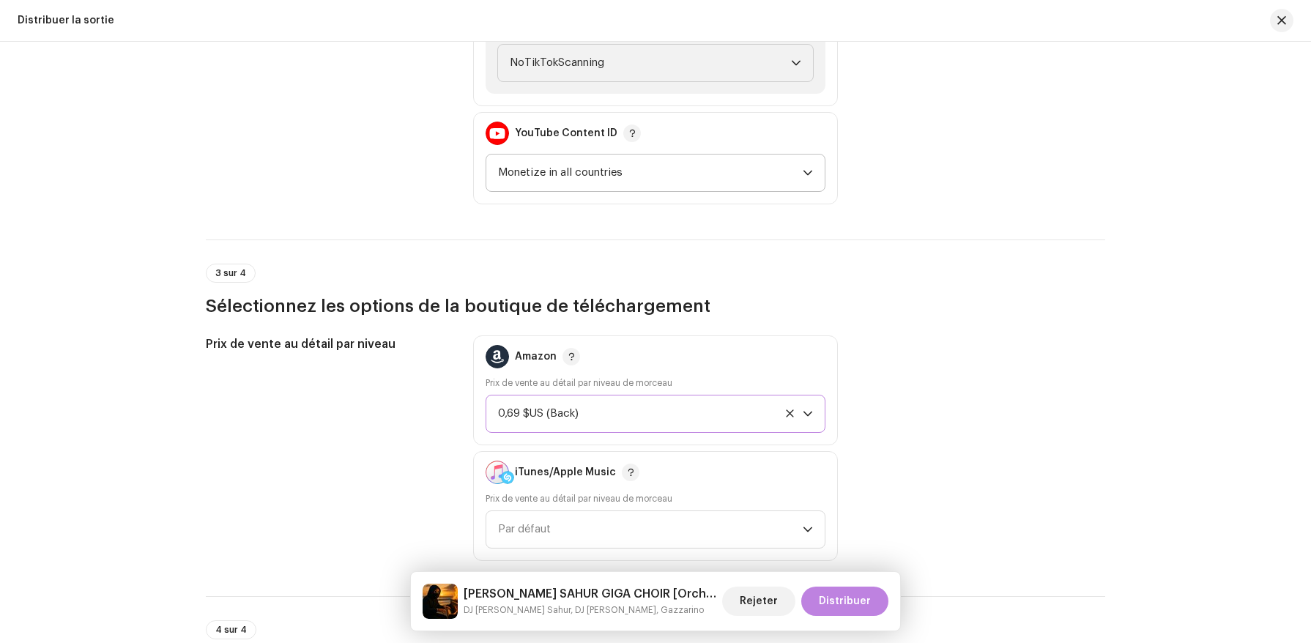
click at [771, 506] on div "Prix de vente au détail par niveau de morceau Par défaut" at bounding box center [656, 521] width 340 height 56
click at [771, 523] on span "Par défaut" at bounding box center [650, 529] width 305 height 37
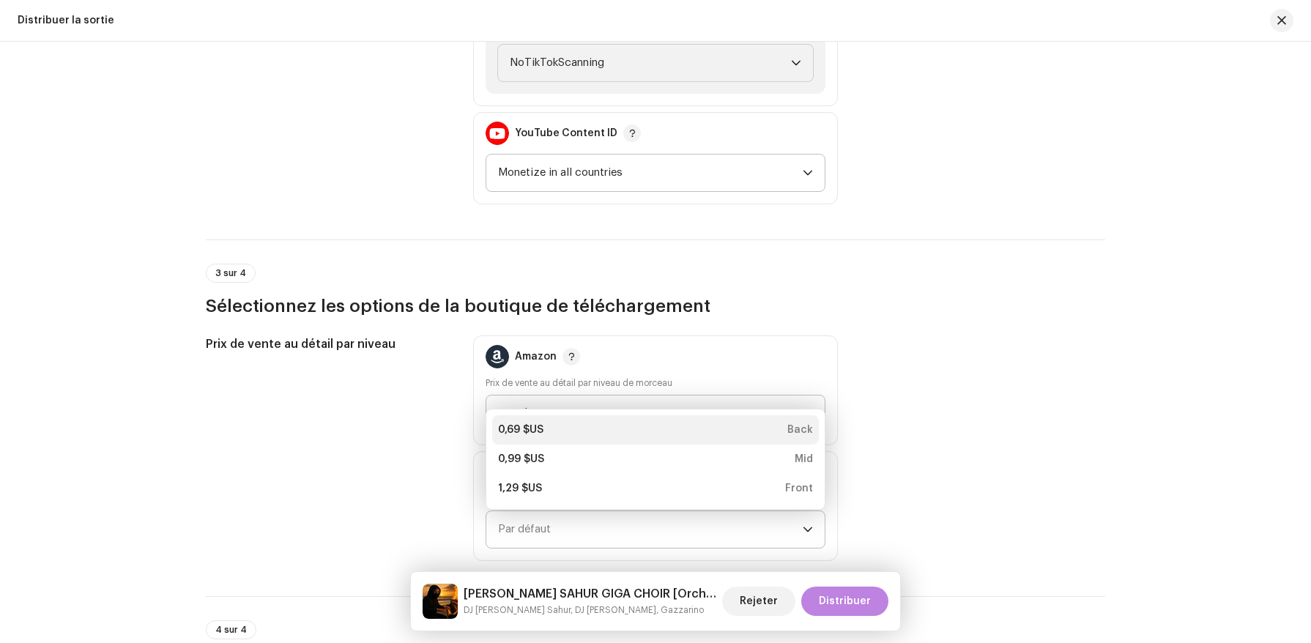
click at [774, 423] on li "0,69 $US Back" at bounding box center [655, 429] width 327 height 29
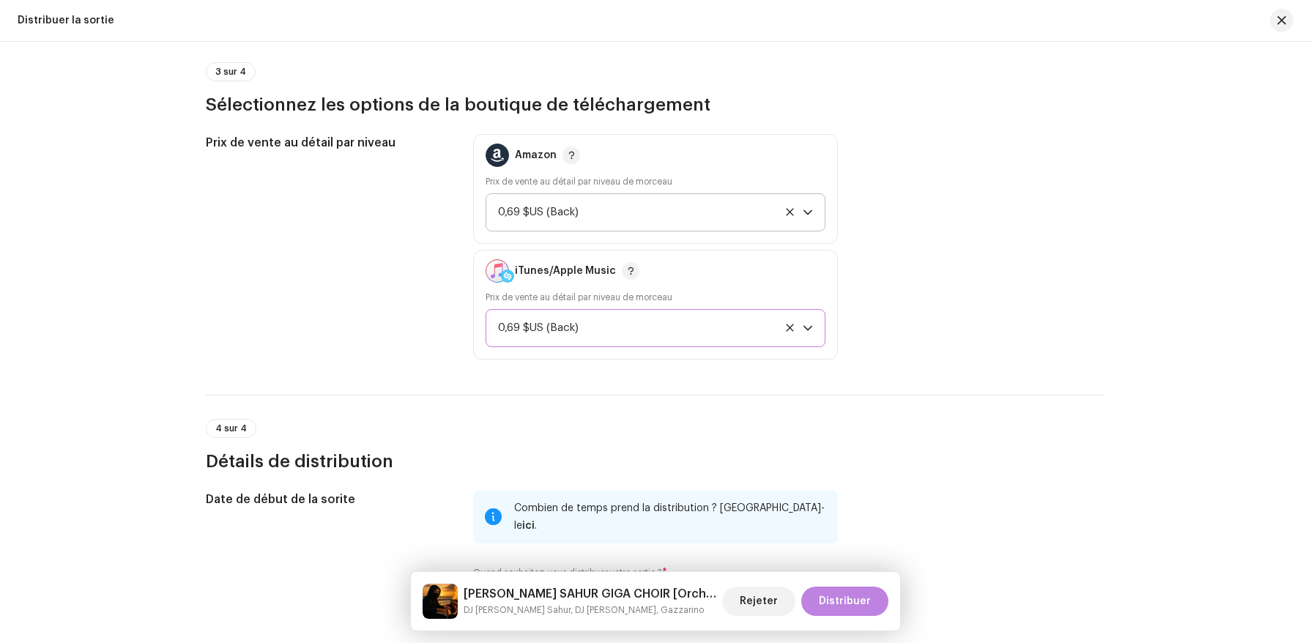
scroll to position [2315, 0]
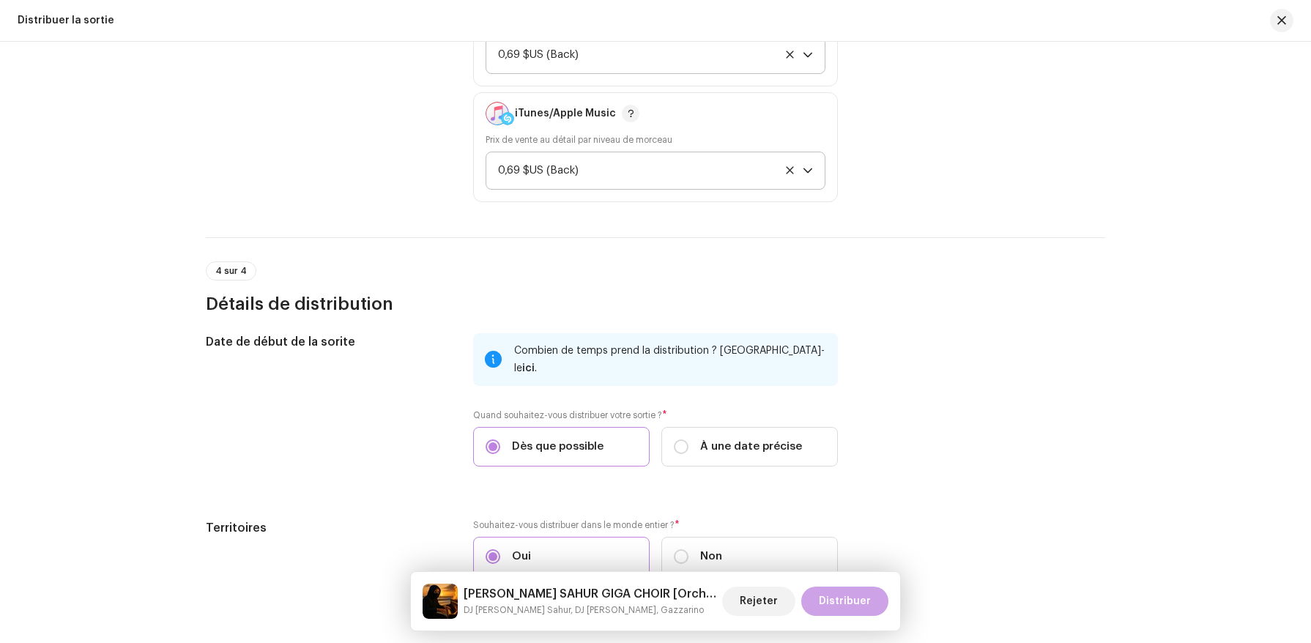
click at [845, 596] on span "Distribuer" at bounding box center [845, 601] width 52 height 29
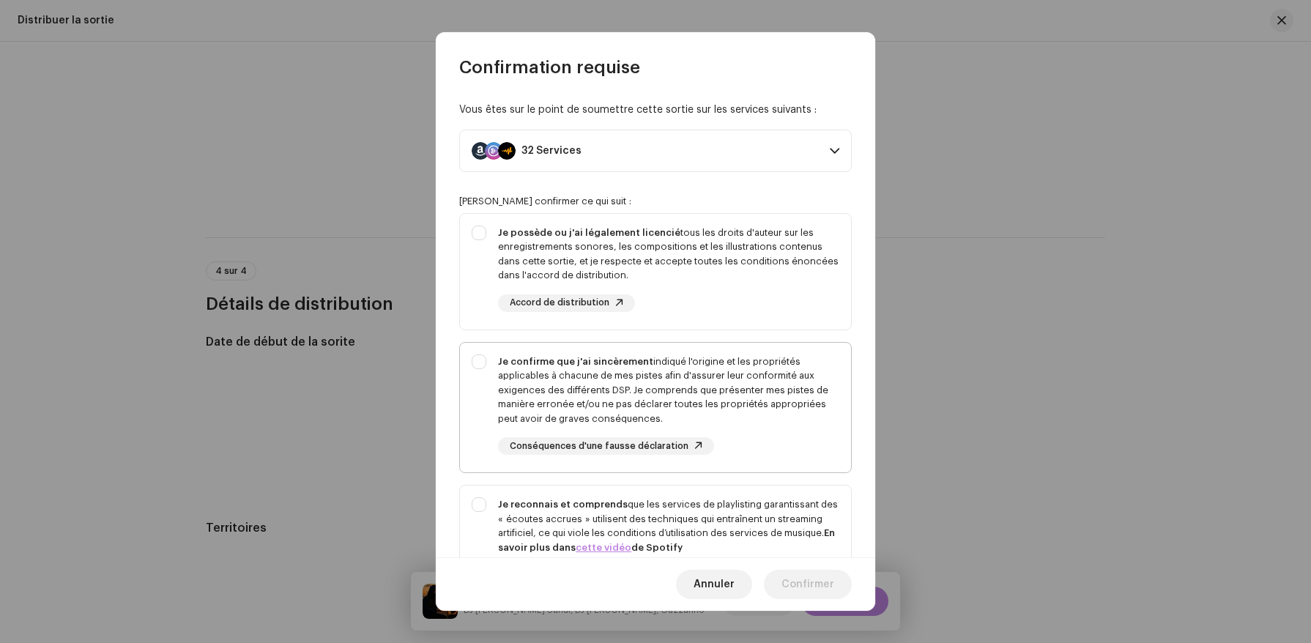
click at [660, 368] on div "Je confirme que j'ai sincèrement indiqué l'origine et les propriétés applicable…" at bounding box center [668, 391] width 341 height 72
checkbox input "true"
click at [674, 267] on div "Je possède ou j'ai légalement licencié tous les droits d'auteur sur les enregis…" at bounding box center [668, 254] width 341 height 57
checkbox input "true"
click at [649, 505] on div "Je reconnais et comprends que les services de playlisting garantissant des « éc…" at bounding box center [668, 525] width 341 height 57
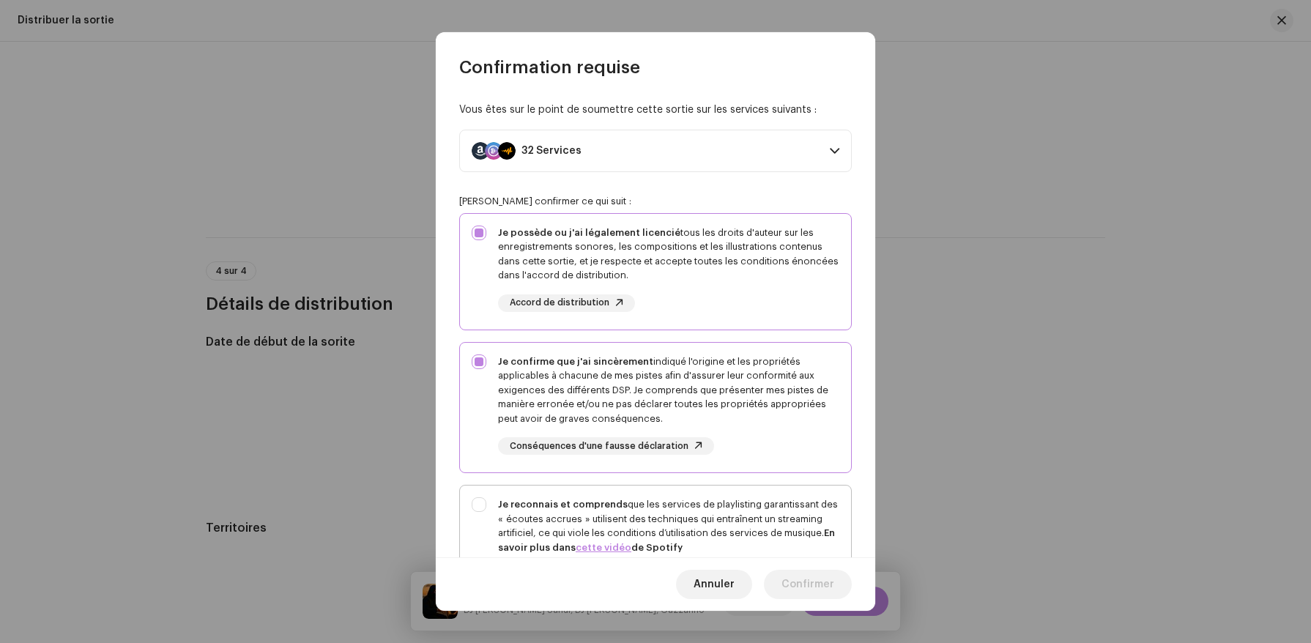
checkbox input "true"
click at [804, 574] on span "Confirmer" at bounding box center [808, 584] width 53 height 29
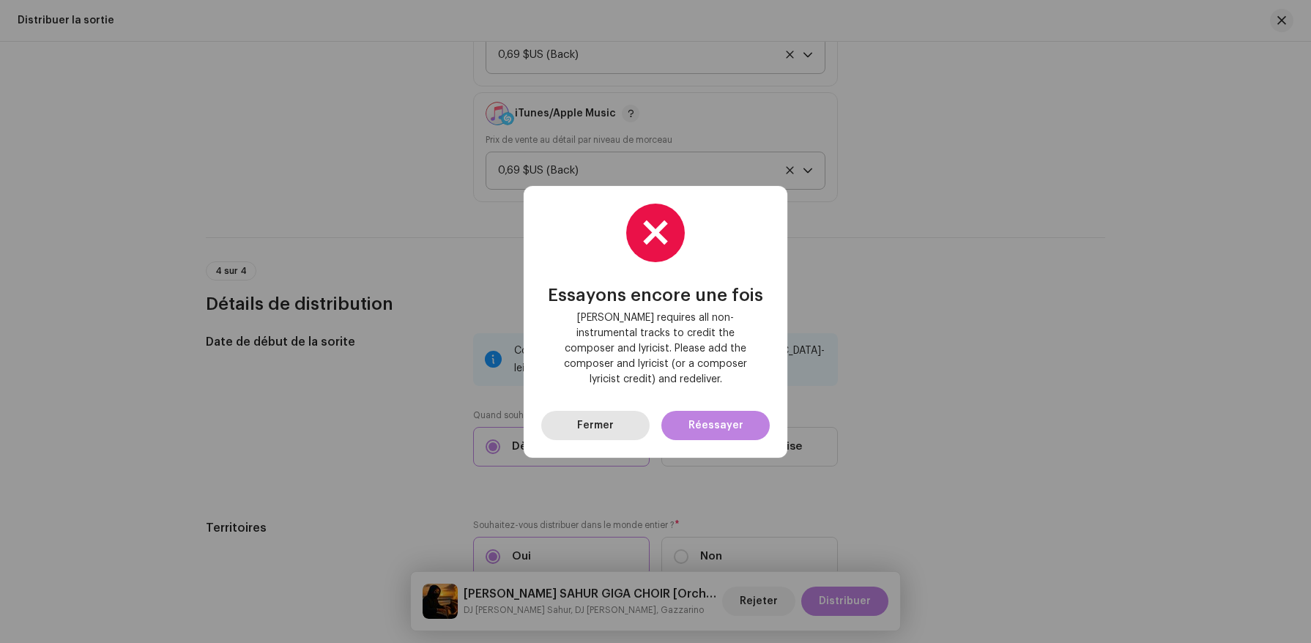
click at [610, 412] on span "Fermer" at bounding box center [595, 425] width 37 height 29
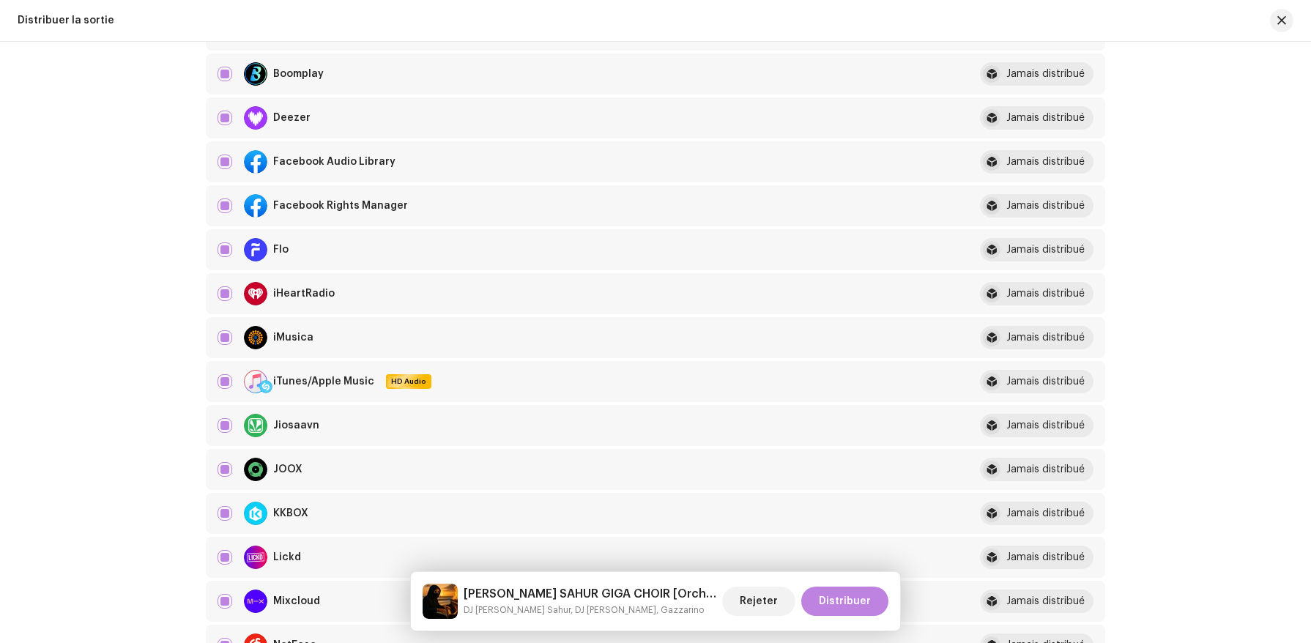
scroll to position [112, 0]
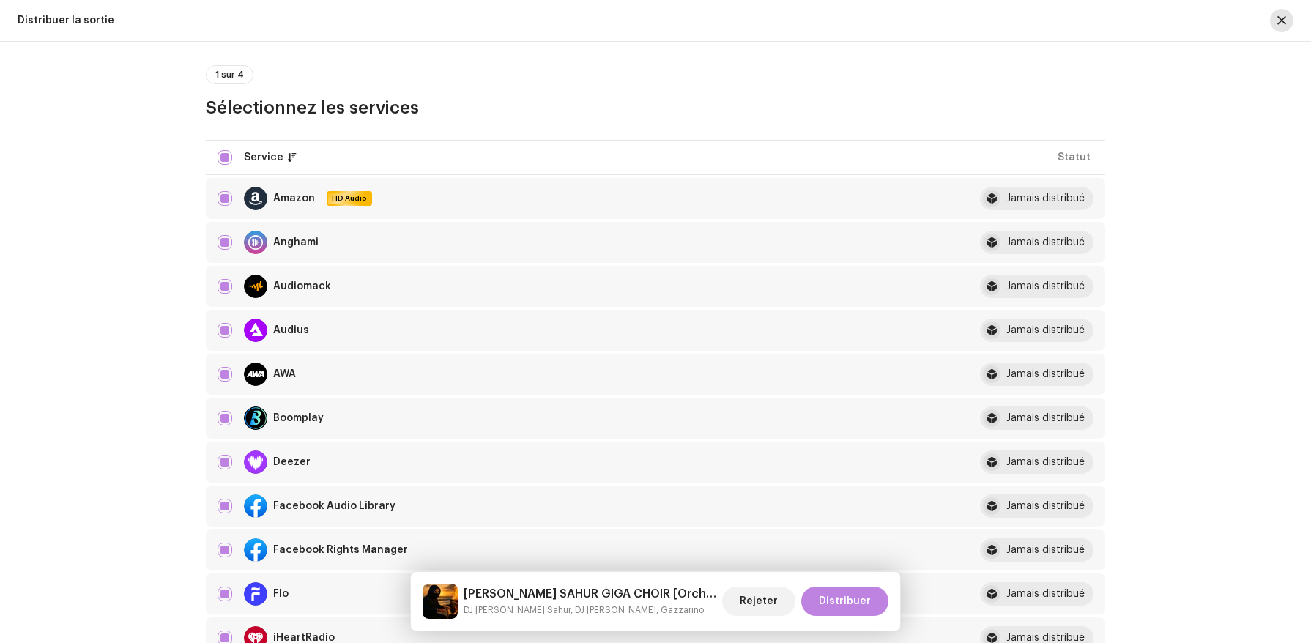
click at [1275, 14] on button "button" at bounding box center [1281, 20] width 23 height 23
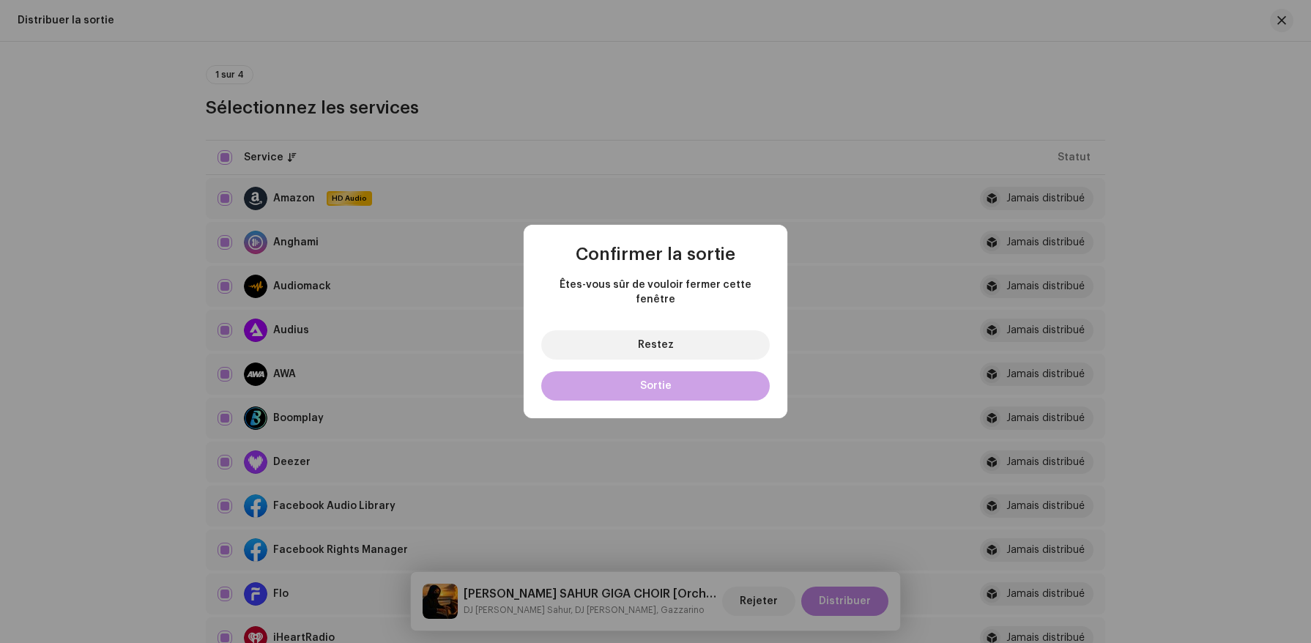
click at [575, 385] on button "Sortie" at bounding box center [655, 385] width 229 height 29
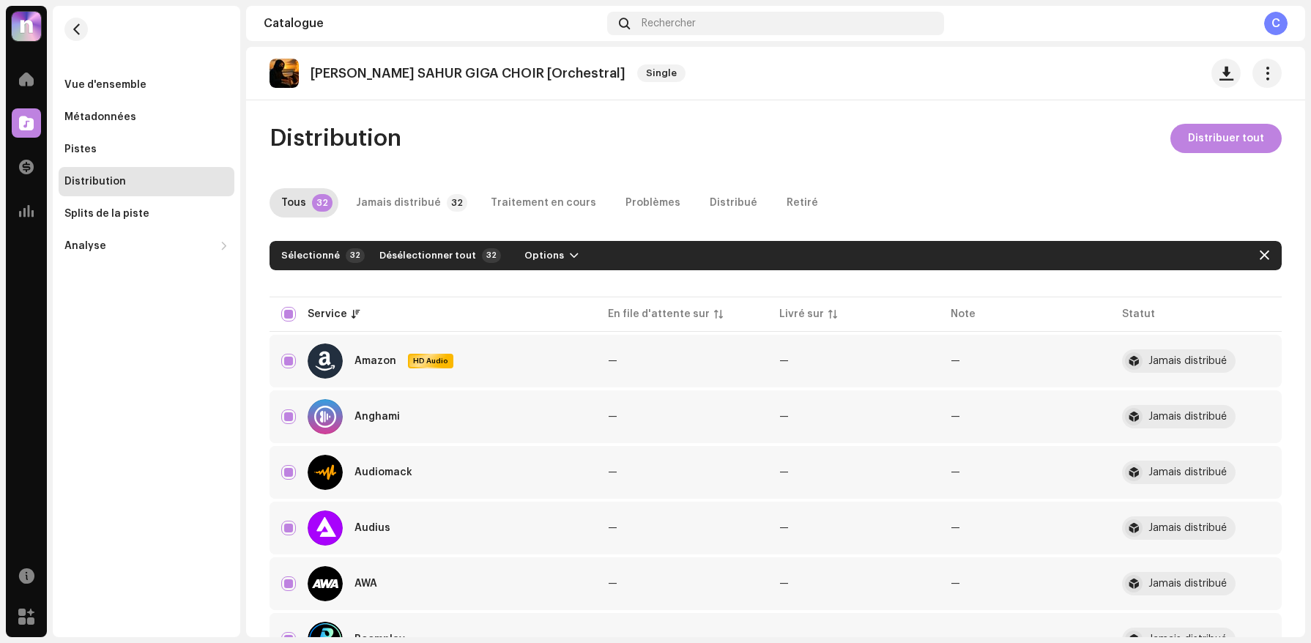
click at [1264, 59] on re-m-actions-button at bounding box center [1267, 73] width 29 height 29
click at [1261, 70] on span "button" at bounding box center [1268, 73] width 14 height 12
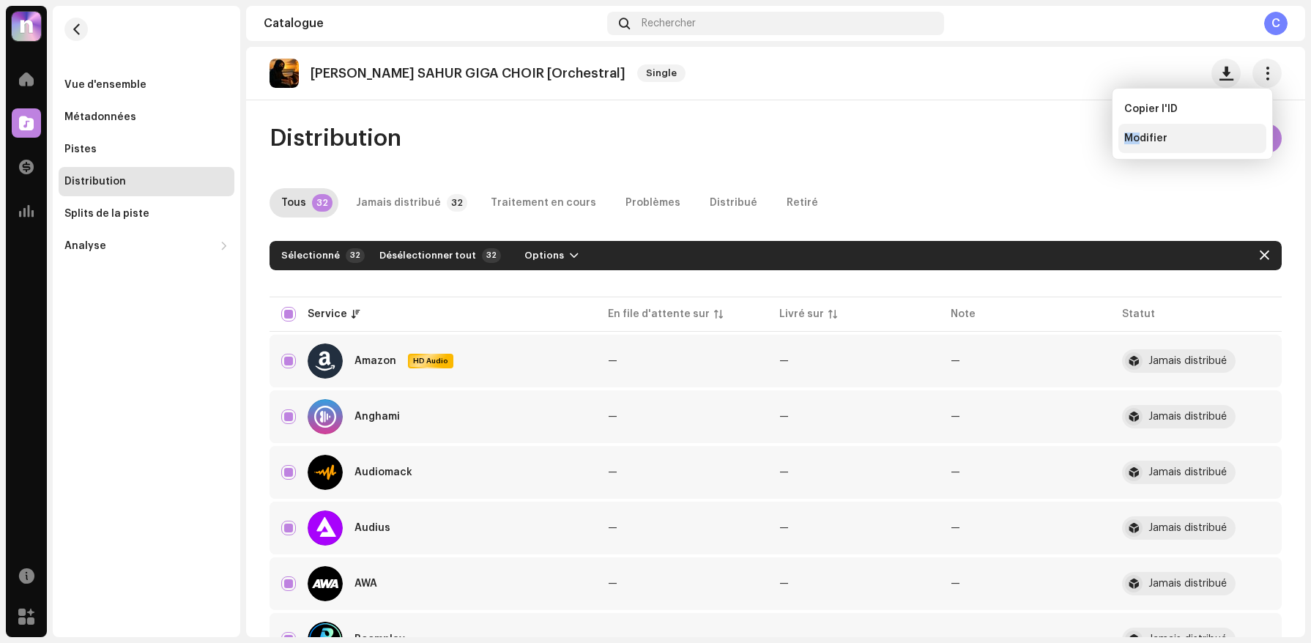
click at [1138, 133] on div "Modifier" at bounding box center [1193, 138] width 148 height 29
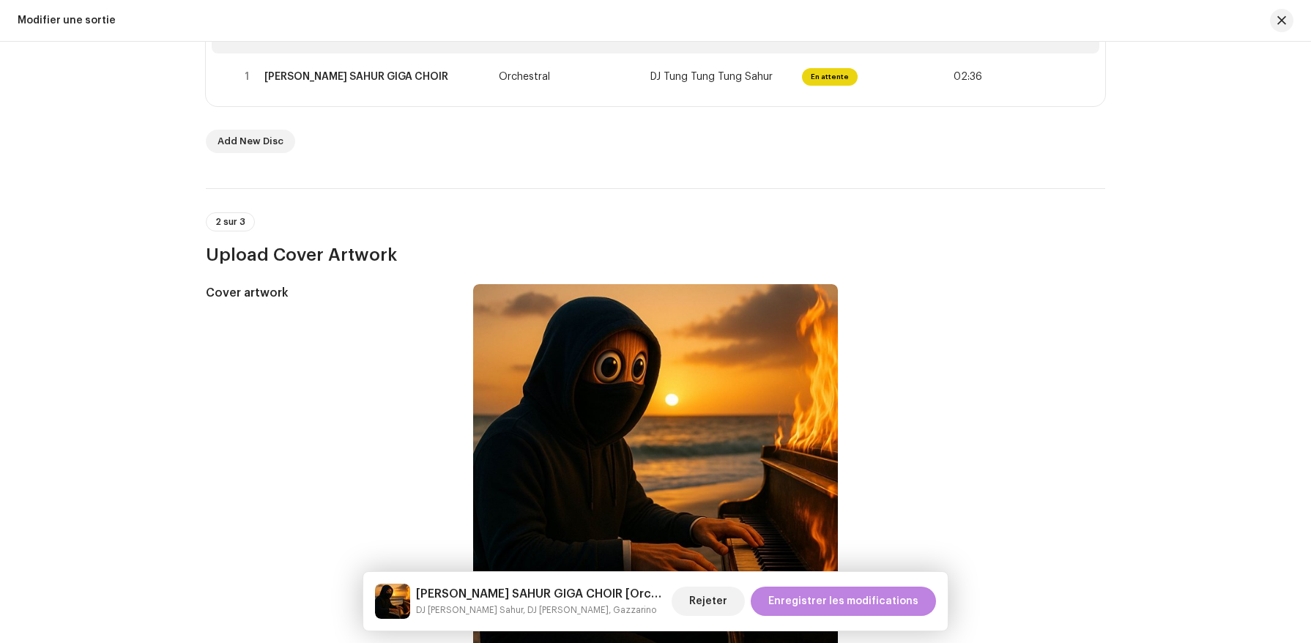
scroll to position [125, 0]
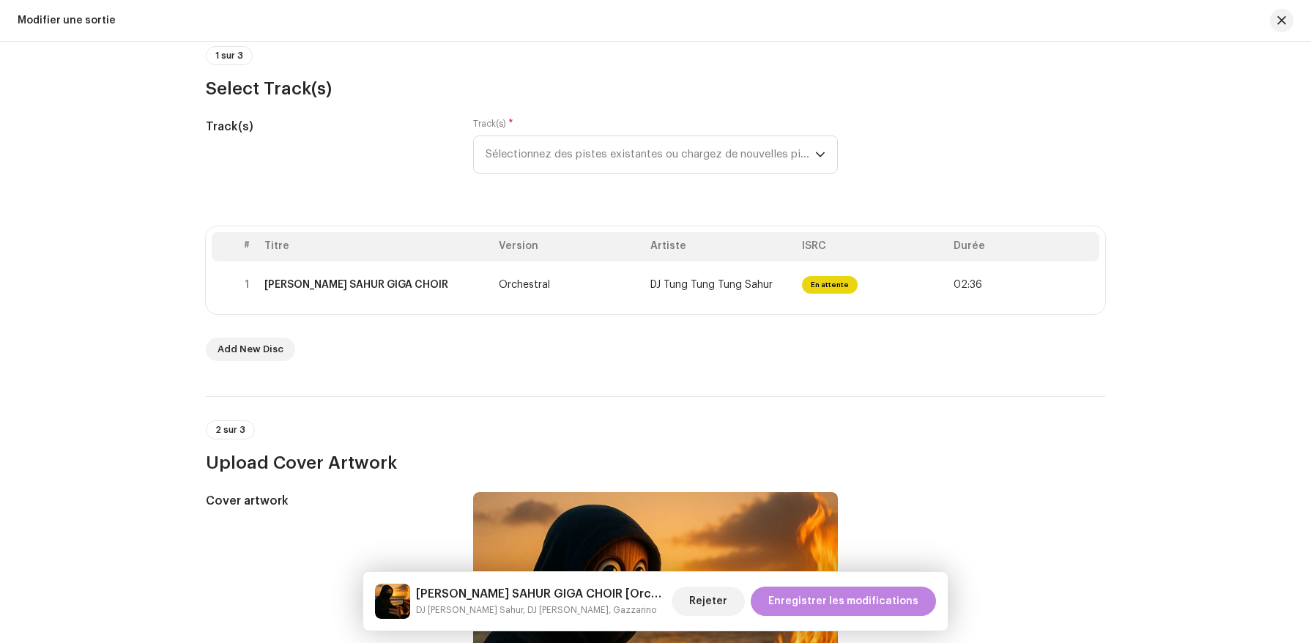
click at [707, 236] on th "Artiste" at bounding box center [721, 246] width 152 height 29
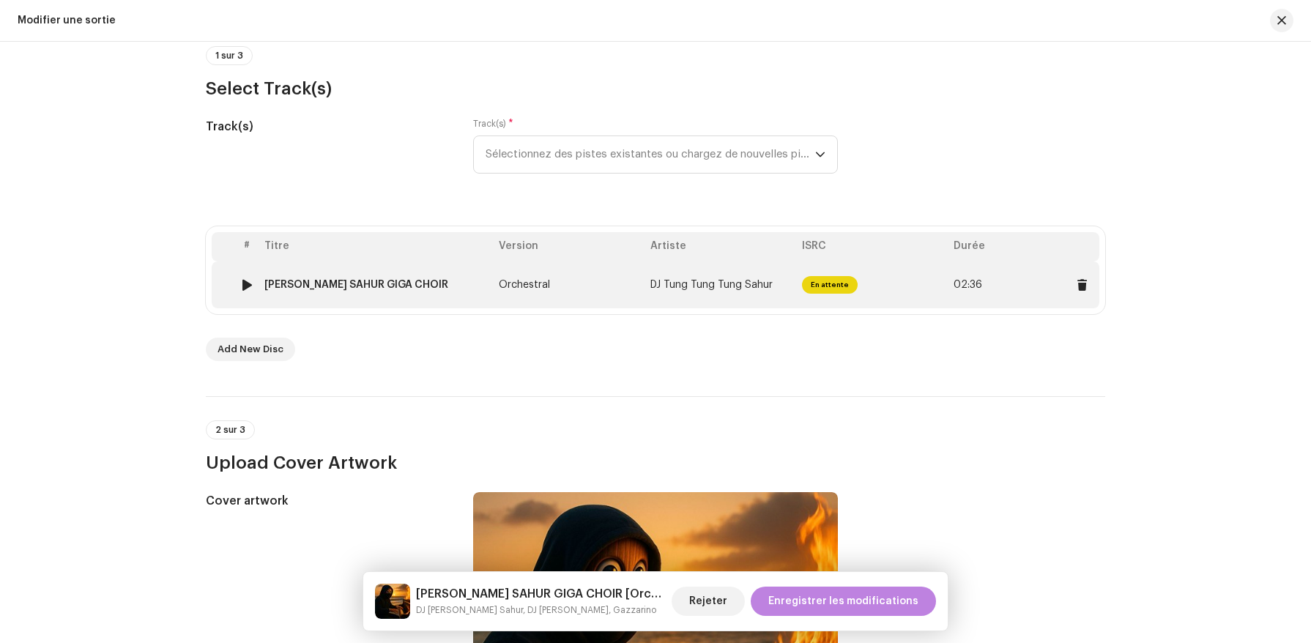
click at [707, 273] on td "DJ Tung Tung Tung Sahur" at bounding box center [721, 285] width 152 height 47
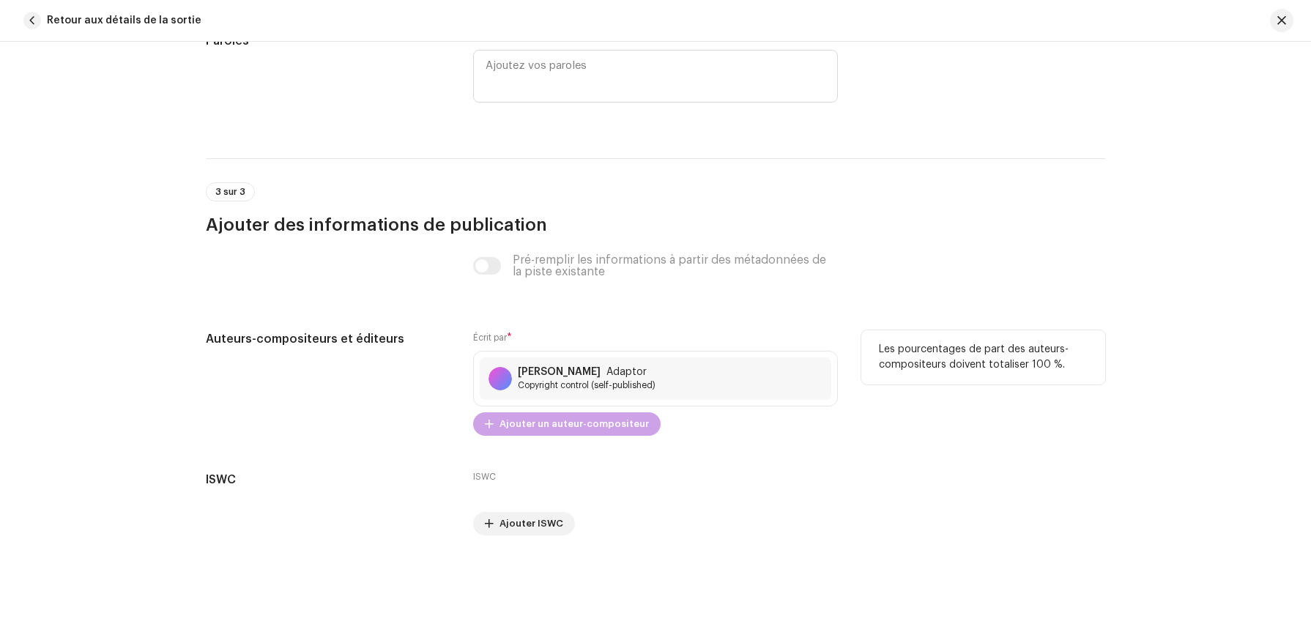
scroll to position [3118, 0]
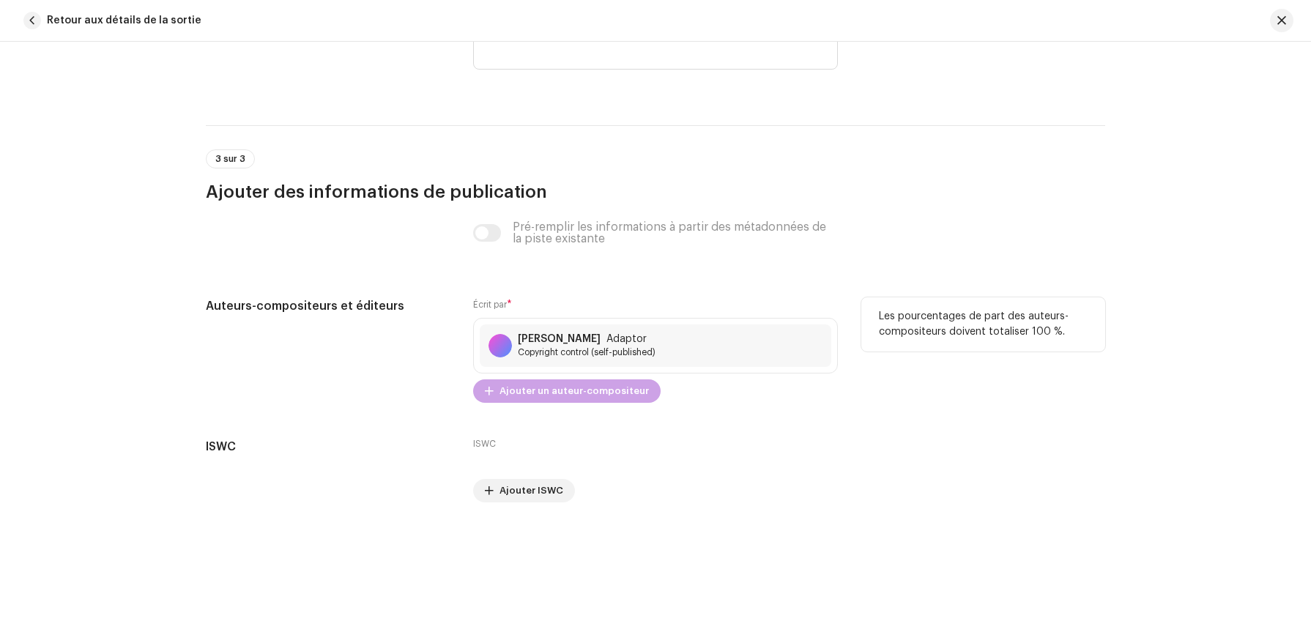
click at [524, 388] on span "Ajouter un auteur-compositeur" at bounding box center [574, 391] width 149 height 29
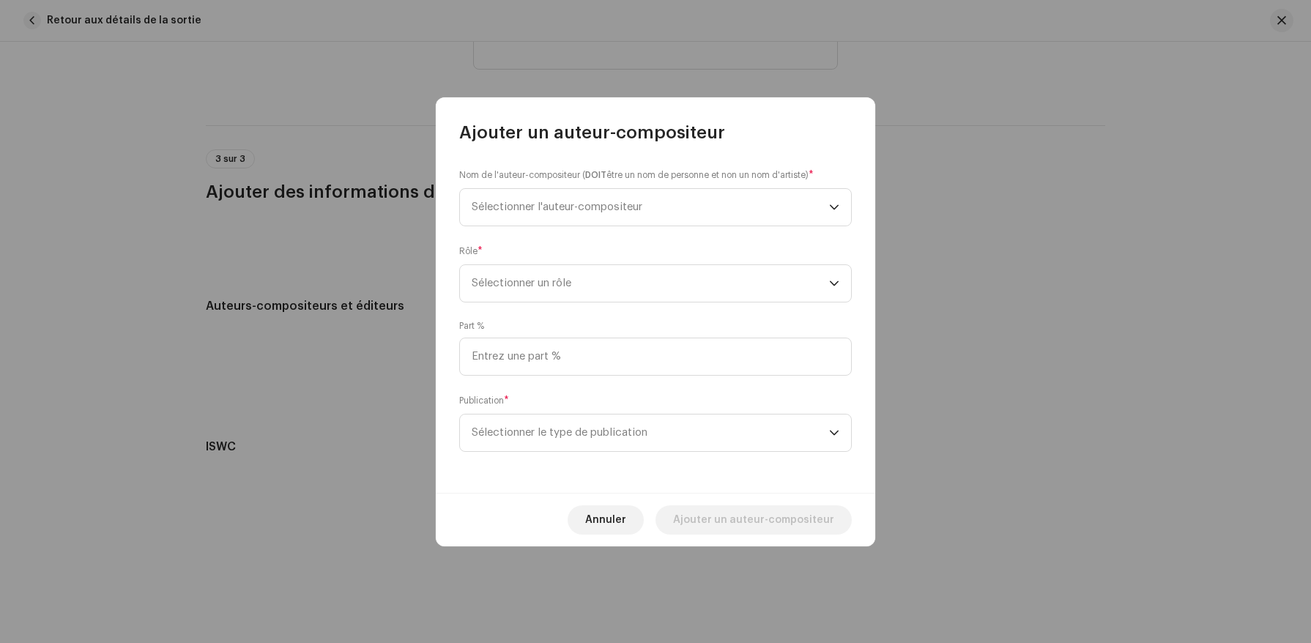
click at [581, 186] on div "Nom de l'auteur-compositeur ( DOIT être un nom de personne et non un nom d'arti…" at bounding box center [655, 197] width 393 height 59
click at [577, 204] on span "Sélectionner l'auteur-compositeur" at bounding box center [557, 206] width 171 height 11
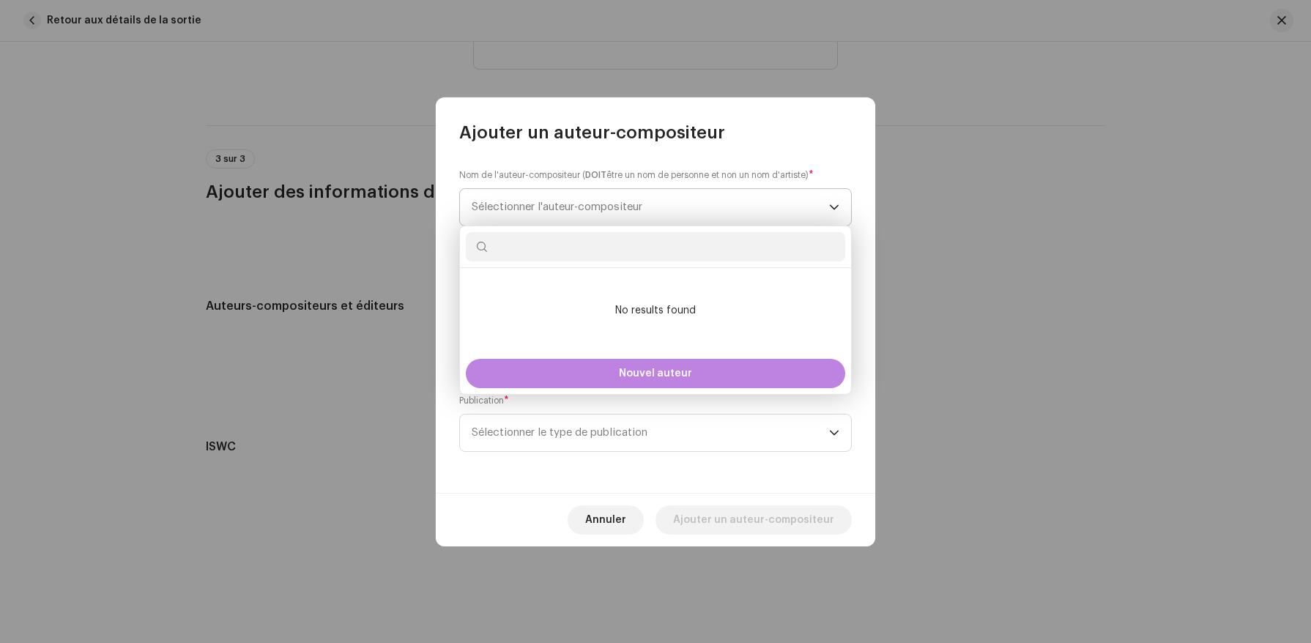
click at [557, 212] on span "Sélectionner l'auteur-compositeur" at bounding box center [651, 207] width 358 height 37
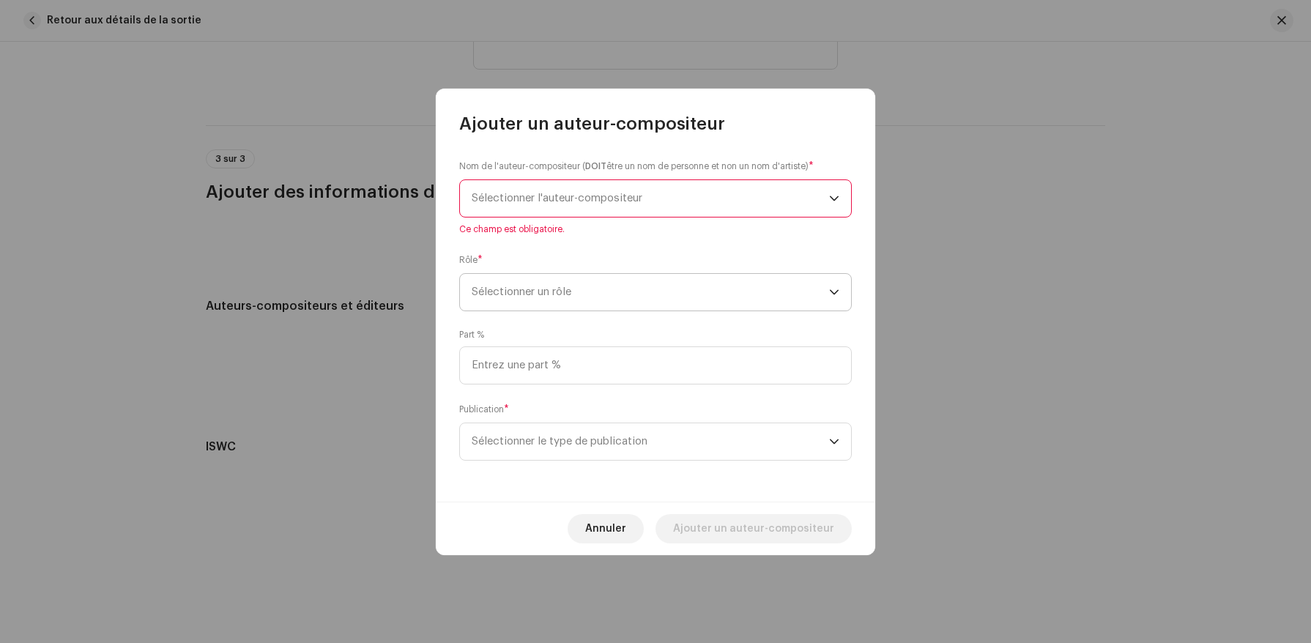
click at [544, 284] on span "Sélectionner un rôle" at bounding box center [651, 292] width 358 height 37
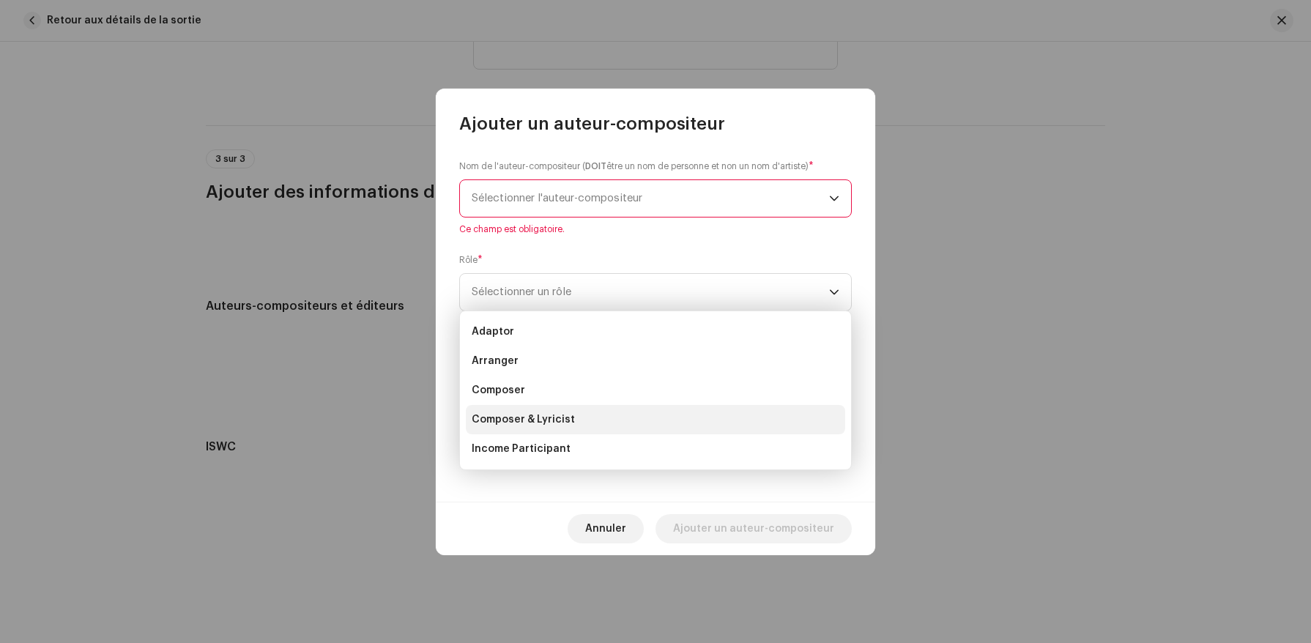
click at [538, 417] on span "Composer & Lyricist" at bounding box center [523, 419] width 103 height 15
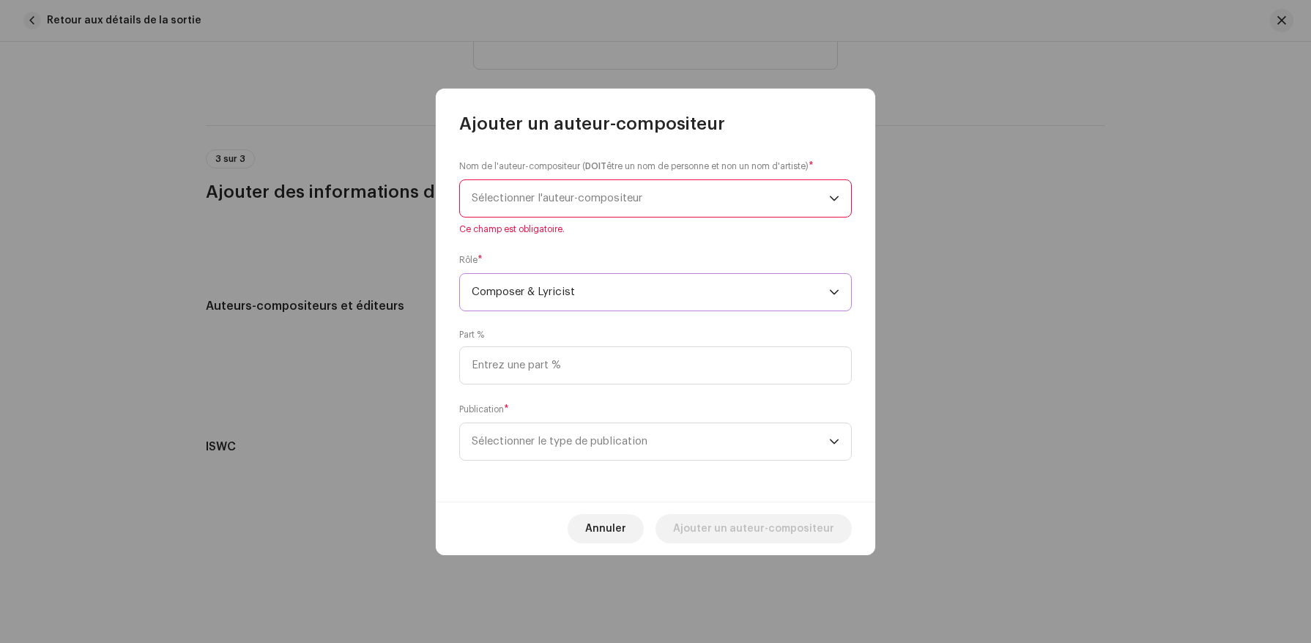
click at [536, 212] on span "Sélectionner l'auteur-compositeur" at bounding box center [651, 198] width 358 height 37
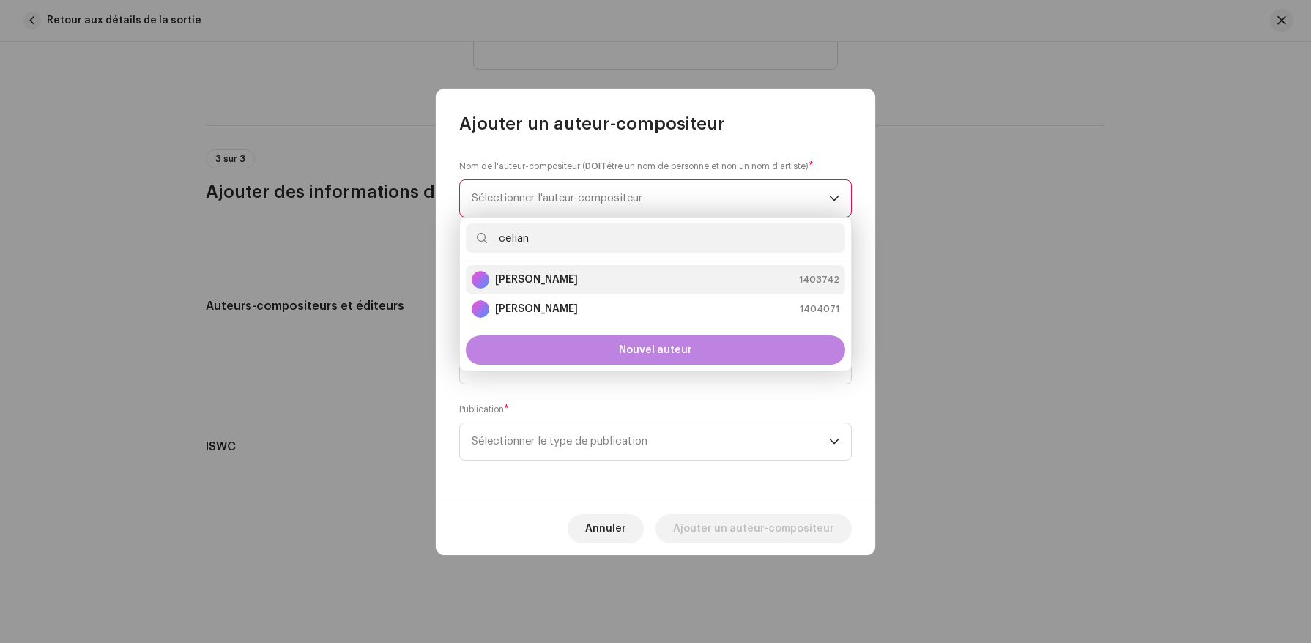
type input "celian"
click at [538, 282] on strong "Celian Ghelid" at bounding box center [536, 280] width 83 height 15
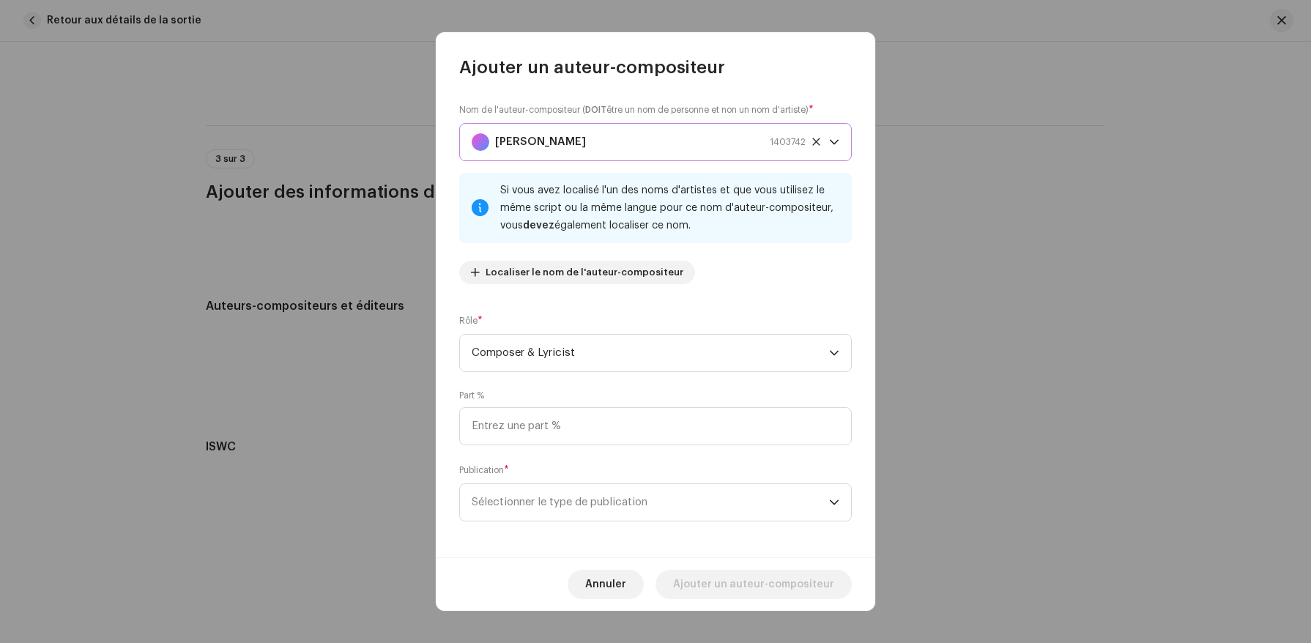
scroll to position [5, 0]
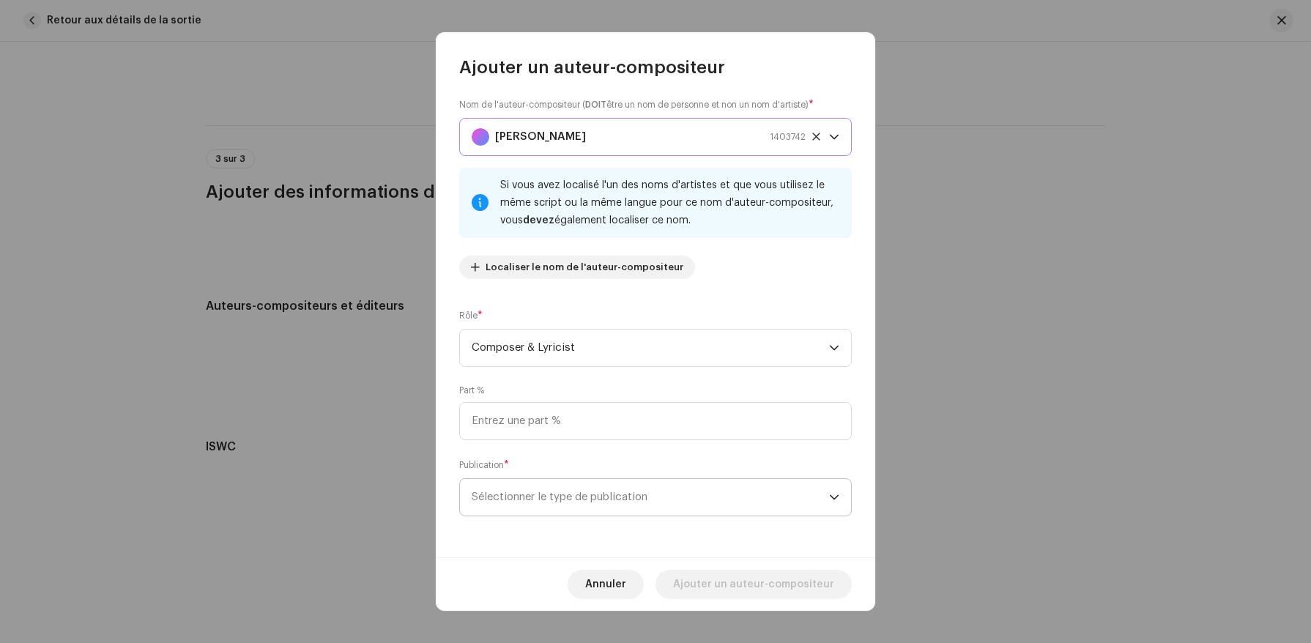
click at [552, 493] on span "Sélectionner le type de publication" at bounding box center [651, 497] width 358 height 37
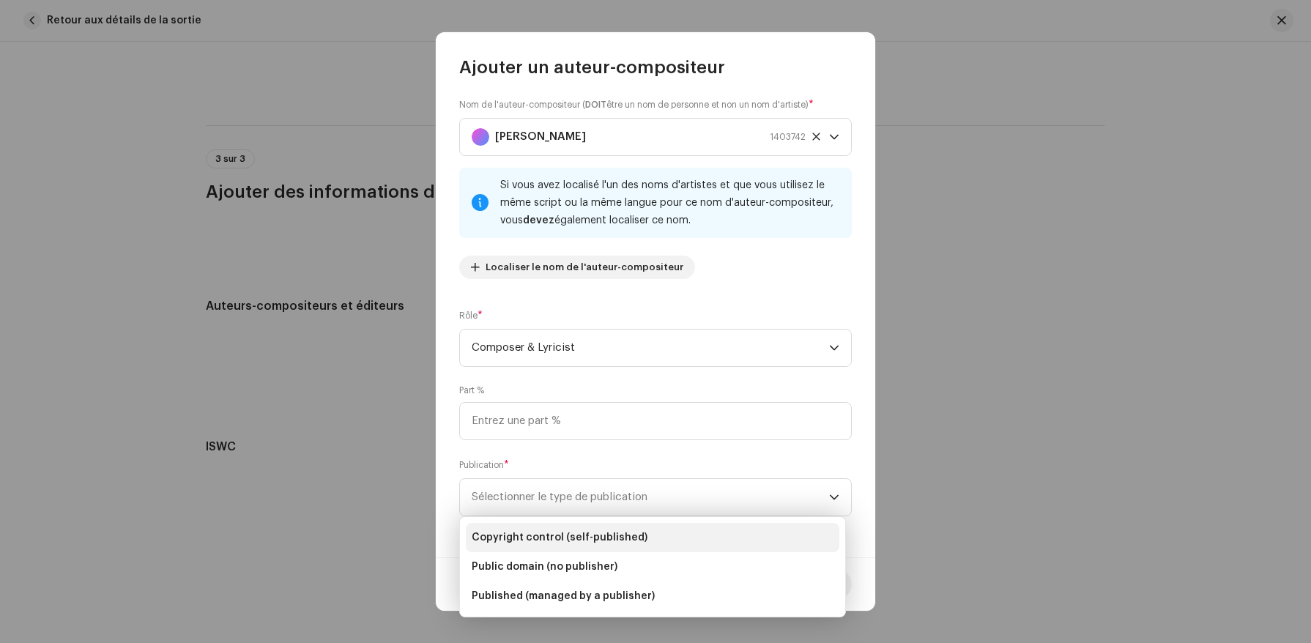
click at [551, 542] on span "Copyright control (self-published)" at bounding box center [560, 537] width 176 height 15
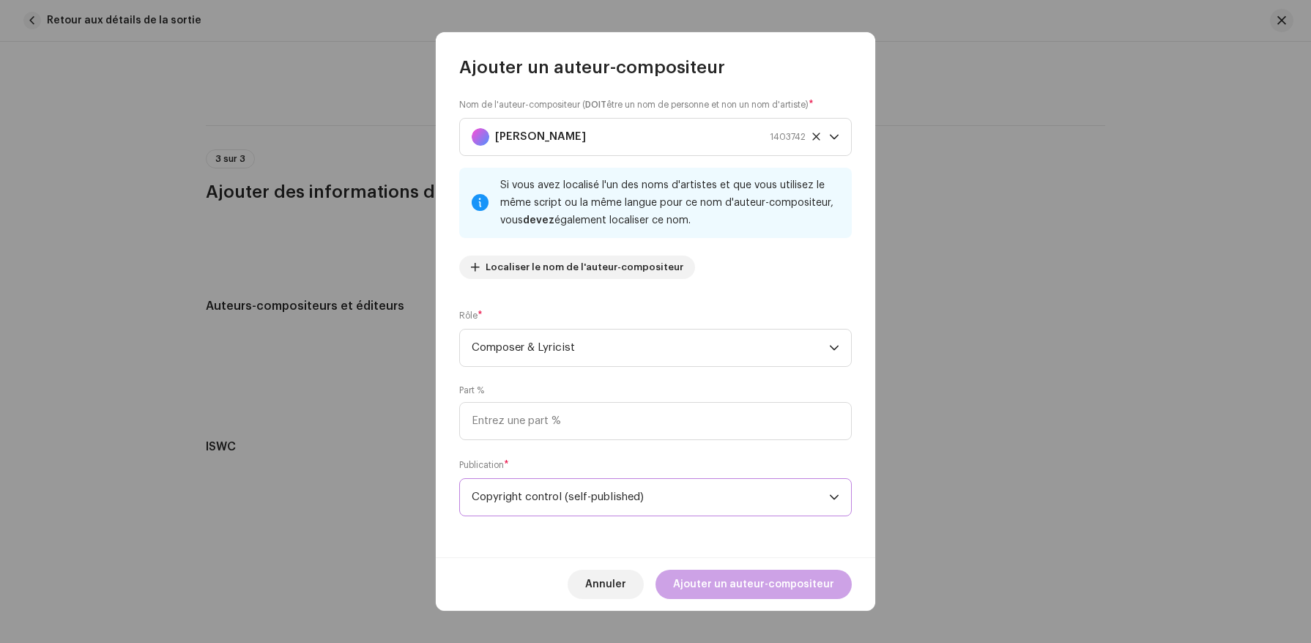
click at [748, 588] on span "Ajouter un auteur-compositeur" at bounding box center [753, 584] width 161 height 29
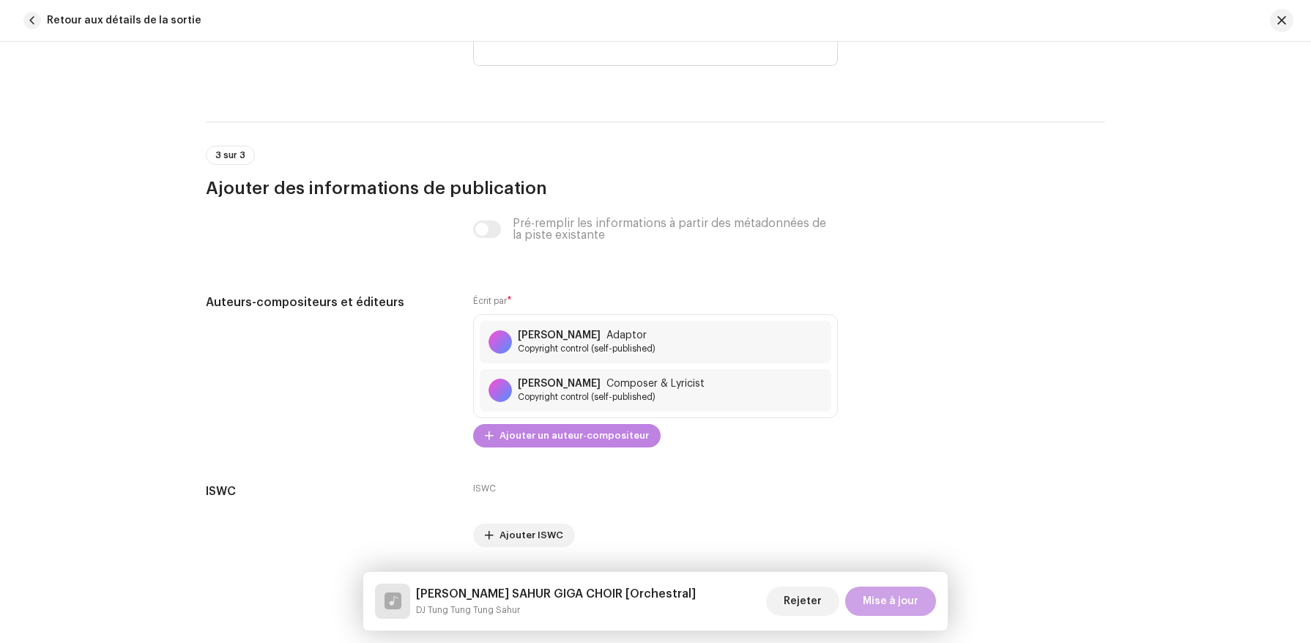
click at [870, 596] on span "Mise à jour" at bounding box center [891, 601] width 56 height 29
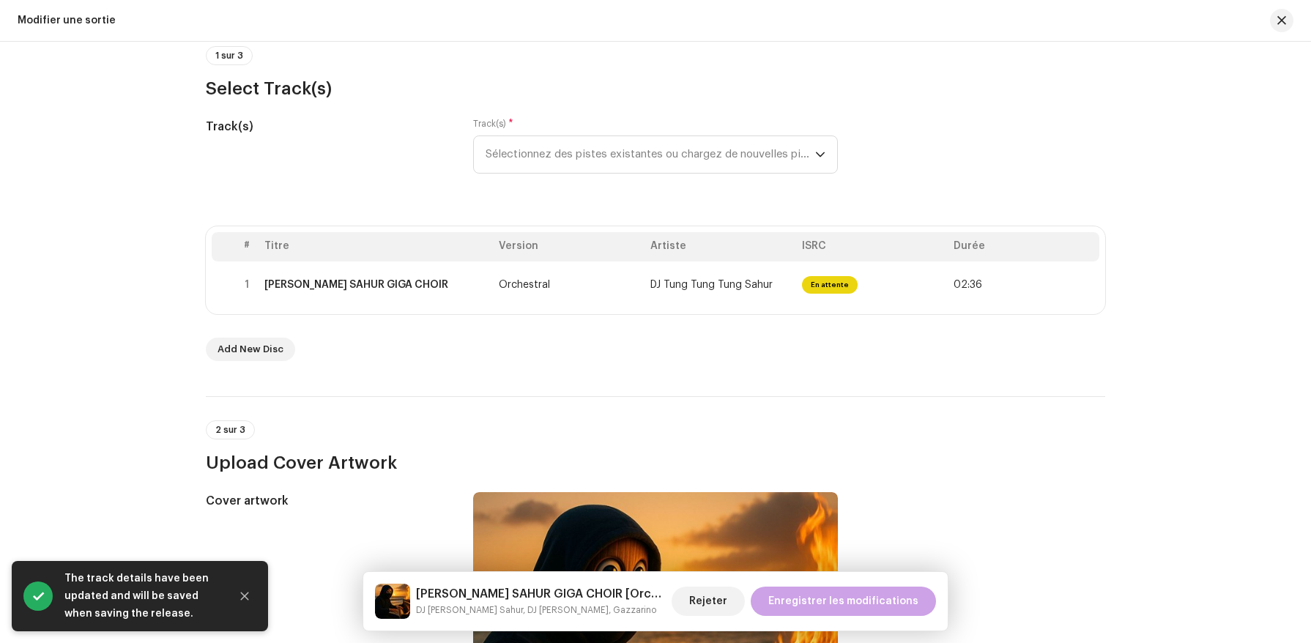
click at [811, 596] on span "Enregistrer les modifications" at bounding box center [843, 601] width 150 height 29
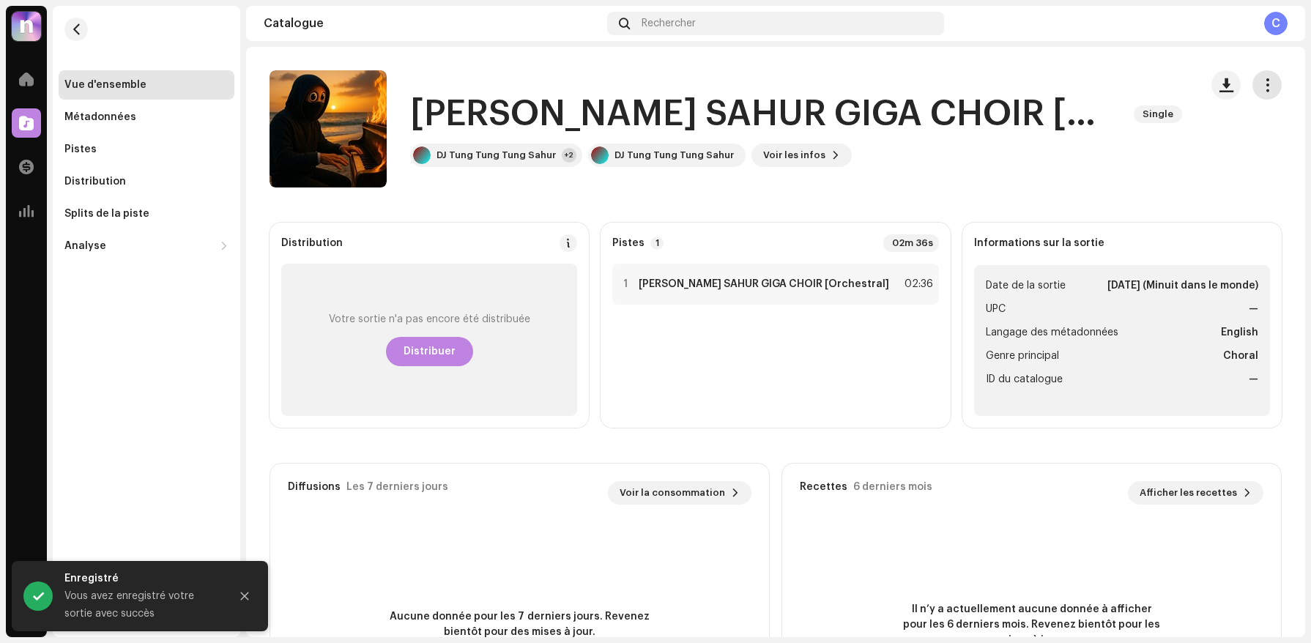
click at [1262, 81] on span "button" at bounding box center [1268, 85] width 14 height 12
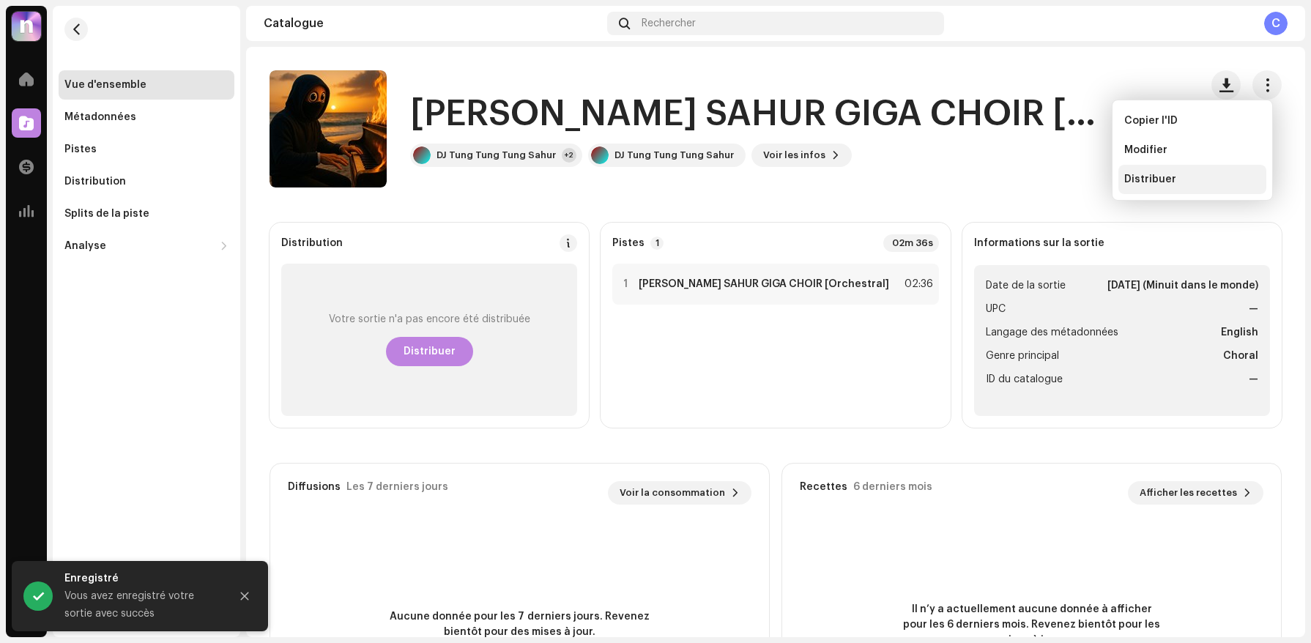
drag, startPoint x: 1185, startPoint y: 146, endPoint x: 1171, endPoint y: 168, distance: 26.0
click at [1171, 168] on div "Copier l'ID Modifier Distribuer" at bounding box center [1193, 150] width 148 height 88
click at [1171, 168] on div "Distribuer" at bounding box center [1193, 179] width 148 height 29
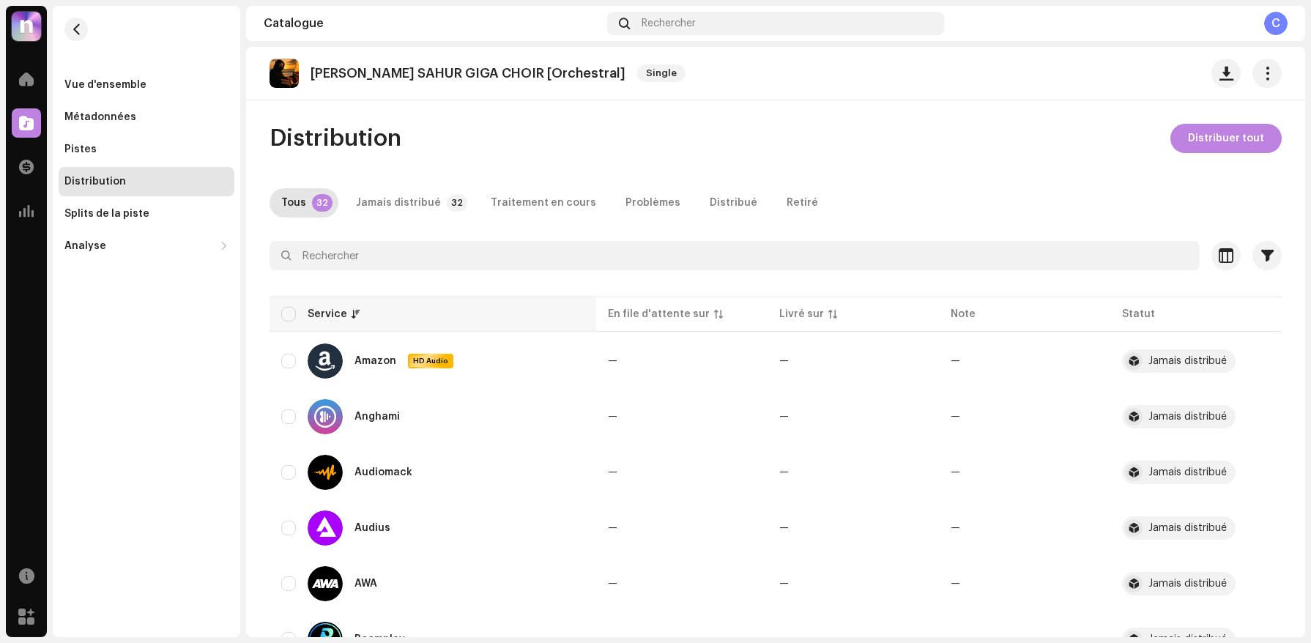
click at [294, 297] on th "Service" at bounding box center [433, 314] width 327 height 35
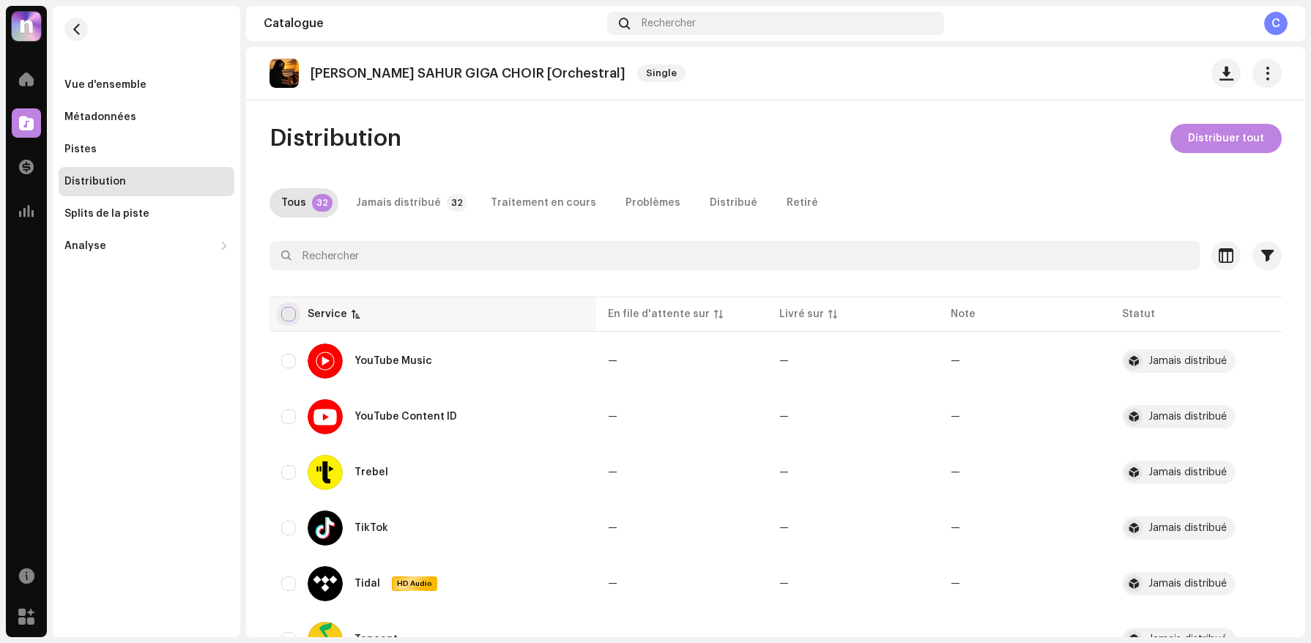
click at [289, 314] on input "checkbox" at bounding box center [288, 314] width 15 height 15
checkbox input "true"
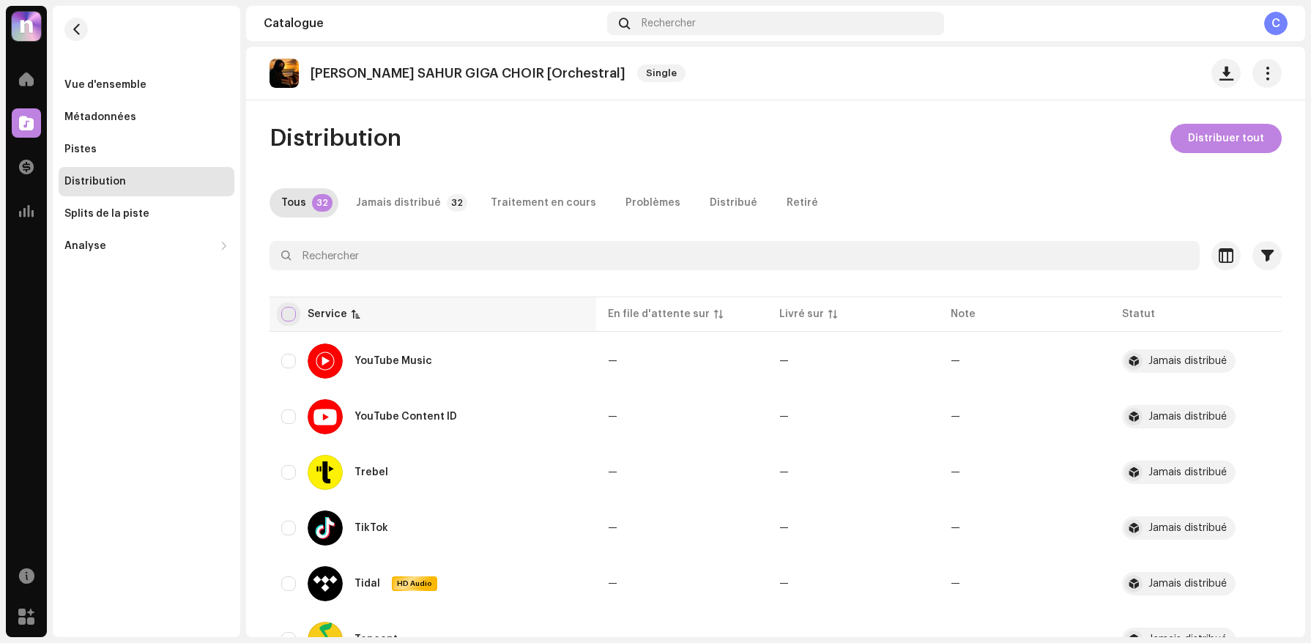
checkbox input "true"
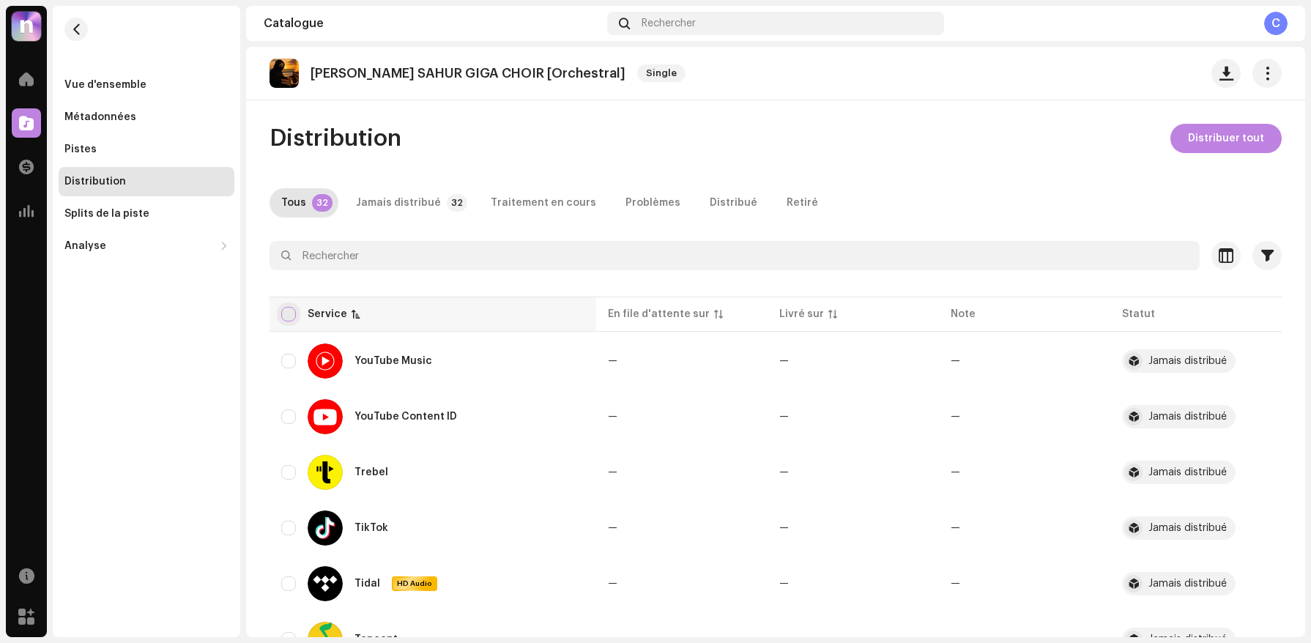
checkbox input "true"
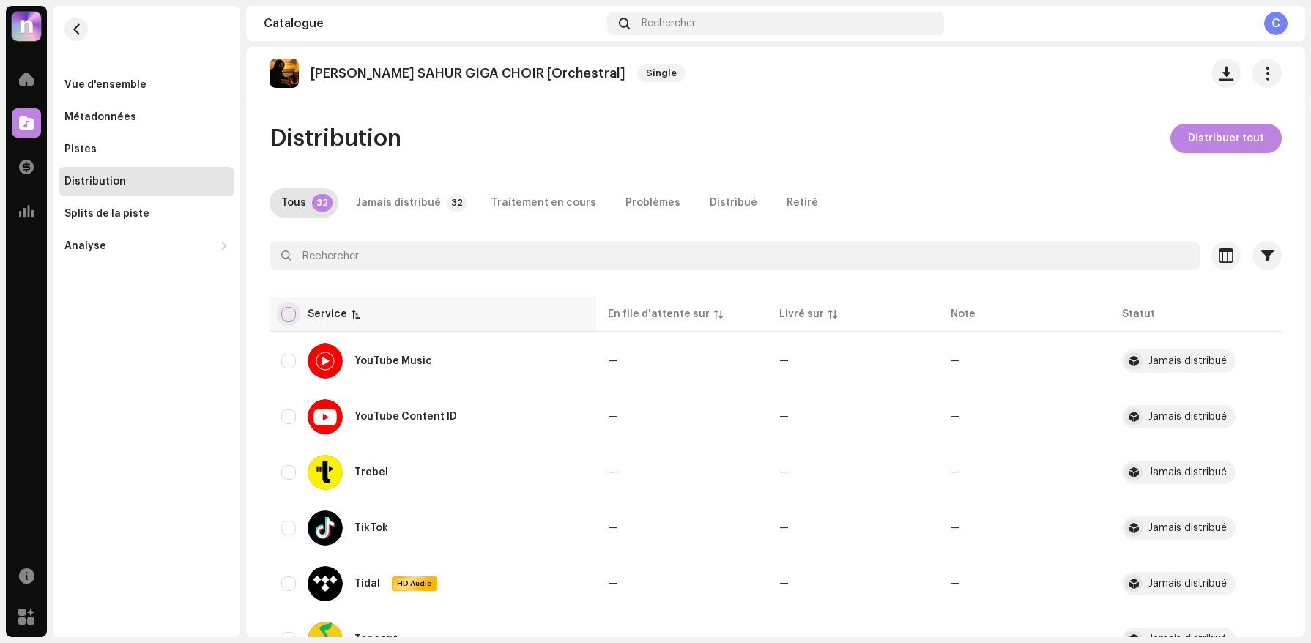
checkbox input "true"
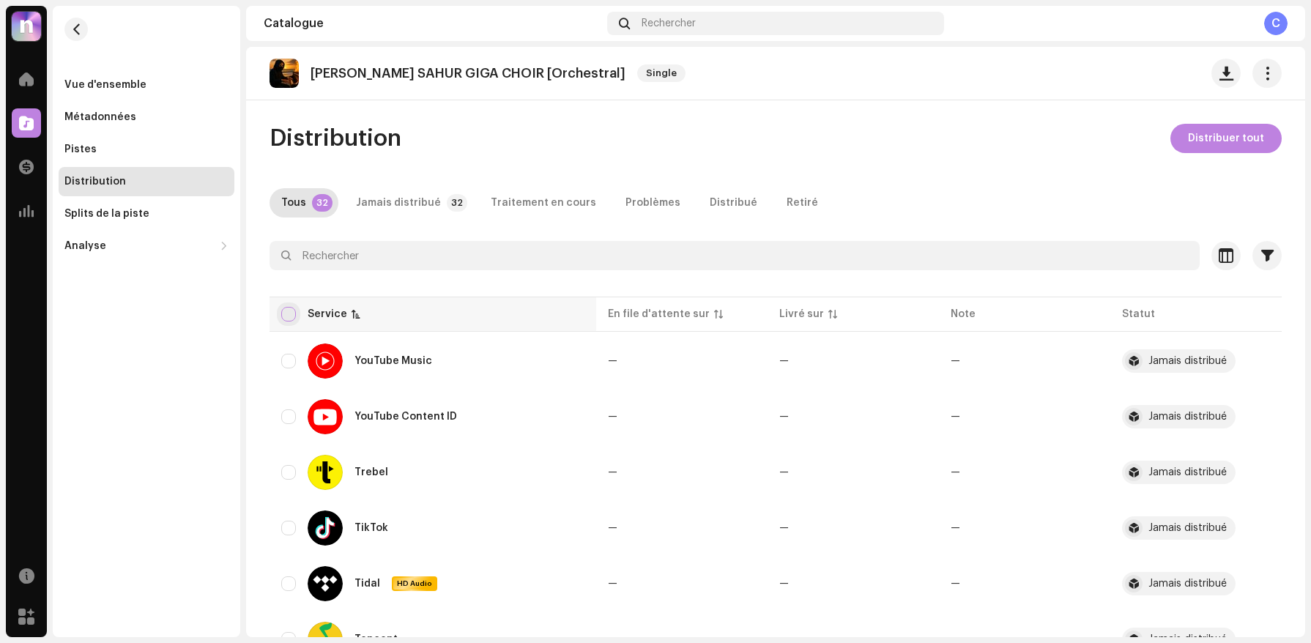
checkbox input "true"
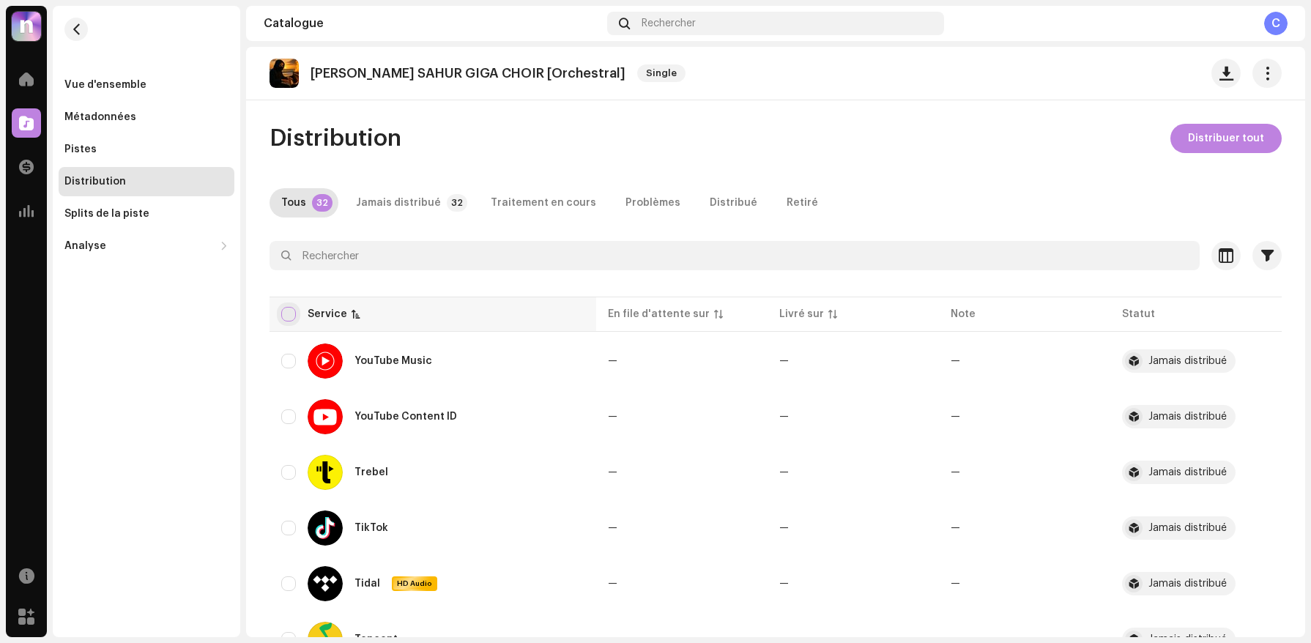
checkbox input "true"
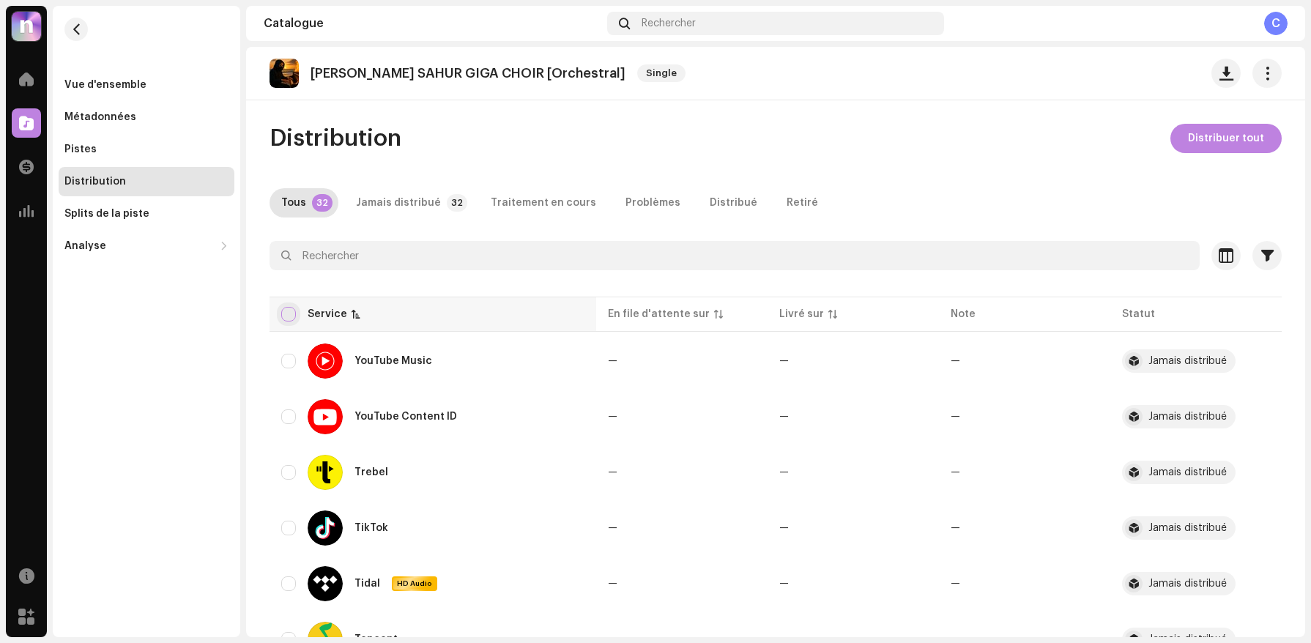
checkbox input "true"
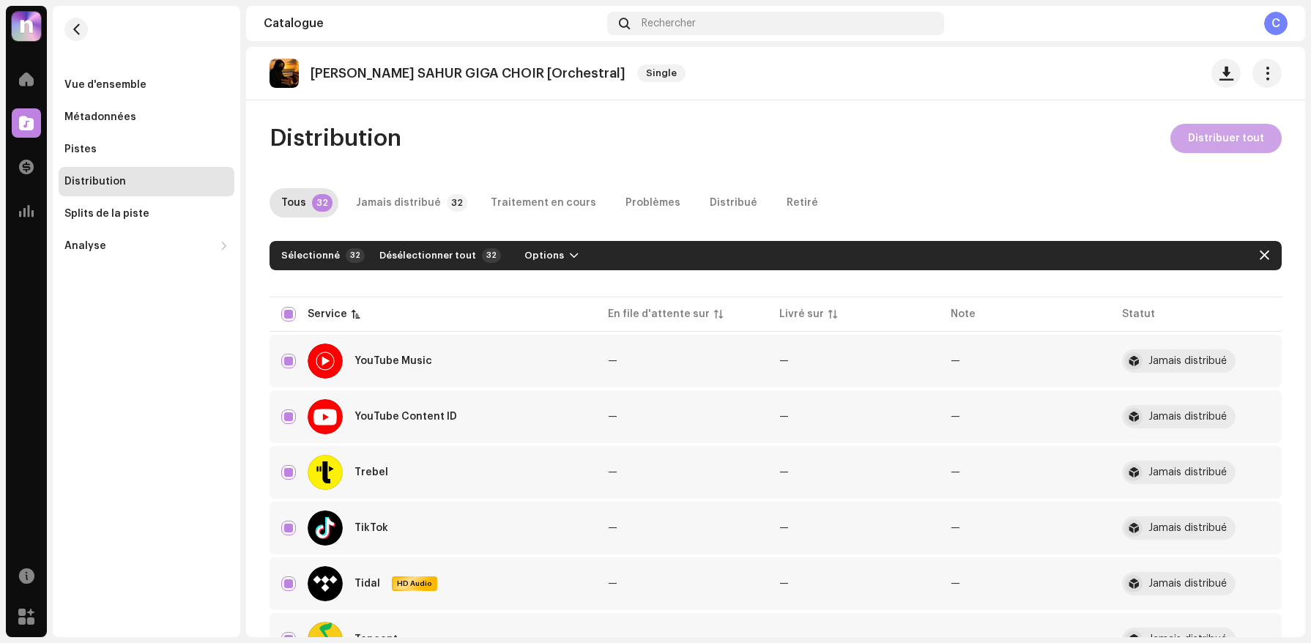
click at [1215, 137] on span "Distribuer tout" at bounding box center [1226, 138] width 76 height 29
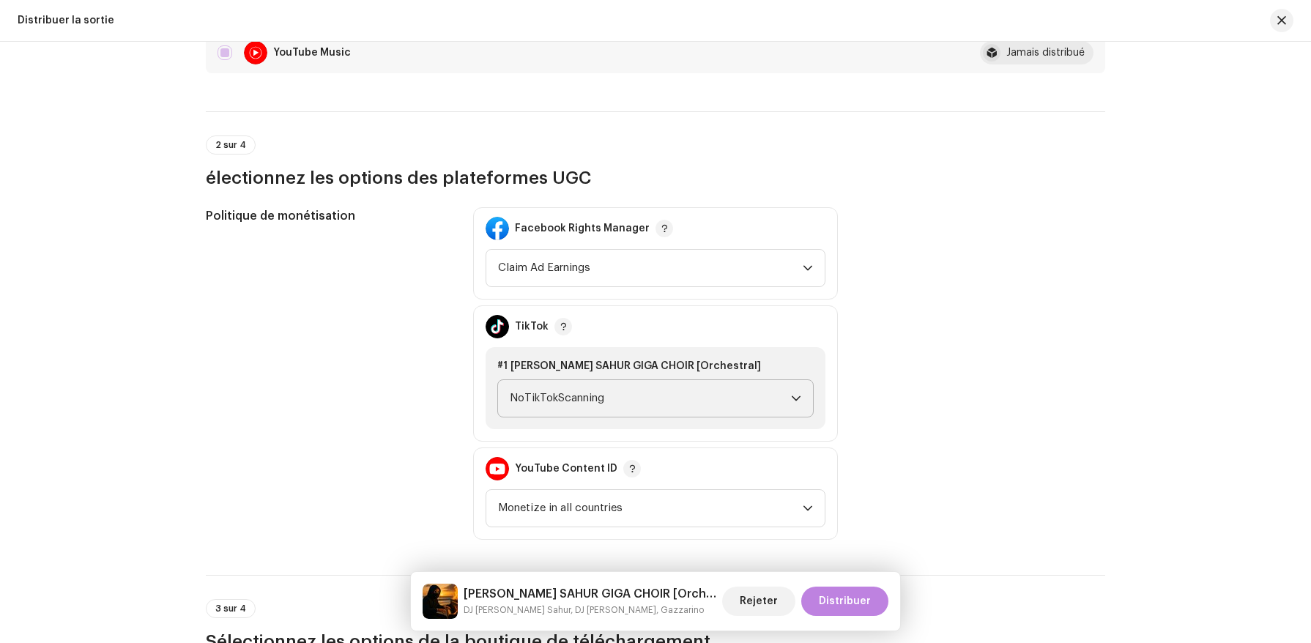
scroll to position [1623, 0]
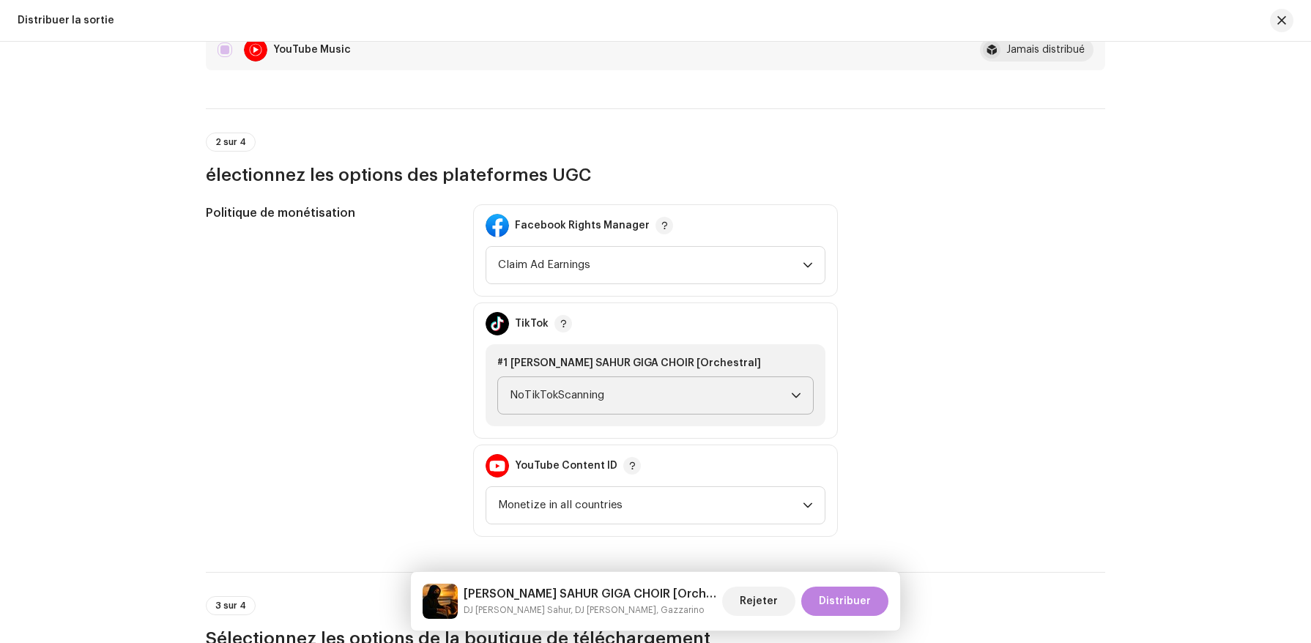
click at [618, 377] on p-select "NoTikTokScanning" at bounding box center [655, 396] width 316 height 38
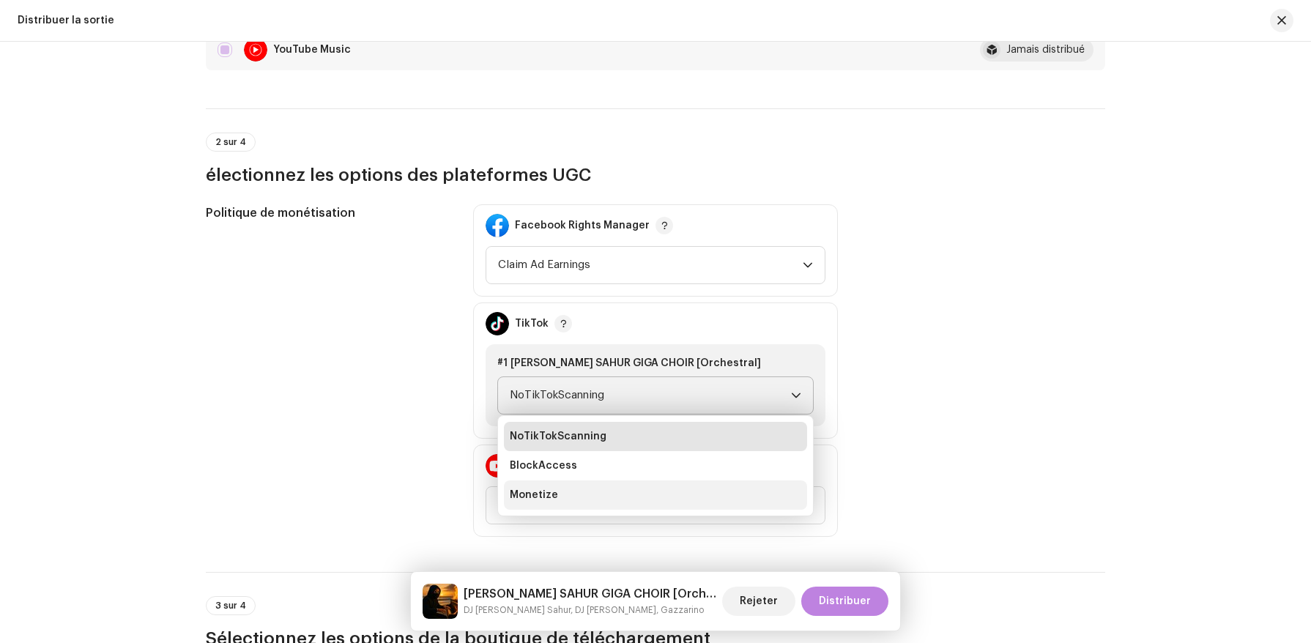
click at [635, 488] on li "Monetize" at bounding box center [655, 495] width 303 height 29
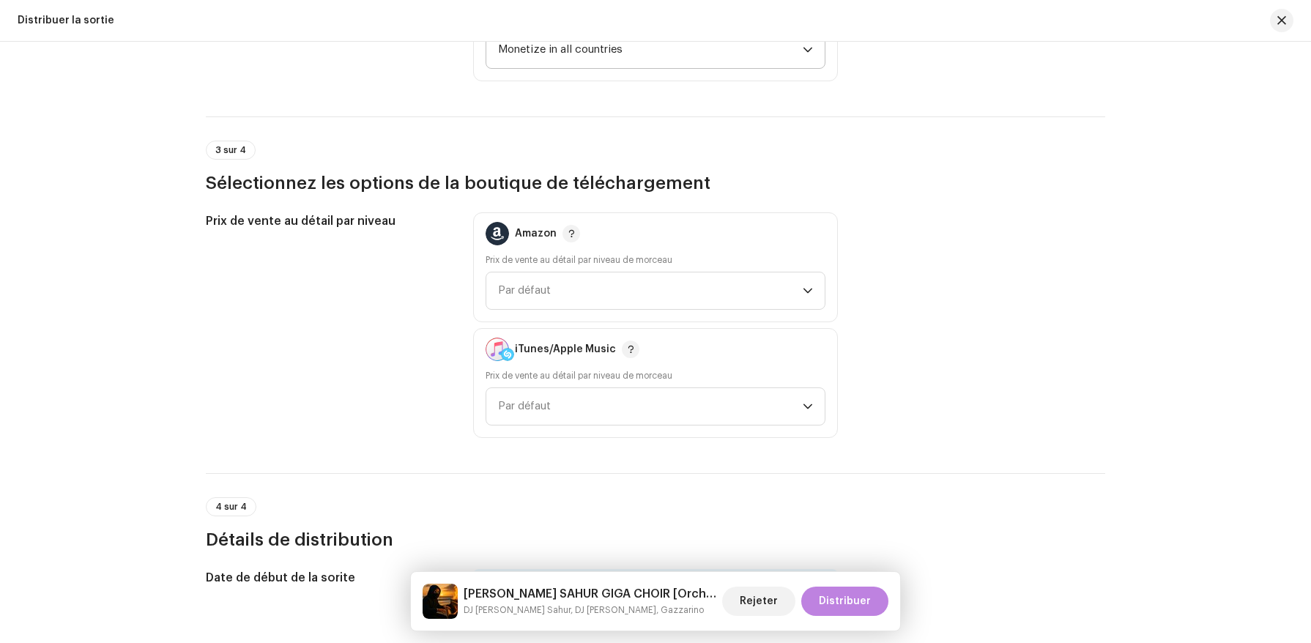
scroll to position [2377, 0]
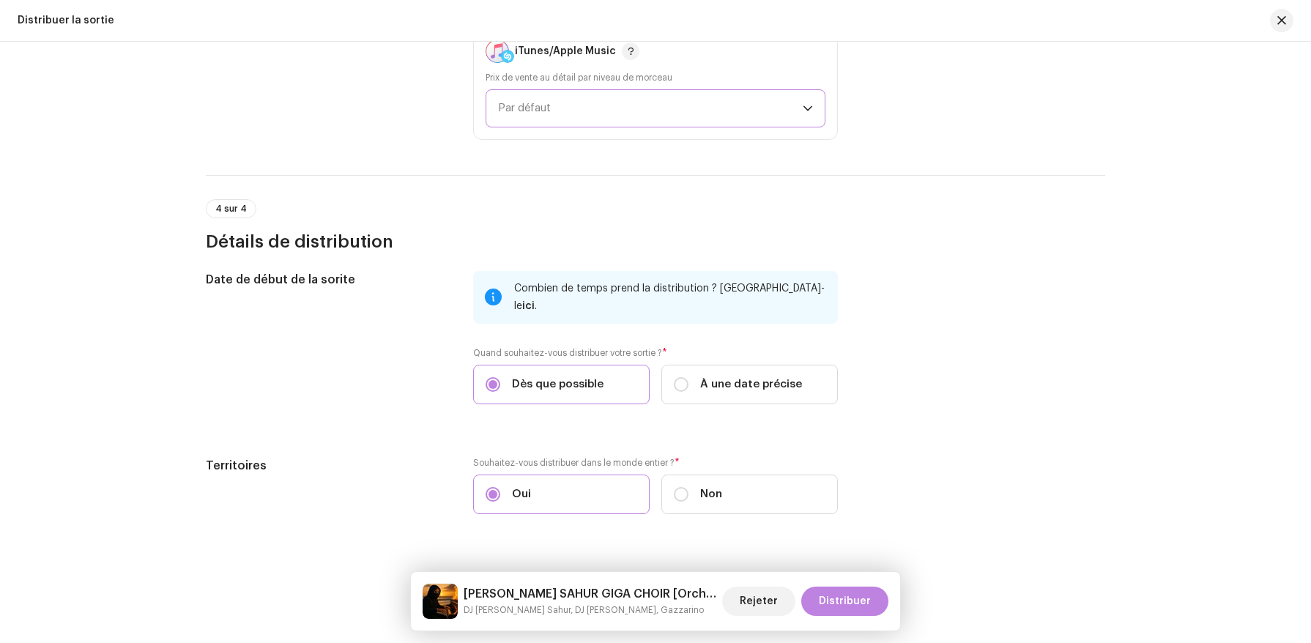
click at [549, 127] on span "Par défaut" at bounding box center [650, 108] width 305 height 37
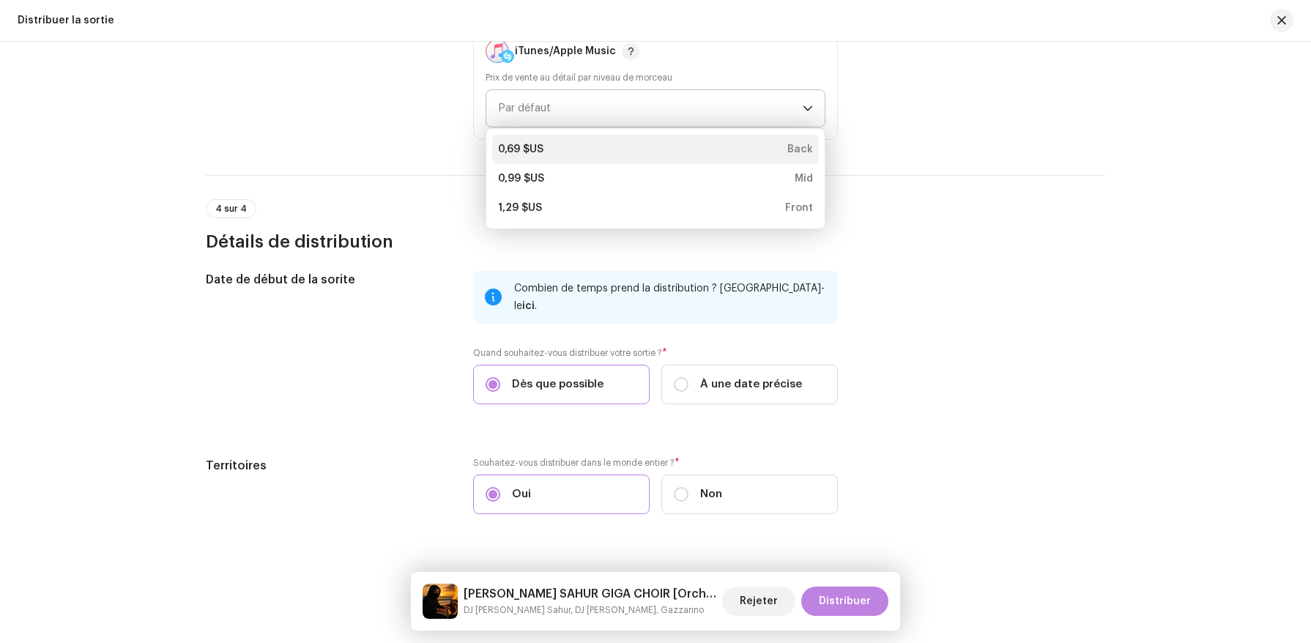
click at [536, 152] on div "0,69 $US" at bounding box center [520, 149] width 45 height 15
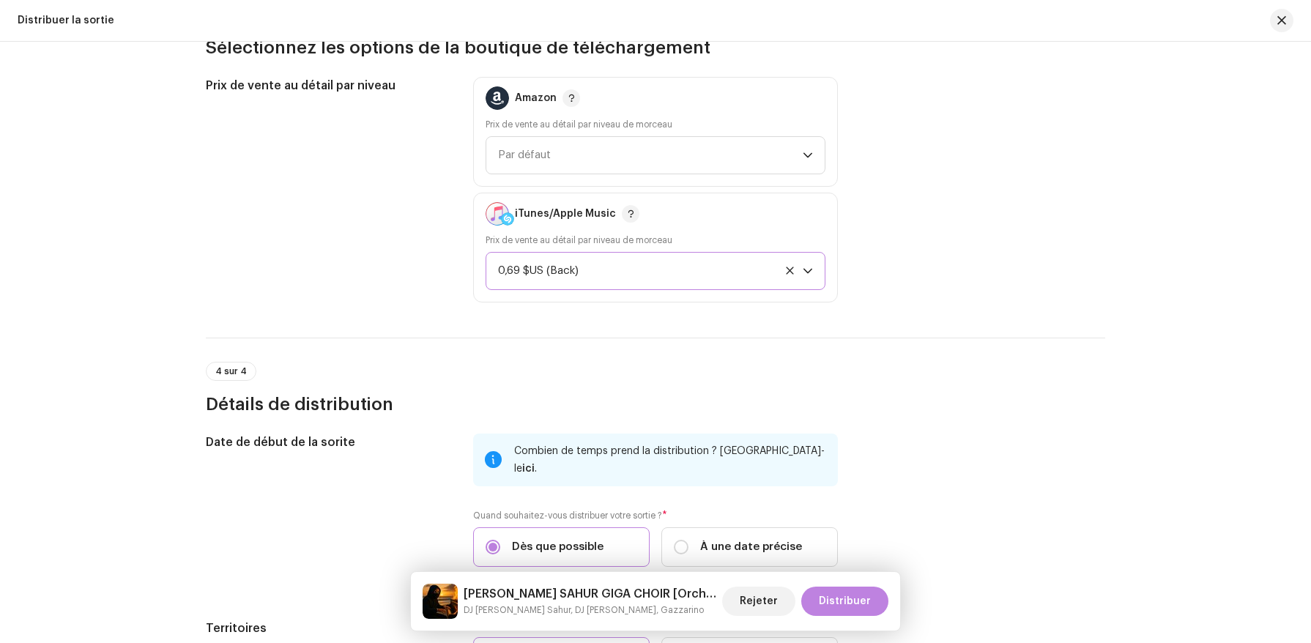
scroll to position [2212, 0]
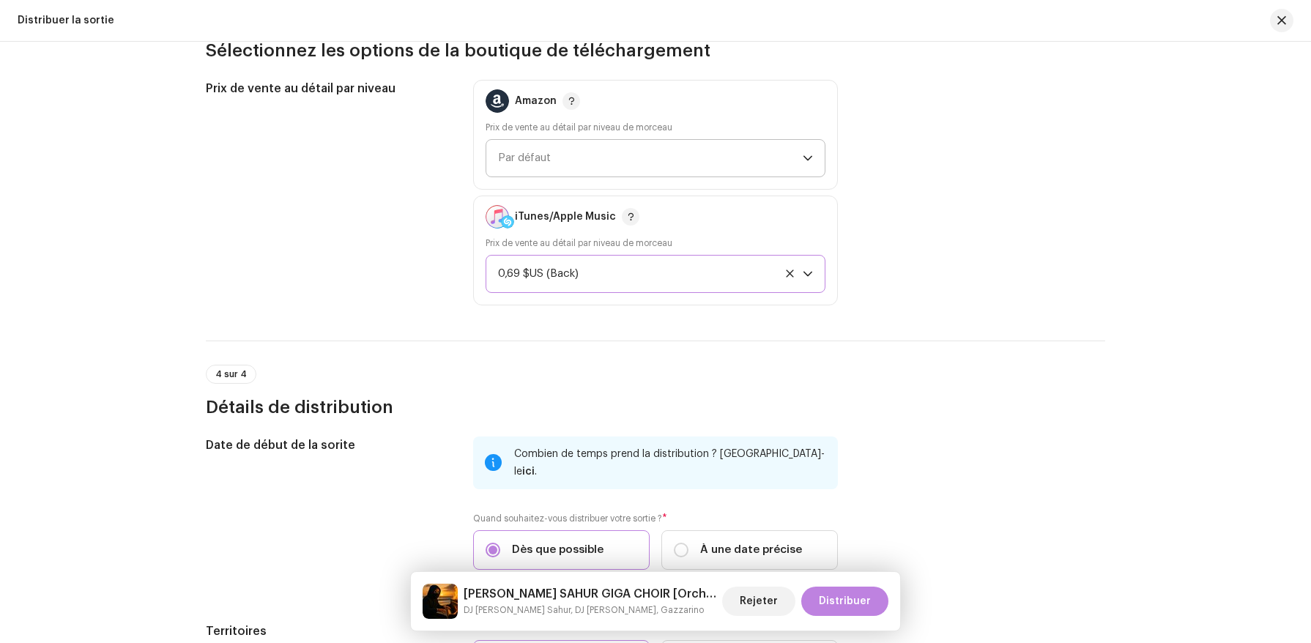
click at [536, 150] on span "Par défaut" at bounding box center [650, 158] width 305 height 37
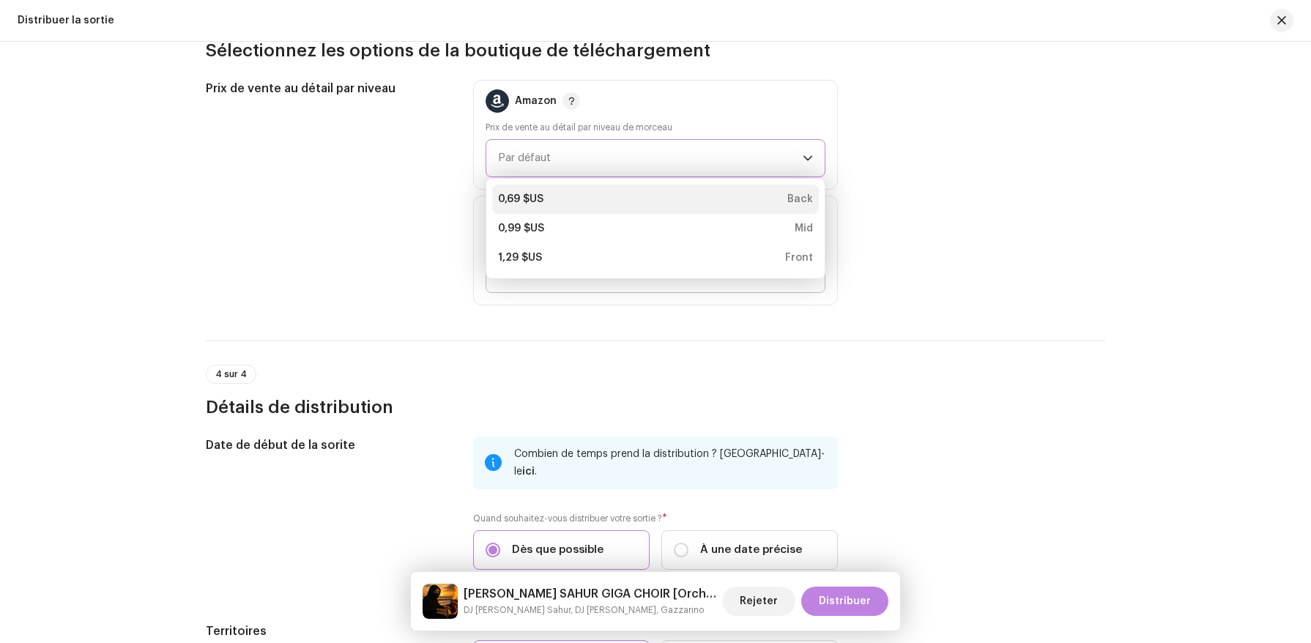
click at [530, 200] on div "0,69 $US" at bounding box center [520, 199] width 45 height 15
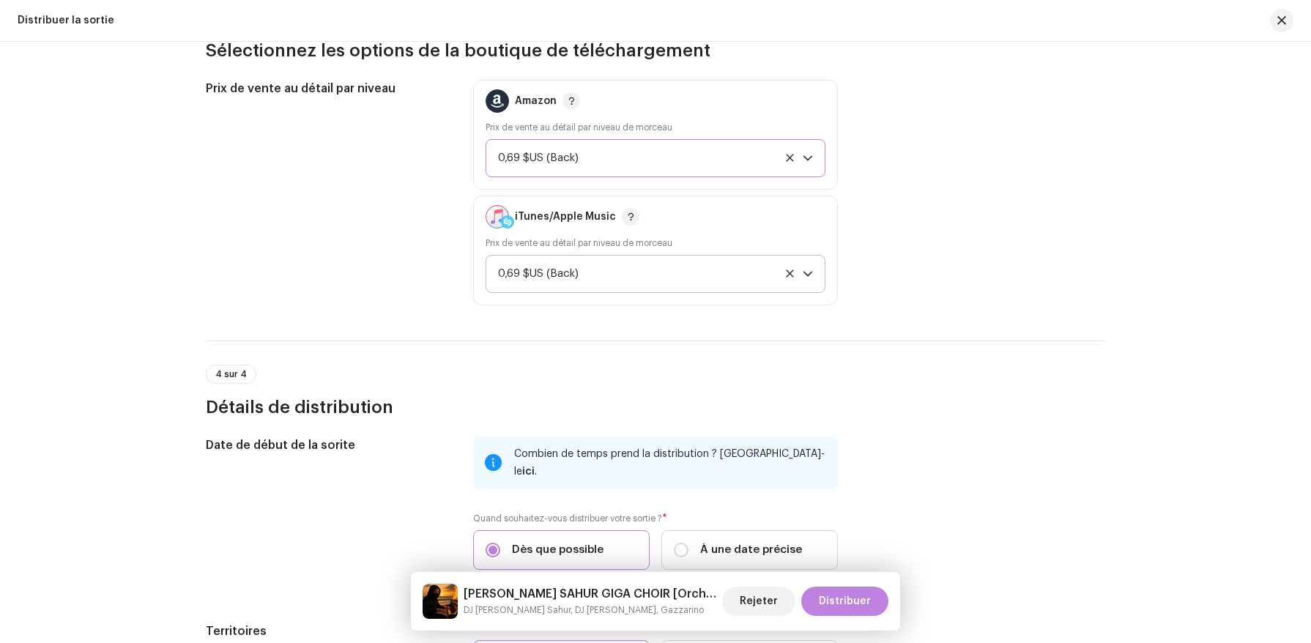
scroll to position [2390, 0]
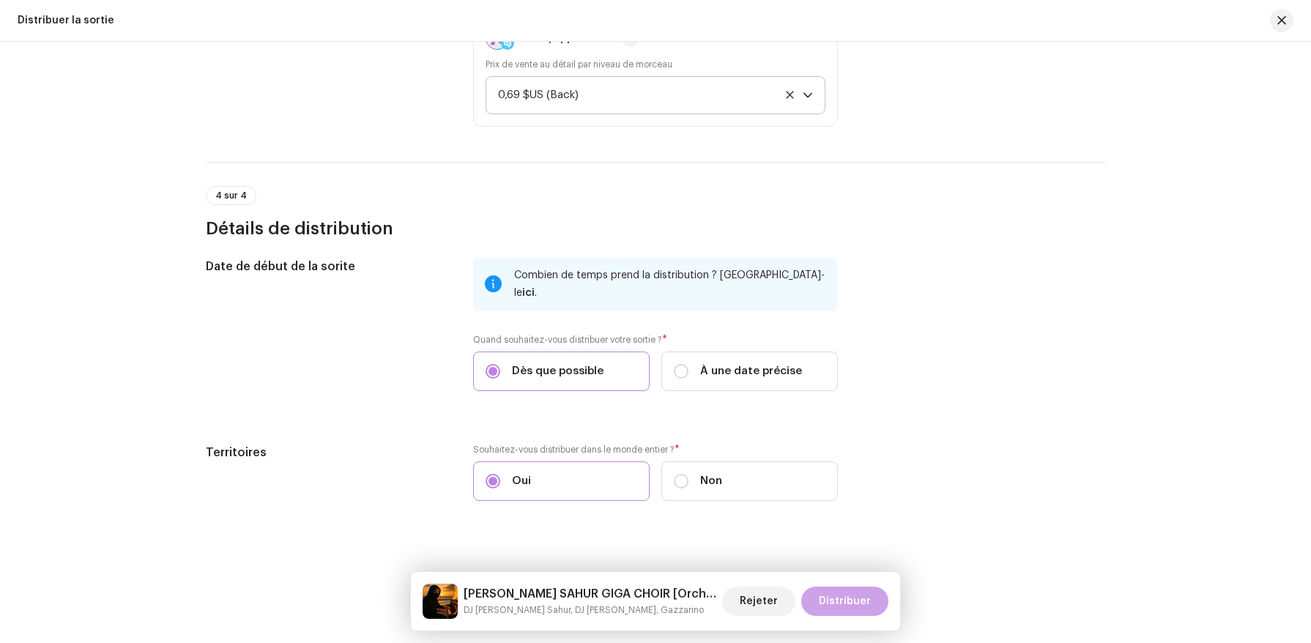
click at [844, 601] on span "Distribuer" at bounding box center [845, 601] width 52 height 29
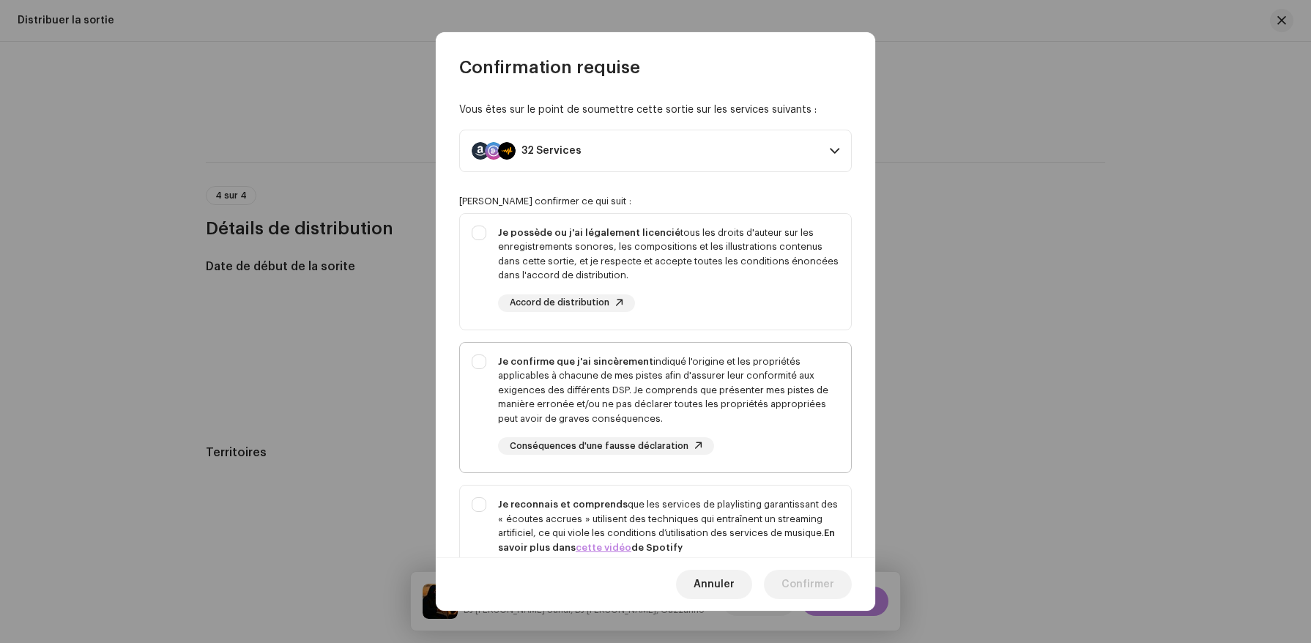
click at [506, 382] on div "Je confirme que j'ai sincèrement indiqué l'origine et les propriétés applicable…" at bounding box center [668, 391] width 341 height 72
checkbox input "true"
click at [495, 541] on div "Je reconnais et comprends que les services de playlisting garantissant des « éc…" at bounding box center [655, 552] width 391 height 133
checkbox input "true"
click at [502, 269] on div "Je possède ou j'ai légalement licencié tous les droits d'auteur sur les enregis…" at bounding box center [668, 254] width 341 height 57
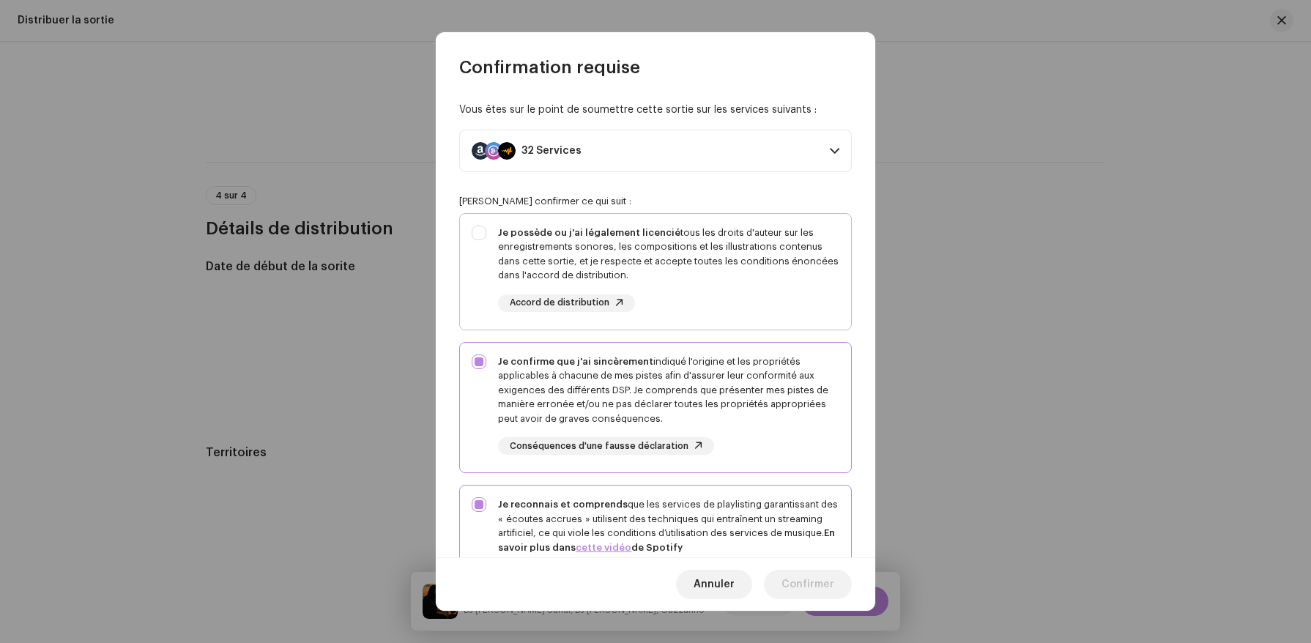
checkbox input "true"
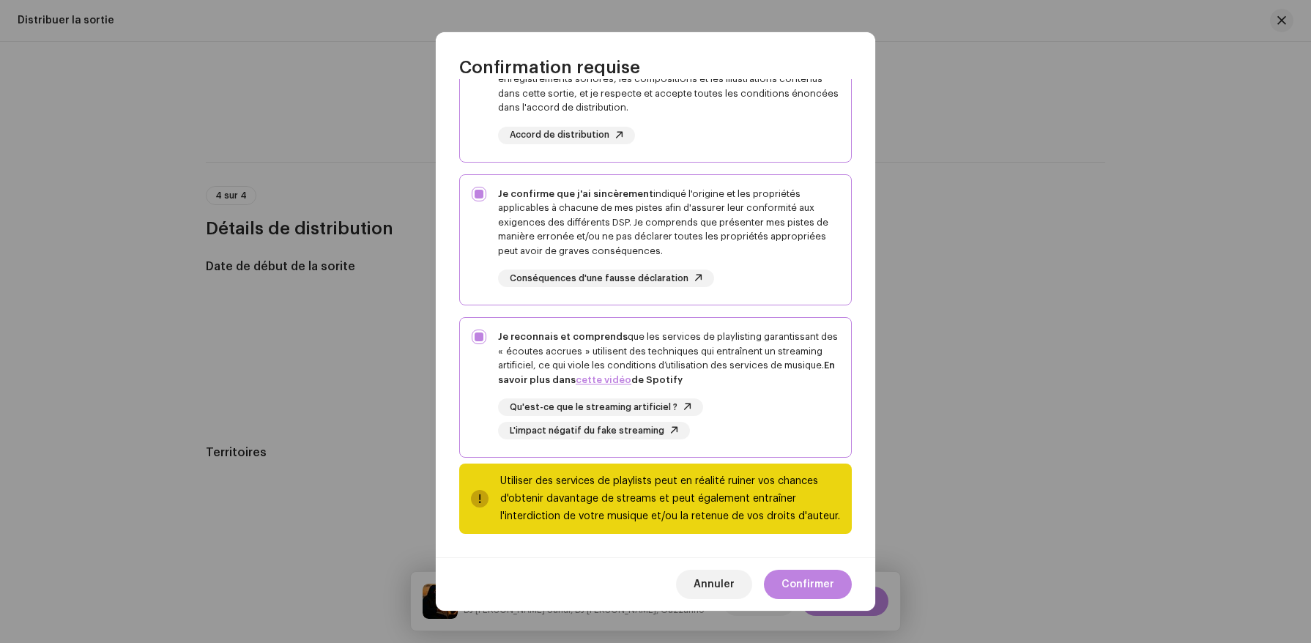
click at [782, 555] on div "Vous êtes sur le point de soumettre cette sortie sur les services suivants : 32…" at bounding box center [656, 318] width 440 height 478
click at [793, 581] on span "Confirmer" at bounding box center [808, 584] width 53 height 29
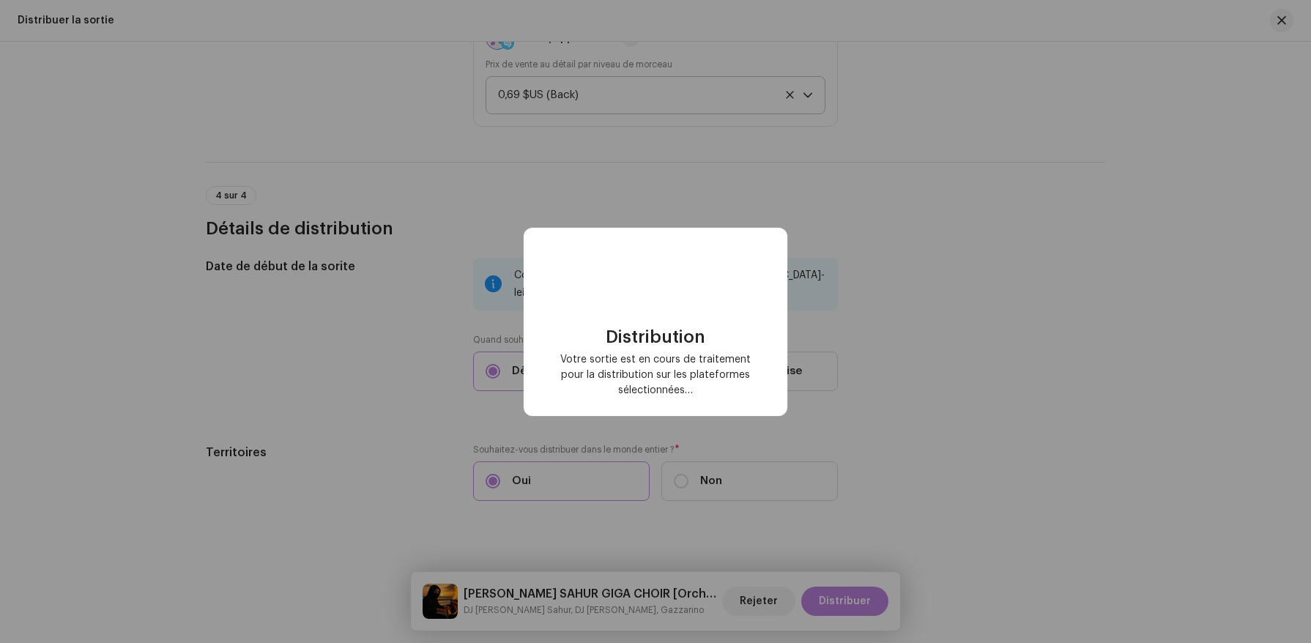
checkbox input "false"
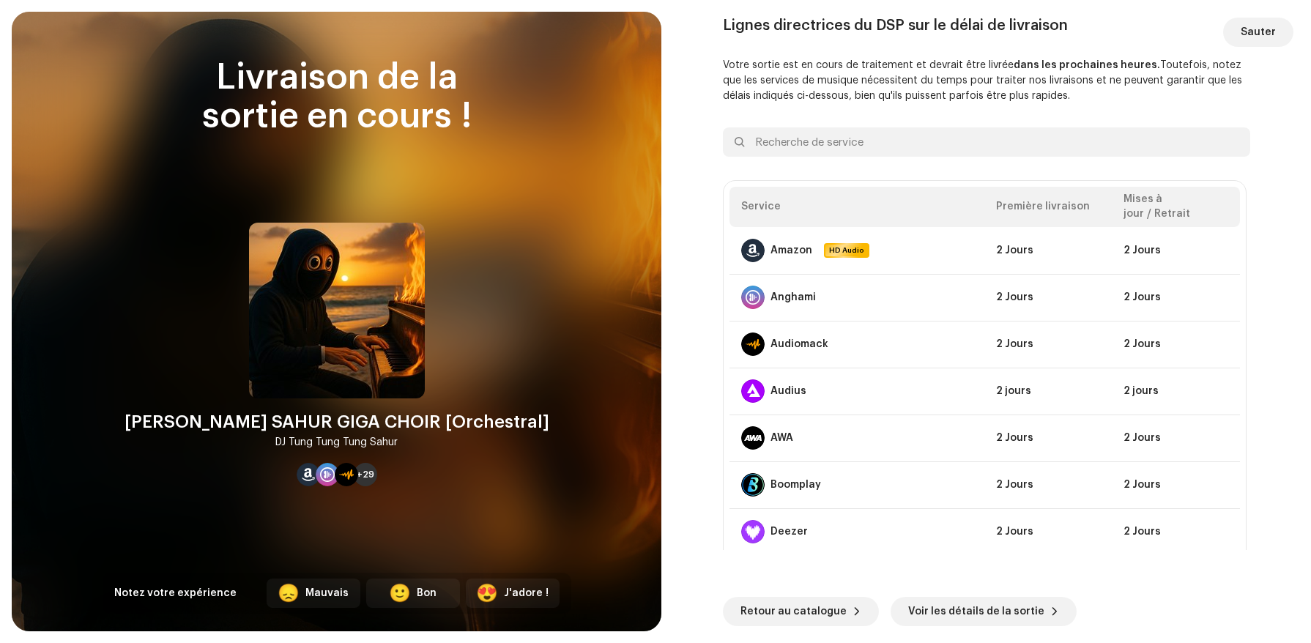
click at [917, 596] on div "Retour au catalogue Voir les détails de la sortie" at bounding box center [986, 588] width 527 height 76
click at [916, 604] on span "Voir les détails de la sortie" at bounding box center [976, 611] width 136 height 29
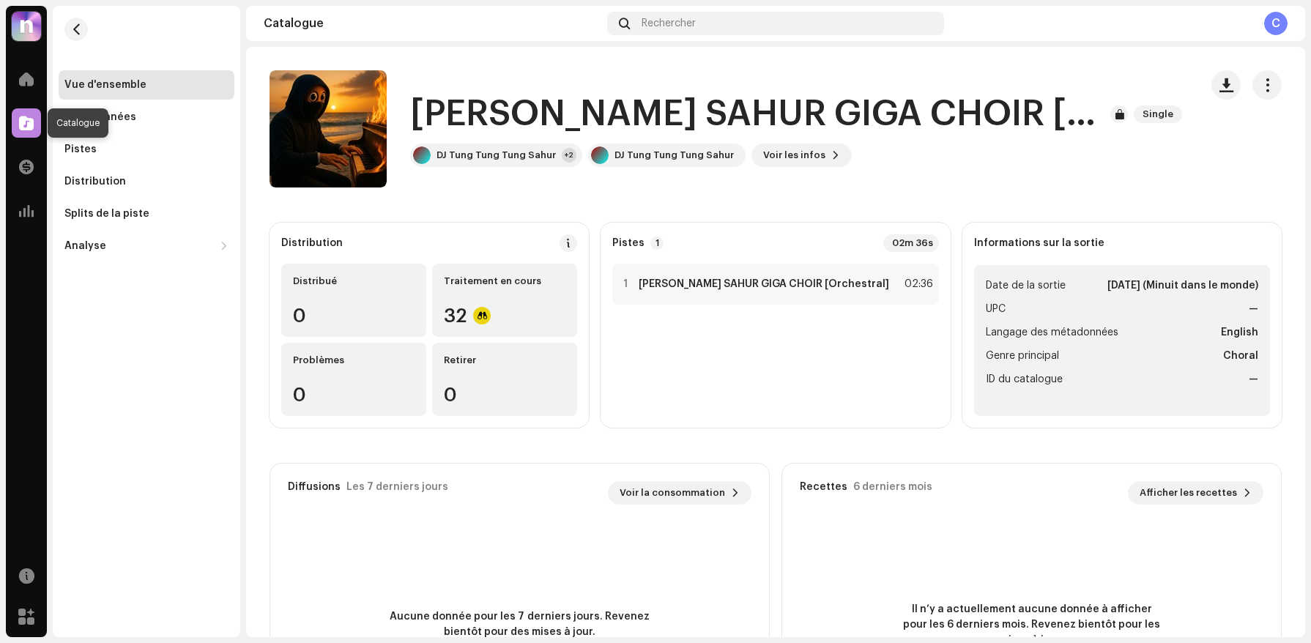
click at [20, 119] on span at bounding box center [26, 123] width 15 height 12
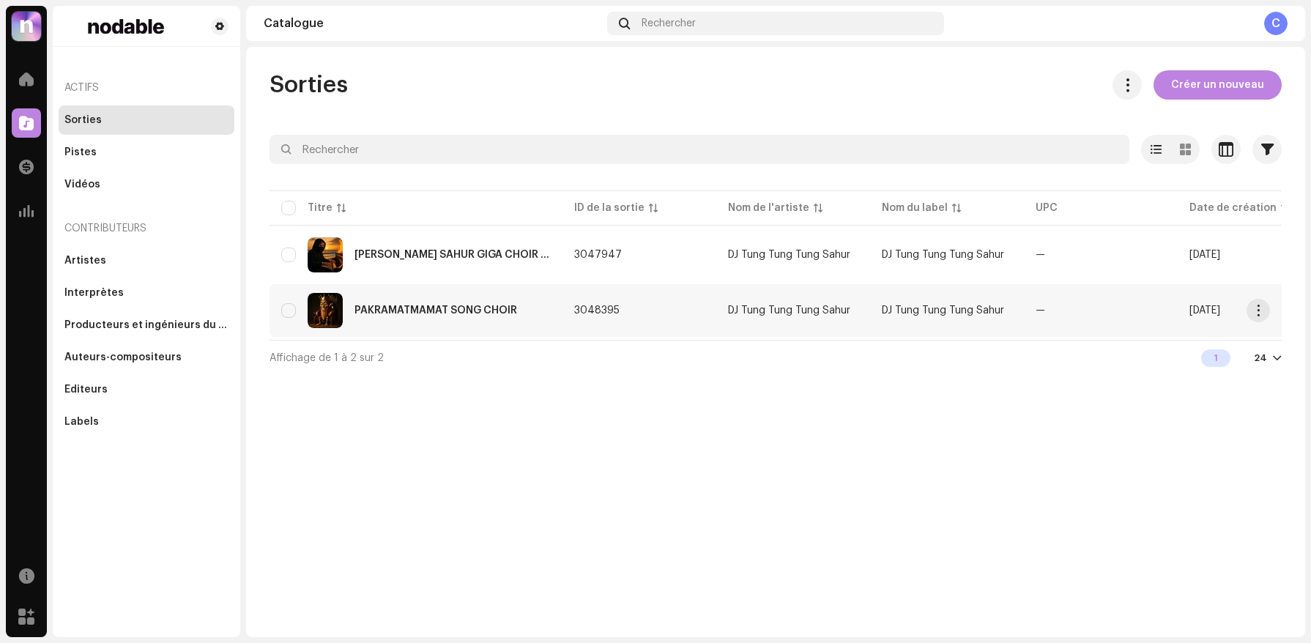
click at [470, 318] on div "PAKRAMATMAMAT SONG CHOIR" at bounding box center [416, 310] width 270 height 35
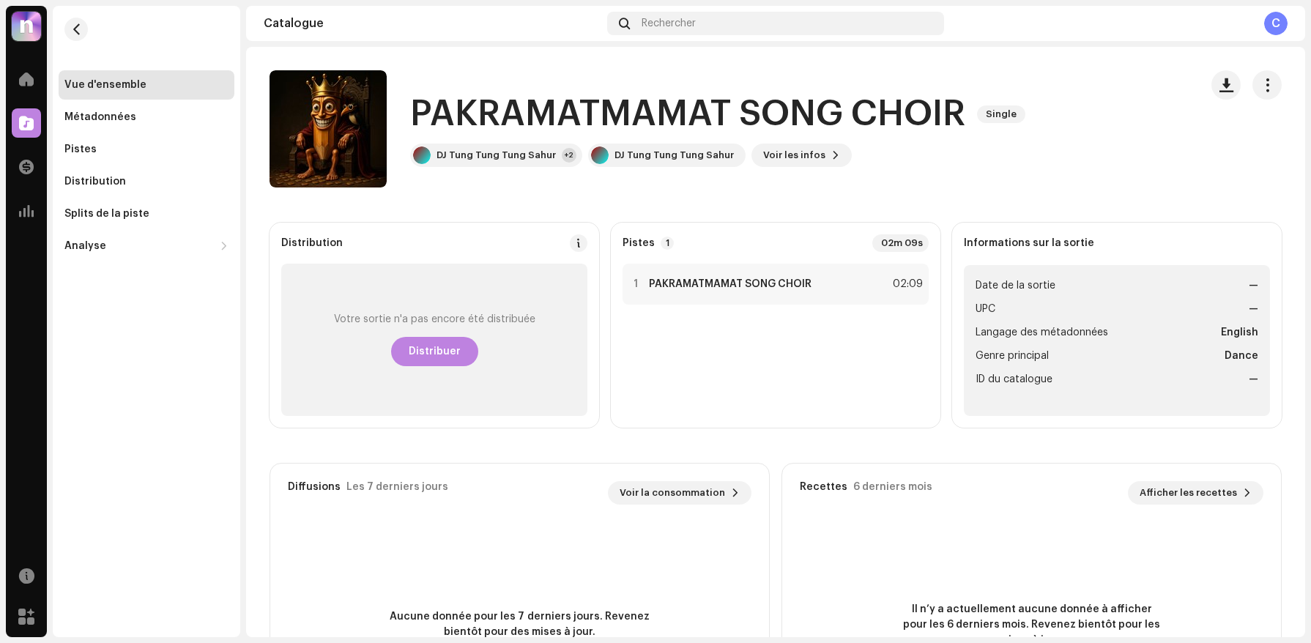
drag, startPoint x: 444, startPoint y: 362, endPoint x: 632, endPoint y: 471, distance: 217.6
click at [632, 471] on div "Distribution Votre sortie n'a pas encore été distribuée Distribuer Pistes 1 02m…" at bounding box center [776, 489] width 1012 height 533
click at [1269, 83] on button "button" at bounding box center [1267, 84] width 29 height 29
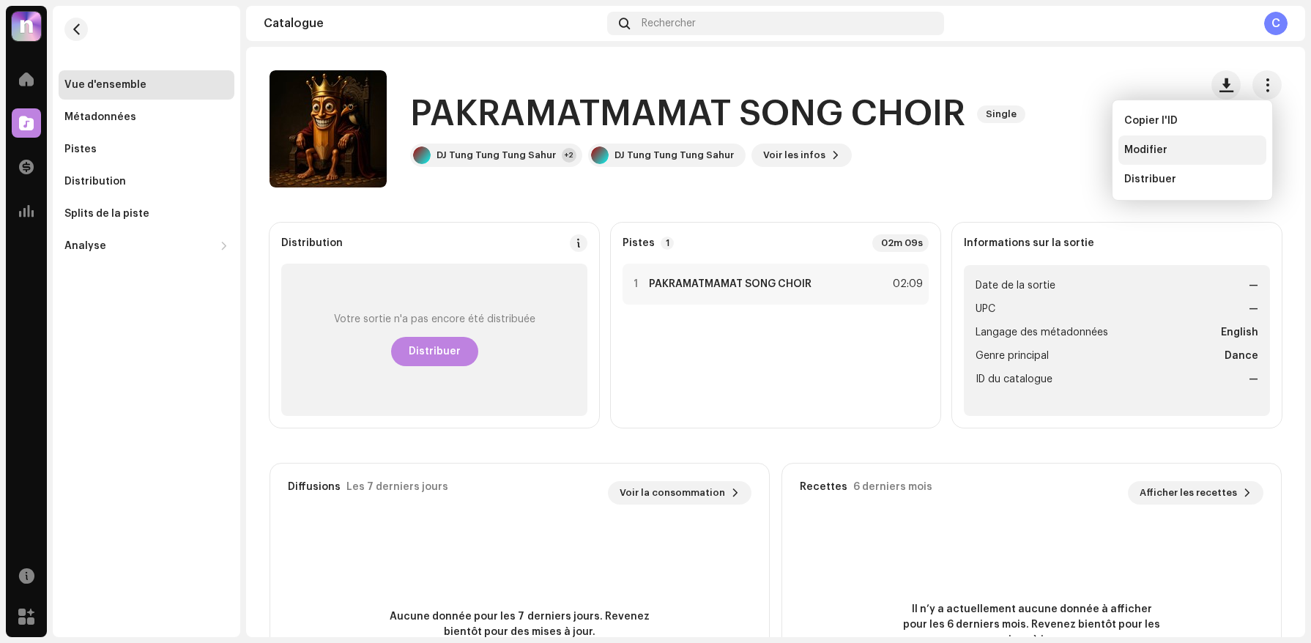
click at [1213, 153] on div "Modifier" at bounding box center [1193, 150] width 136 height 12
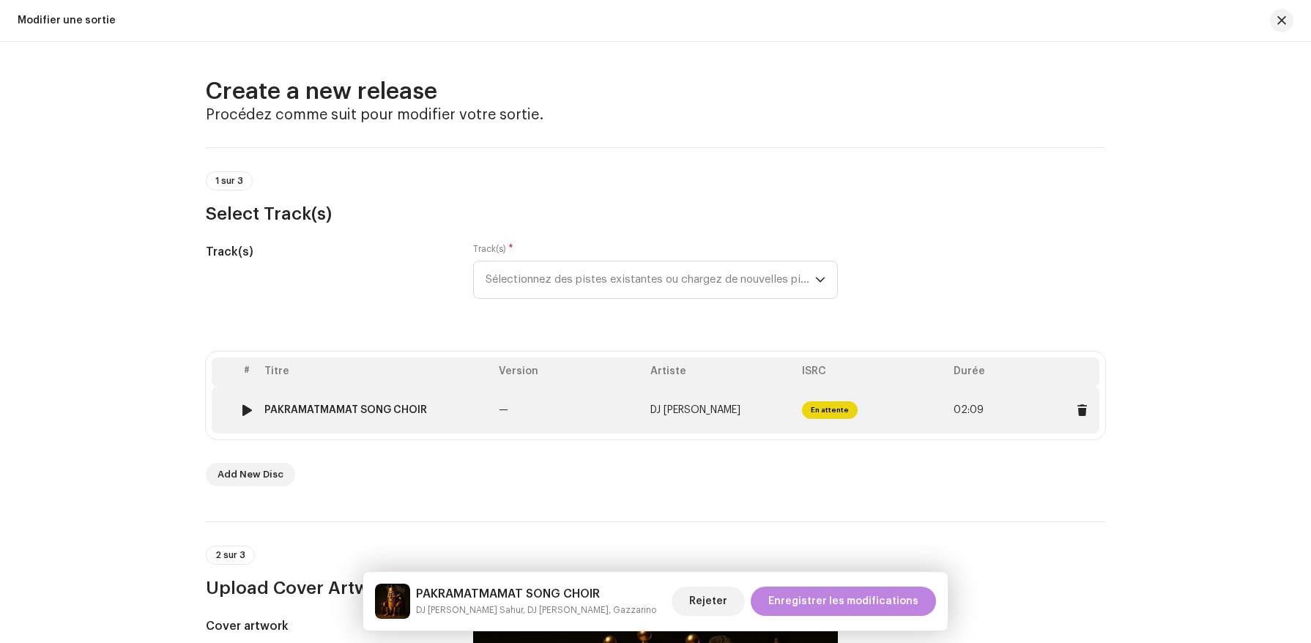
click at [739, 429] on td "DJ Tralalero Tralala" at bounding box center [721, 410] width 152 height 47
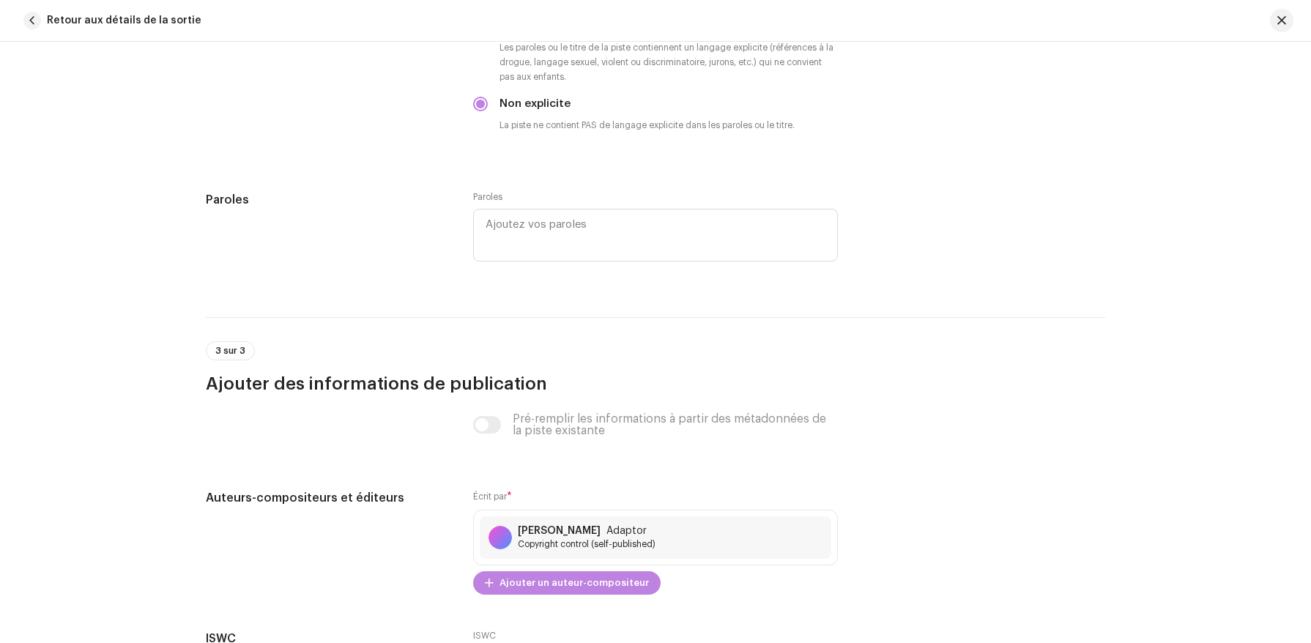
scroll to position [2847, 0]
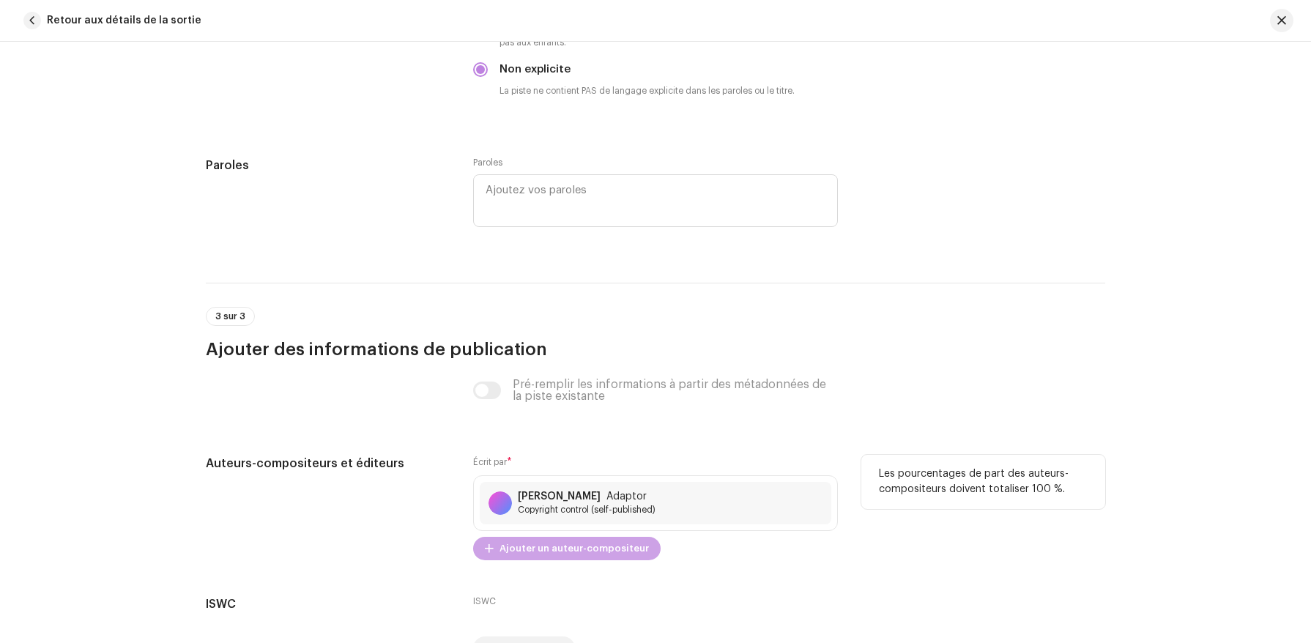
click at [625, 552] on span "Ajouter un auteur-compositeur" at bounding box center [574, 548] width 149 height 29
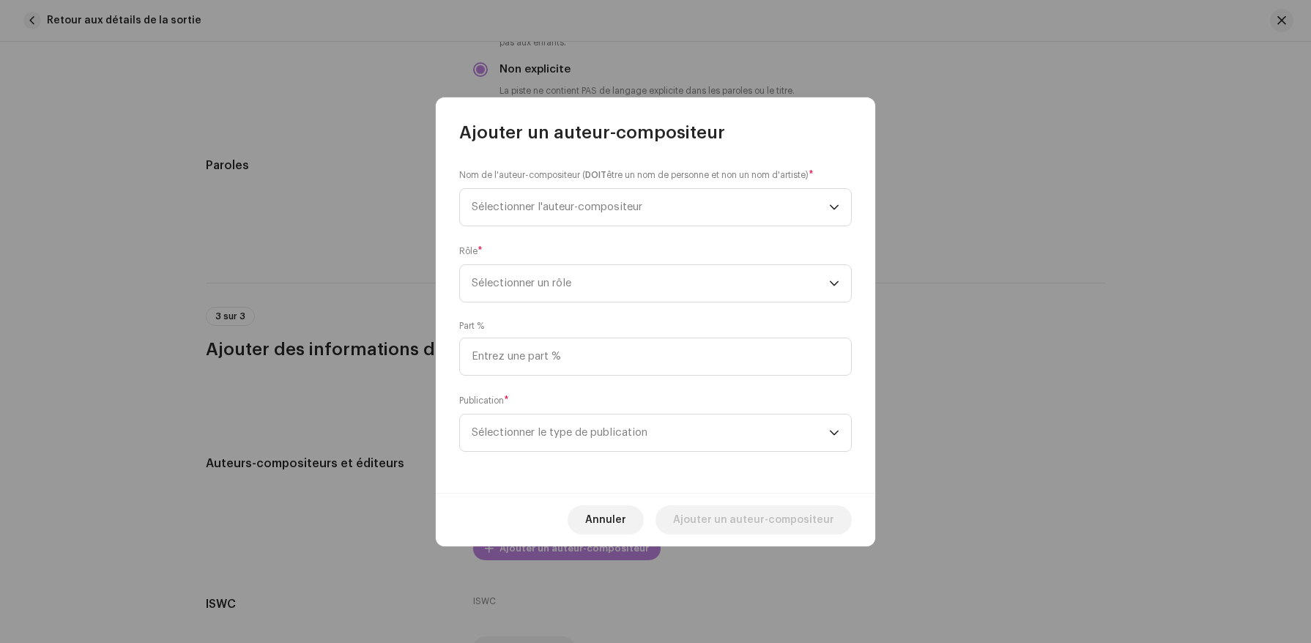
click at [714, 259] on div "Rôle * Sélectionner un rôle" at bounding box center [655, 273] width 393 height 59
click at [712, 282] on span "Sélectionner un rôle" at bounding box center [651, 283] width 358 height 37
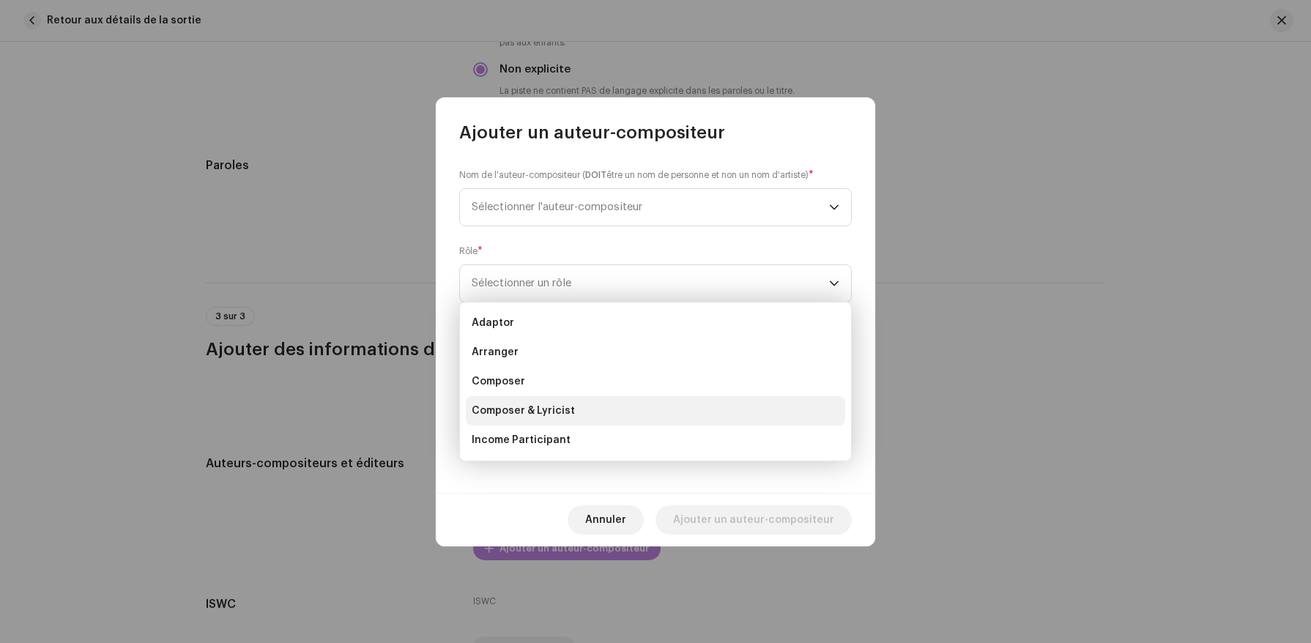
click at [674, 402] on li "Composer & Lyricist" at bounding box center [655, 410] width 379 height 29
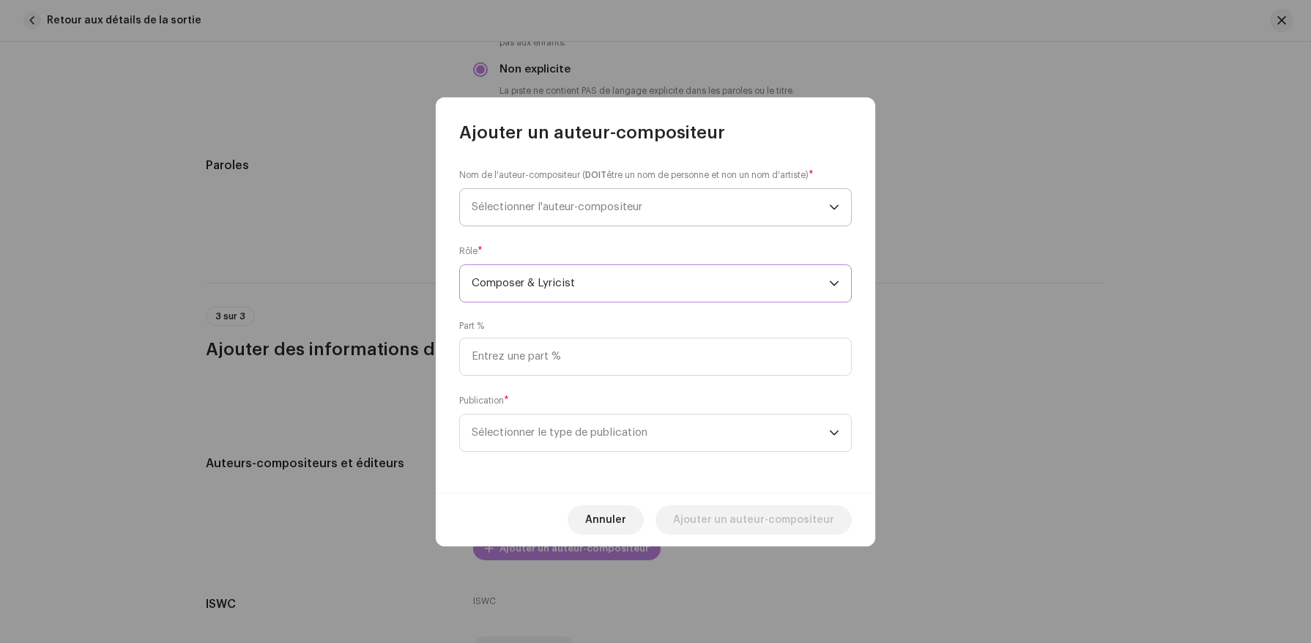
click at [716, 220] on span "Sélectionner l'auteur-compositeur" at bounding box center [651, 207] width 358 height 37
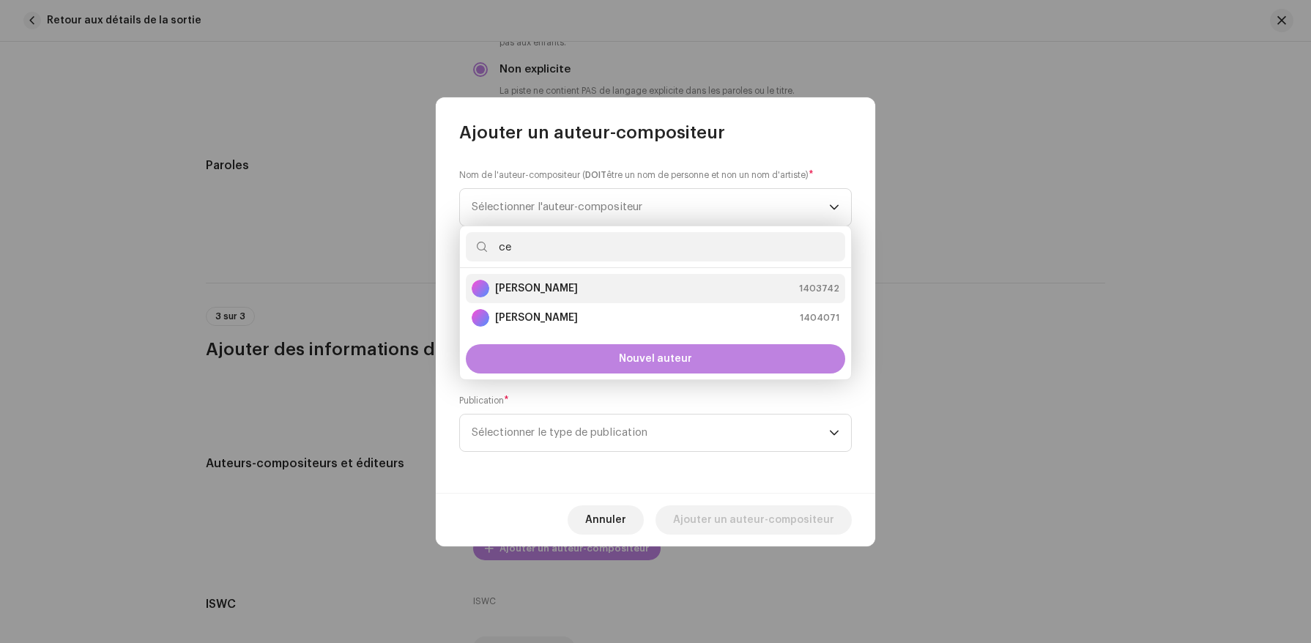
type input "ce"
click at [680, 296] on div "Celian Ghelid 1403742" at bounding box center [656, 289] width 368 height 18
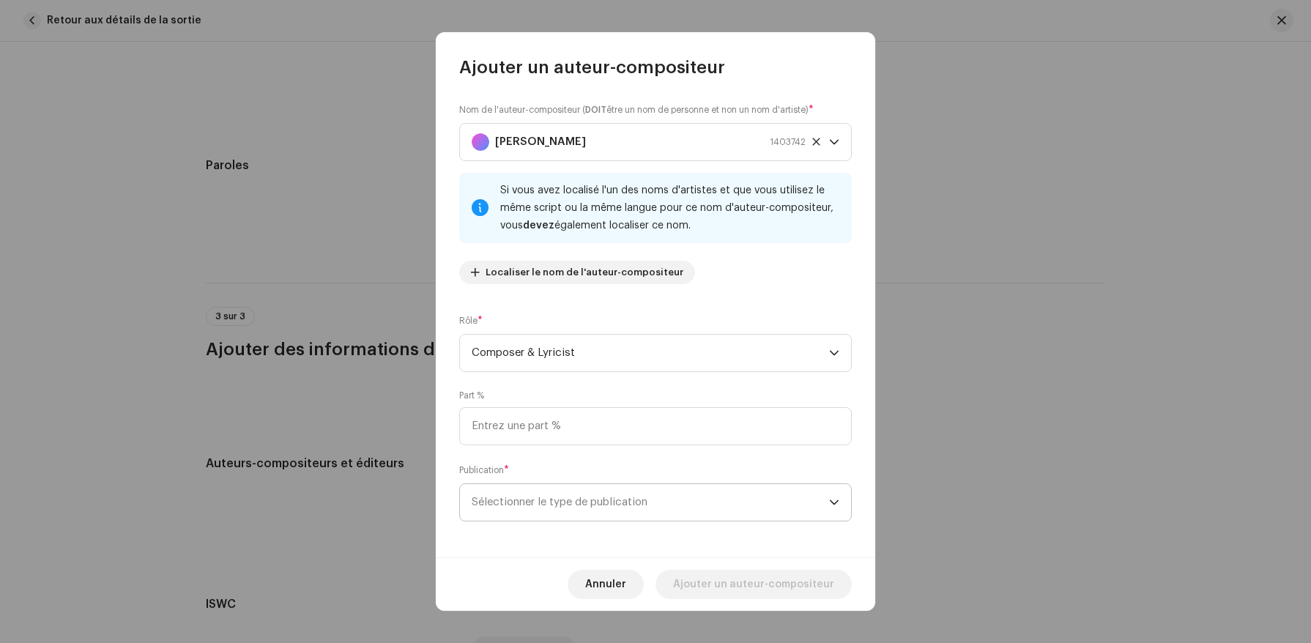
click at [657, 503] on span "Sélectionner le type de publication" at bounding box center [651, 502] width 358 height 37
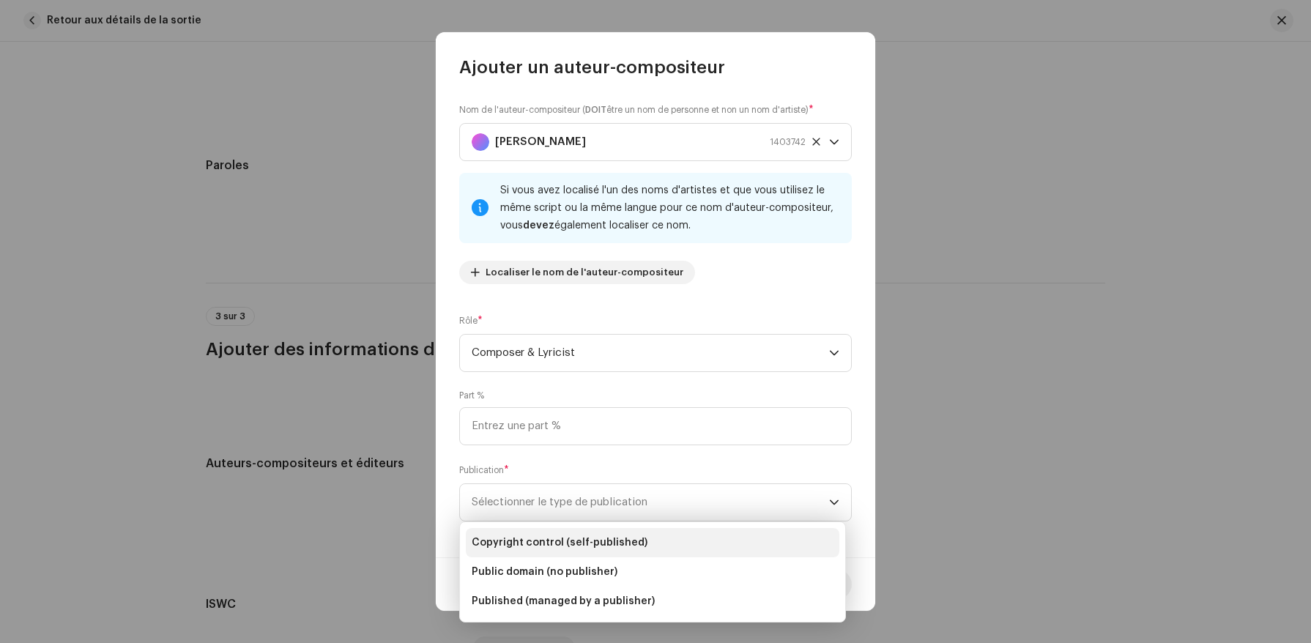
click at [658, 543] on li "Copyright control (self-published)" at bounding box center [653, 542] width 374 height 29
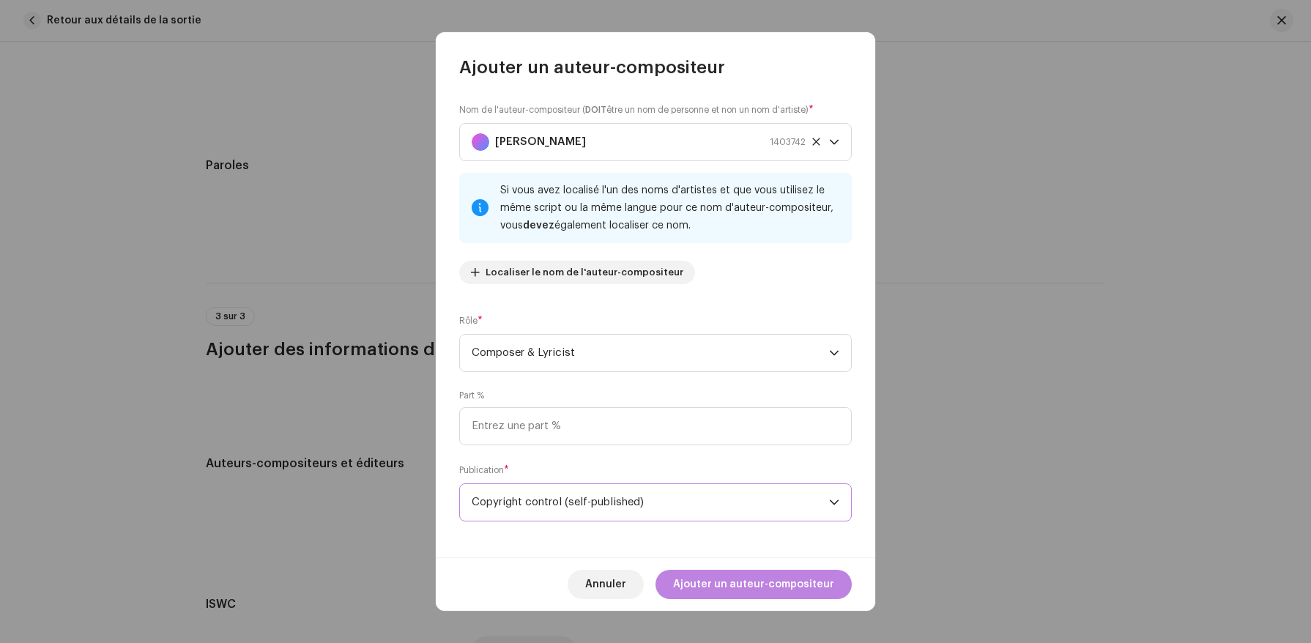
scroll to position [5, 0]
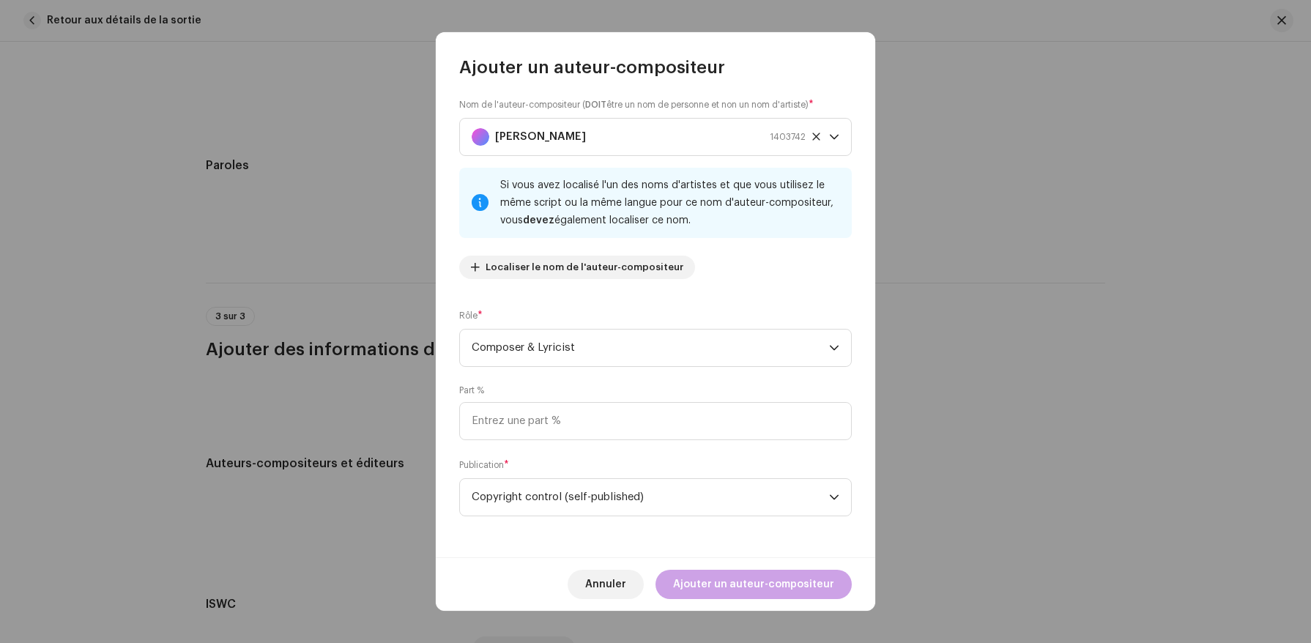
click at [743, 582] on span "Ajouter un auteur-compositeur" at bounding box center [753, 584] width 161 height 29
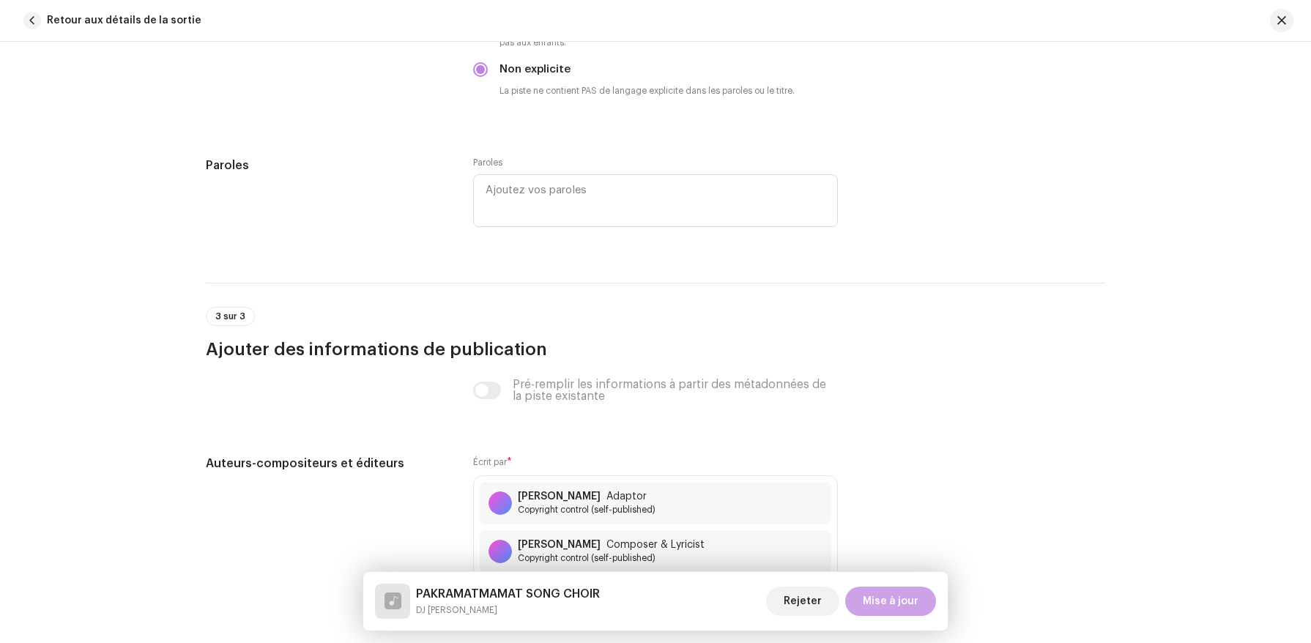
click at [908, 594] on span "Mise à jour" at bounding box center [891, 601] width 56 height 29
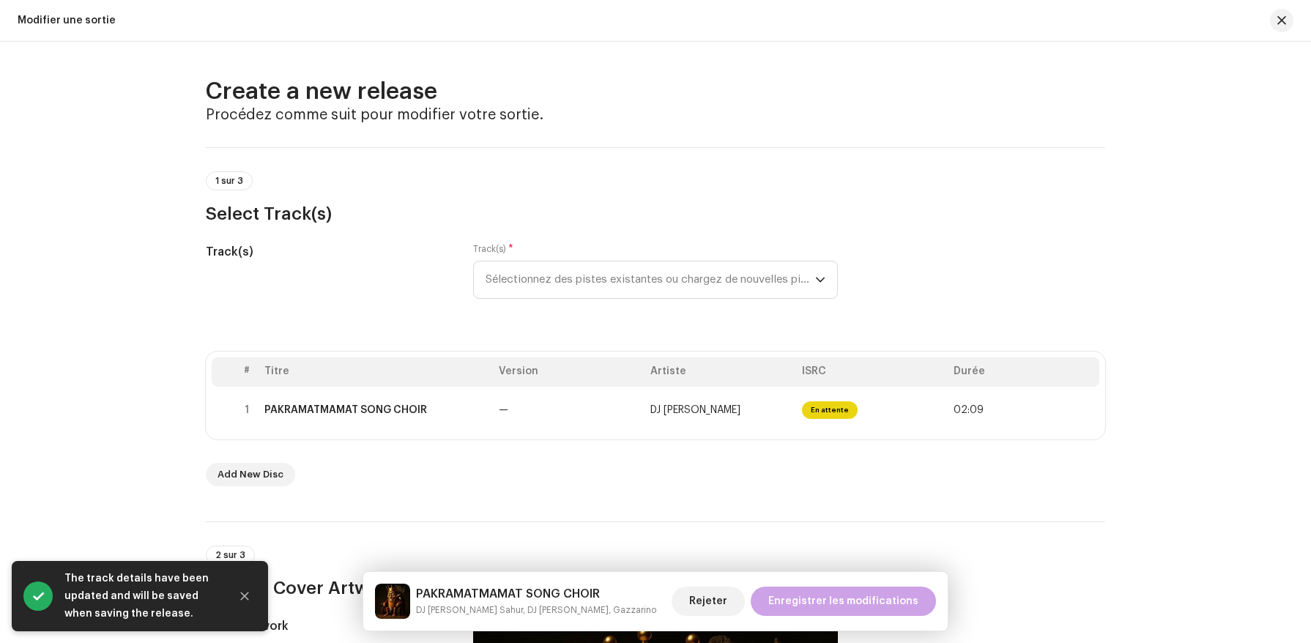
click at [907, 594] on span "Enregistrer les modifications" at bounding box center [843, 601] width 150 height 29
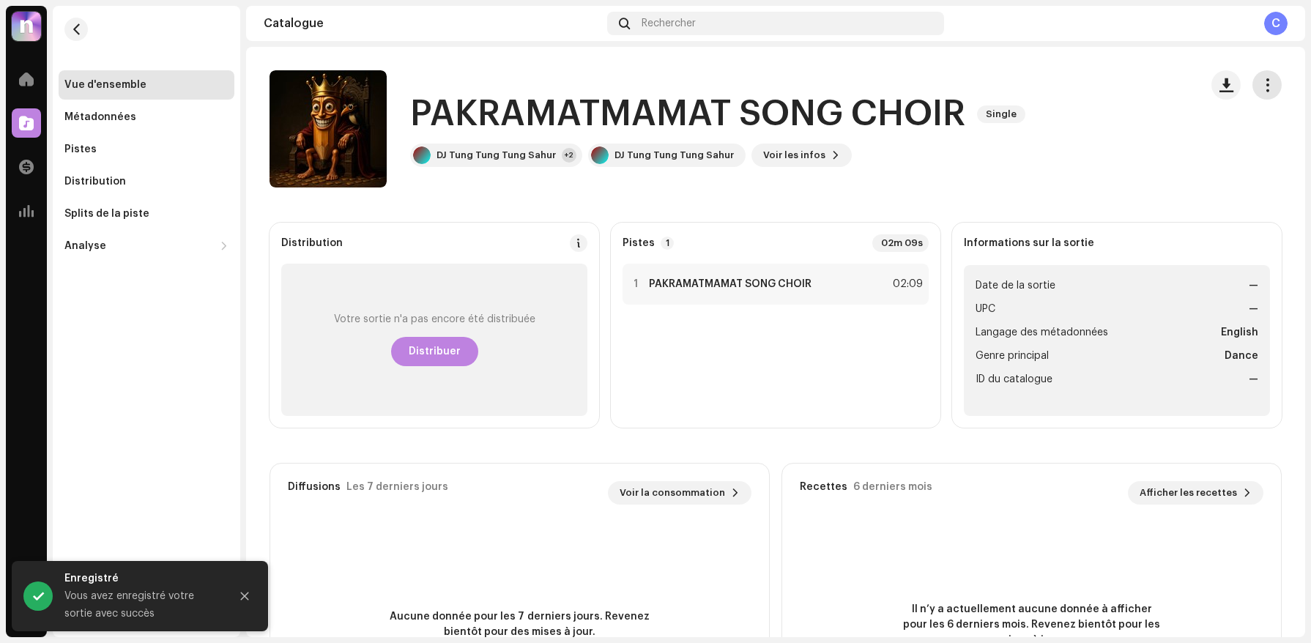
click at [1262, 76] on button "button" at bounding box center [1267, 84] width 29 height 29
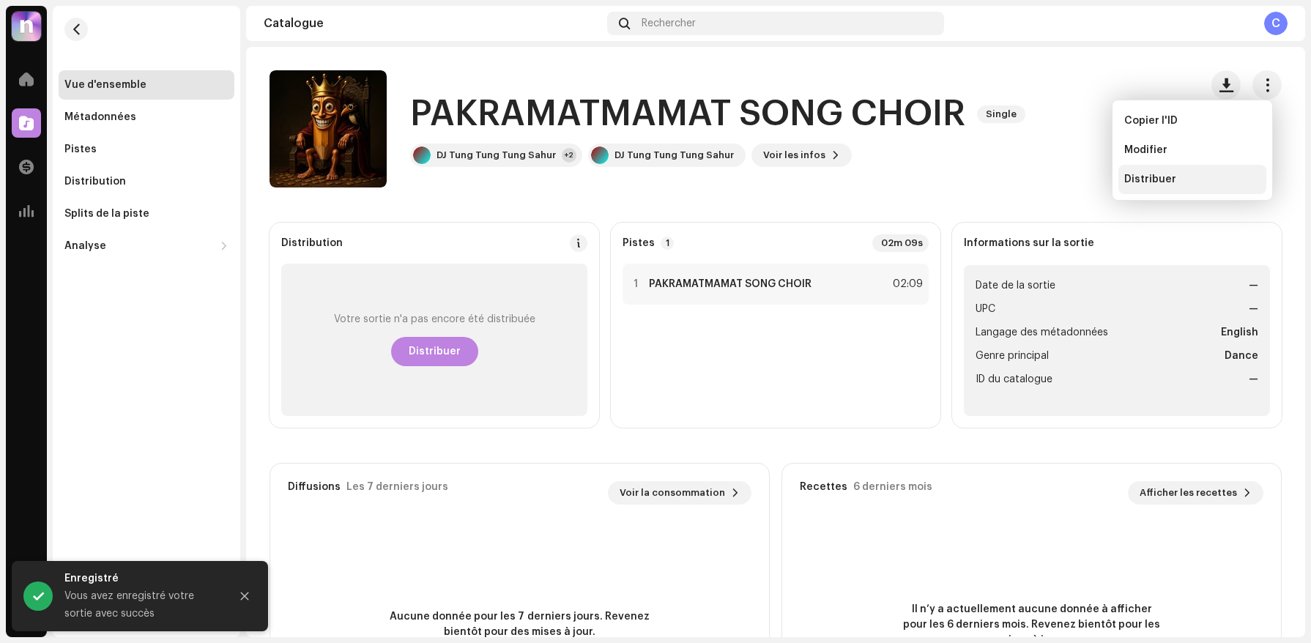
click at [1185, 176] on div "Distribuer" at bounding box center [1193, 180] width 136 height 12
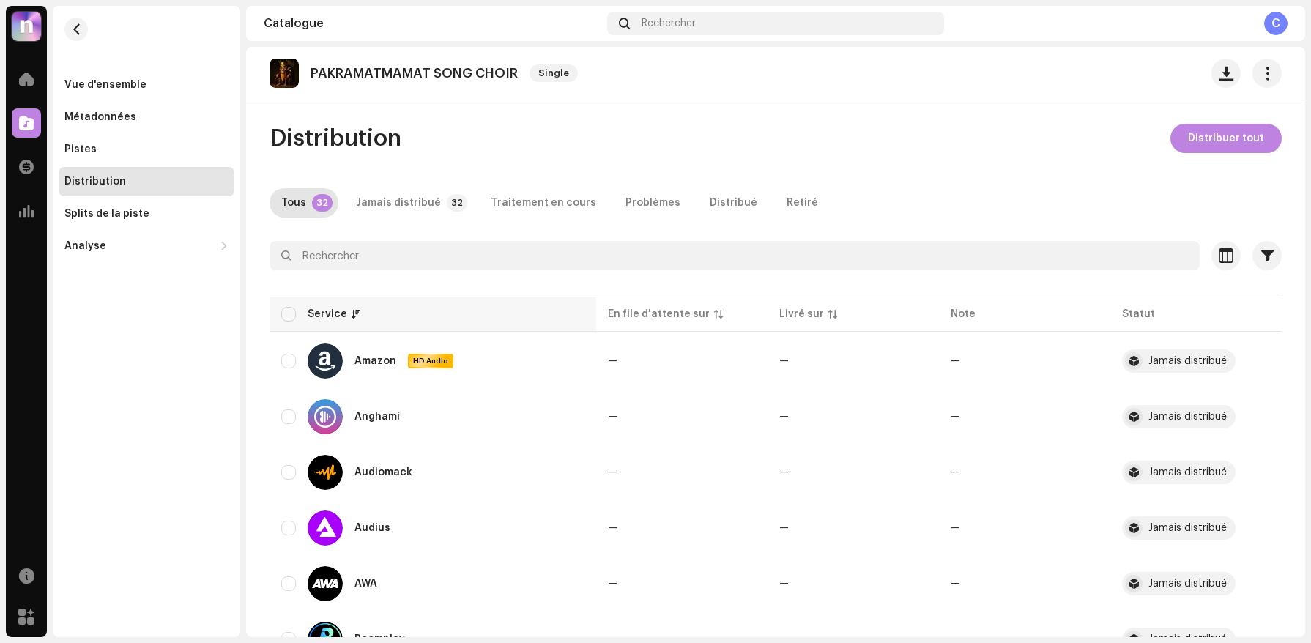
click at [365, 330] on th "Service" at bounding box center [433, 314] width 327 height 35
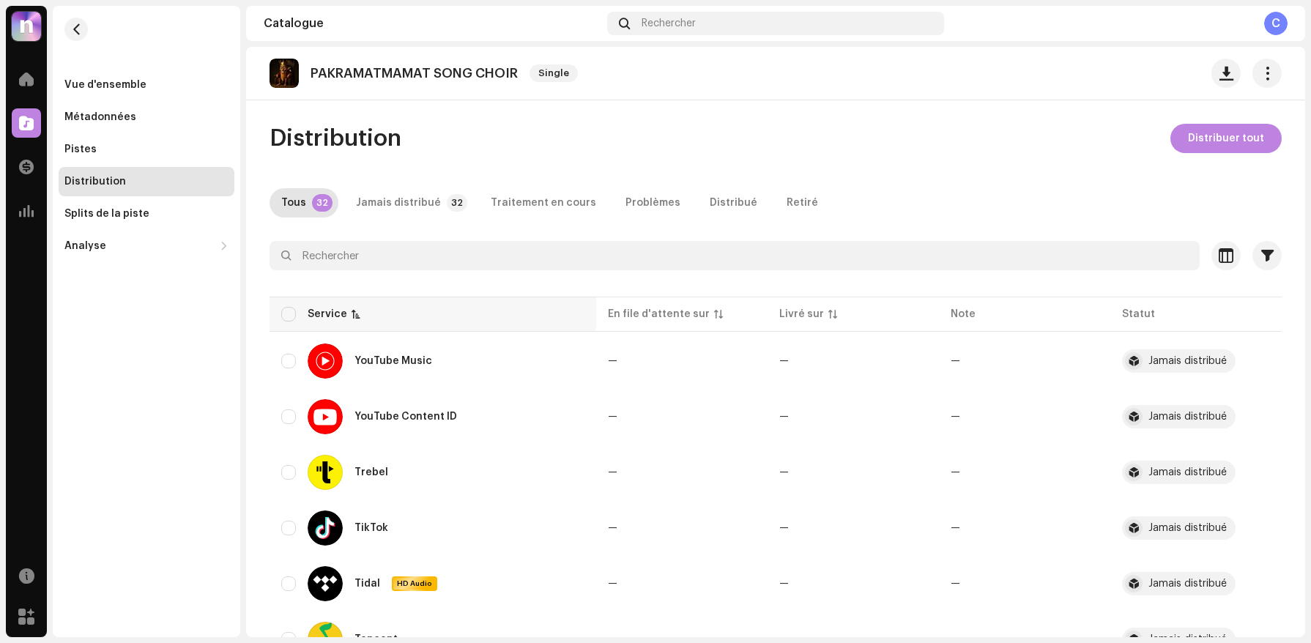
click at [365, 330] on th "Service" at bounding box center [433, 314] width 327 height 35
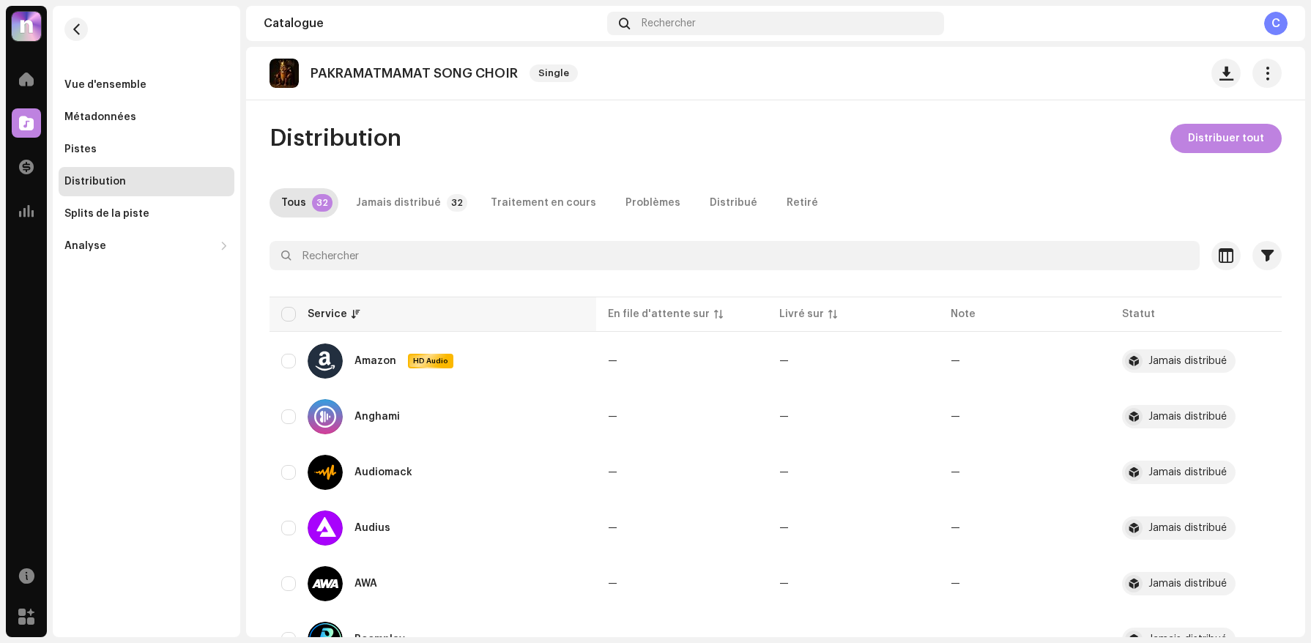
click at [290, 324] on th "Service" at bounding box center [433, 314] width 327 height 35
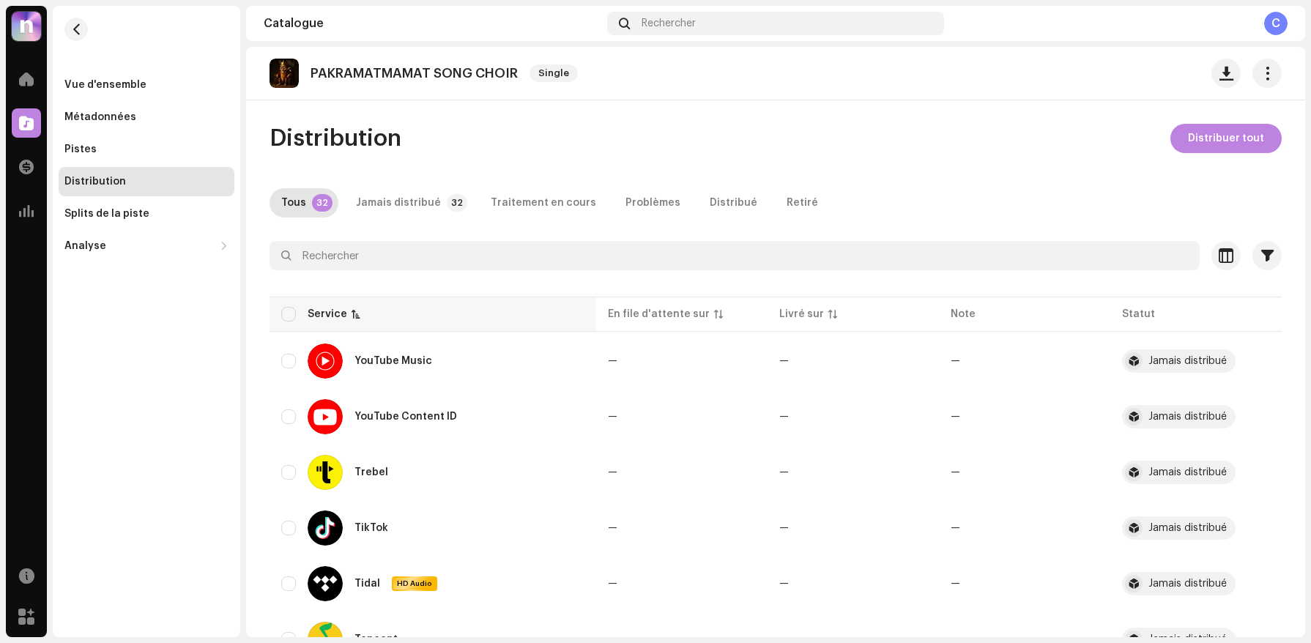
click at [289, 303] on th "Service" at bounding box center [433, 314] width 327 height 35
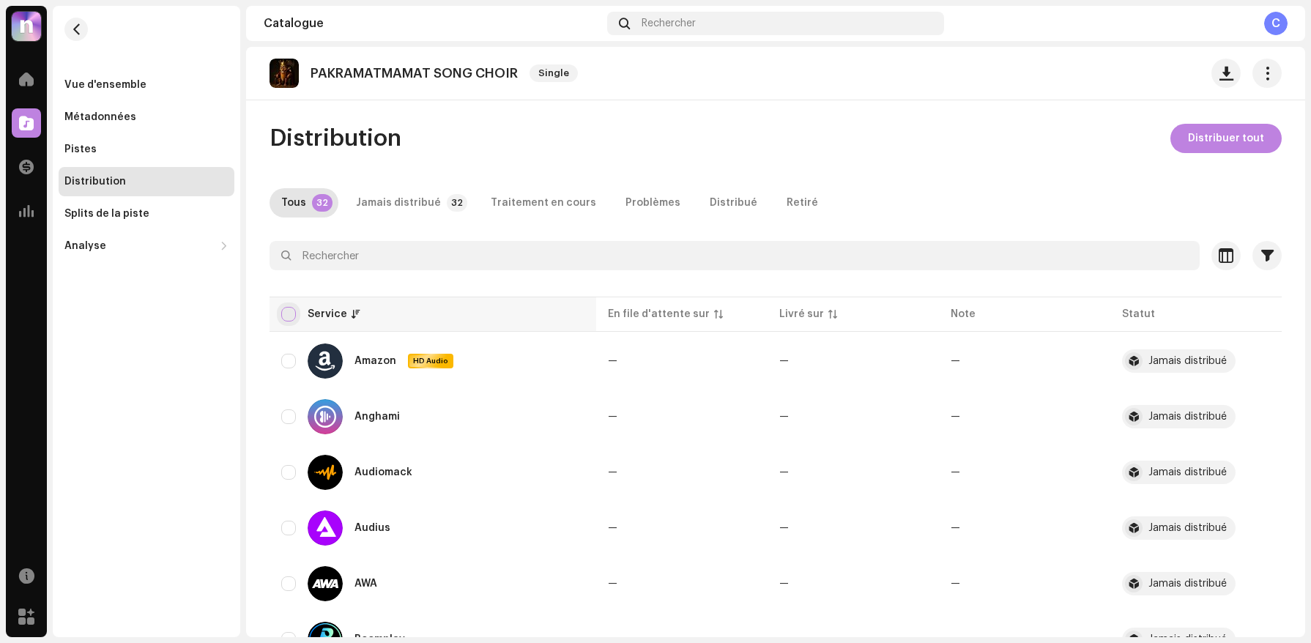
click at [287, 316] on input "checkbox" at bounding box center [288, 314] width 15 height 15
checkbox input "true"
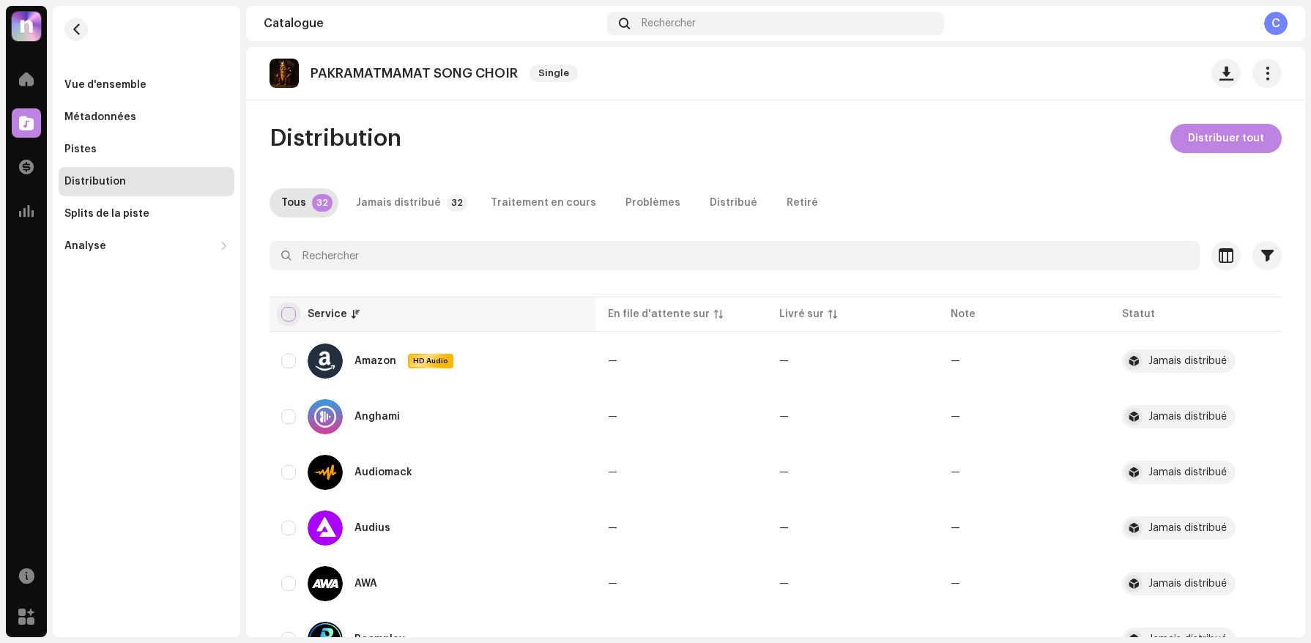
checkbox input "true"
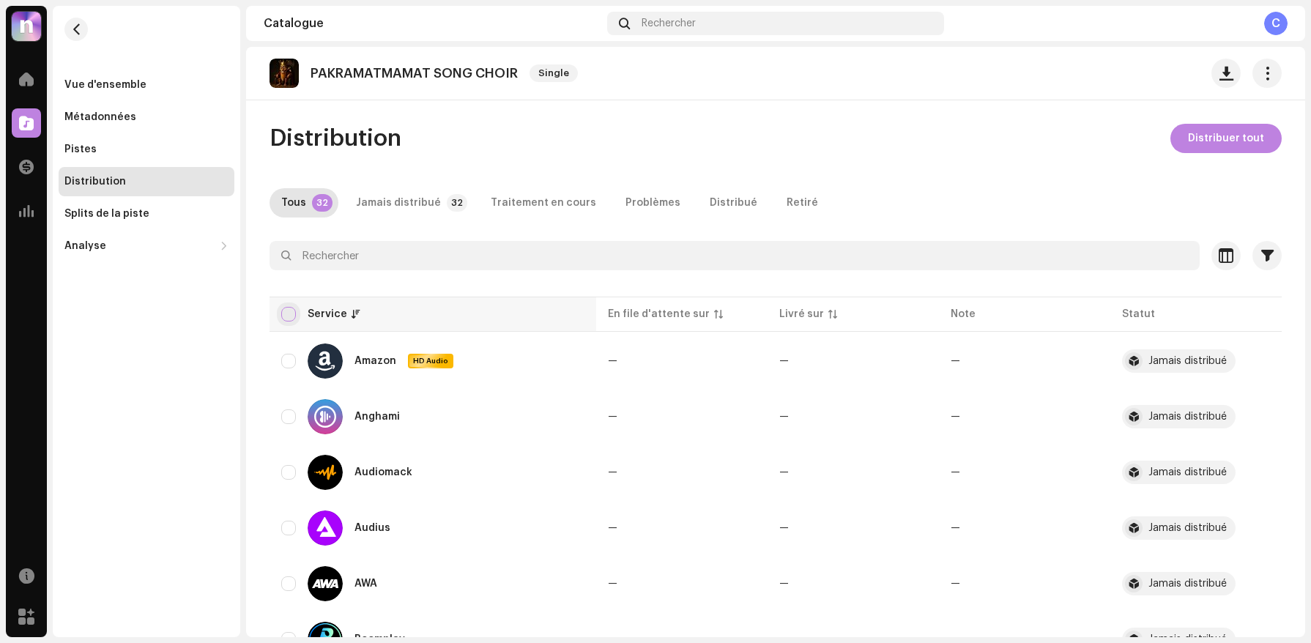
checkbox input "true"
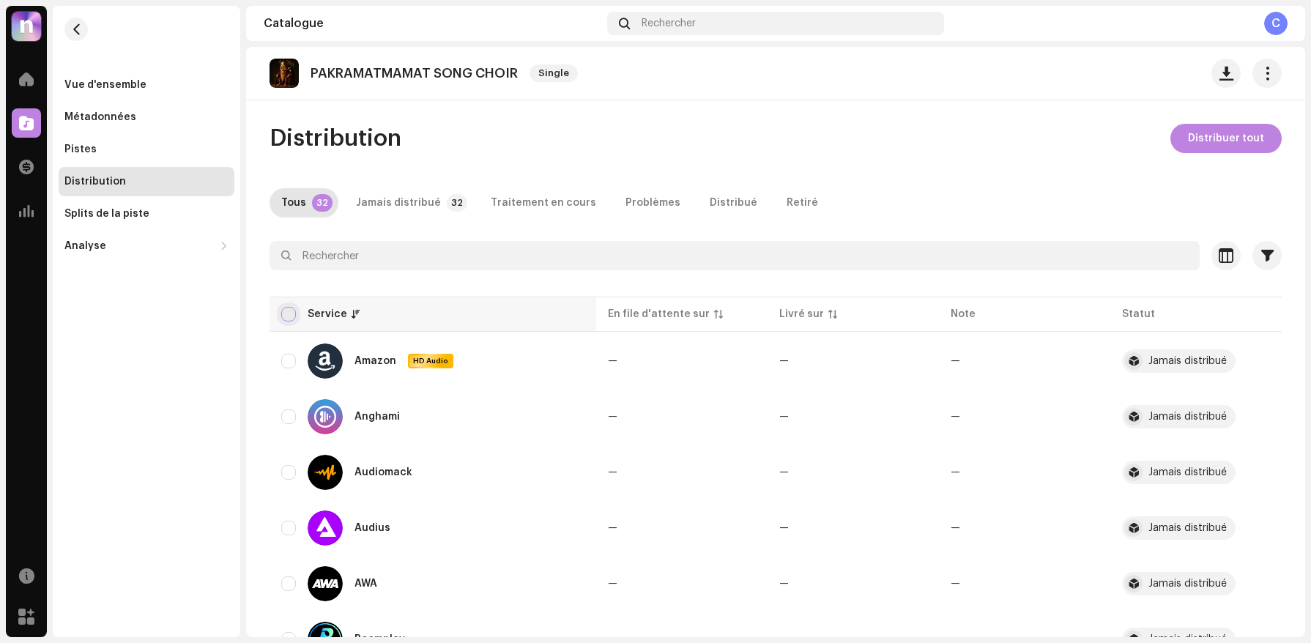
checkbox input "true"
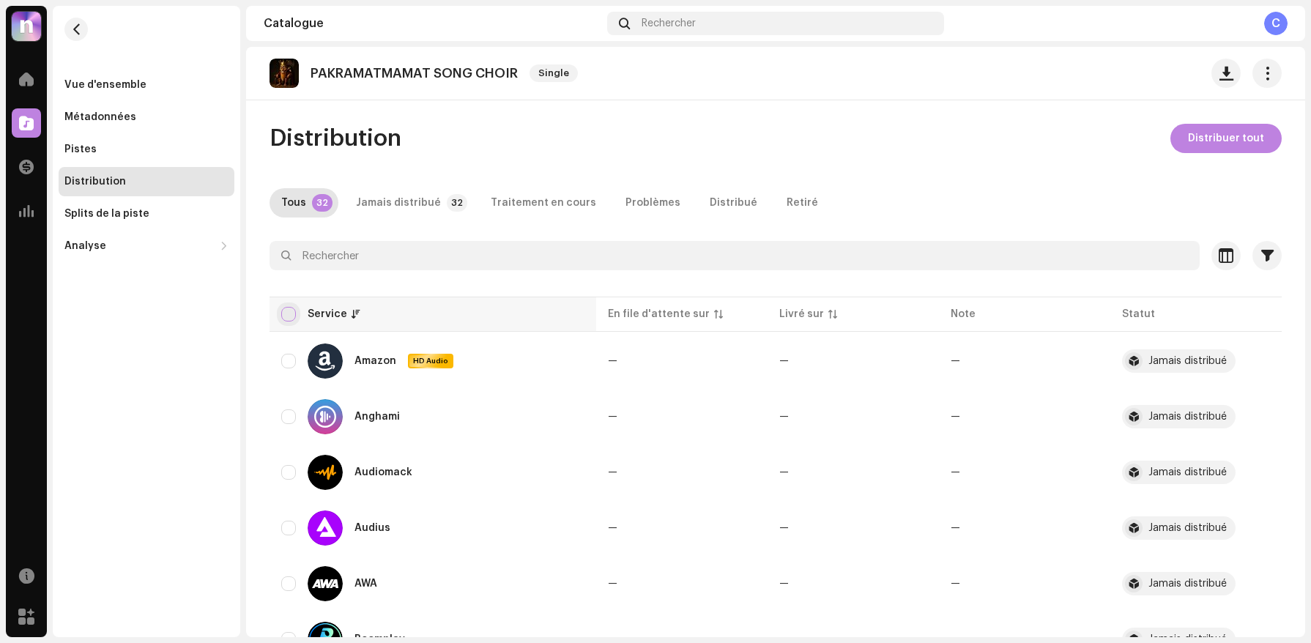
checkbox input "true"
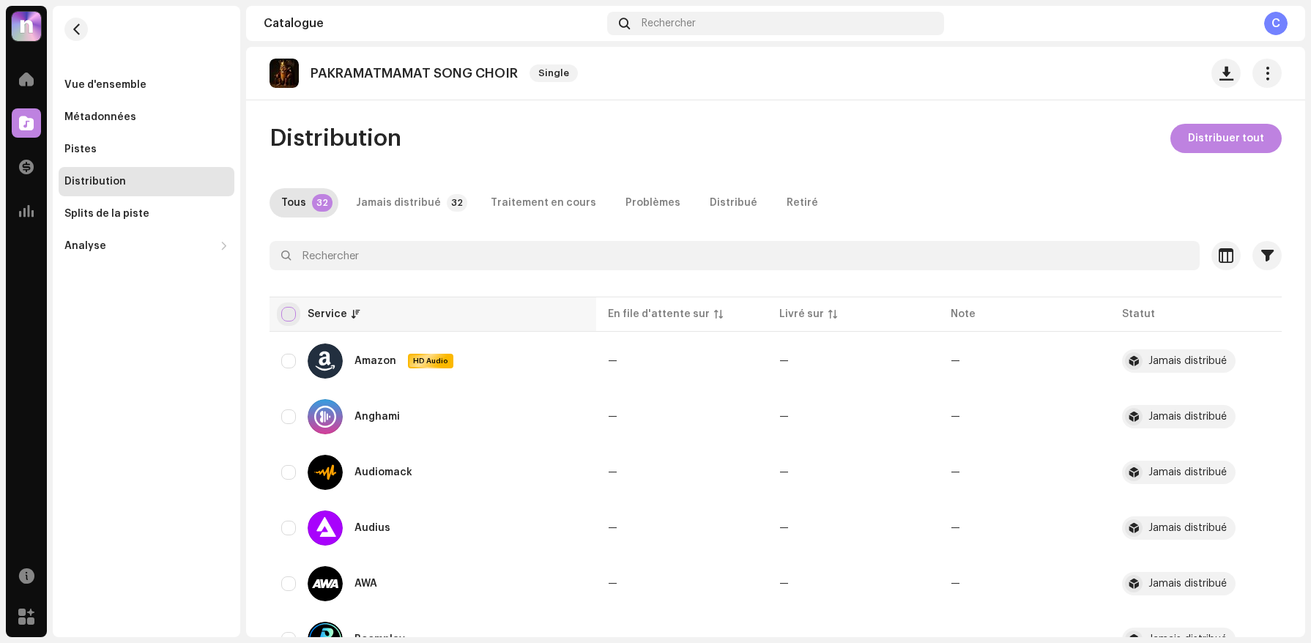
checkbox input "true"
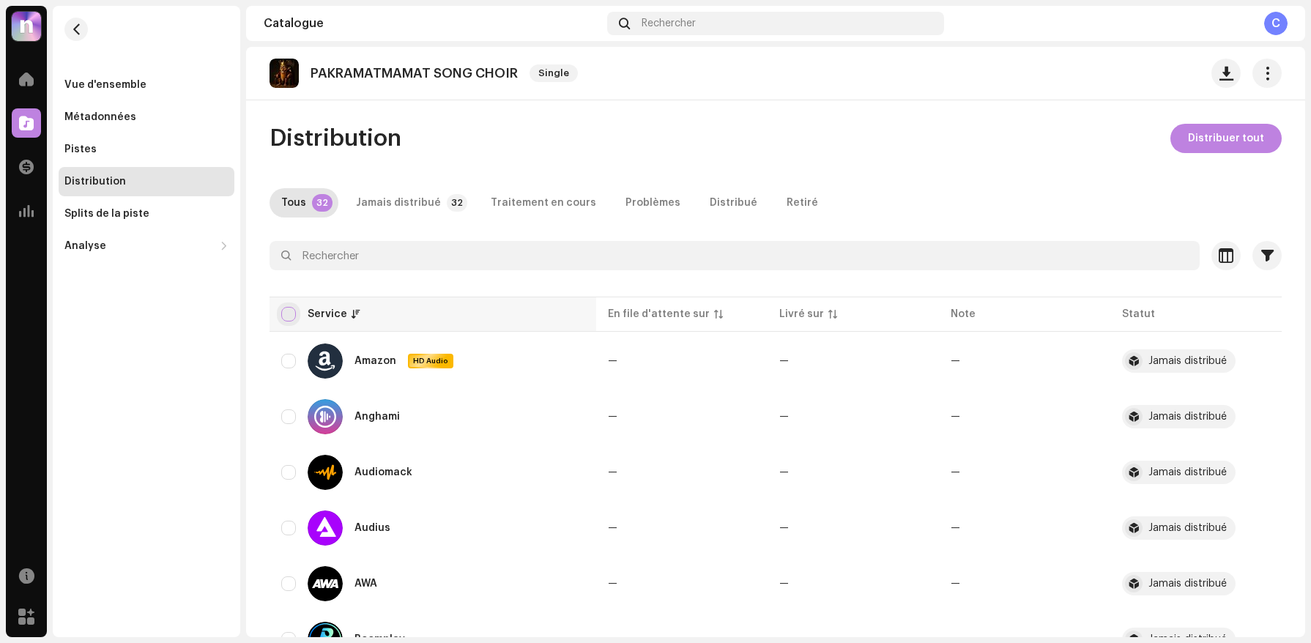
checkbox input "true"
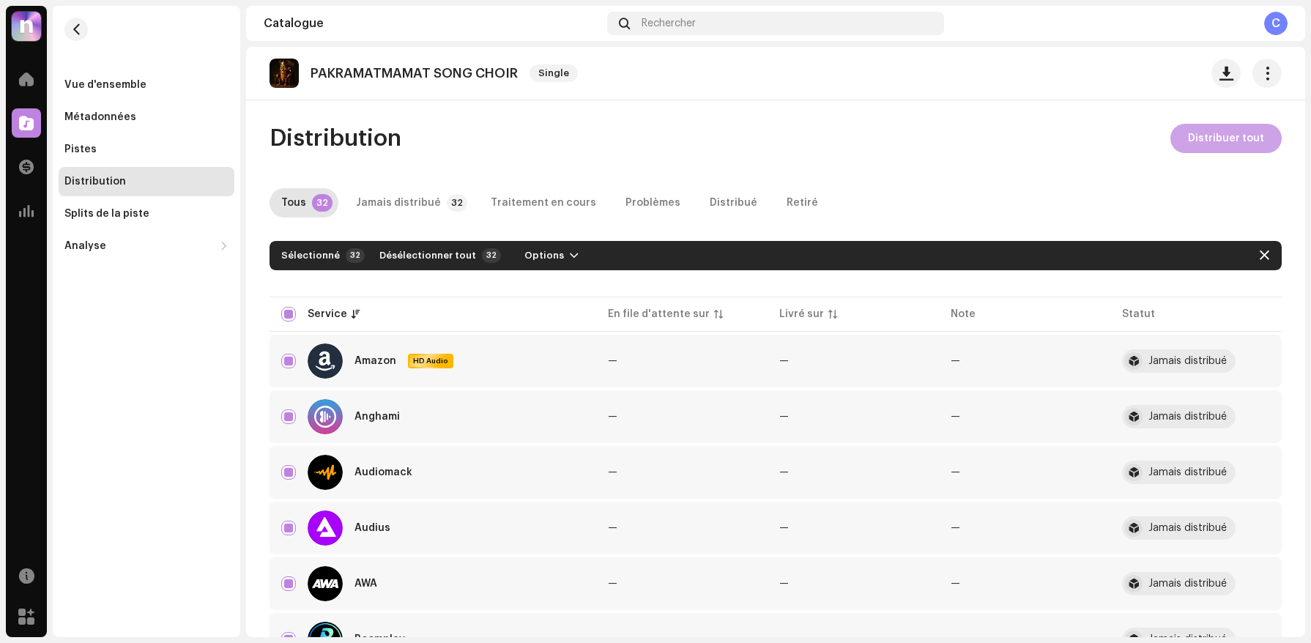
click at [1201, 136] on span "Distribuer tout" at bounding box center [1226, 138] width 76 height 29
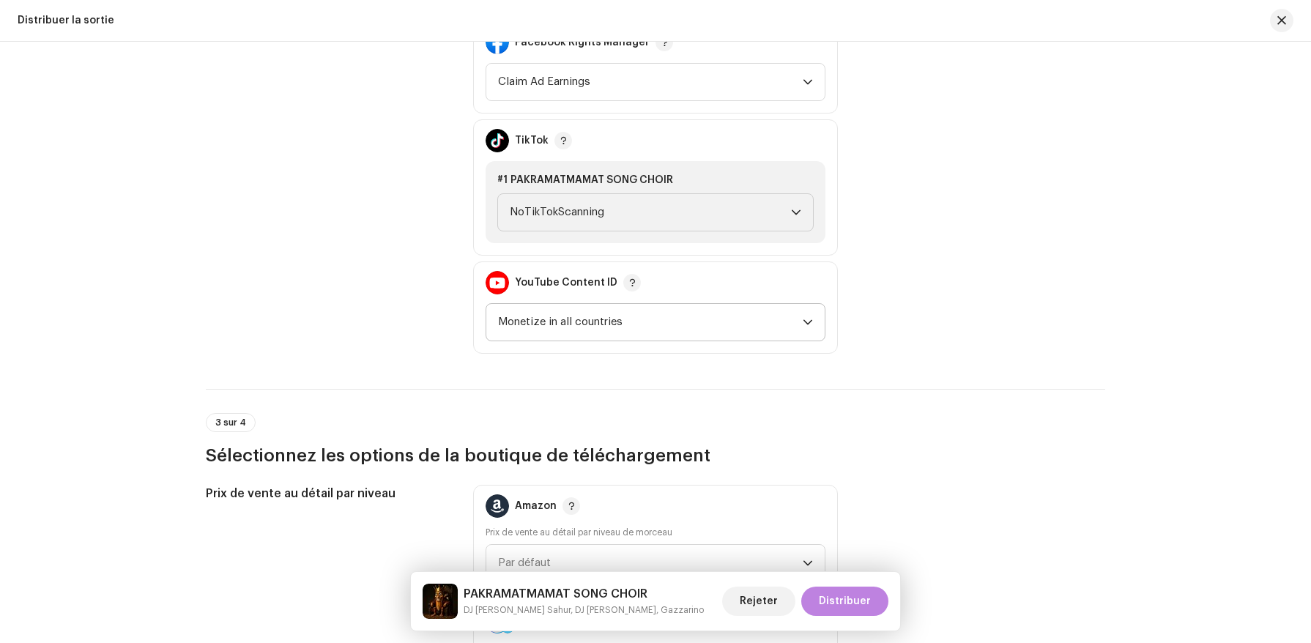
scroll to position [1808, 0]
click at [646, 314] on span "Monetize in all countries" at bounding box center [650, 321] width 305 height 37
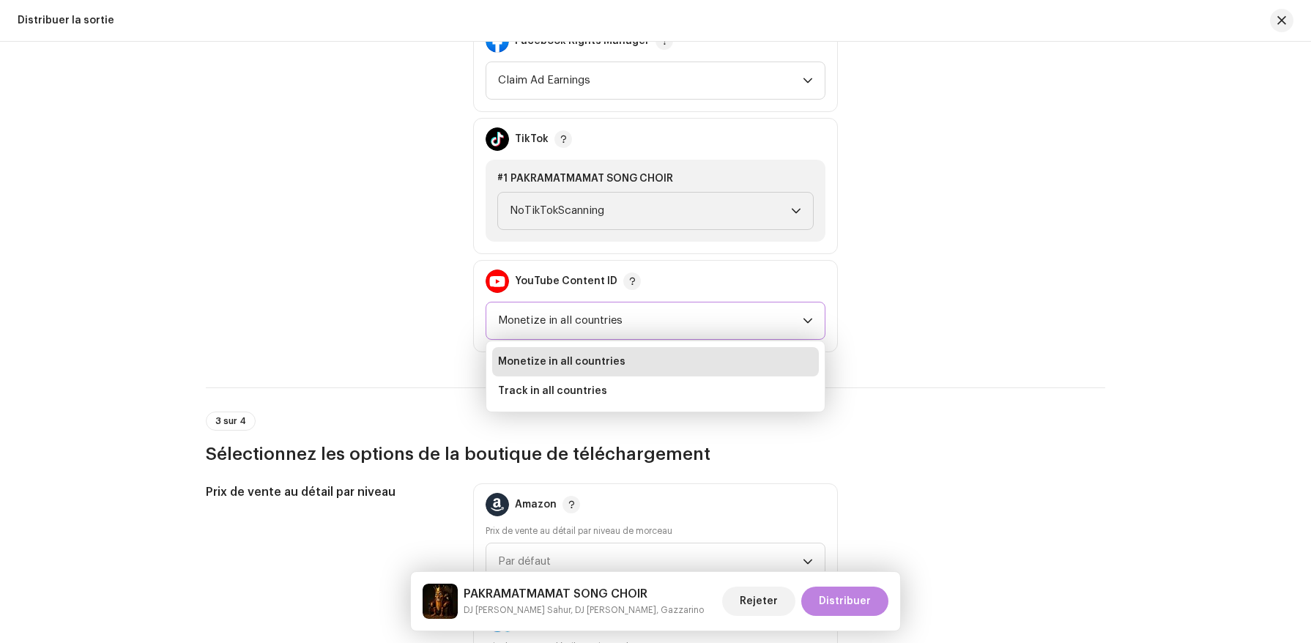
click at [623, 374] on li "Monetize in all countries" at bounding box center [655, 361] width 327 height 29
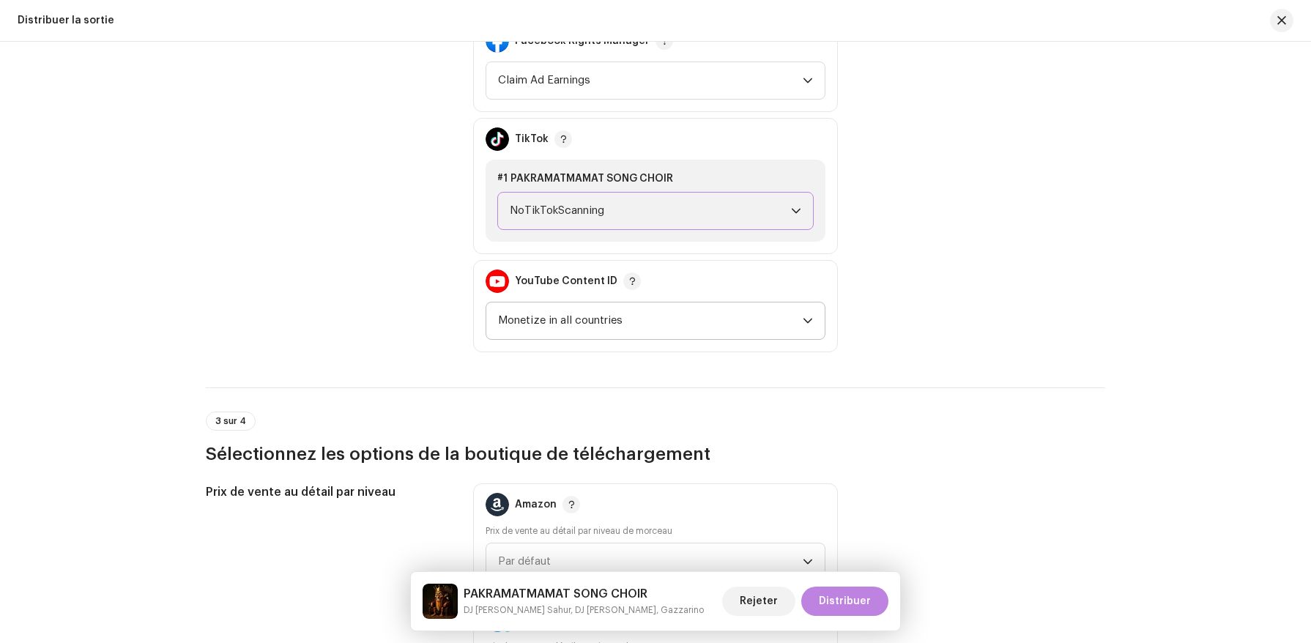
click at [629, 211] on span "NoTikTokScanning" at bounding box center [650, 211] width 281 height 37
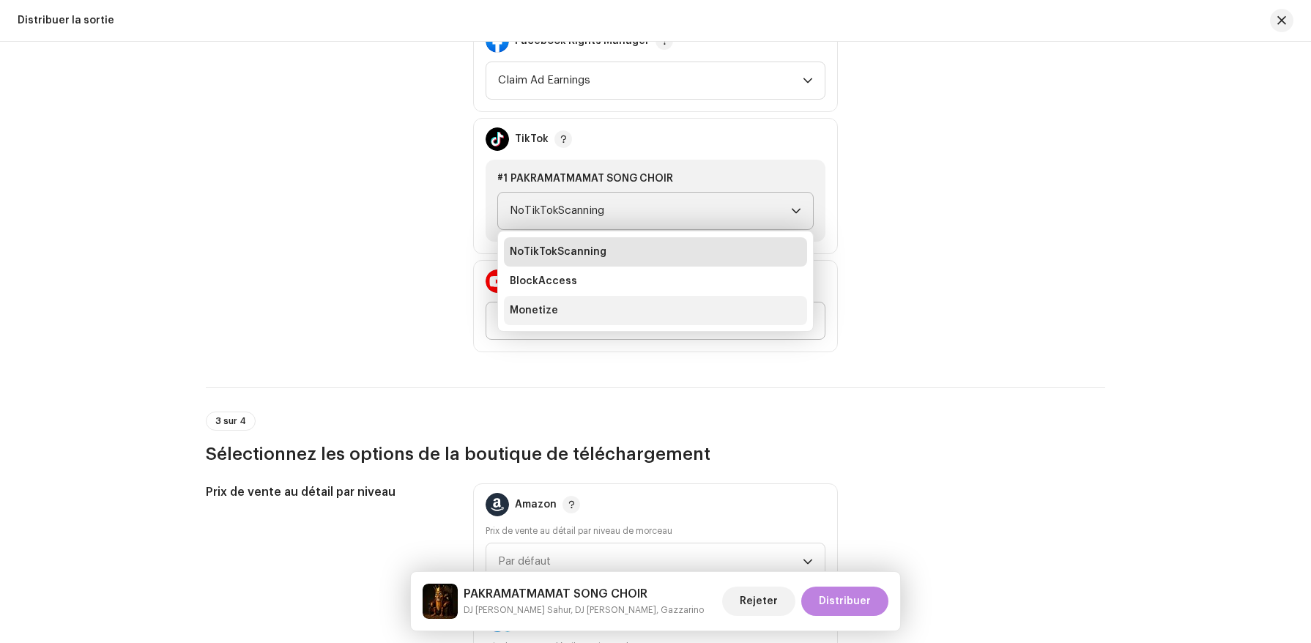
drag, startPoint x: 607, startPoint y: 300, endPoint x: 602, endPoint y: 318, distance: 18.8
click at [602, 318] on li "Monetize" at bounding box center [655, 310] width 303 height 29
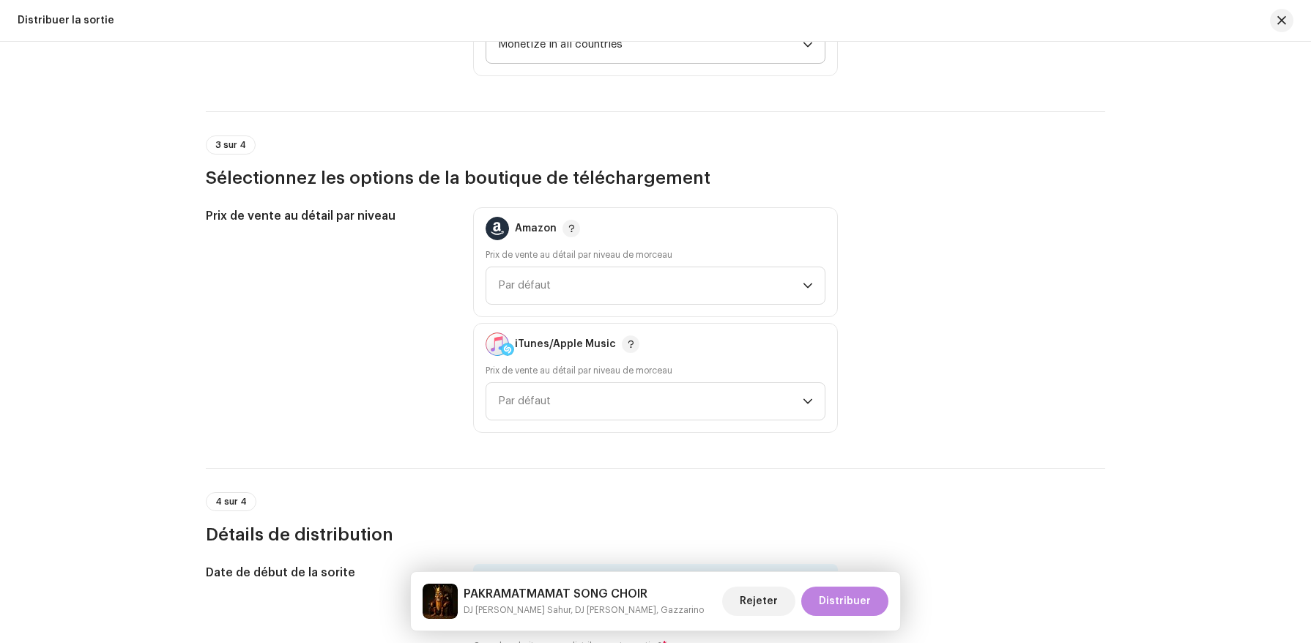
scroll to position [2094, 0]
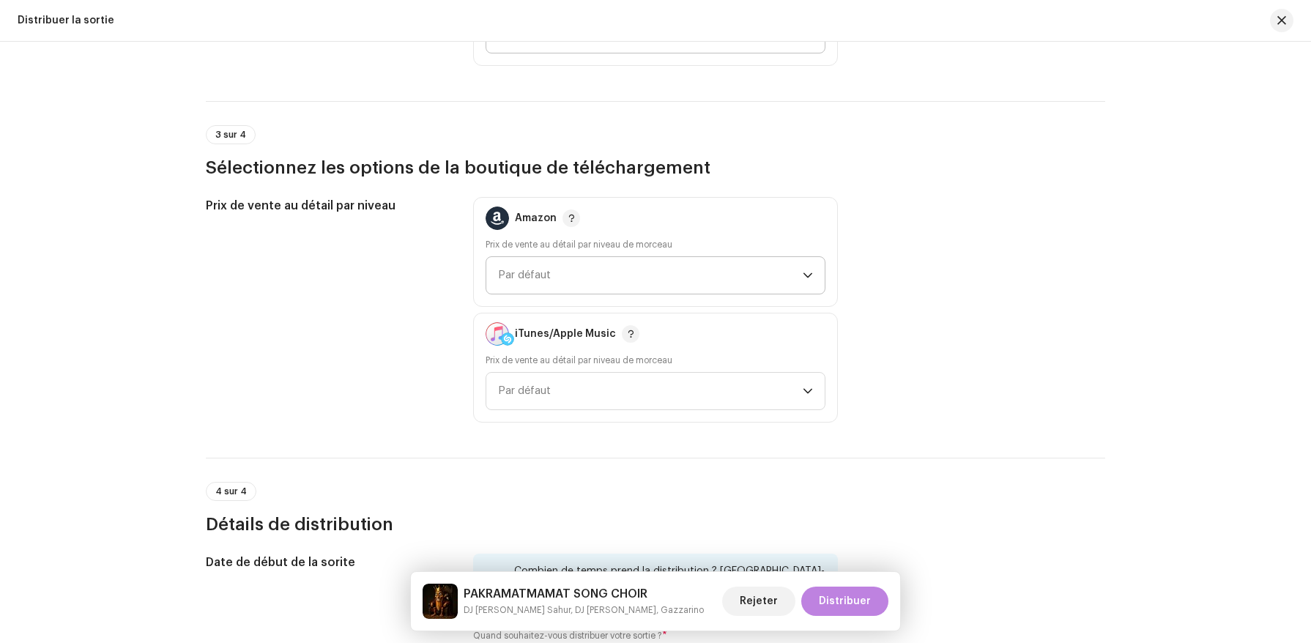
click at [601, 266] on span "Par défaut" at bounding box center [650, 275] width 305 height 37
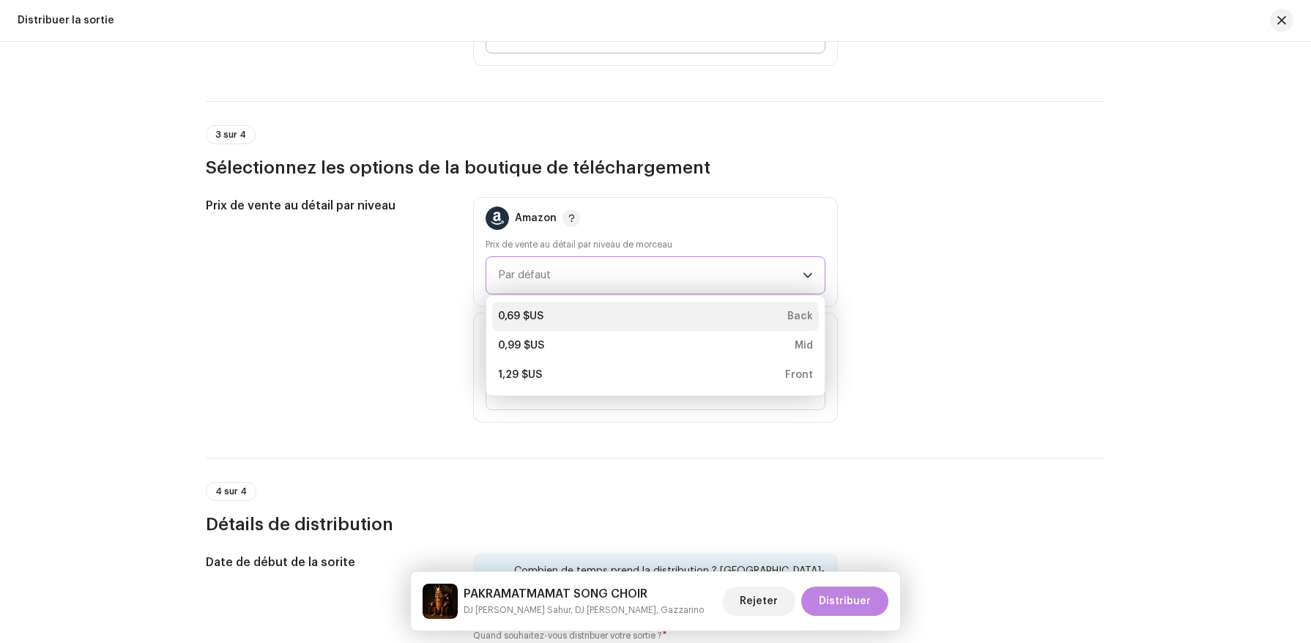
click at [578, 322] on div "0,69 $US Back" at bounding box center [655, 316] width 315 height 15
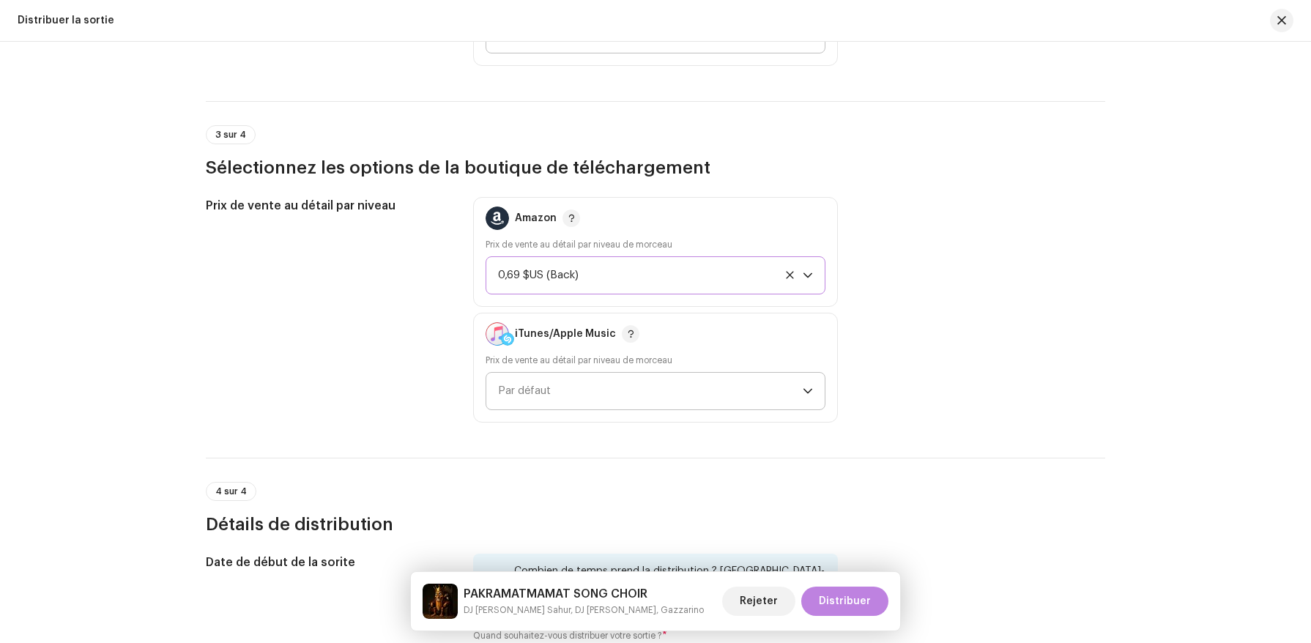
click at [562, 380] on span "Par défaut" at bounding box center [650, 391] width 305 height 37
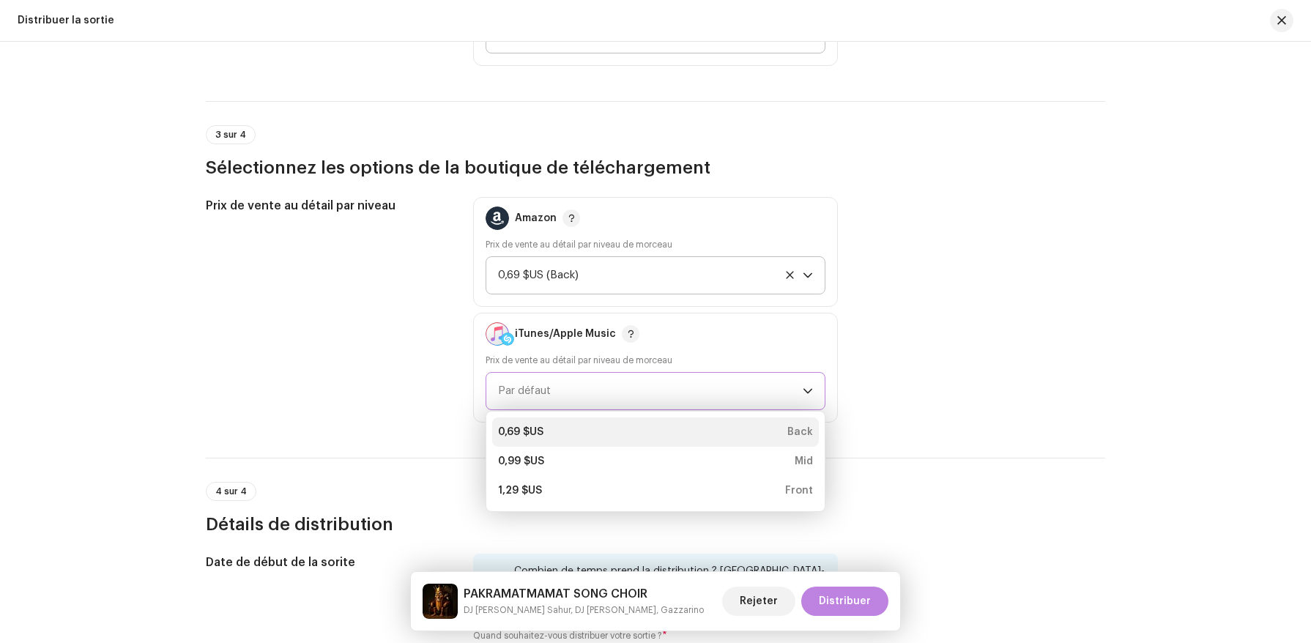
click at [555, 432] on div "0,69 $US Back" at bounding box center [655, 432] width 315 height 15
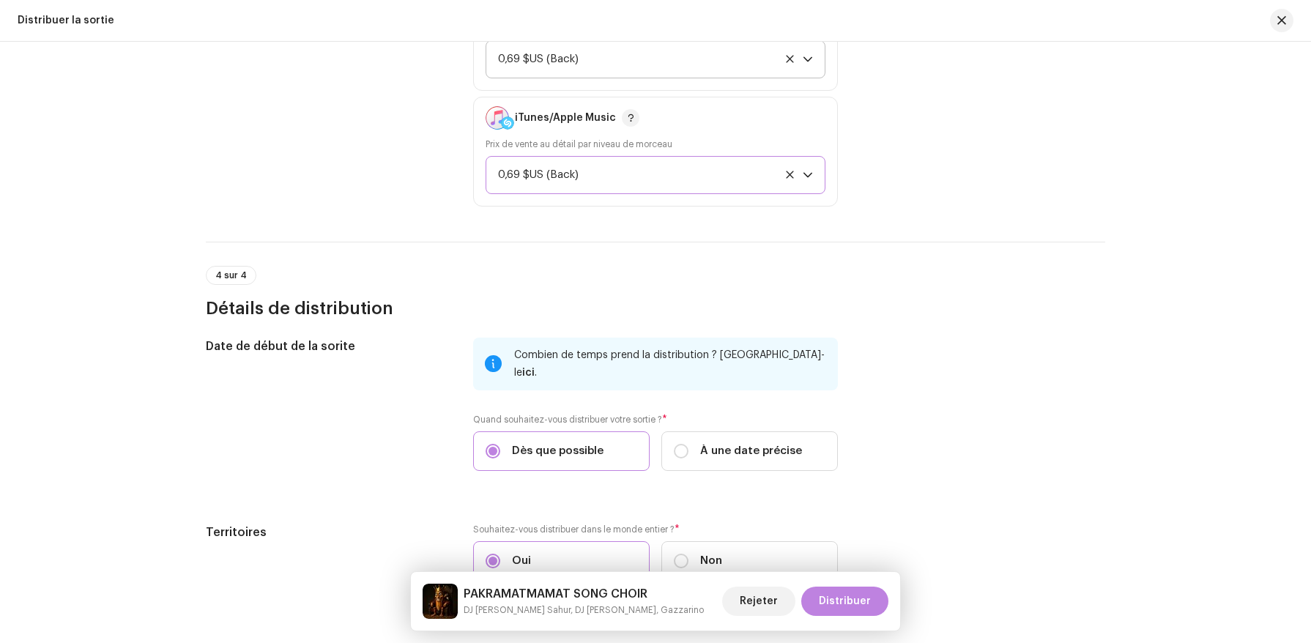
scroll to position [2390, 0]
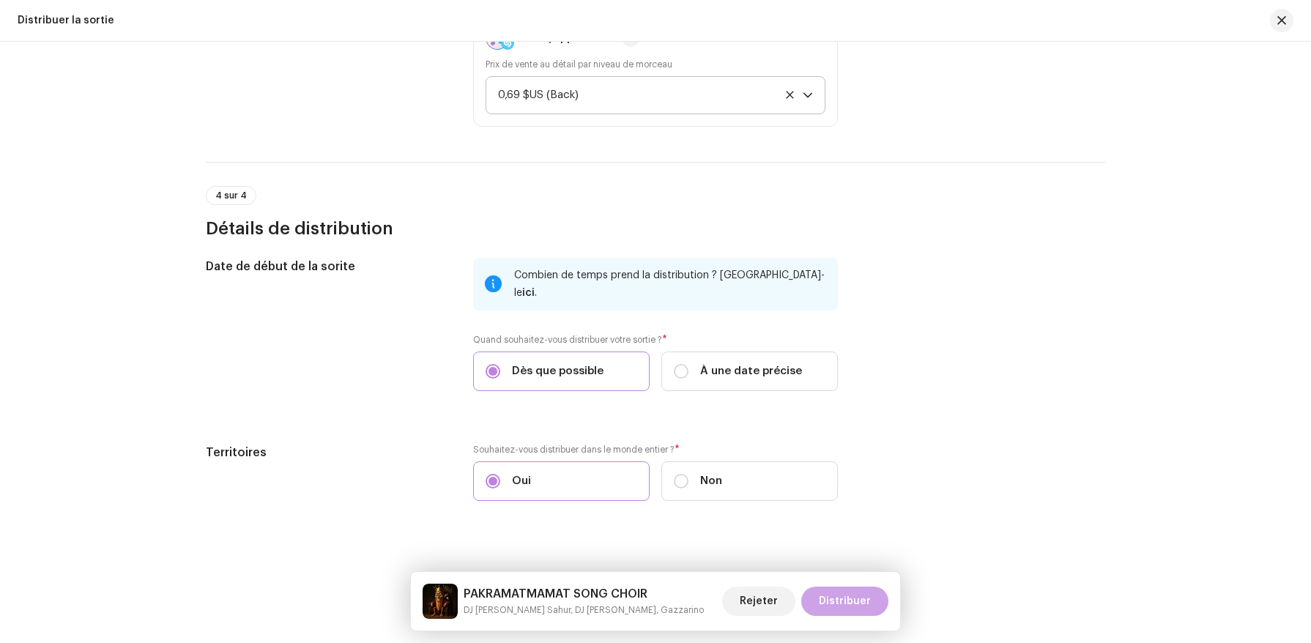
click at [838, 602] on span "Distribuer" at bounding box center [845, 601] width 52 height 29
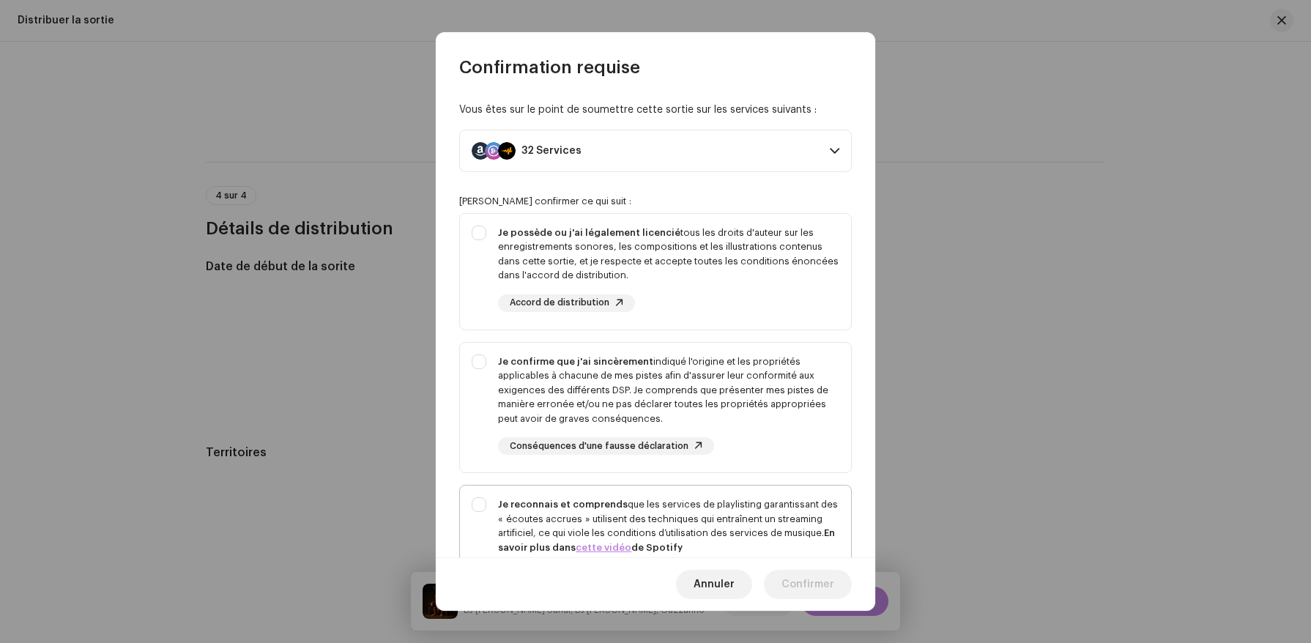
click at [723, 497] on div "Je reconnais et comprends que les services de playlisting garantissant des « éc…" at bounding box center [668, 525] width 341 height 57
checkbox input "true"
click at [736, 410] on div "Je confirme que j'ai sincèrement indiqué l'origine et les propriétés applicable…" at bounding box center [668, 391] width 341 height 72
checkbox input "true"
click at [779, 264] on div "Je possède ou j'ai légalement licencié tous les droits d'auteur sur les enregis…" at bounding box center [668, 254] width 341 height 57
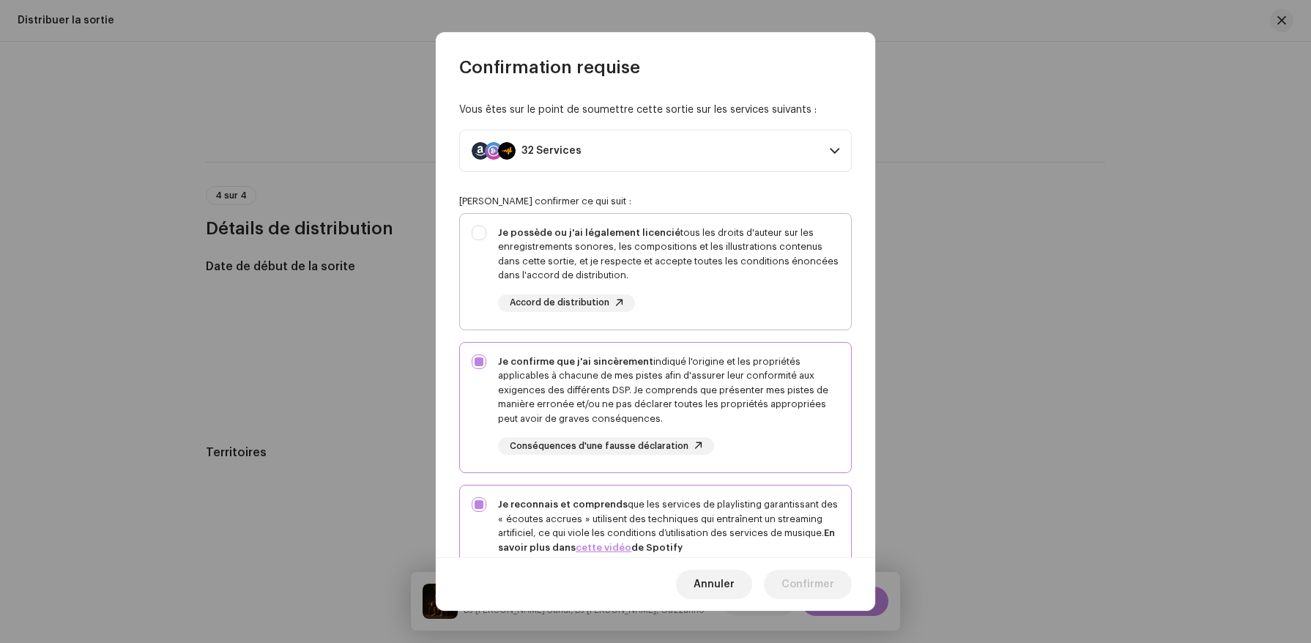
checkbox input "true"
click at [810, 582] on span "Confirmer" at bounding box center [808, 584] width 53 height 29
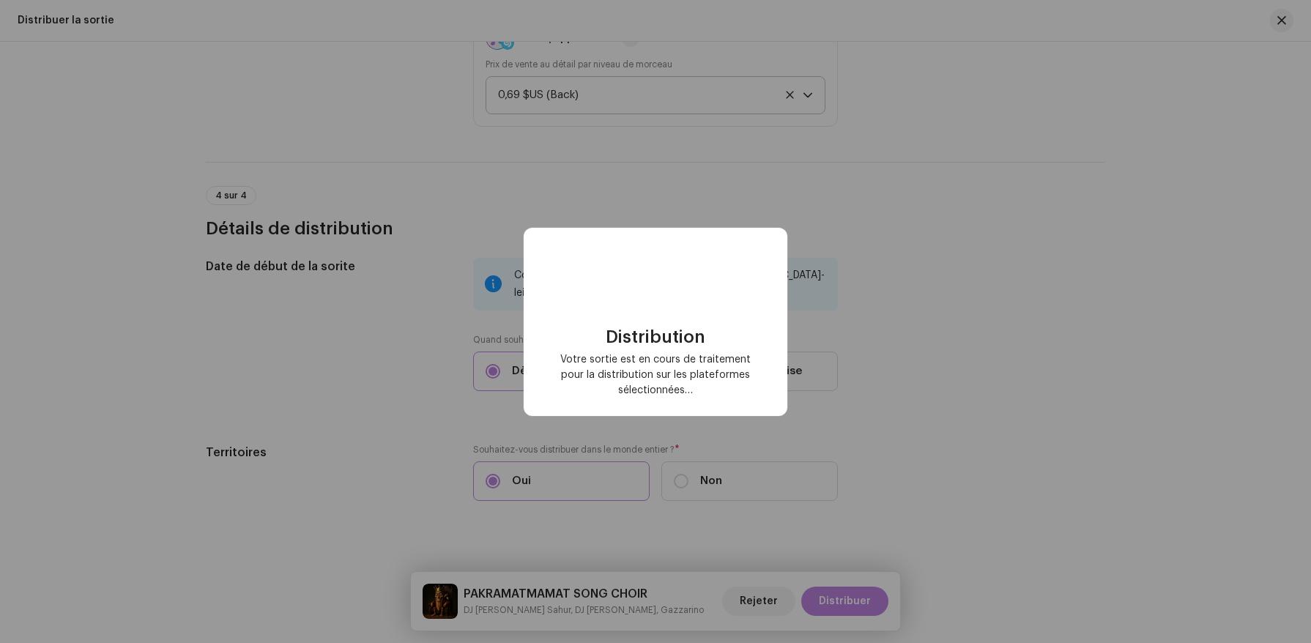
checkbox input "false"
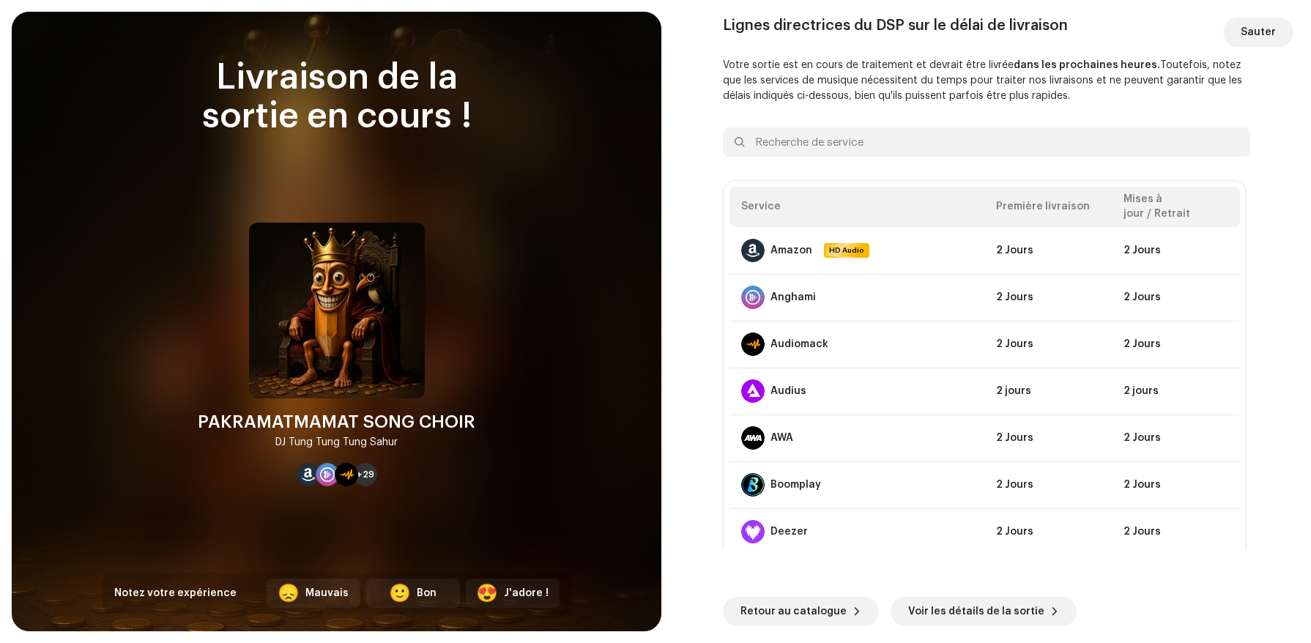
click at [1283, 47] on re-o-post-create-distribution-options "Lignes directrices du DSP sur le délai de livraison Votre sortie est en cours d…" at bounding box center [986, 322] width 615 height 610
click at [1275, 39] on span "Sauter" at bounding box center [1258, 32] width 35 height 29
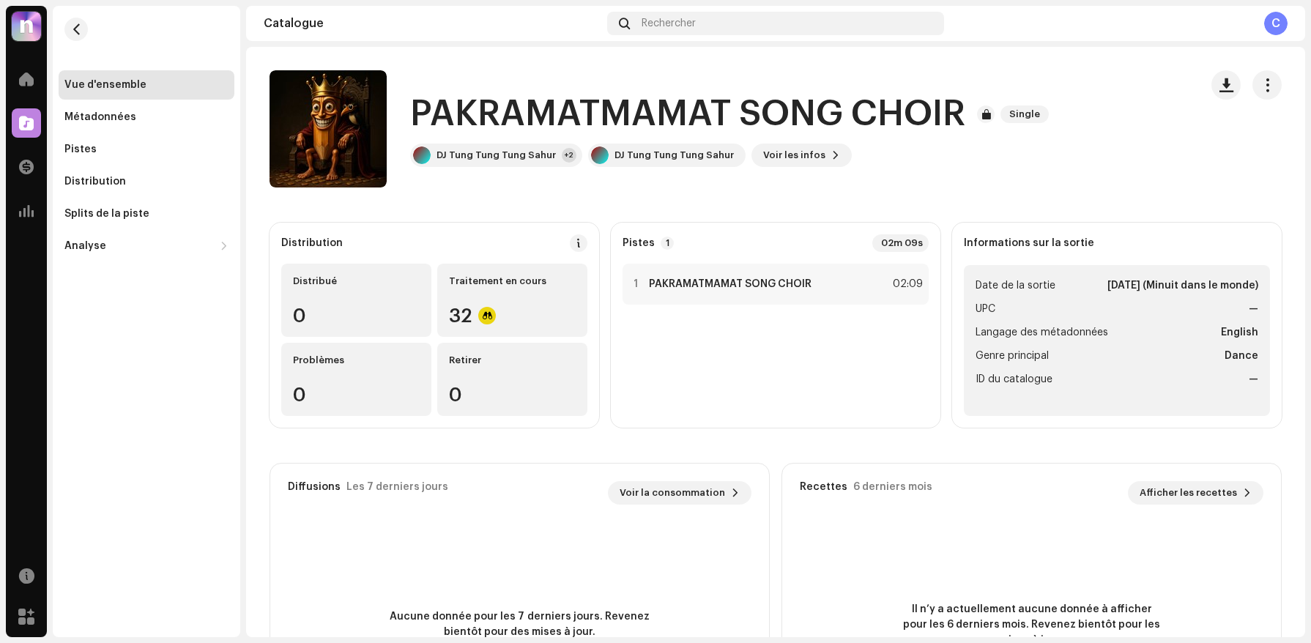
click at [178, 89] on div "Vue d'ensemble" at bounding box center [146, 85] width 164 height 12
click at [89, 28] on re-m-nav-back at bounding box center [76, 38] width 35 height 64
click at [85, 34] on button "button" at bounding box center [75, 29] width 23 height 23
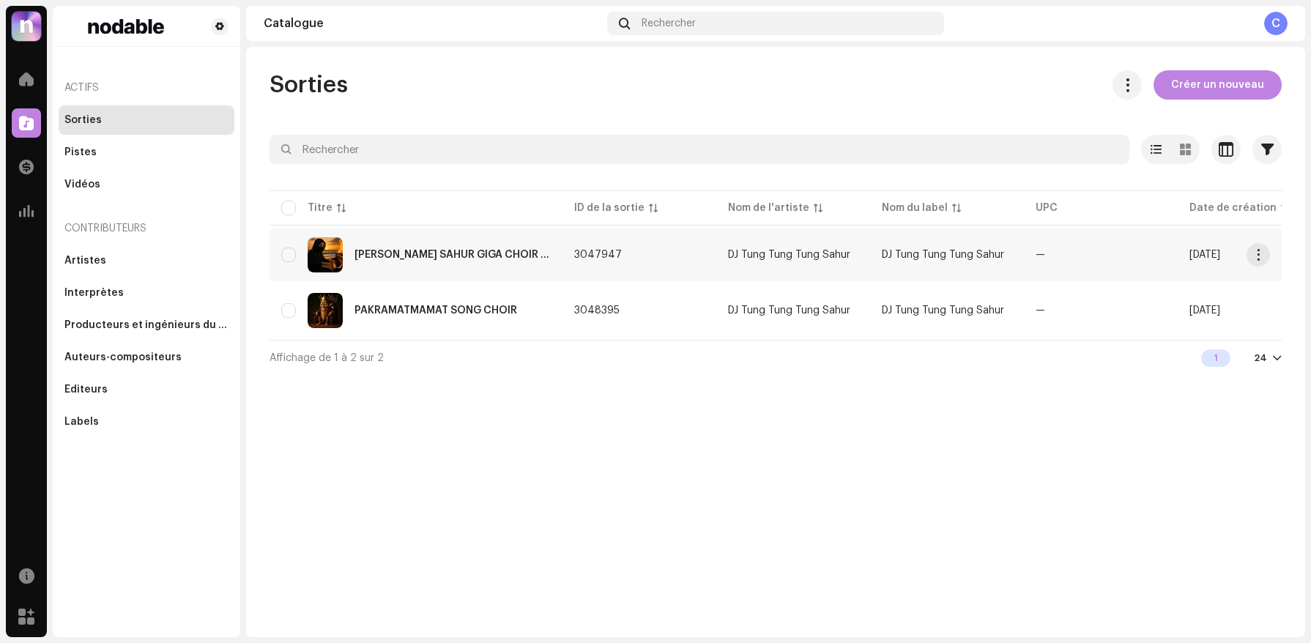
click at [493, 275] on td "[PERSON_NAME] SAHUR GIGA CHOIR [Orchestral]" at bounding box center [416, 255] width 293 height 53
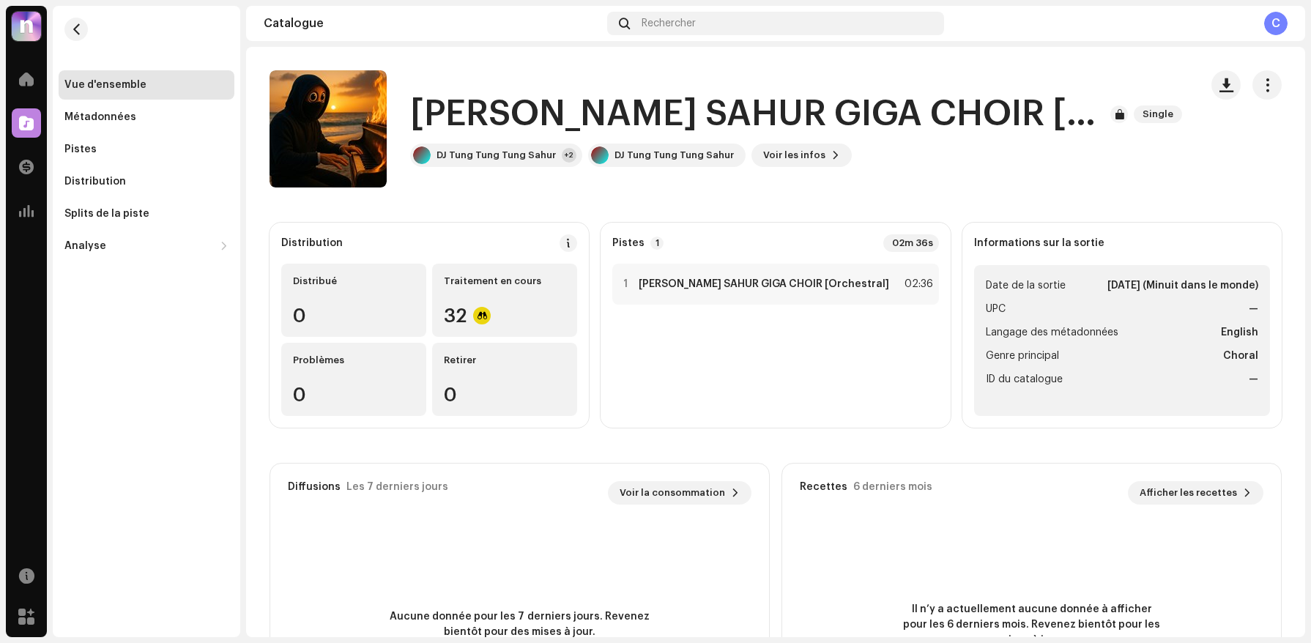
click at [1149, 288] on strong "[DATE] (Minuit dans le monde)" at bounding box center [1183, 286] width 151 height 18
click at [1149, 287] on strong "[DATE] (Minuit dans le monde)" at bounding box center [1183, 286] width 151 height 18
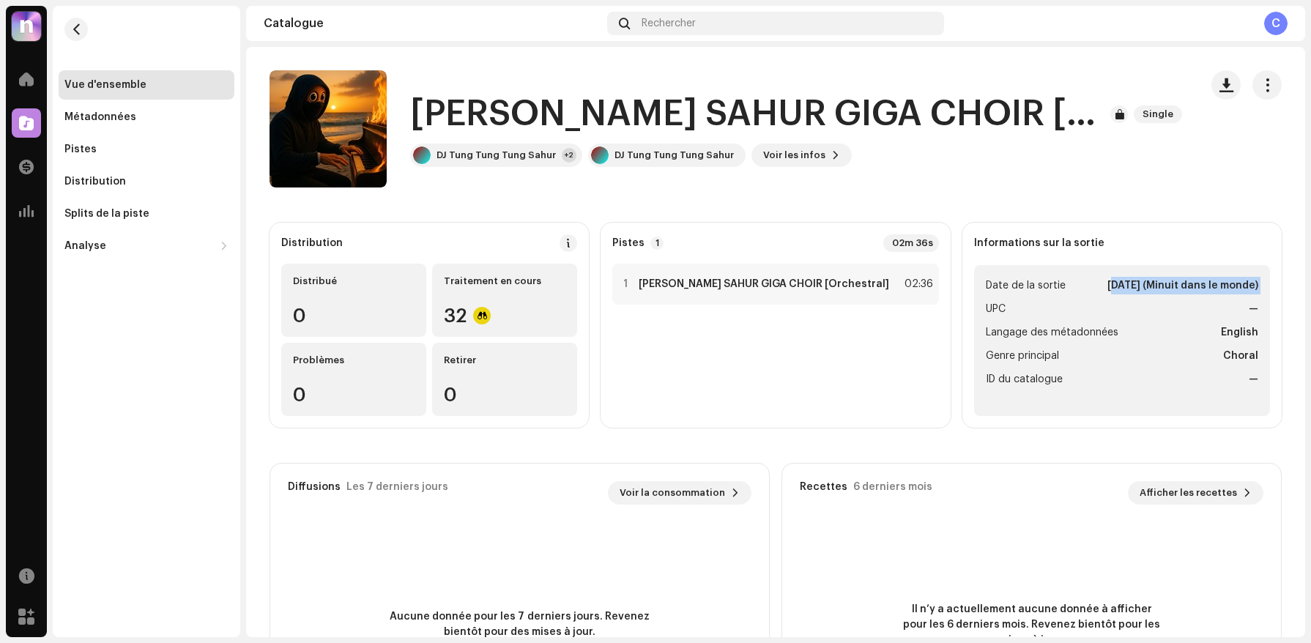
click at [1149, 287] on strong "[DATE] (Minuit dans le monde)" at bounding box center [1183, 286] width 151 height 18
click at [77, 25] on span "button" at bounding box center [76, 29] width 11 height 12
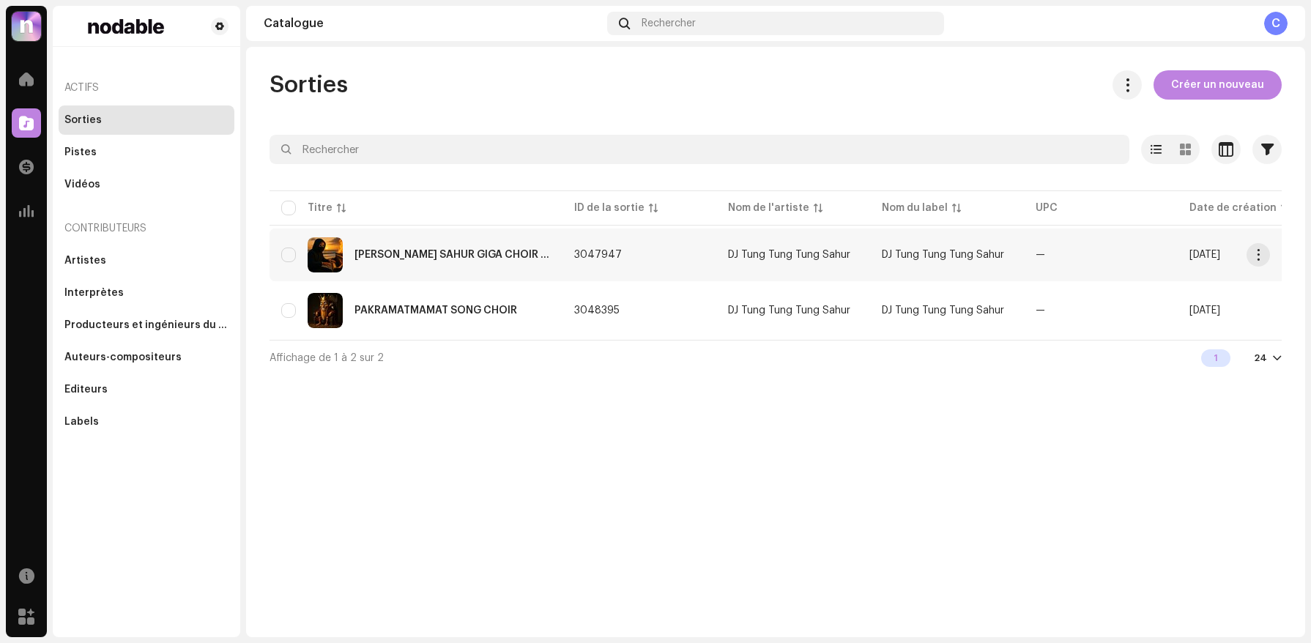
click at [473, 245] on div "[PERSON_NAME] SAHUR GIGA CHOIR [Orchestral]" at bounding box center [416, 254] width 270 height 35
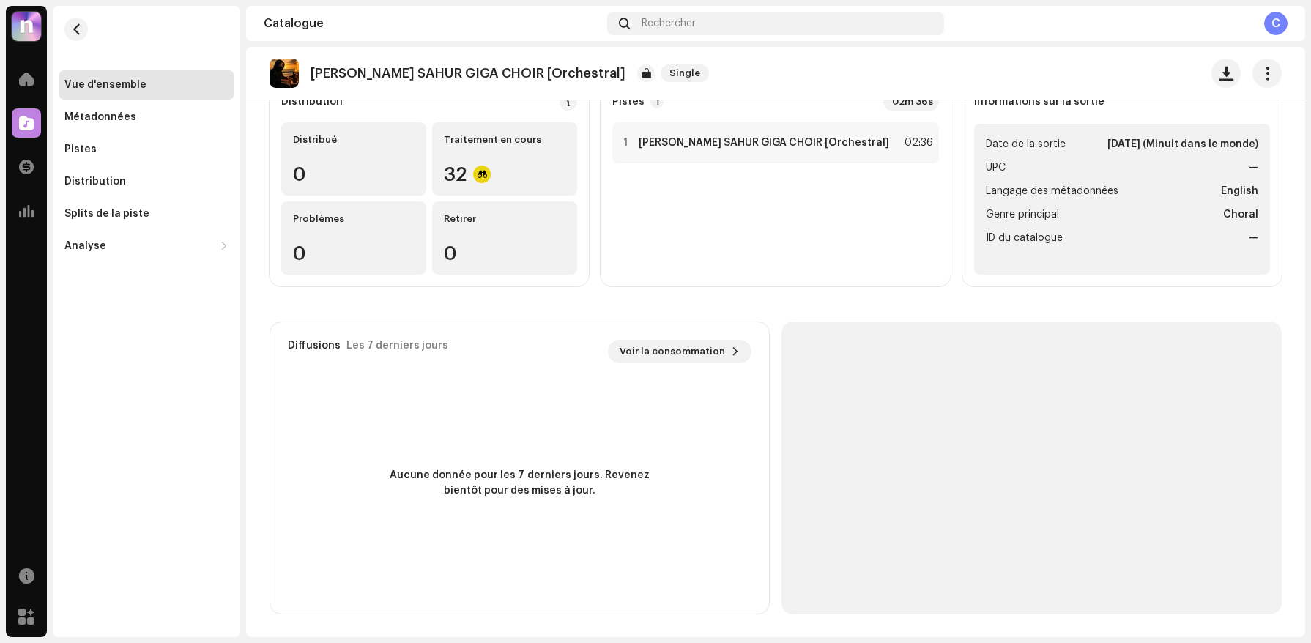
scroll to position [142, 0]
click at [508, 146] on re-o-release-hero "TUNG TUNG TUNG SAHUR GIGA CHOIR [Orchestral] Single TUNG TUNG TUNG SAHUR GIGA C…" at bounding box center [775, 105] width 1059 height 117
click at [486, 158] on re-o-release-hero "TUNG TUNG TUNG SAHUR GIGA CHOIR [Orchestral] Single TUNG TUNG TUNG SAHUR GIGA C…" at bounding box center [775, 105] width 1059 height 117
click at [485, 160] on re-o-release-hero "TUNG TUNG TUNG SAHUR GIGA CHOIR [Orchestral] Single TUNG TUNG TUNG SAHUR GIGA C…" at bounding box center [775, 105] width 1059 height 117
click at [480, 168] on div at bounding box center [482, 174] width 18 height 18
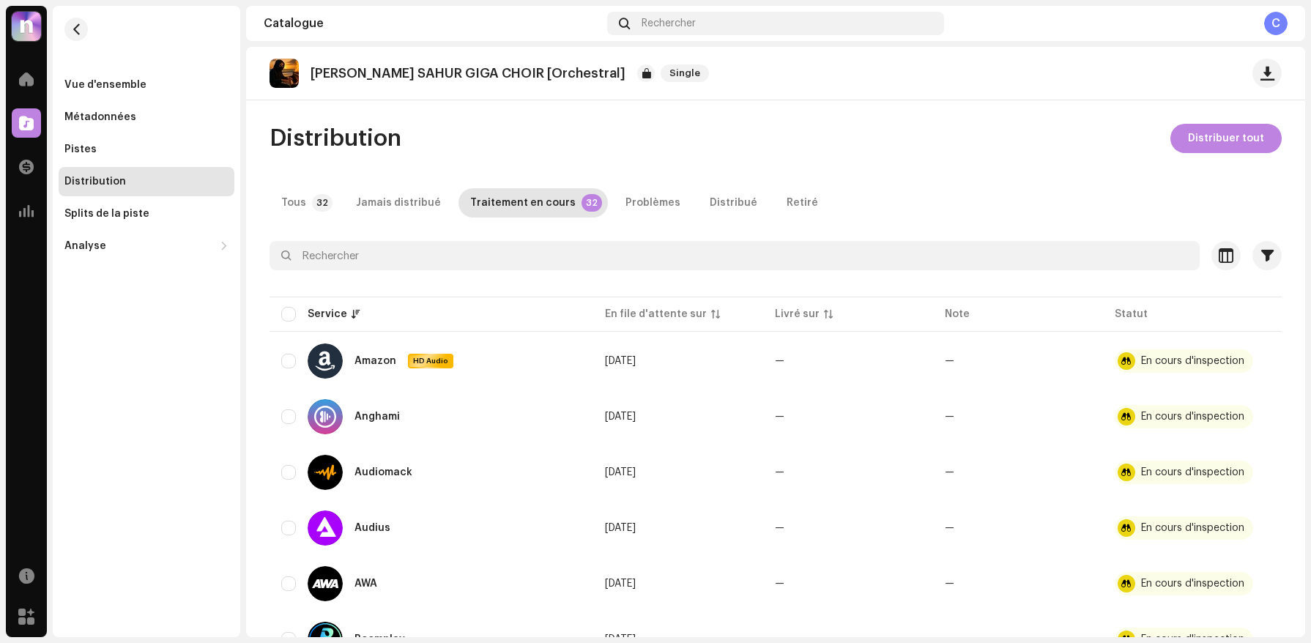
click at [60, 13] on re-m-nav-back at bounding box center [76, 38] width 35 height 64
click at [67, 26] on button "button" at bounding box center [75, 29] width 23 height 23
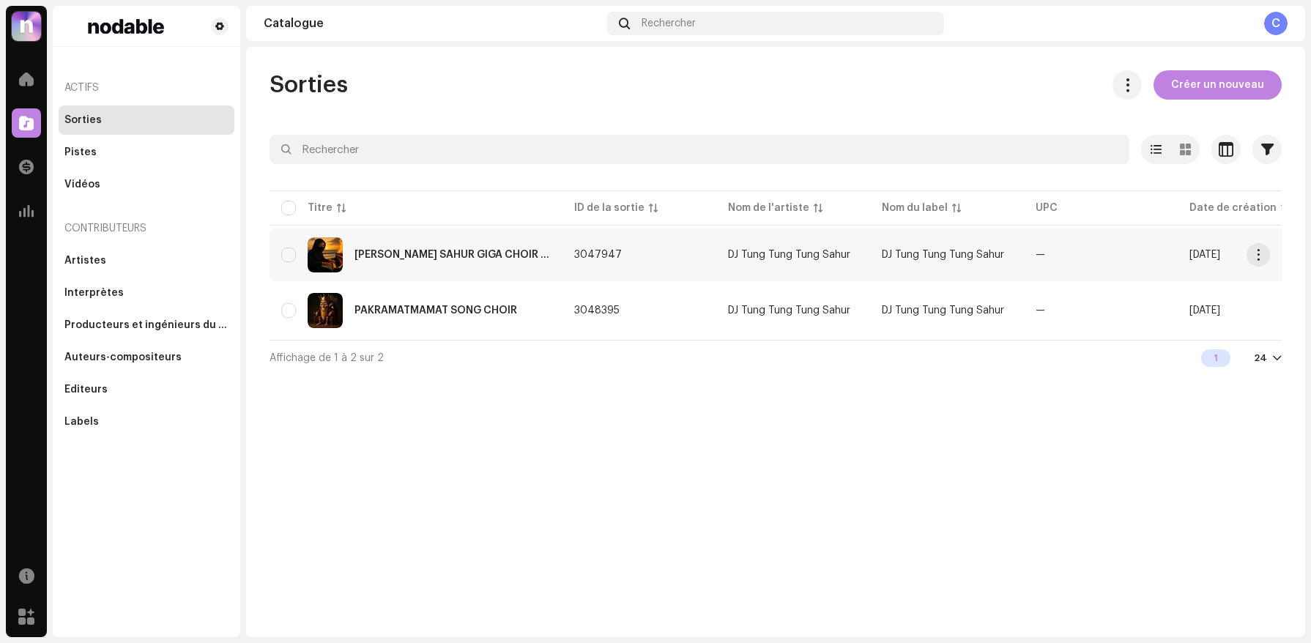
click at [764, 261] on td "DJ Tung Tung Tung Sahur" at bounding box center [793, 255] width 154 height 53
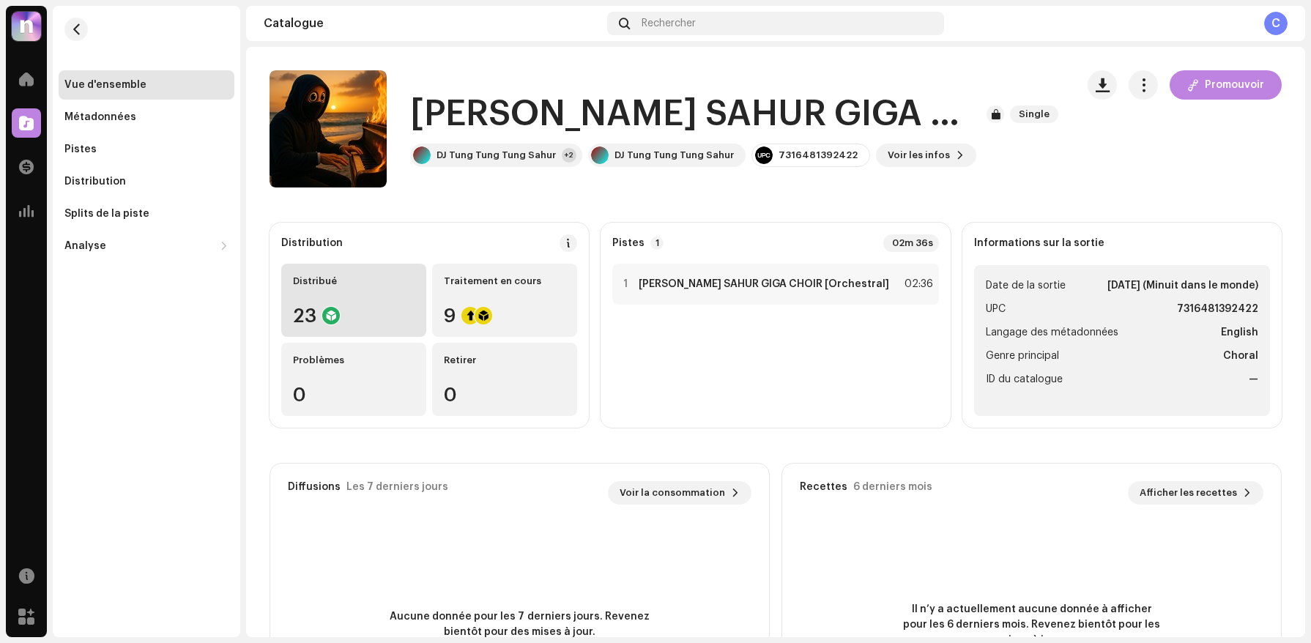
click at [383, 316] on div "23" at bounding box center [354, 315] width 122 height 19
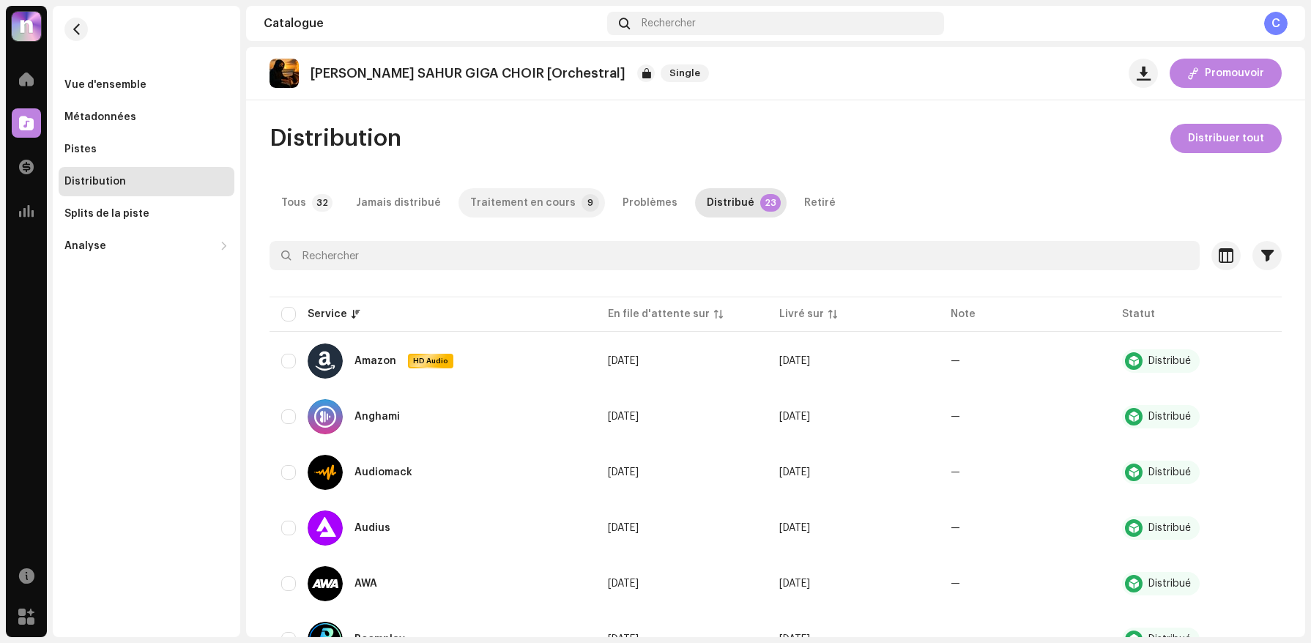
click at [582, 209] on p-badge "9" at bounding box center [591, 203] width 18 height 18
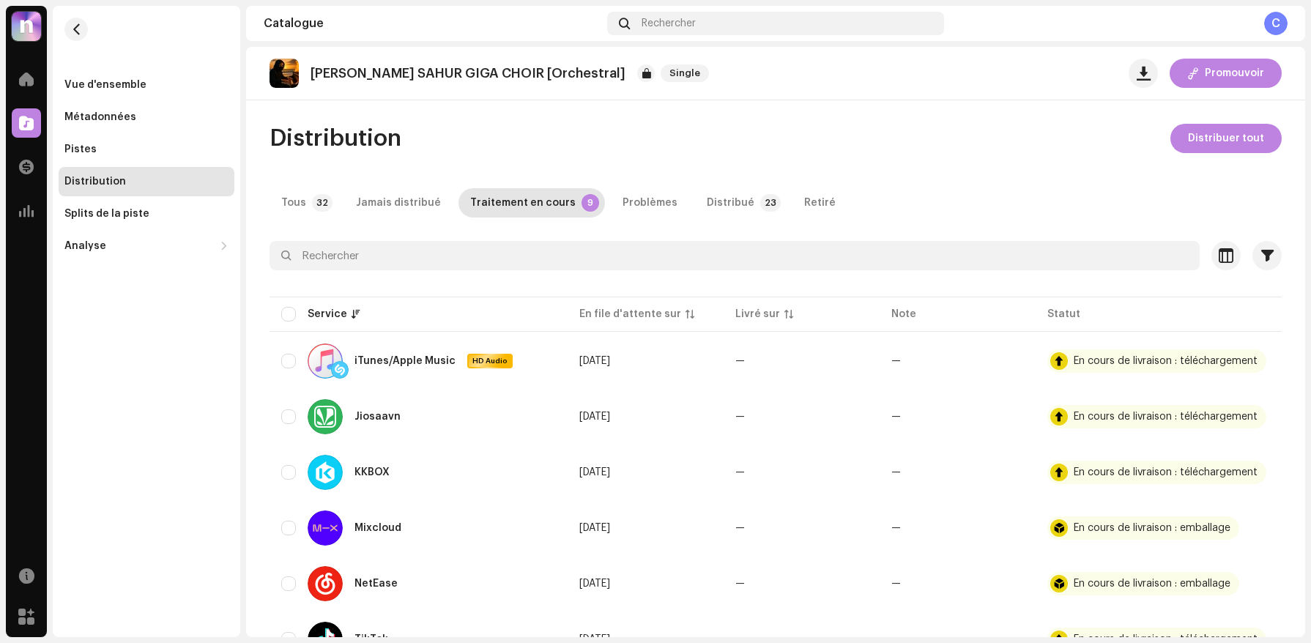
click at [701, 223] on div "Distribution Distribuer tout Tous 32 Jamais distribué Traitement en cours 9 Pro…" at bounding box center [775, 497] width 1059 height 747
click at [707, 214] on div "Distribué" at bounding box center [731, 202] width 48 height 29
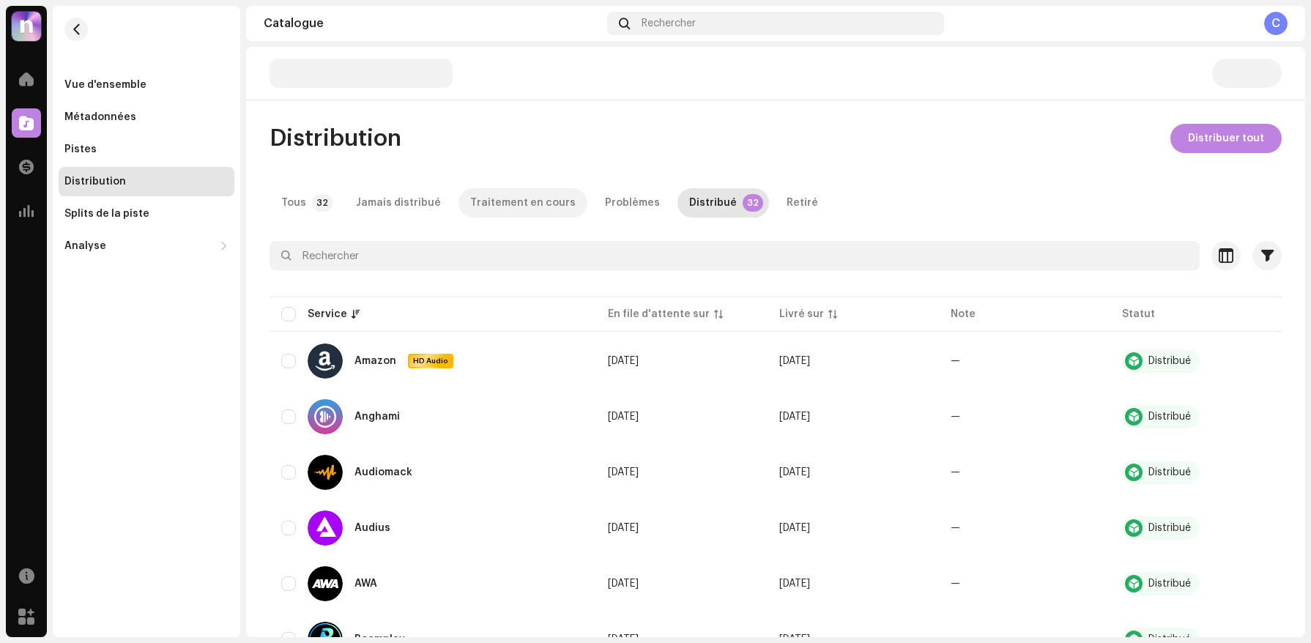
click at [499, 201] on div "Traitement en cours" at bounding box center [522, 202] width 105 height 29
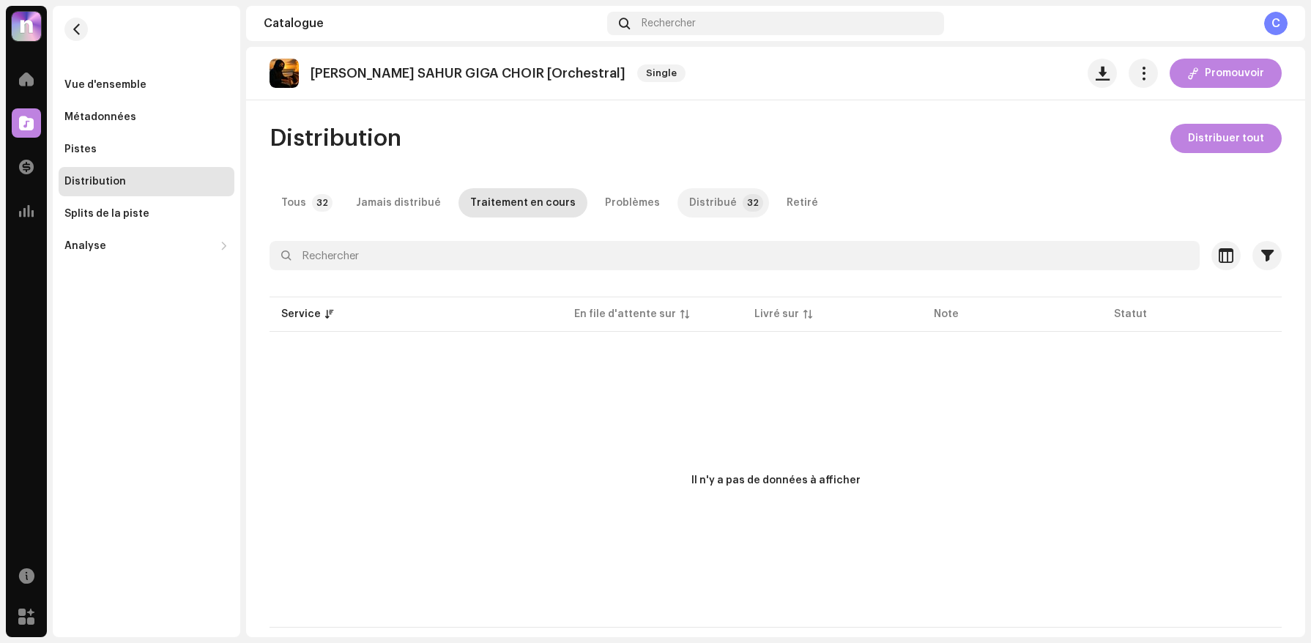
click at [689, 203] on div "Distribué" at bounding box center [713, 202] width 48 height 29
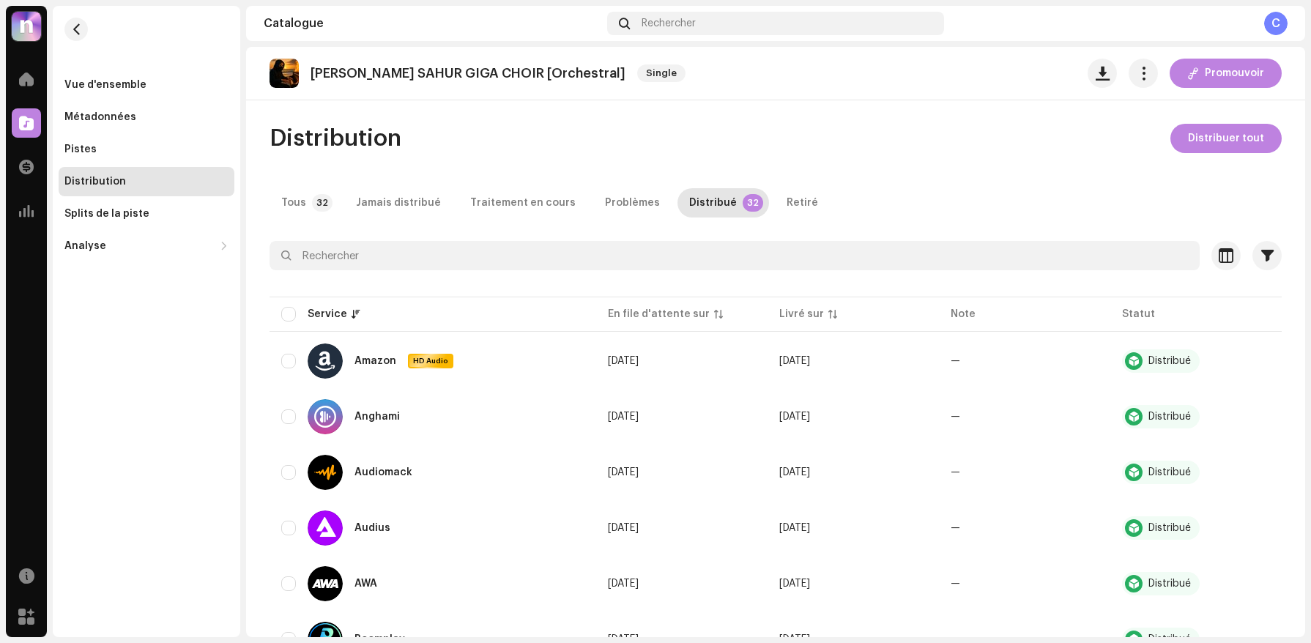
click at [290, 196] on div "Tous" at bounding box center [293, 202] width 25 height 29
